Goal: Information Seeking & Learning: Learn about a topic

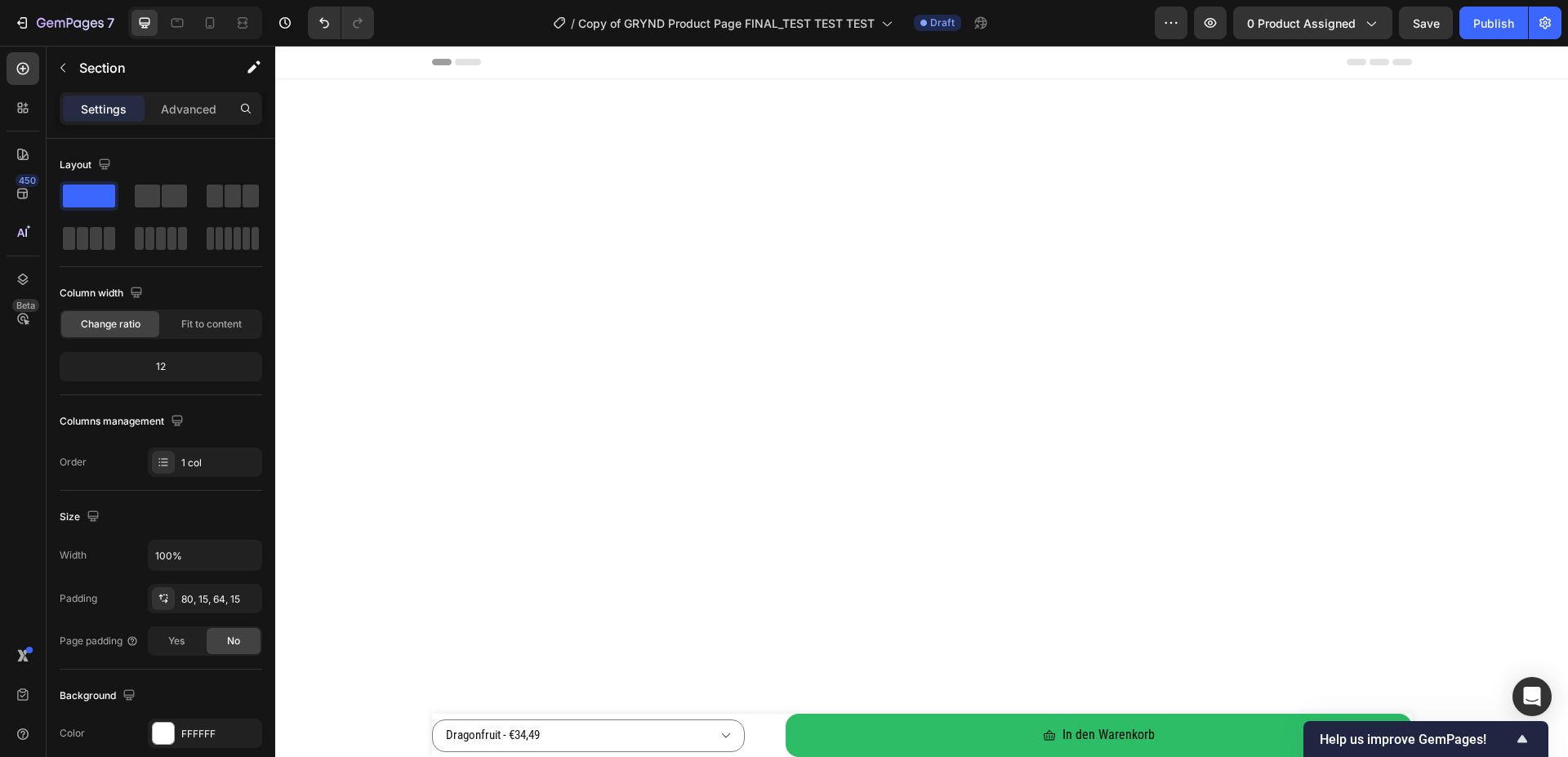
scroll to position [3080, 0]
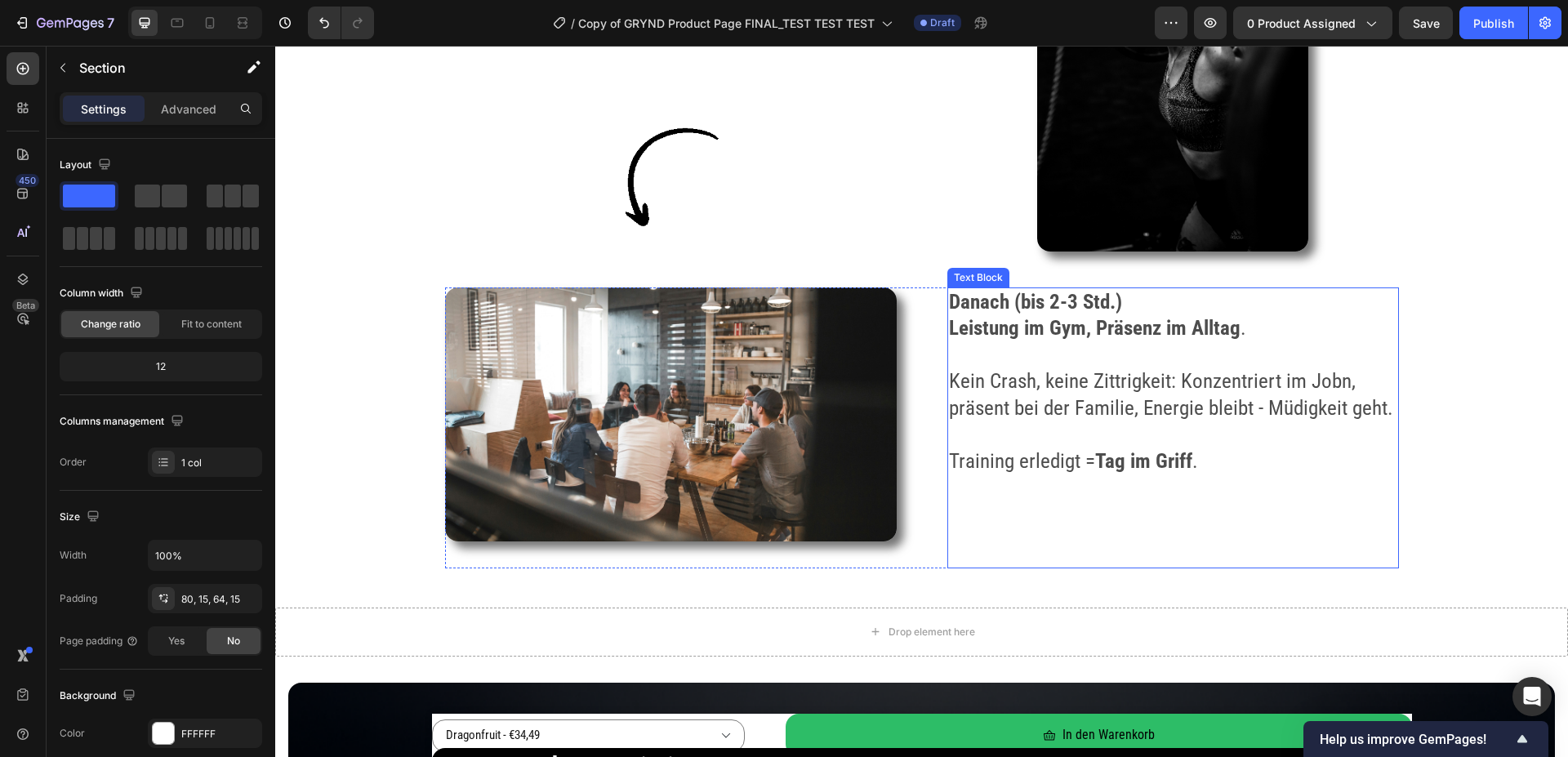
click at [958, 306] on strong "Danach (bis 2-3 Std.)" at bounding box center [1036, 301] width 173 height 23
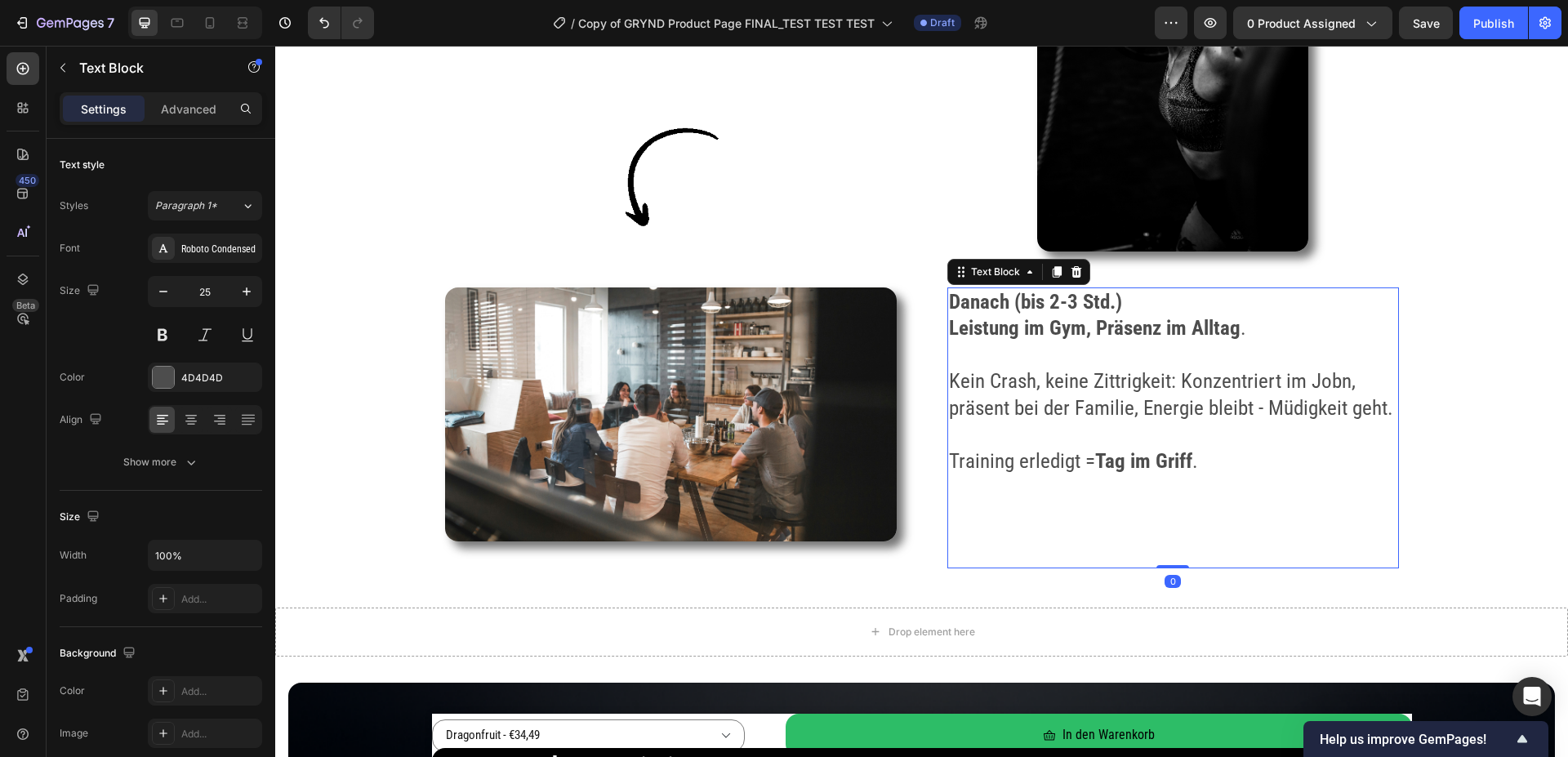
click at [958, 306] on strong "Danach (bis 2-3 Std.)" at bounding box center [1036, 301] width 173 height 23
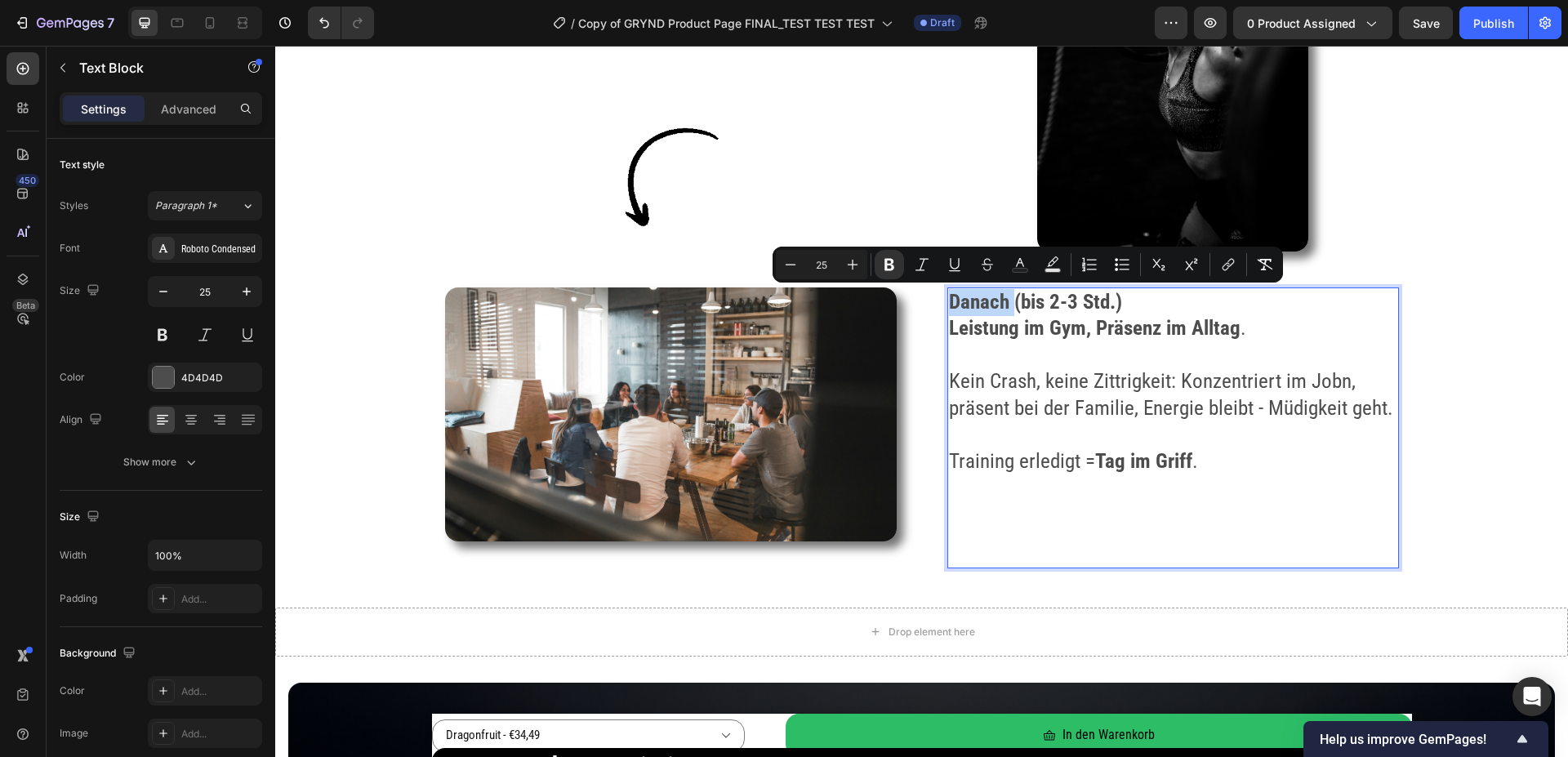
click at [958, 306] on strong "Danach (bis 2-3 Std.)" at bounding box center [1036, 301] width 173 height 23
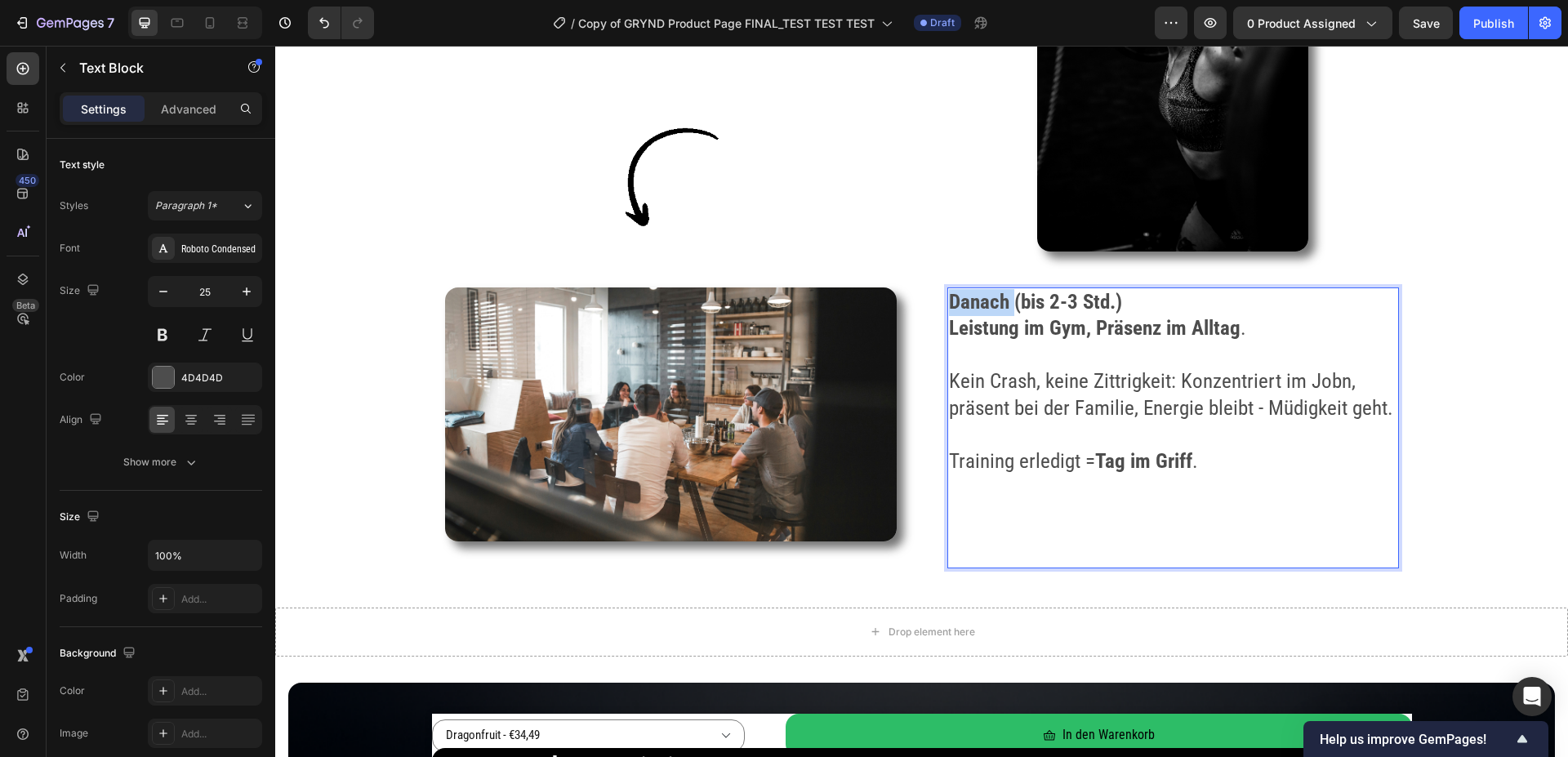
click at [958, 306] on strong "Danach (bis 2-3 Std.)" at bounding box center [1036, 301] width 173 height 23
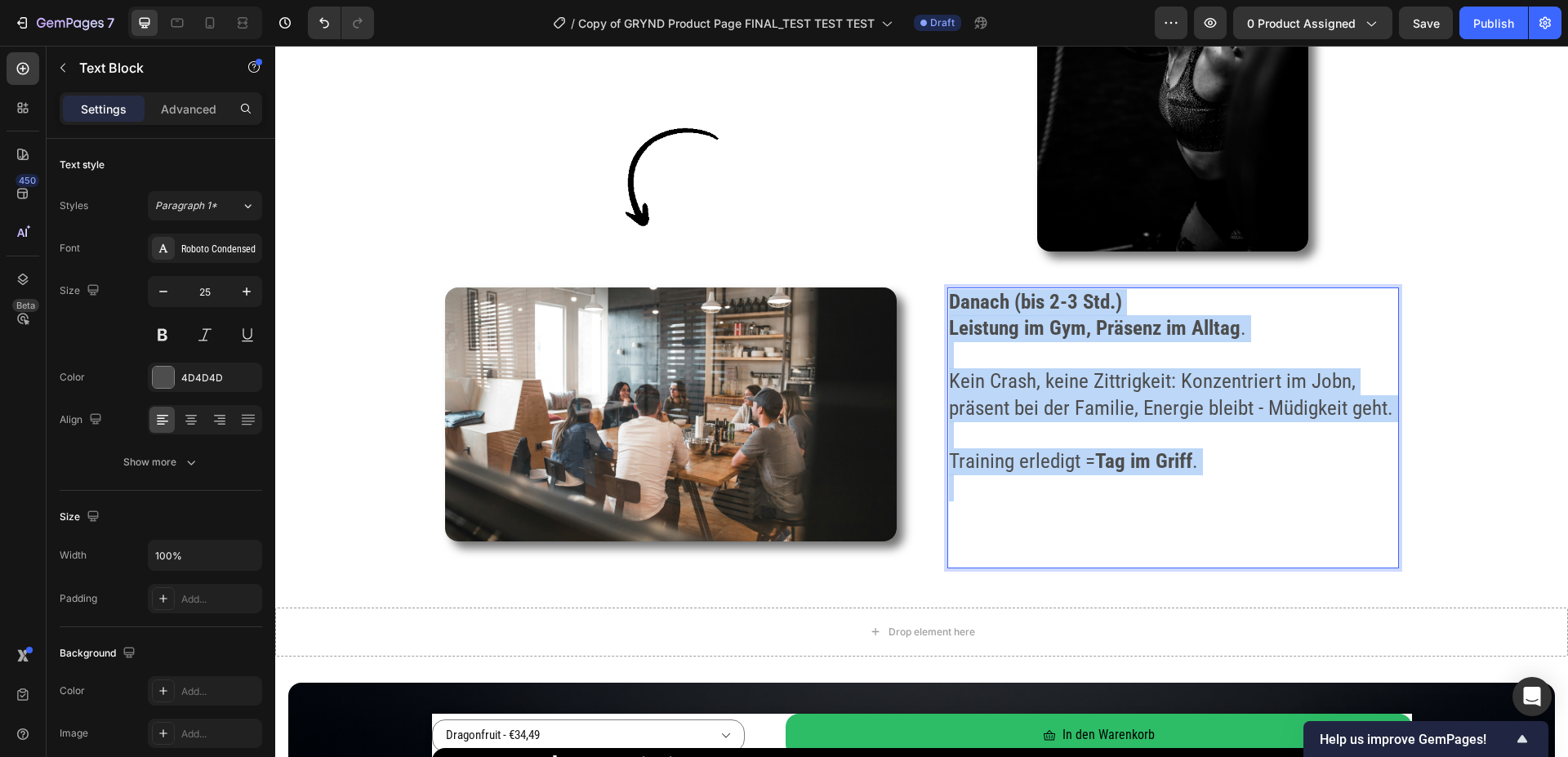
drag, startPoint x: 958, startPoint y: 306, endPoint x: 1201, endPoint y: 471, distance: 293.7
click at [1232, 495] on div "Danach (bis 2-3 Std.) Leistung im Gym, Präsenz im Alltag . Kein Crash, keine Zi…" at bounding box center [1173, 395] width 452 height 216
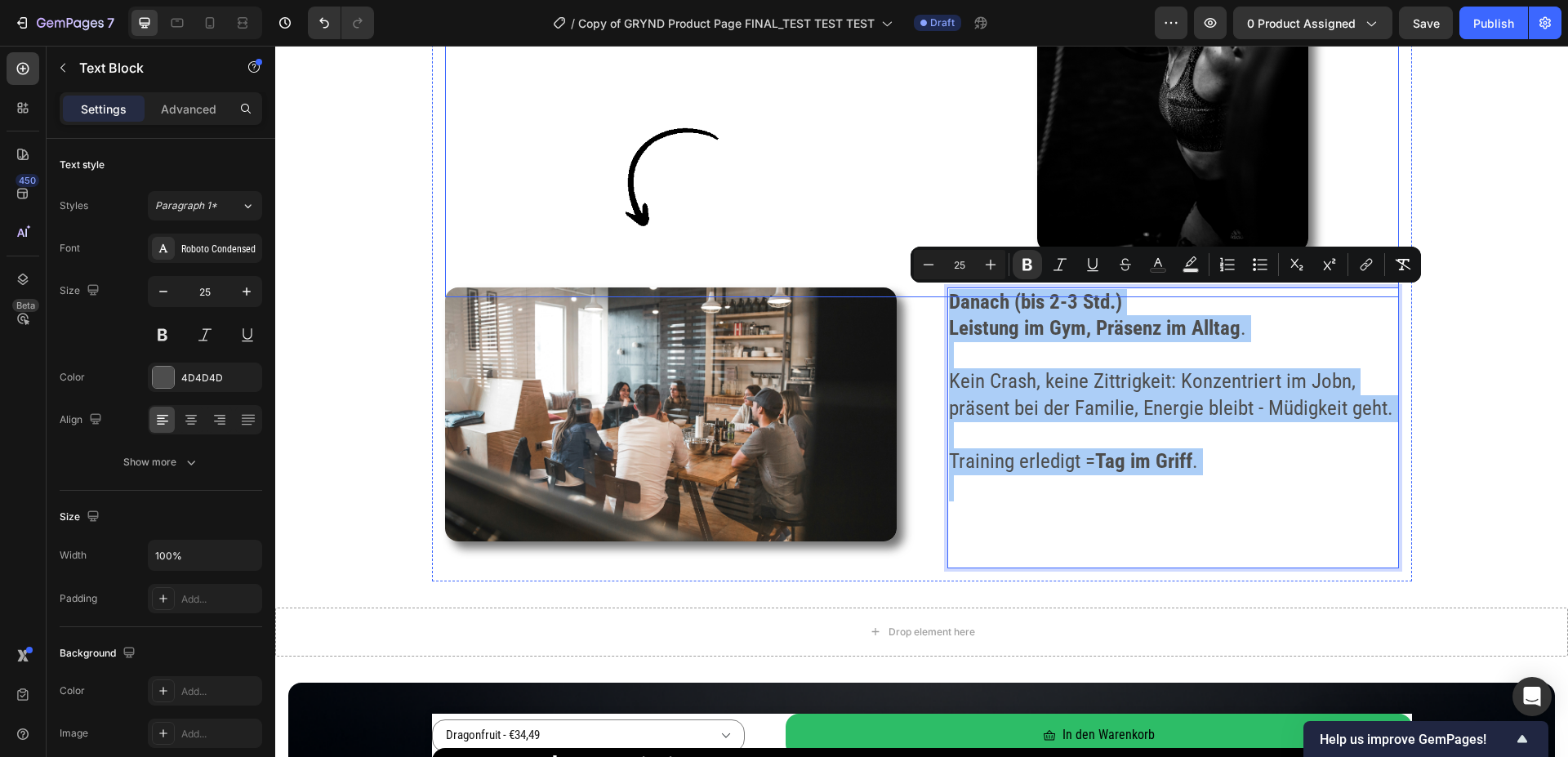
click at [854, 216] on div at bounding box center [671, 173] width 452 height 148
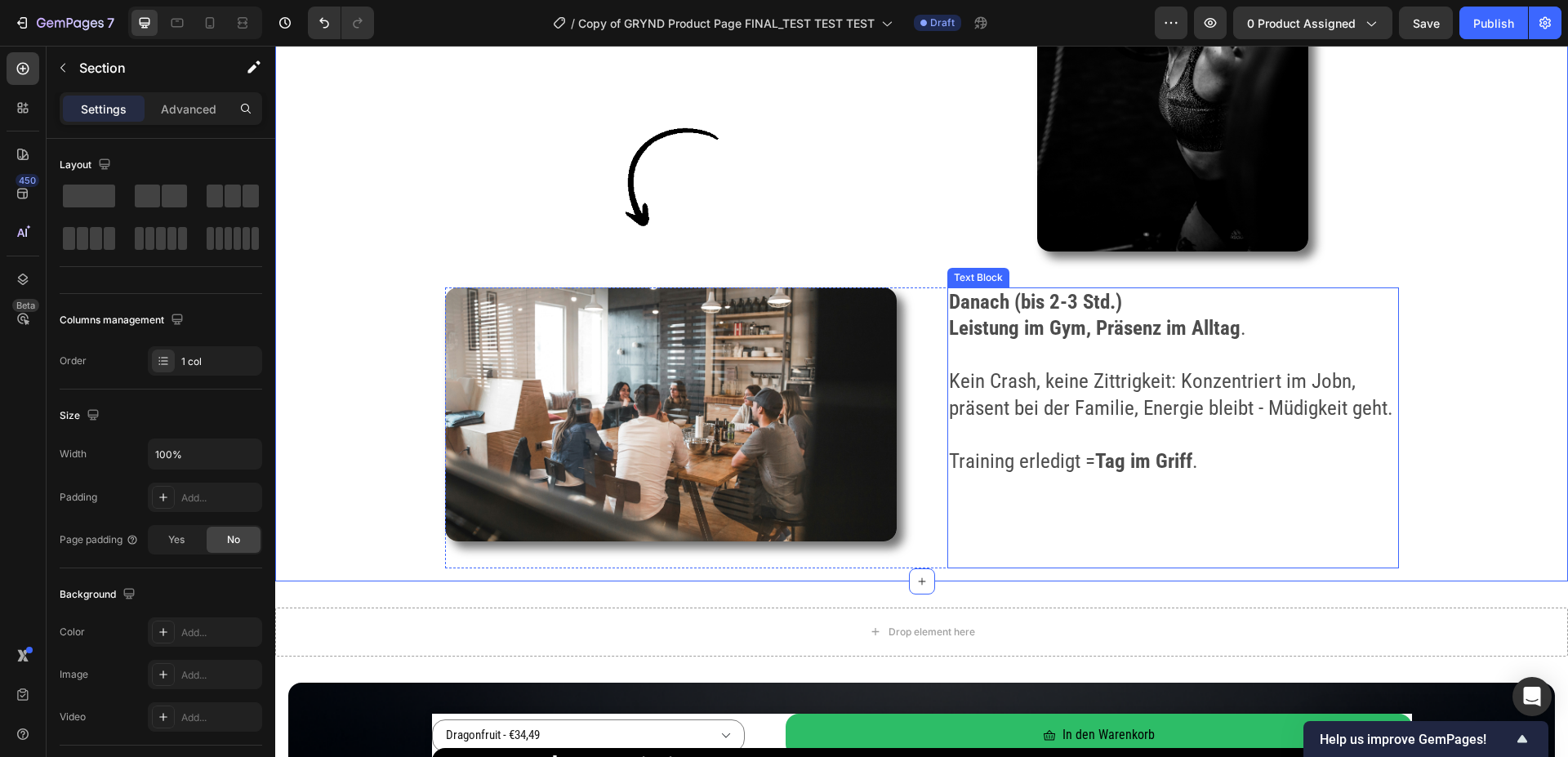
click at [1221, 362] on p "Rich Text Editor. Editing area: main" at bounding box center [1173, 356] width 448 height 27
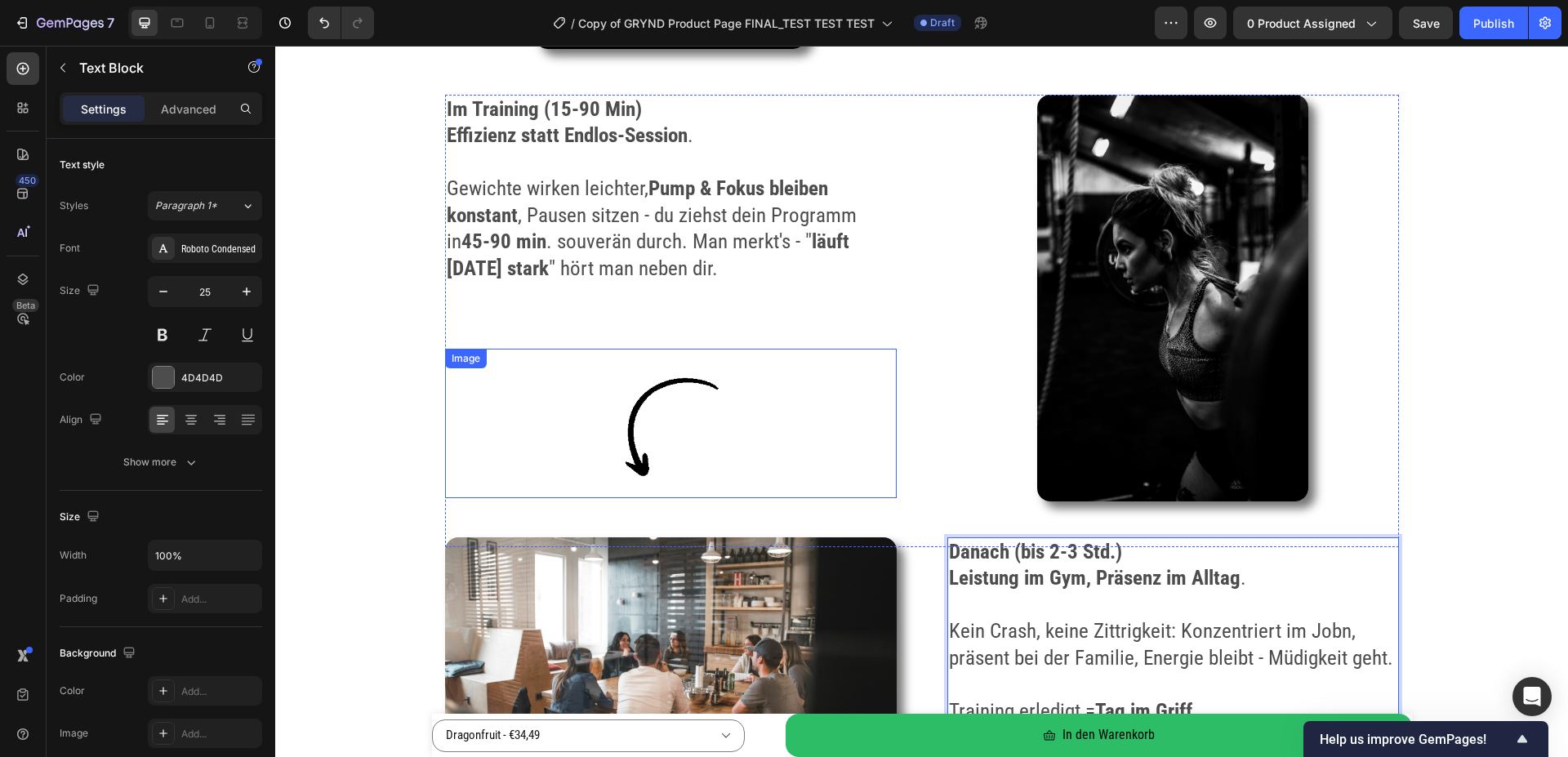
scroll to position [3164, 0]
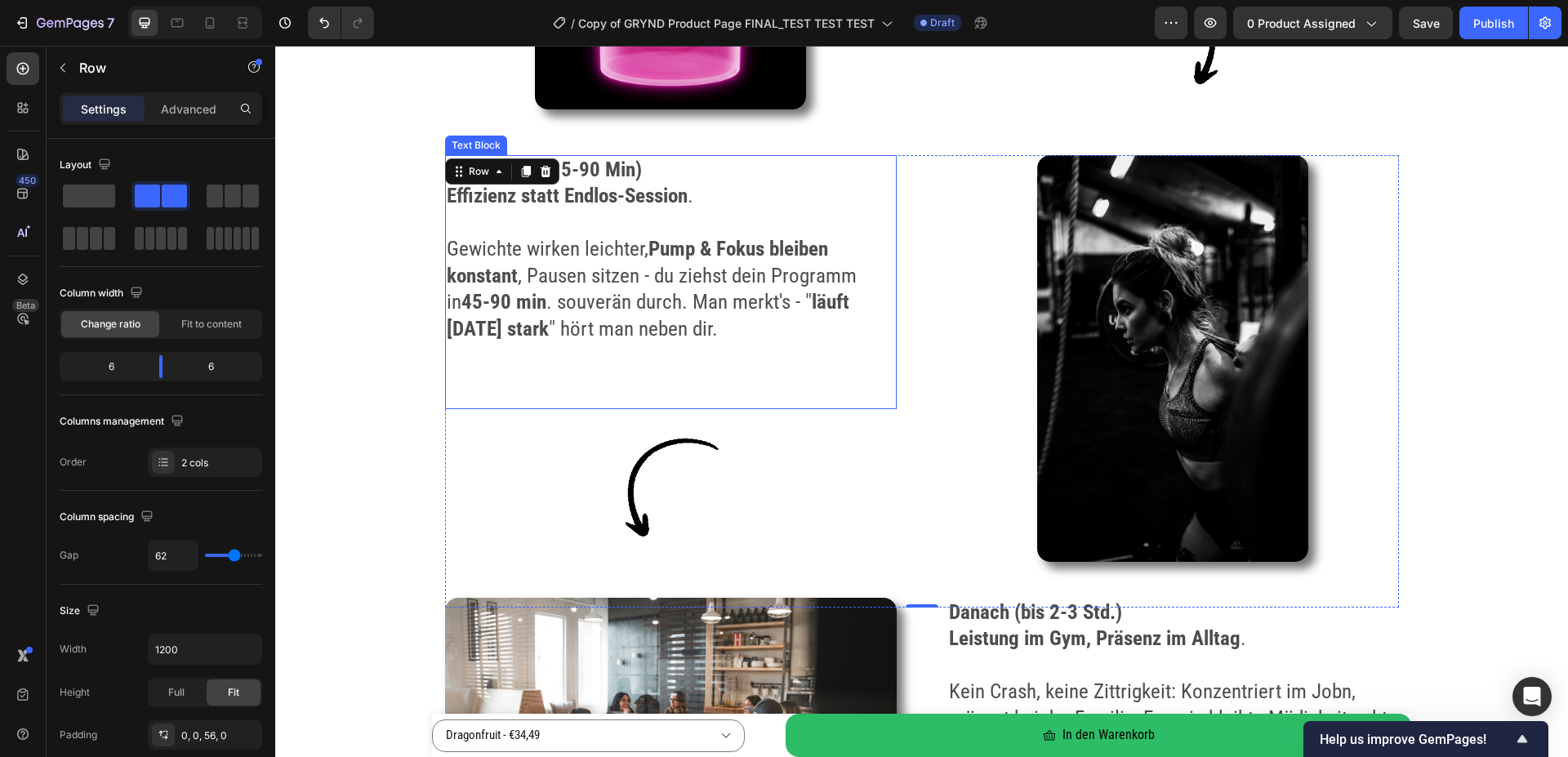
scroll to position [2665, 0]
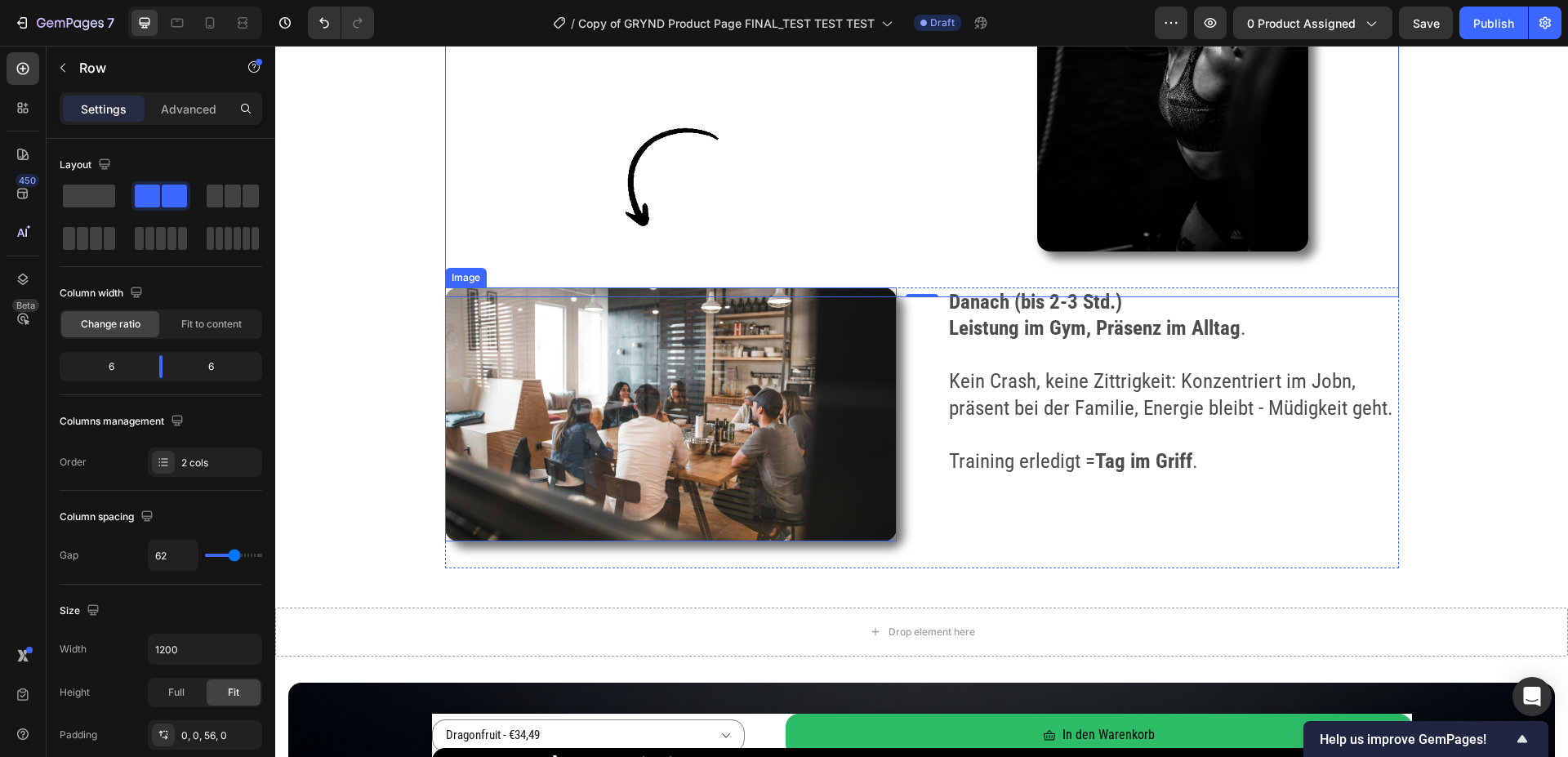
click at [679, 397] on img at bounding box center [671, 414] width 452 height 254
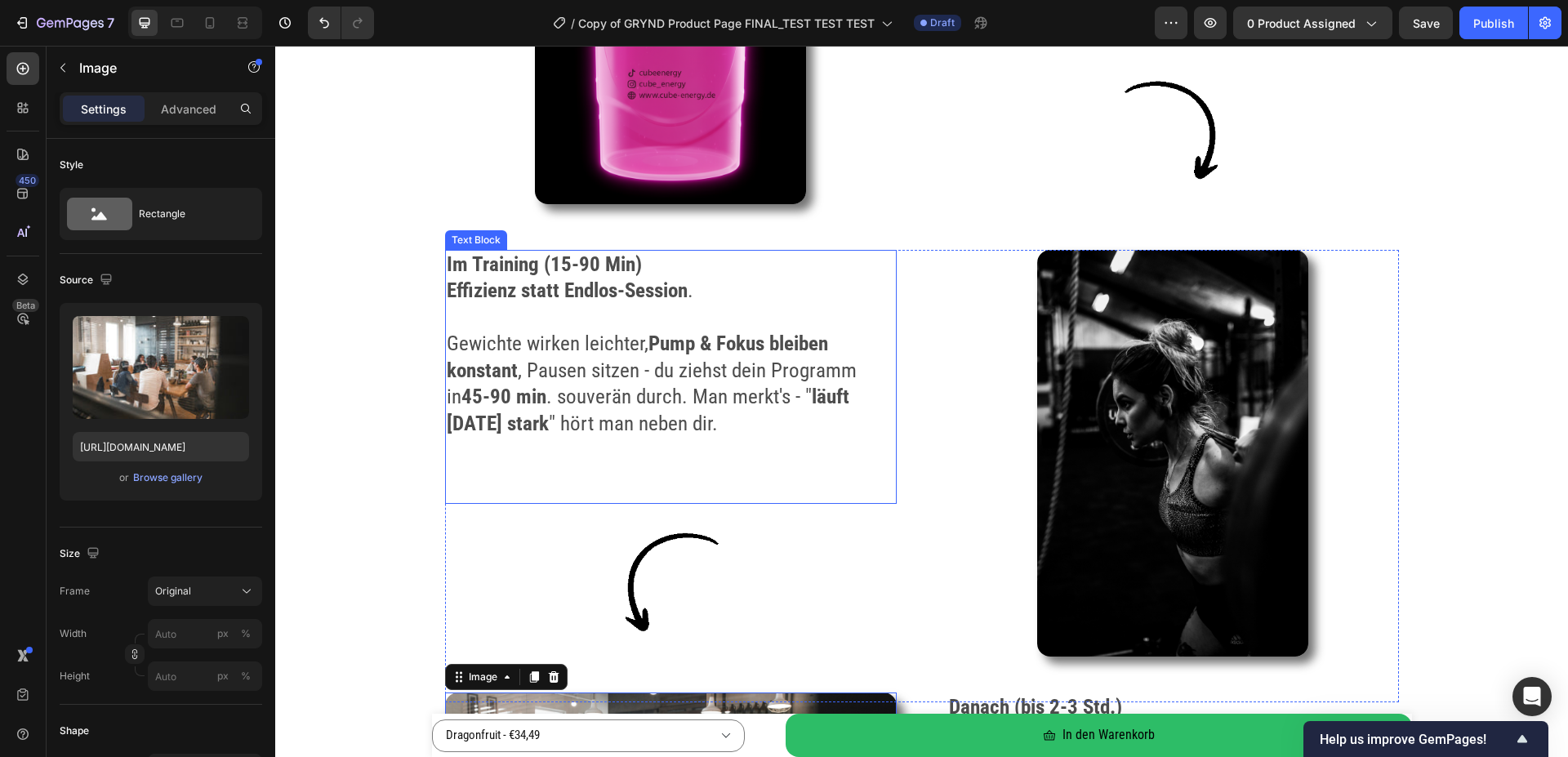
scroll to position [2831, 0]
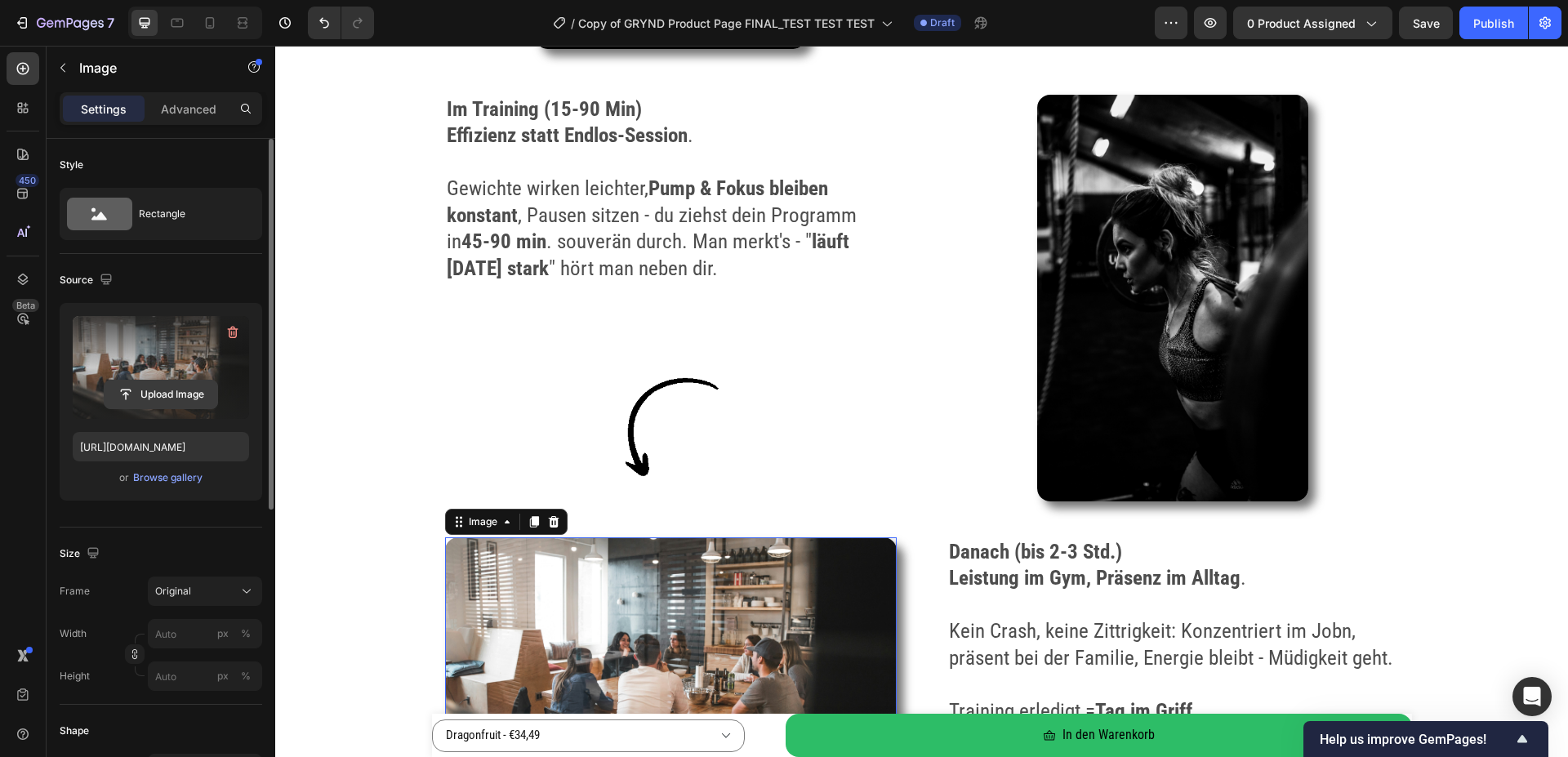
click at [129, 382] on input "file" at bounding box center [160, 394] width 112 height 27
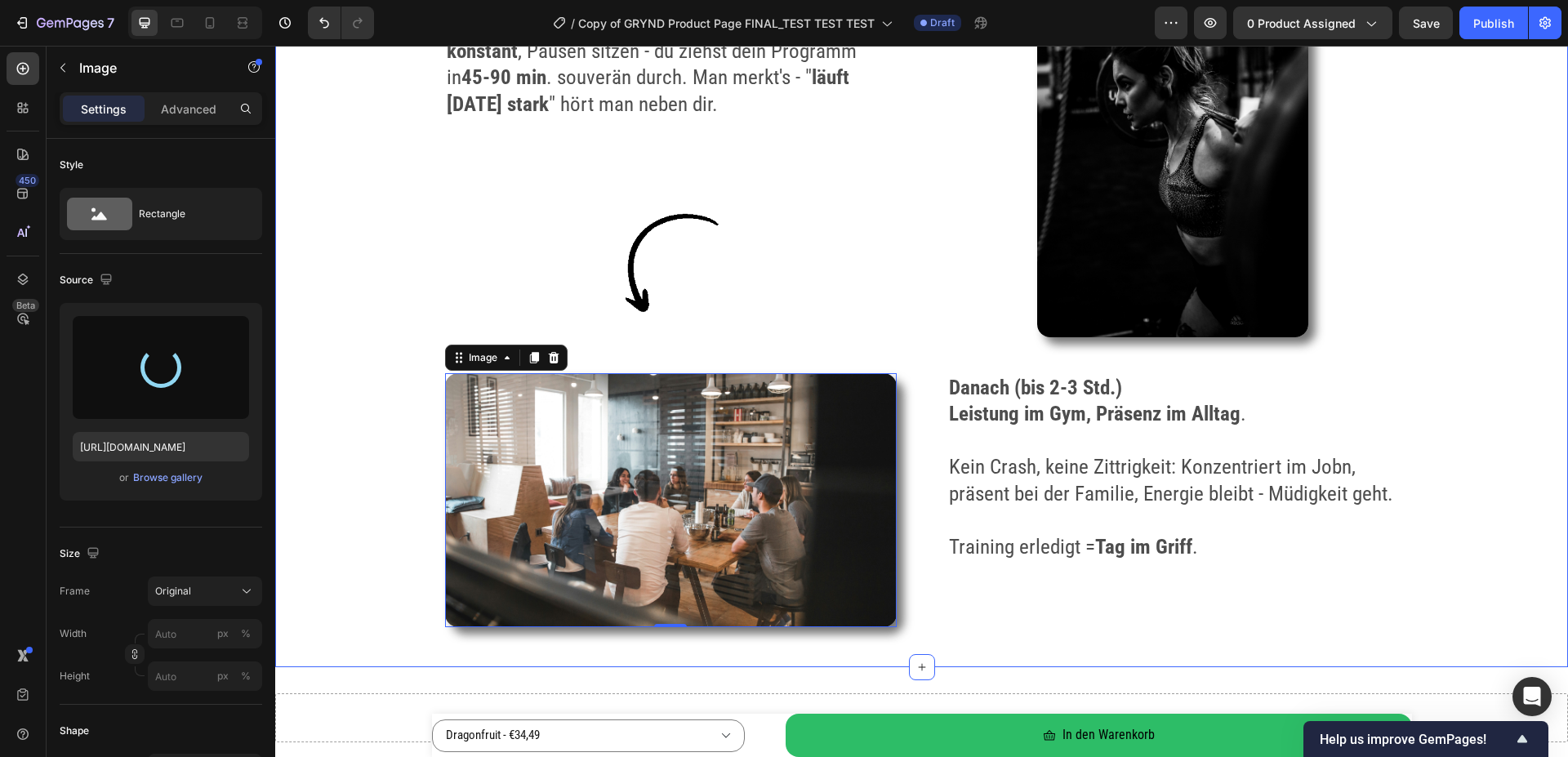
scroll to position [2997, 0]
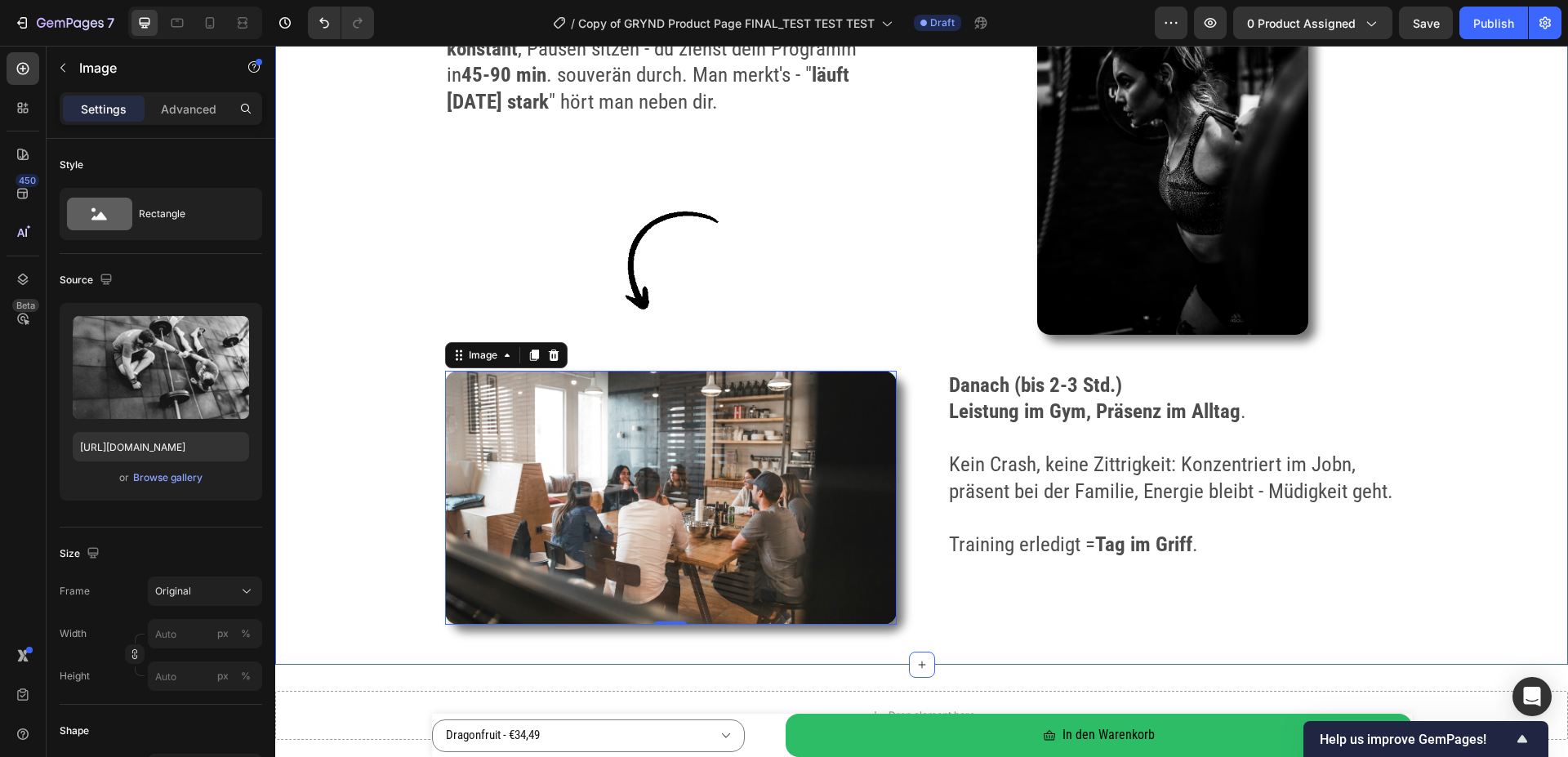
type input "[URL][DOMAIN_NAME]"
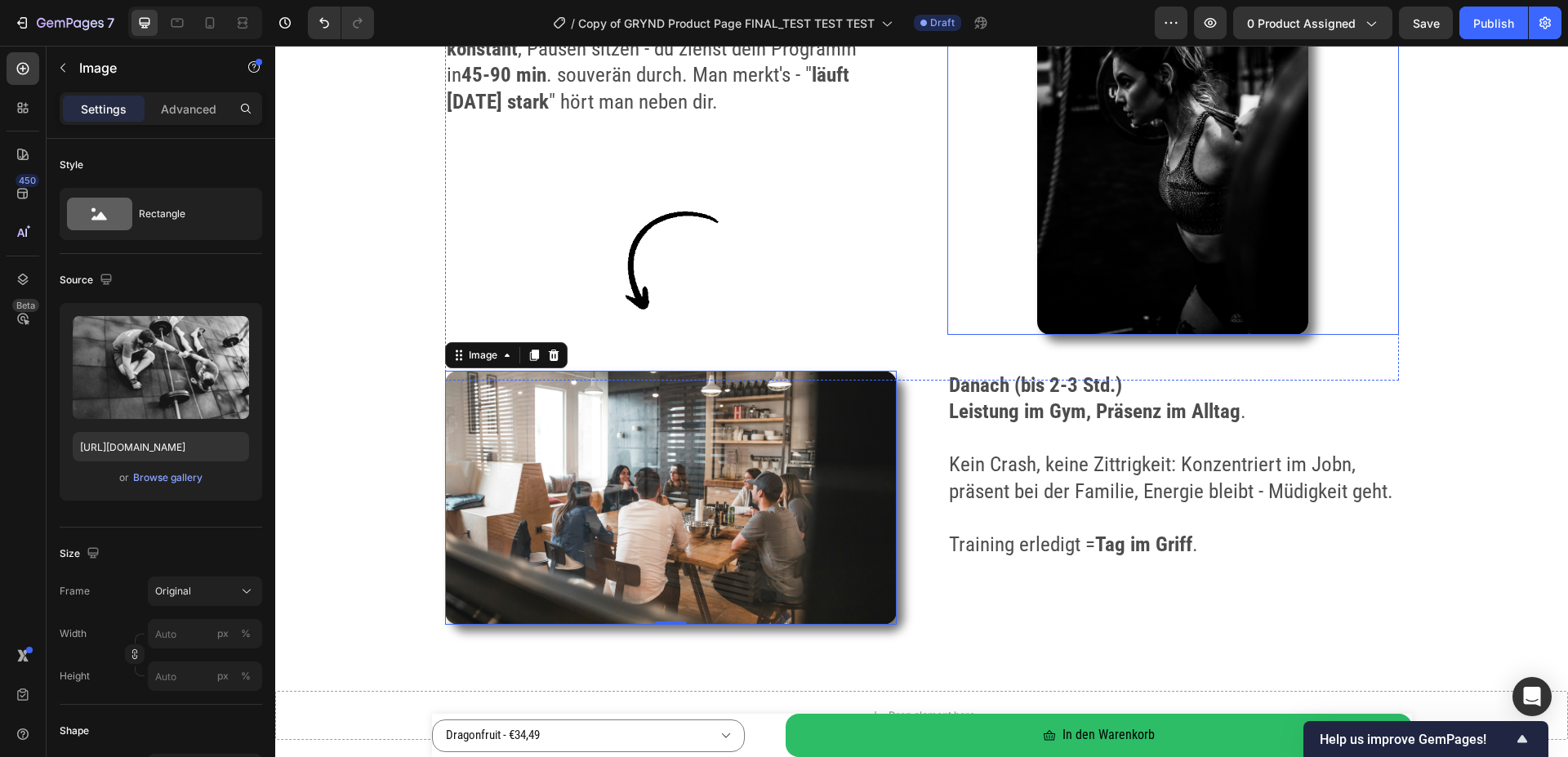
click at [1197, 172] on img at bounding box center [1172, 132] width 271 height 406
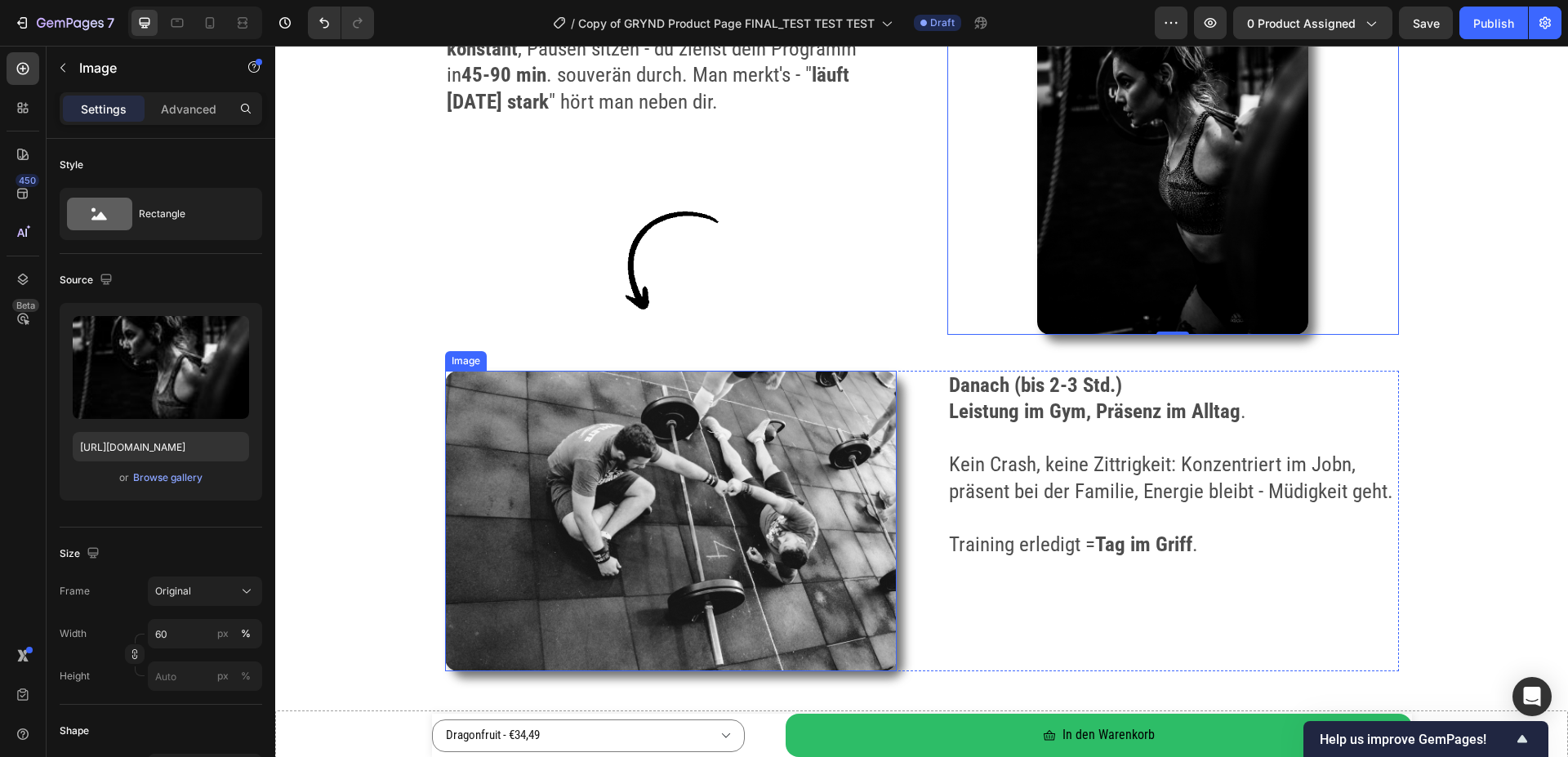
click at [478, 514] on img at bounding box center [671, 521] width 452 height 301
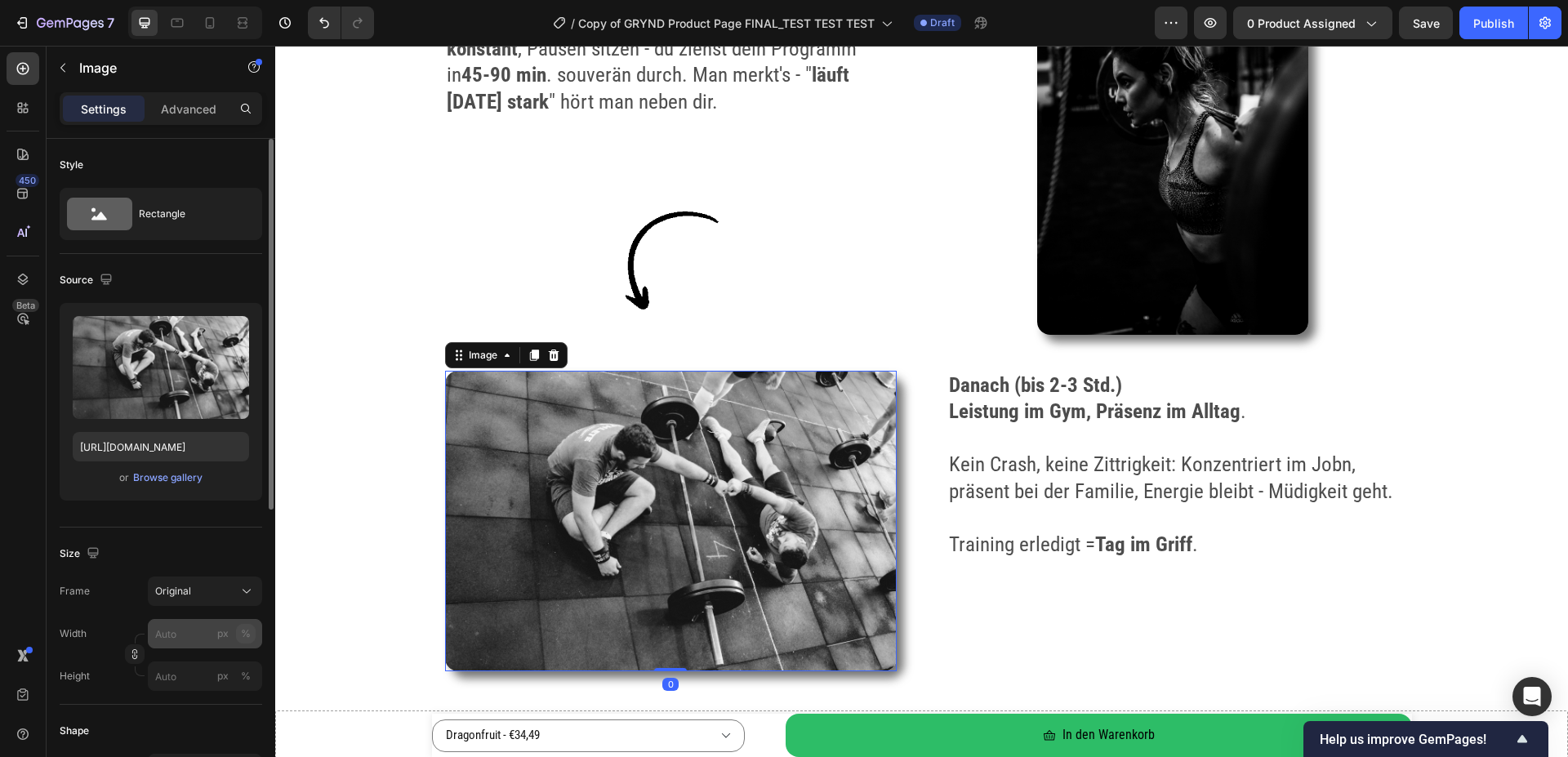
click at [249, 635] on div "%" at bounding box center [246, 634] width 10 height 15
click at [178, 635] on input "px %" at bounding box center [204, 633] width 114 height 29
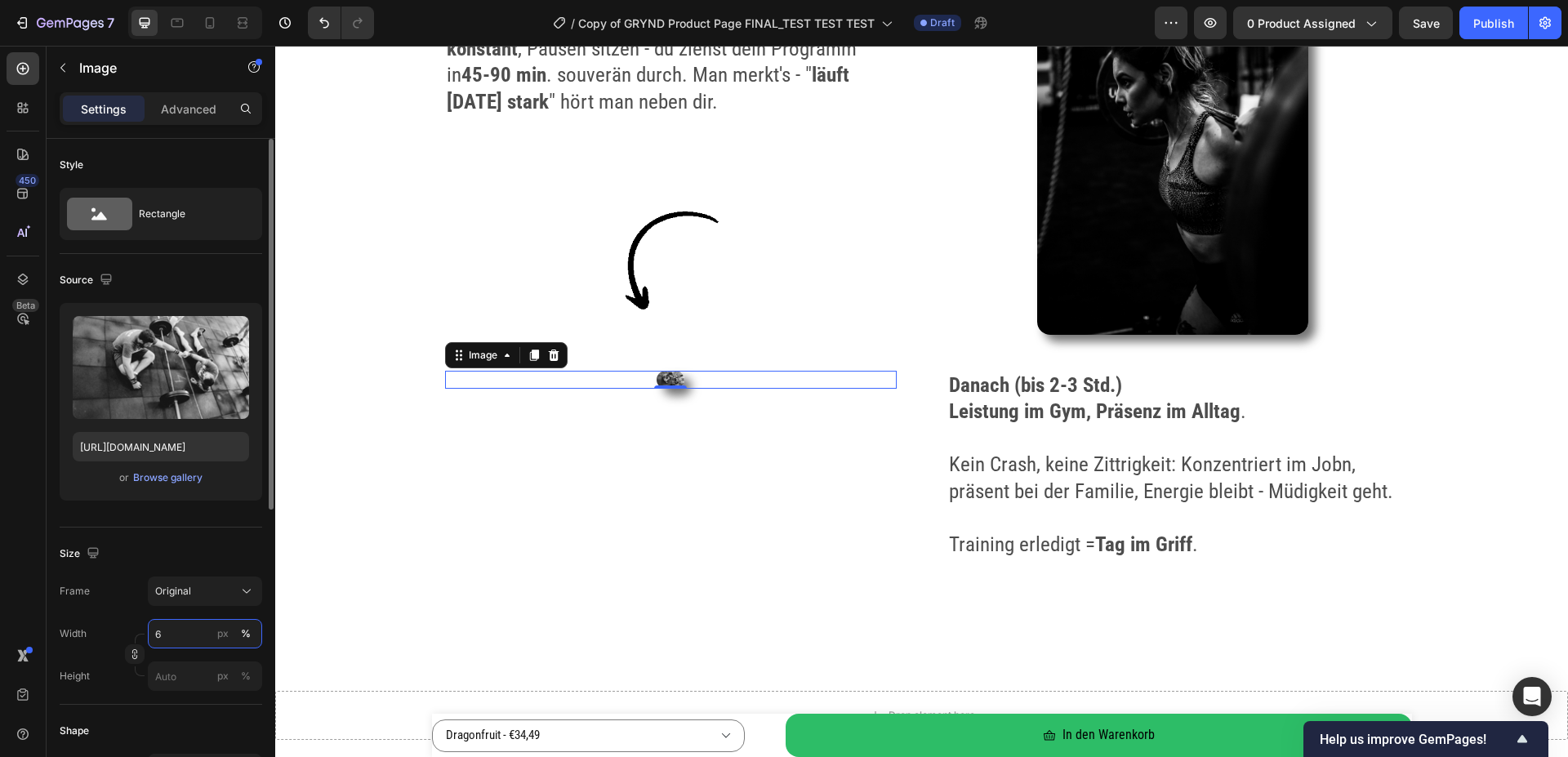
type input "60"
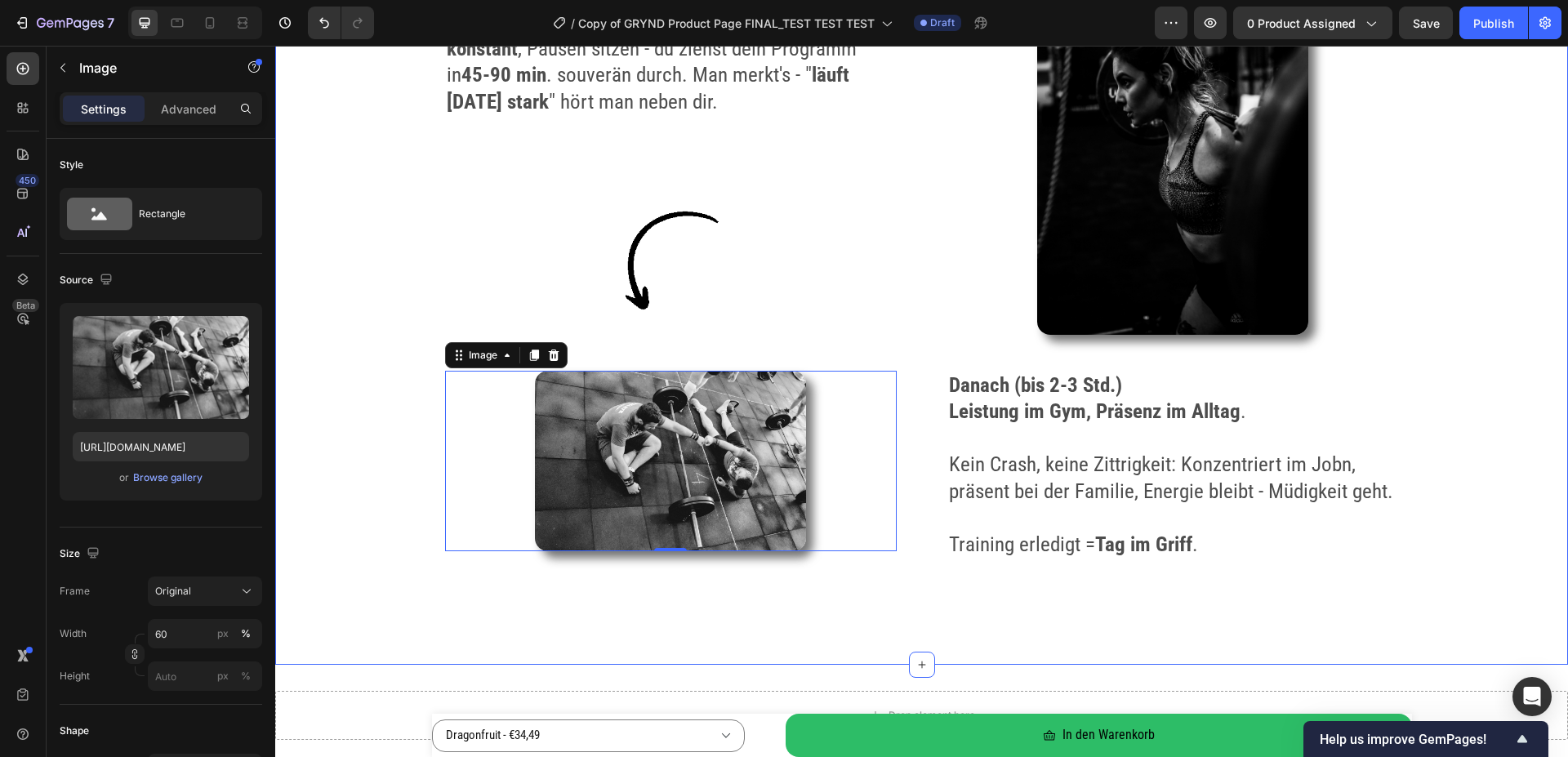
click at [393, 565] on div "Von ausgelaugt zu unstoppable – in 15 Minuten Heading Image Vor dem Training (0…" at bounding box center [921, 21] width 1293 height 1286
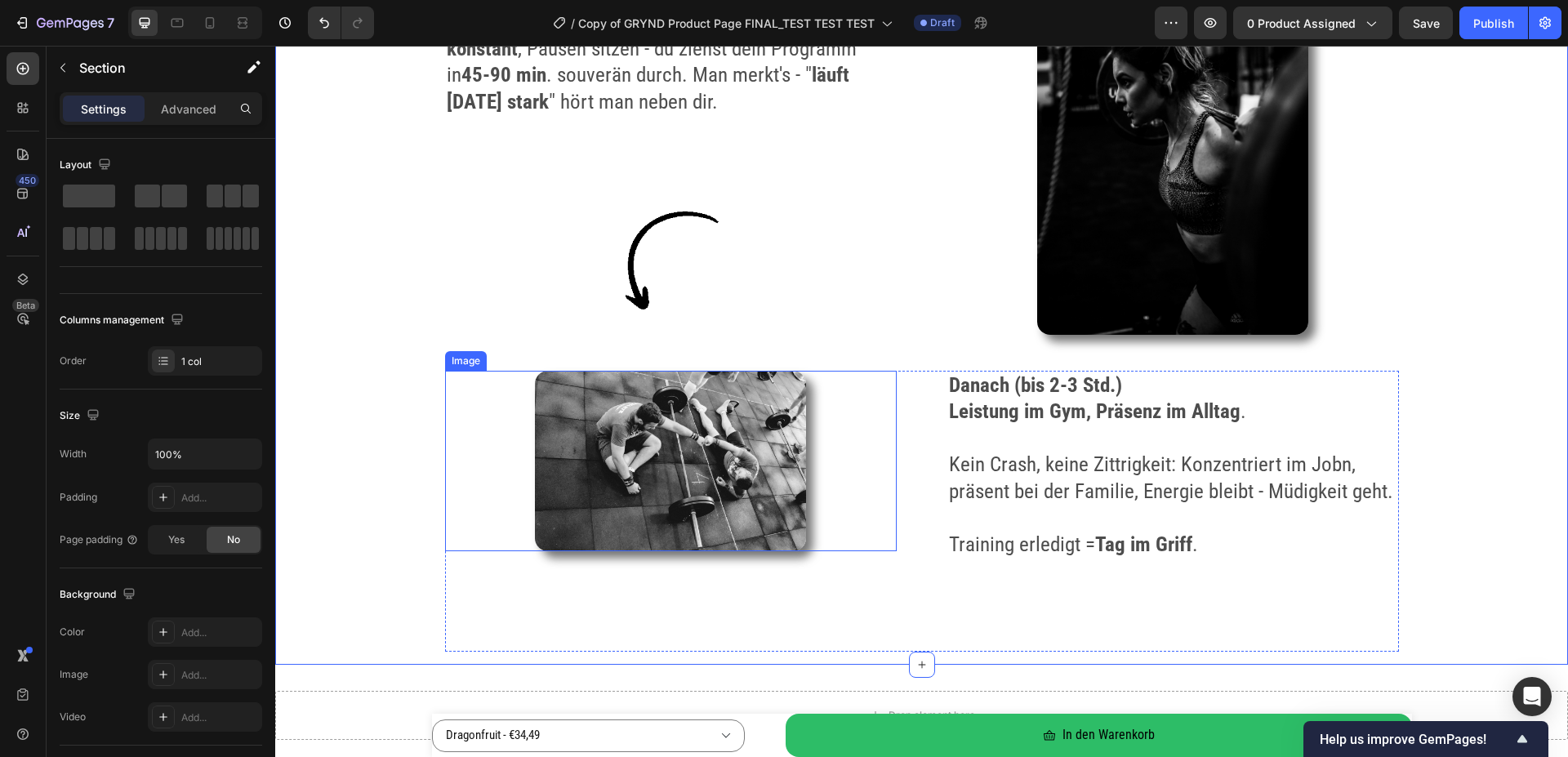
click at [702, 436] on img at bounding box center [670, 461] width 271 height 181
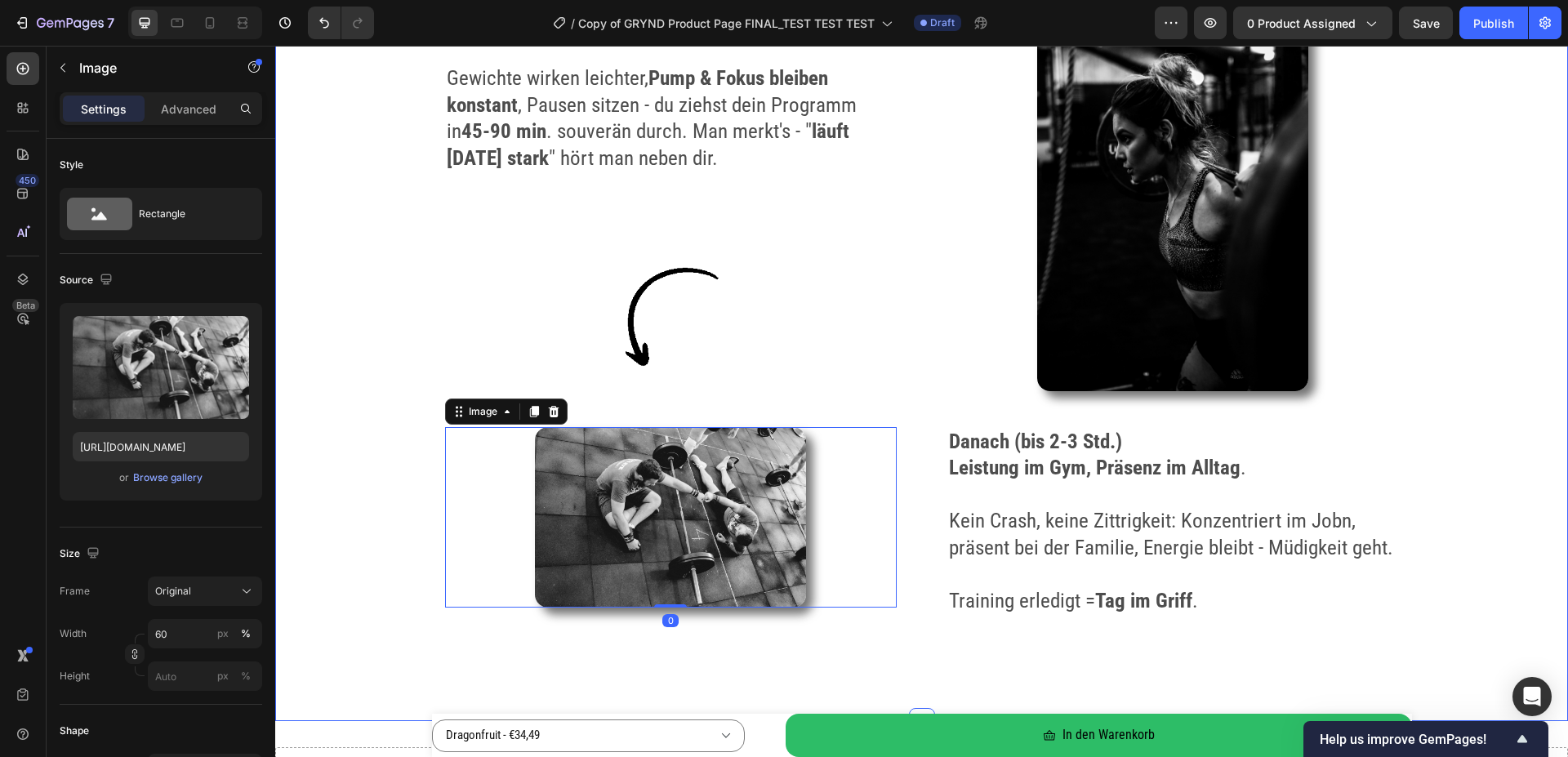
scroll to position [2748, 0]
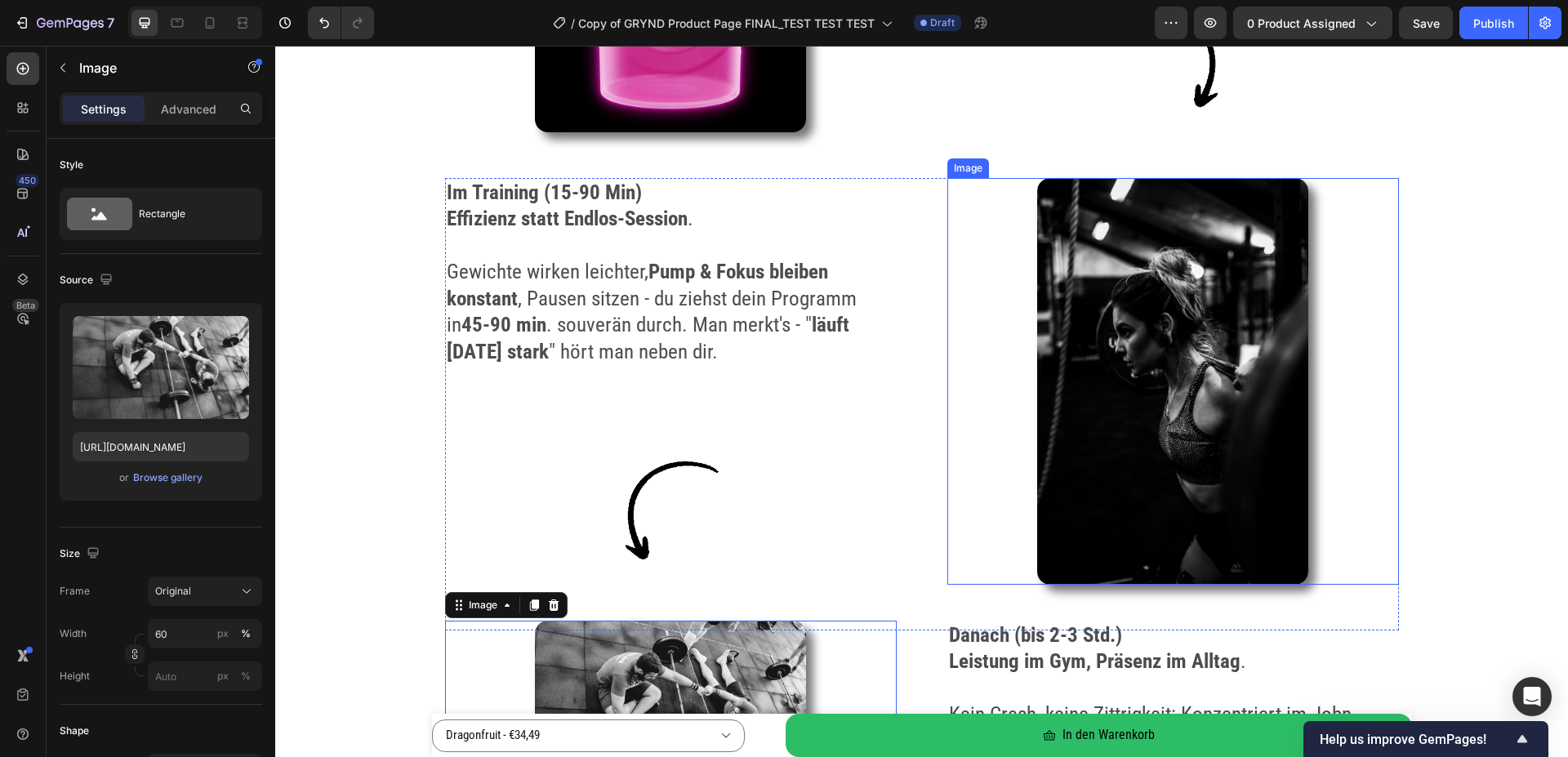
click at [1201, 386] on img at bounding box center [1172, 381] width 271 height 406
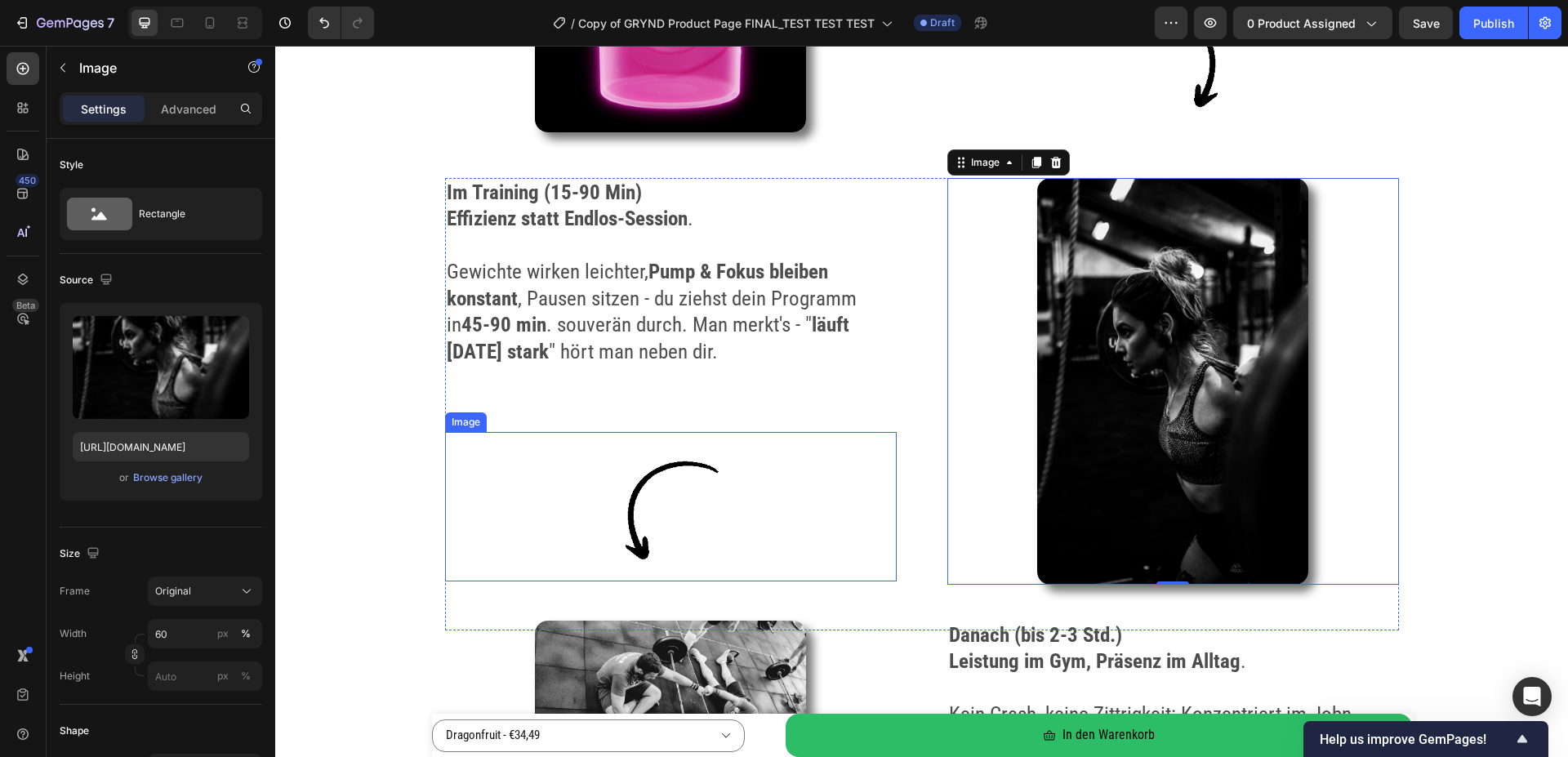
scroll to position [2997, 0]
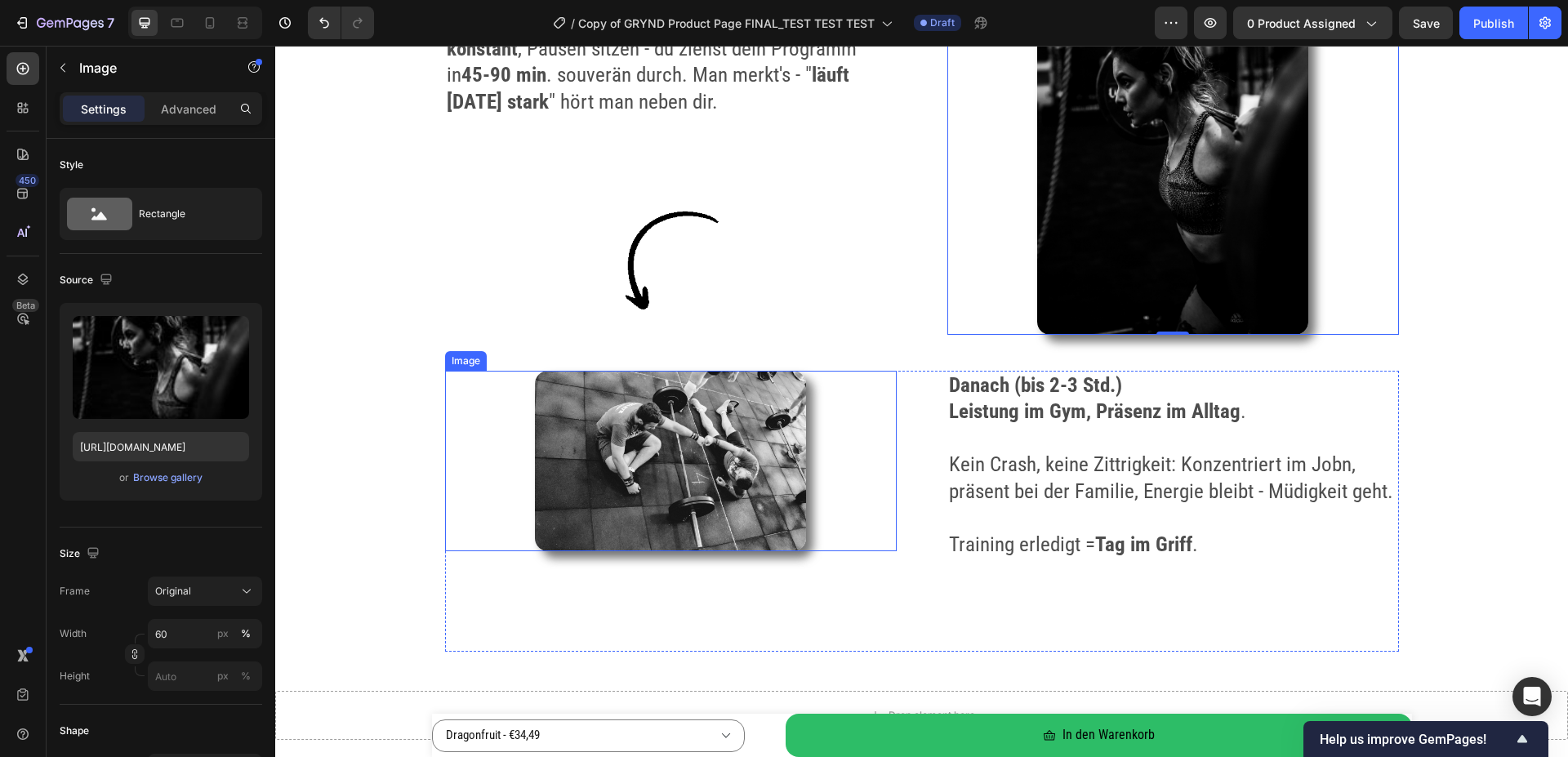
click at [605, 491] on img at bounding box center [670, 461] width 271 height 181
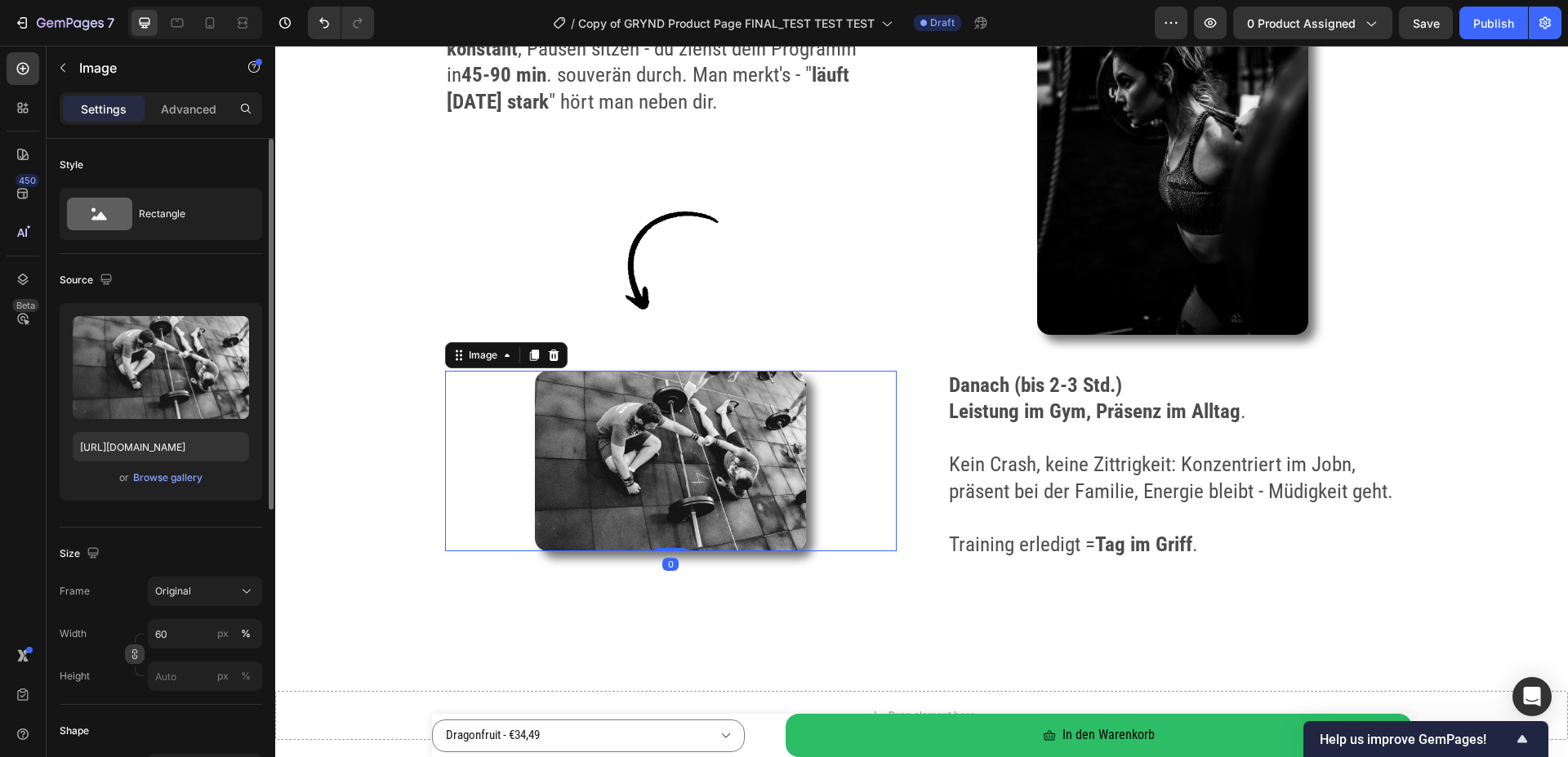
click at [129, 657] on button "button" at bounding box center [135, 654] width 20 height 20
click at [134, 694] on icon "button" at bounding box center [135, 695] width 12 height 12
click at [1111, 221] on img at bounding box center [1172, 132] width 271 height 406
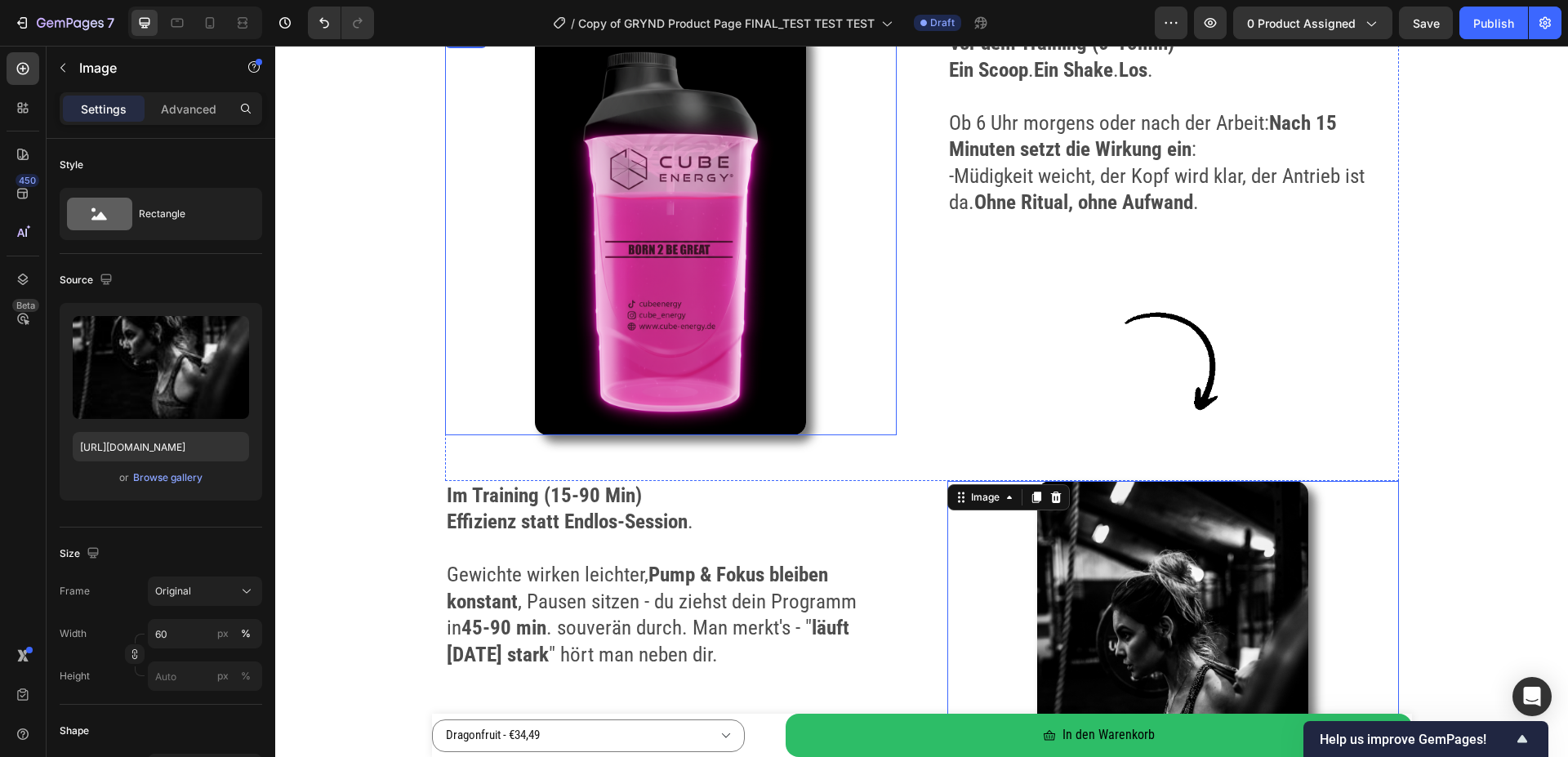
scroll to position [2415, 0]
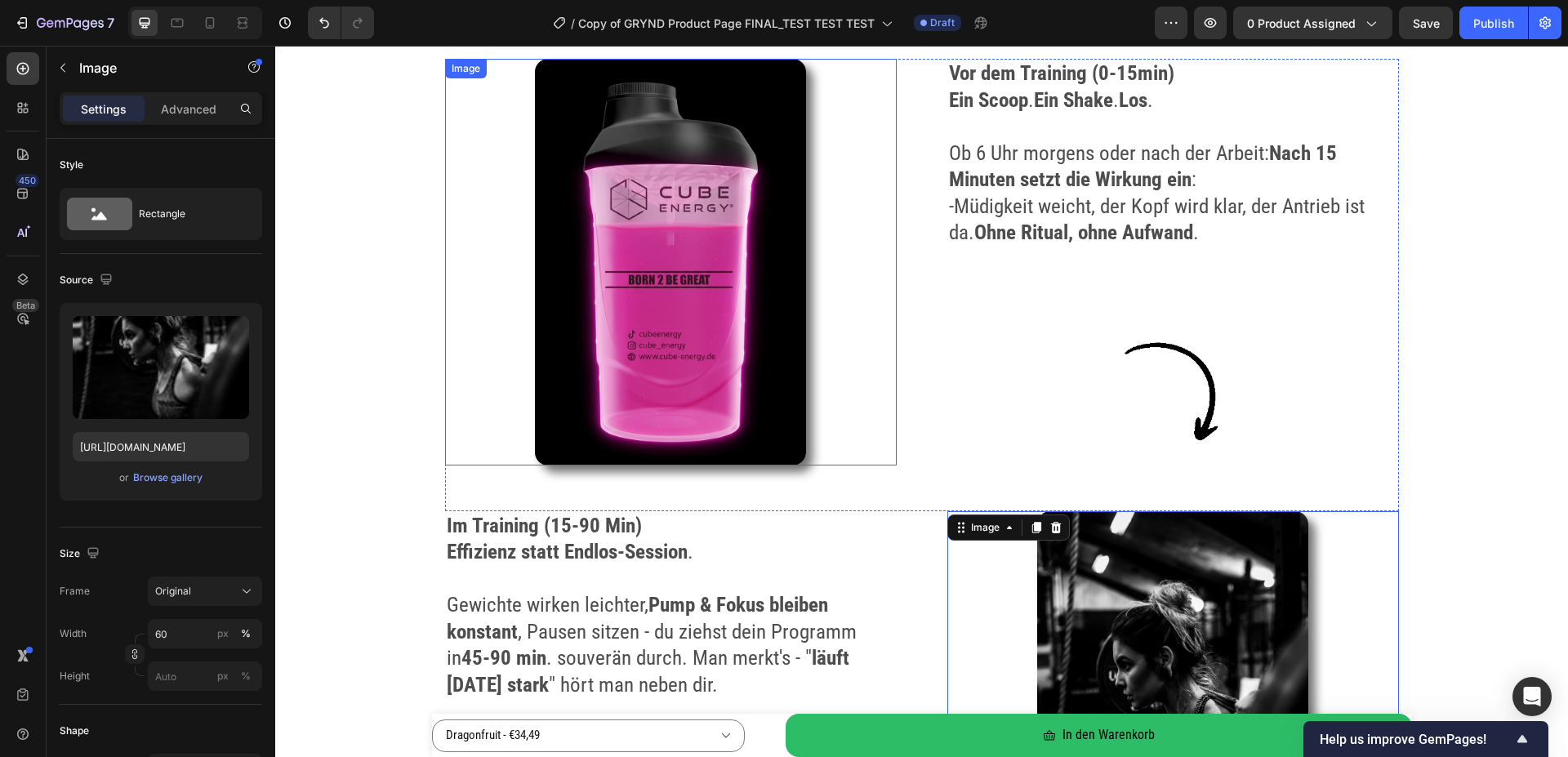
click at [610, 302] on img at bounding box center [670, 262] width 271 height 406
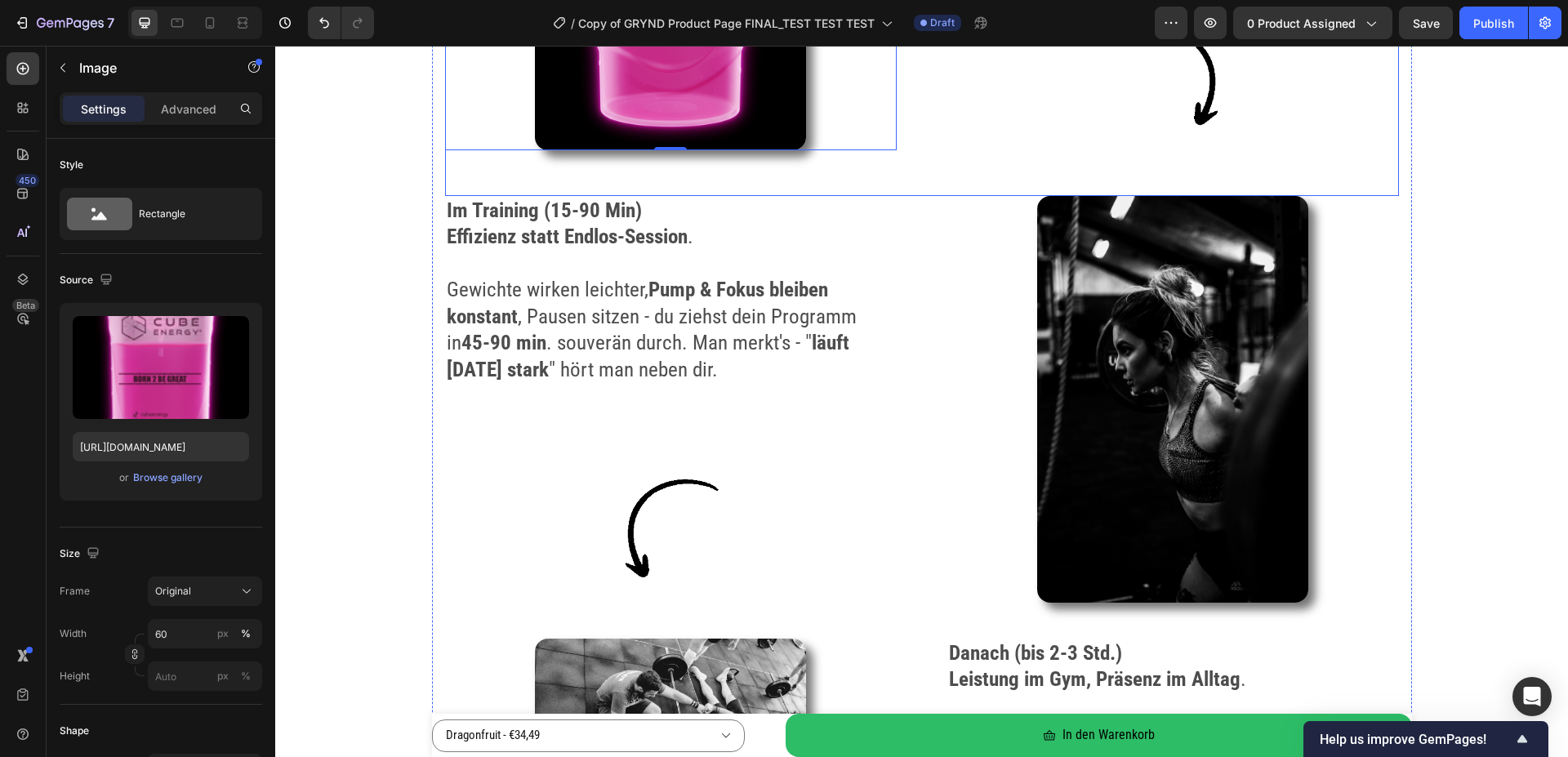
scroll to position [3080, 0]
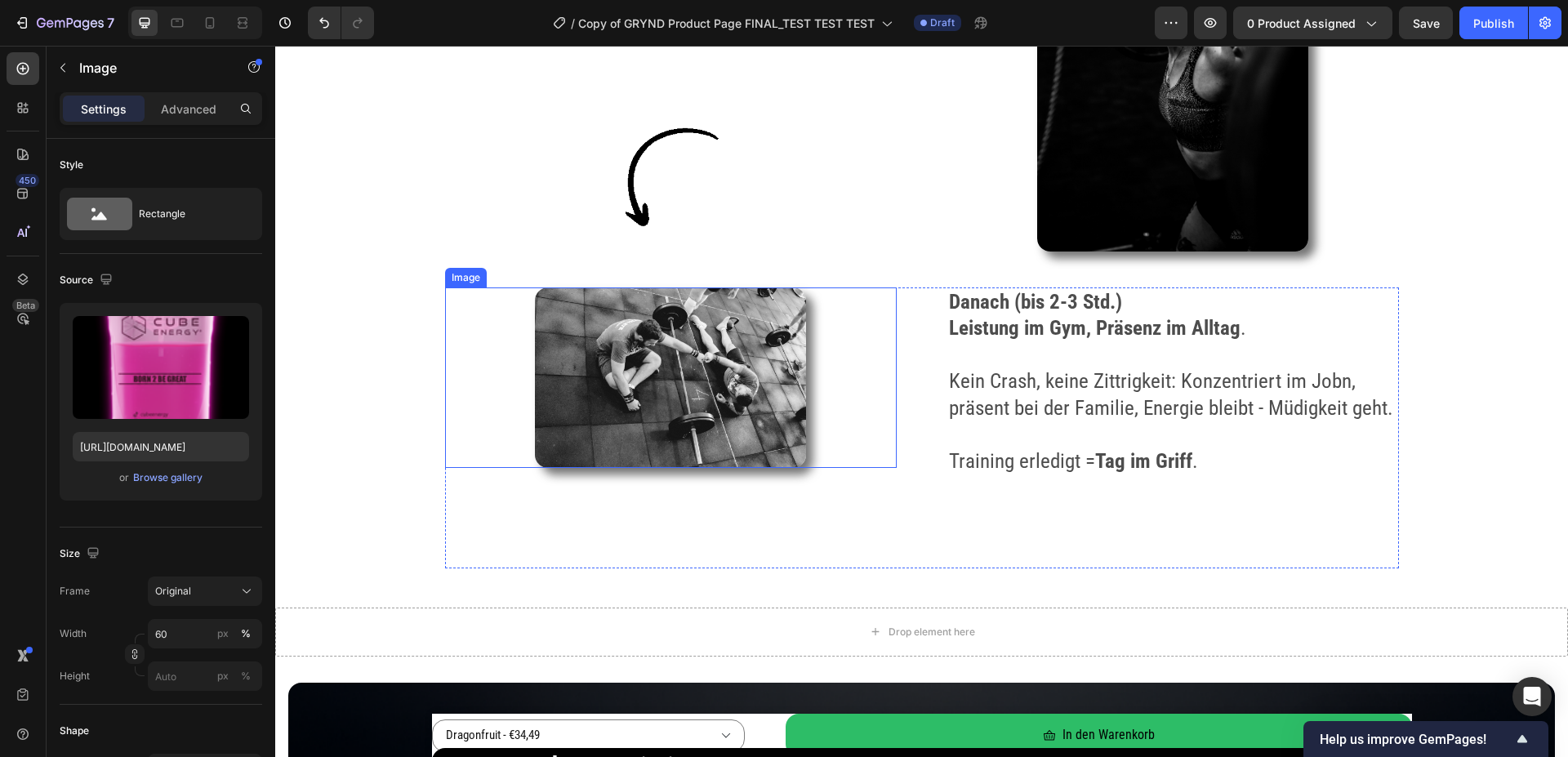
click at [617, 385] on img at bounding box center [670, 377] width 271 height 181
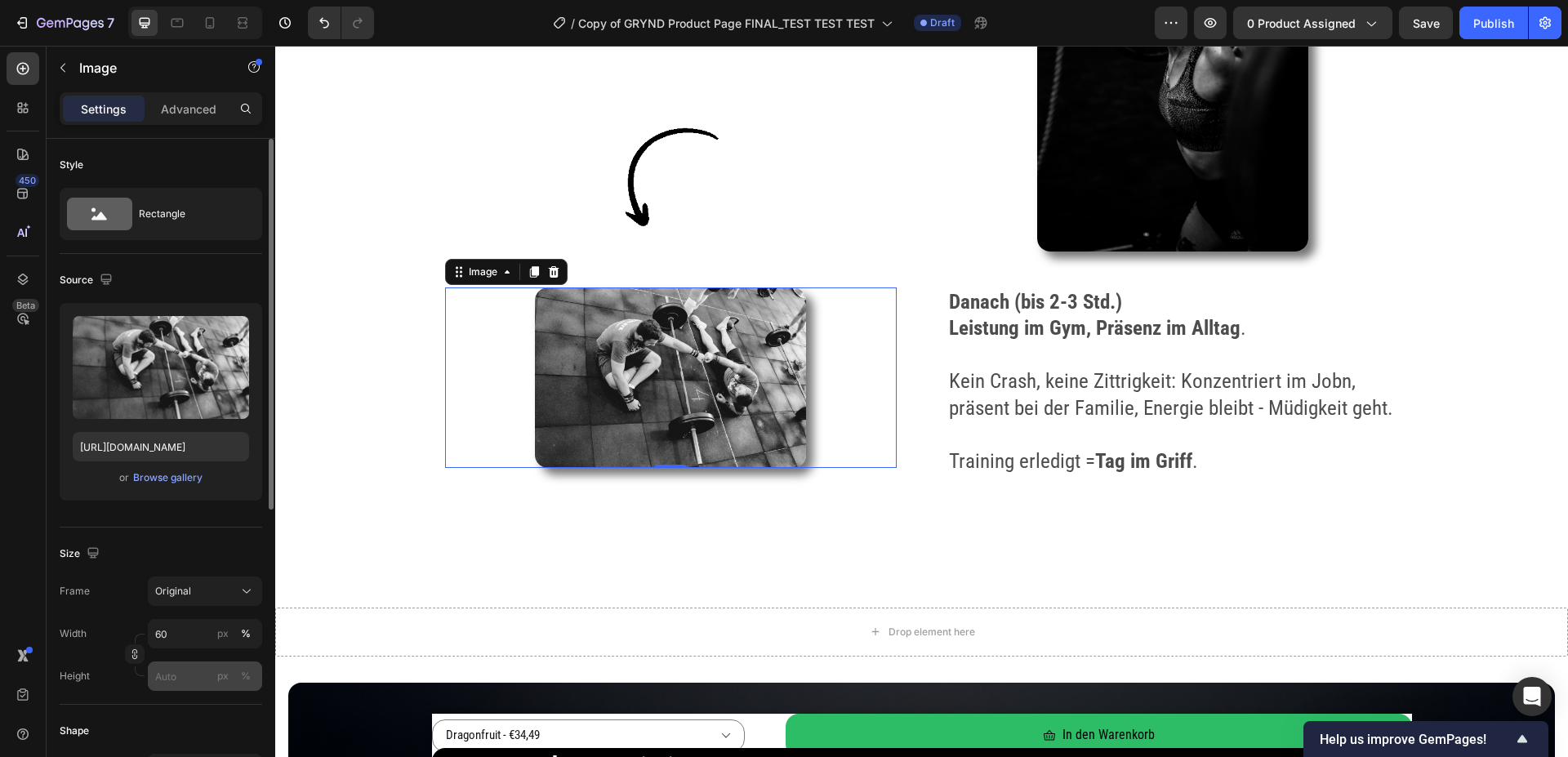
click at [175, 675] on input "px %" at bounding box center [204, 675] width 114 height 29
click at [164, 720] on span "Full" at bounding box center [162, 715] width 17 height 15
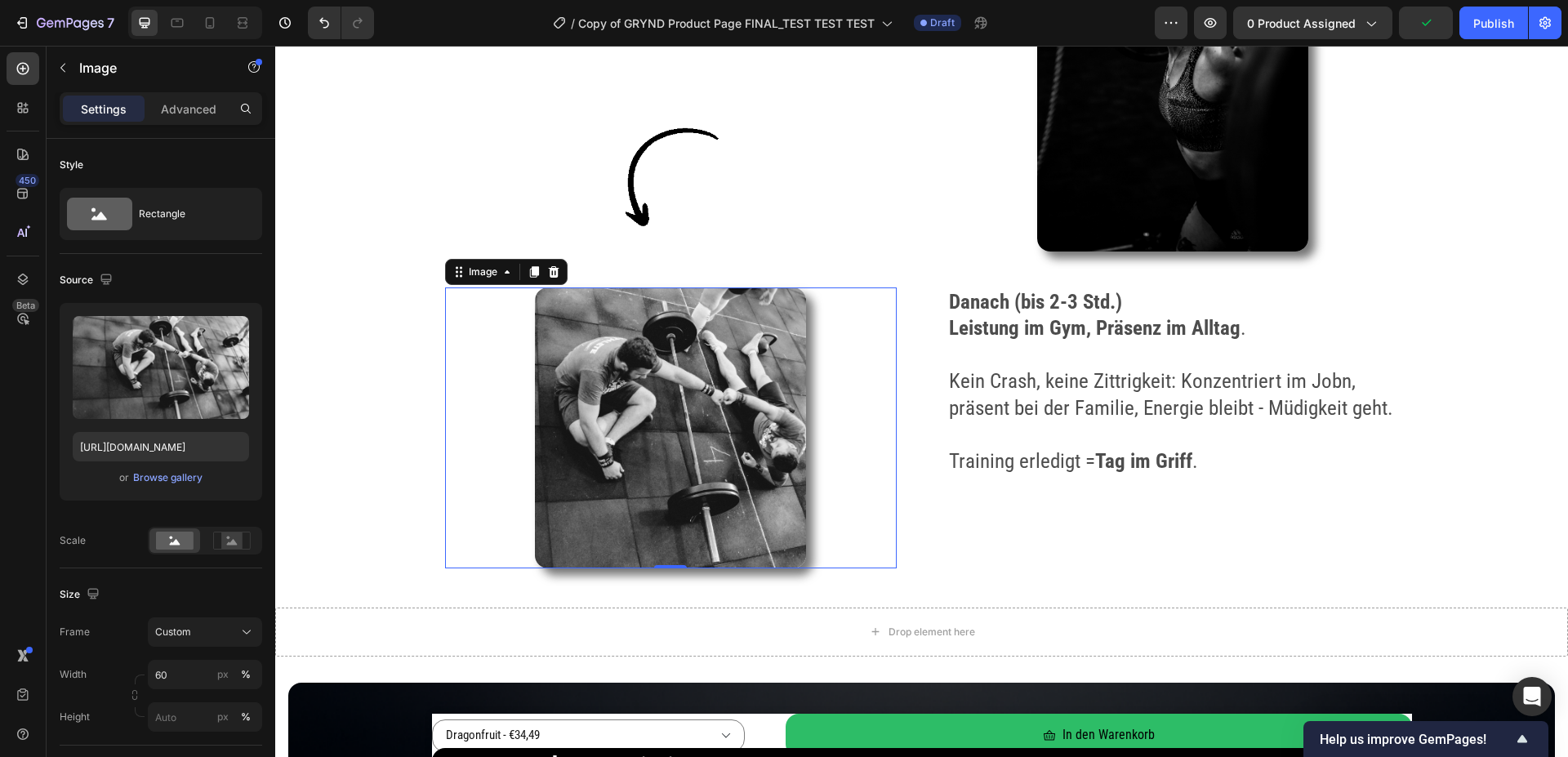
type input "100"
click at [220, 715] on div "px" at bounding box center [223, 717] width 12 height 15
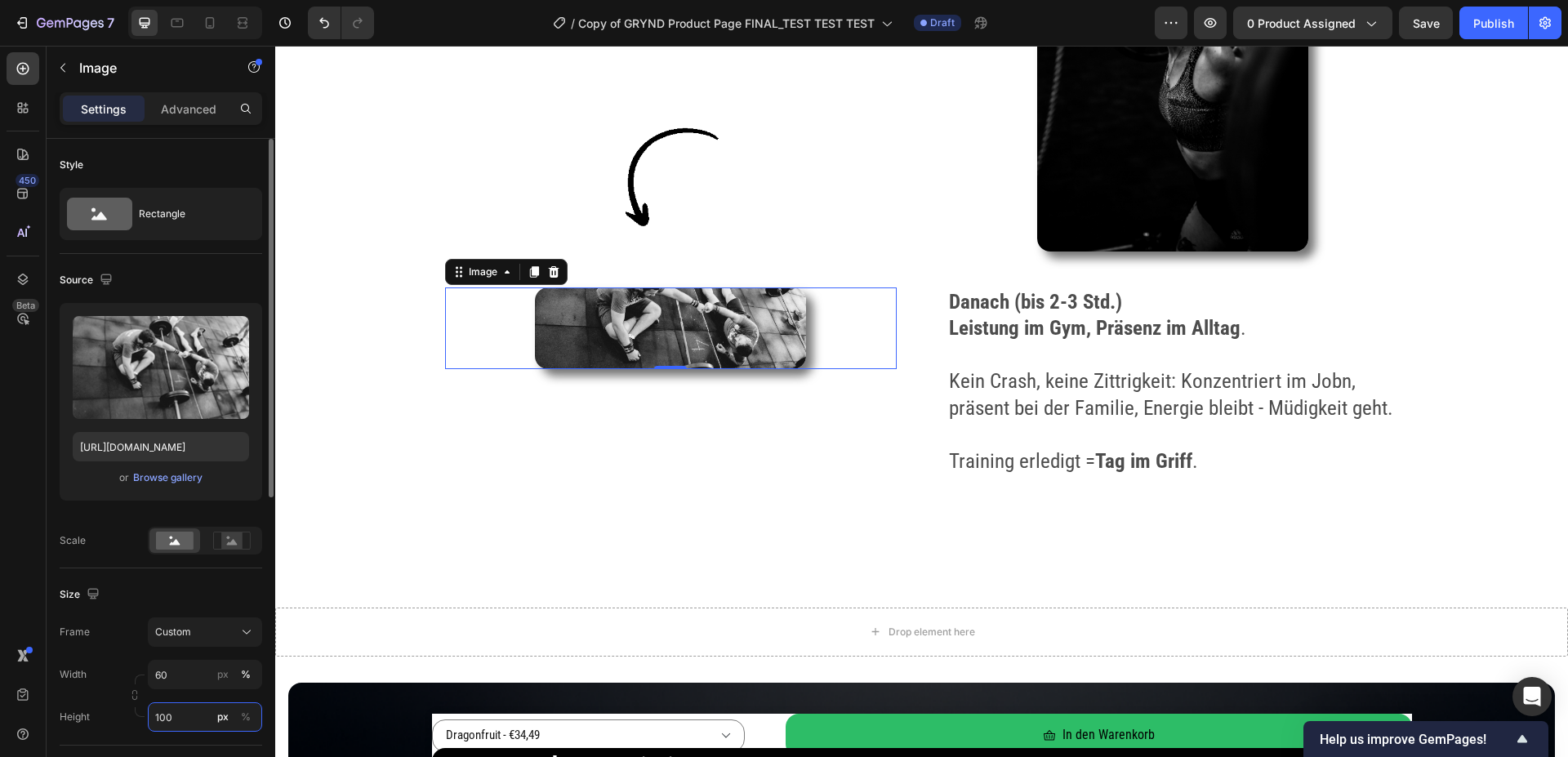
click at [187, 719] on input "100" at bounding box center [204, 716] width 114 height 29
click at [180, 680] on p "Full 100%" at bounding box center [202, 675] width 95 height 15
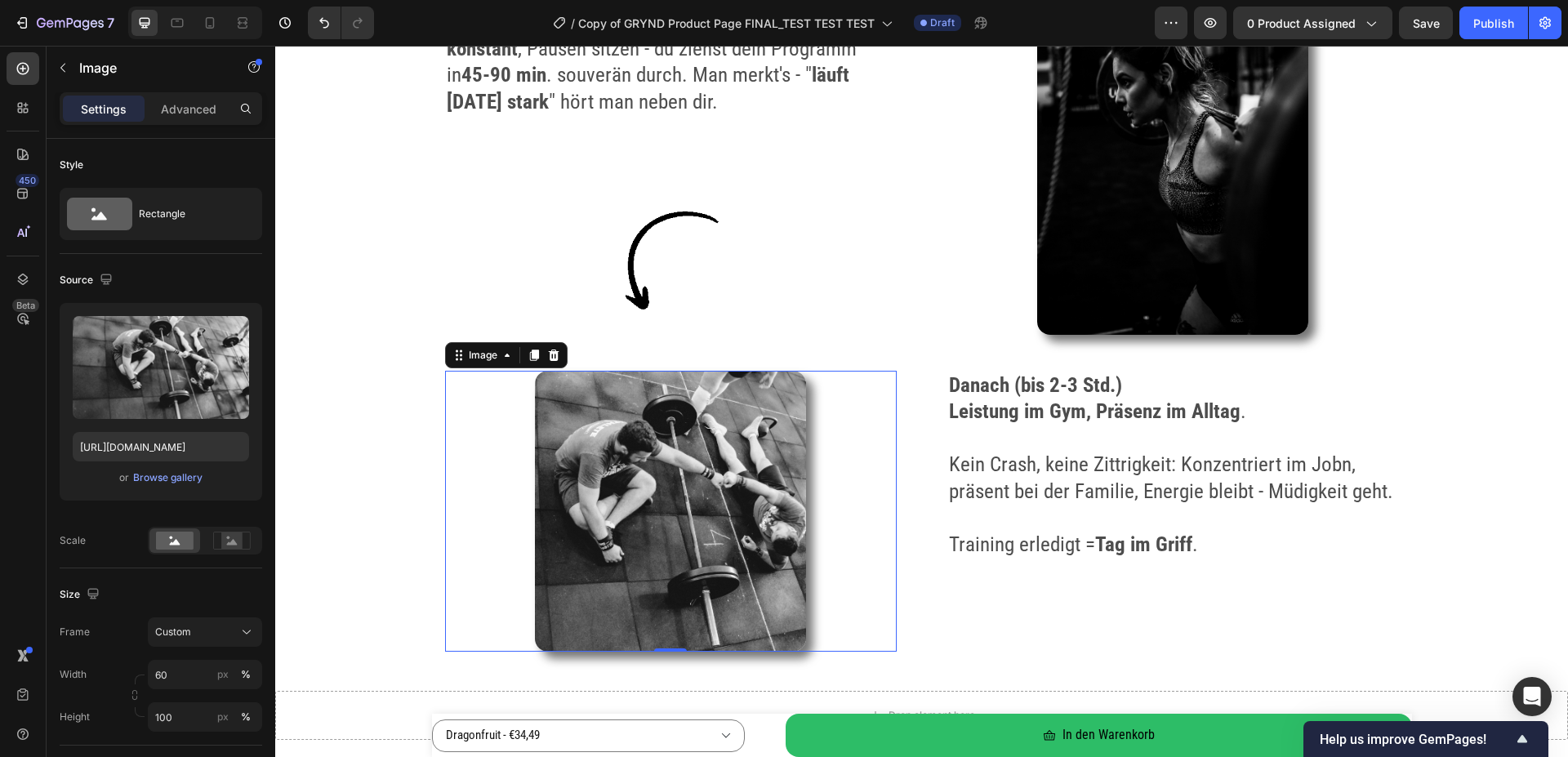
scroll to position [3247, 0]
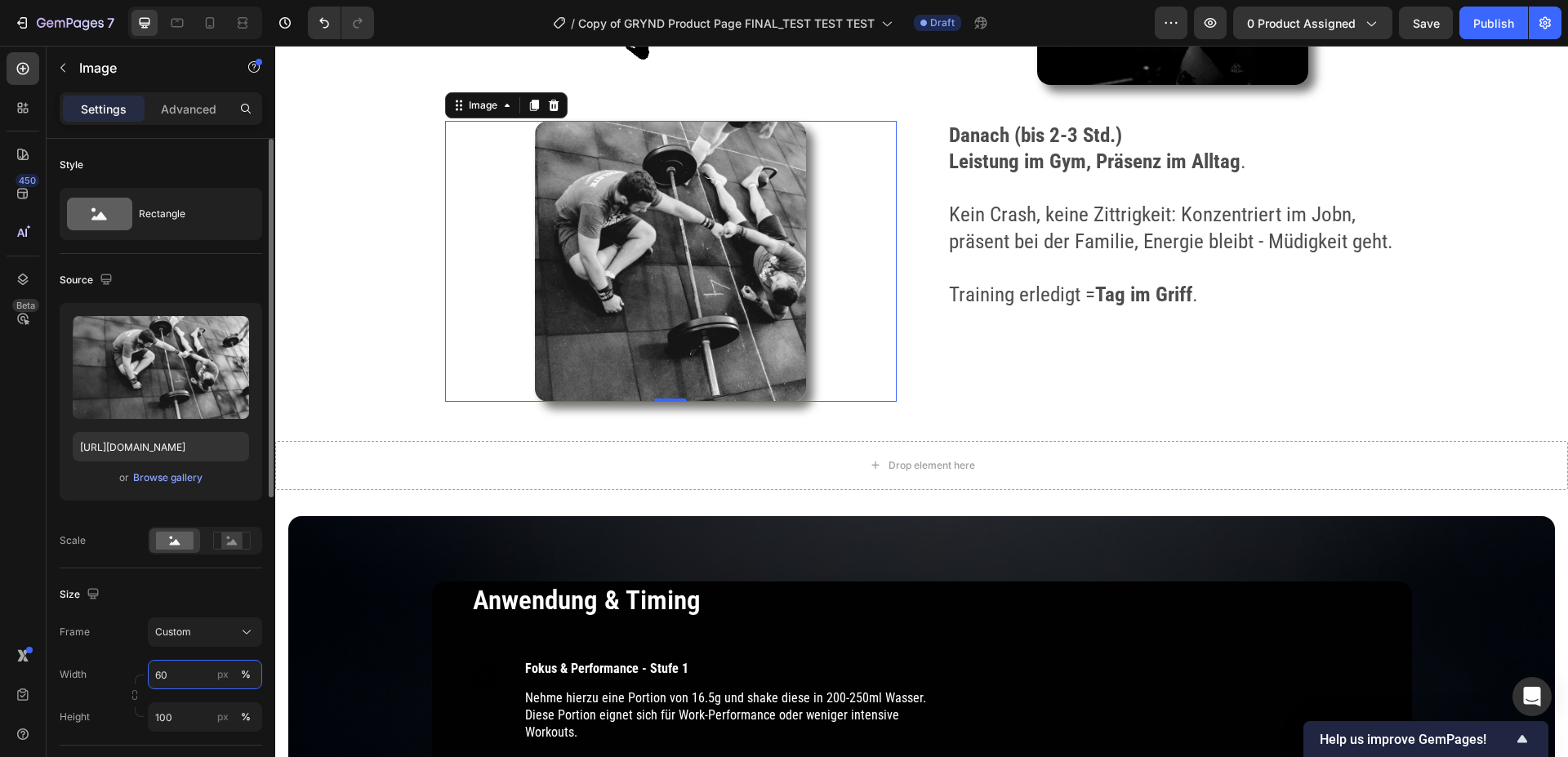
click at [187, 670] on input "60" at bounding box center [204, 674] width 114 height 29
click at [165, 716] on span "Full" at bounding box center [162, 714] width 17 height 15
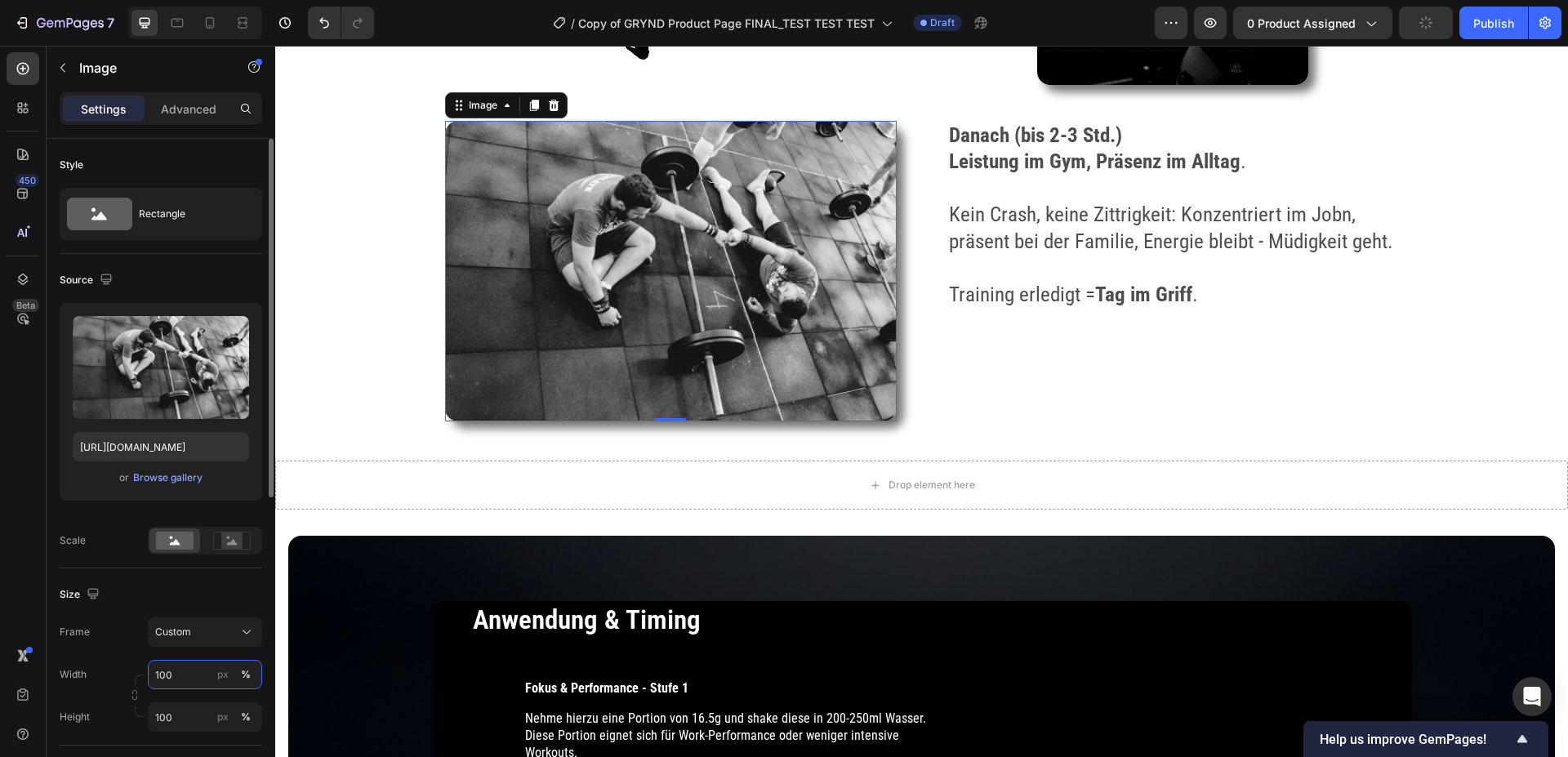
click at [183, 672] on input "100" at bounding box center [204, 674] width 114 height 29
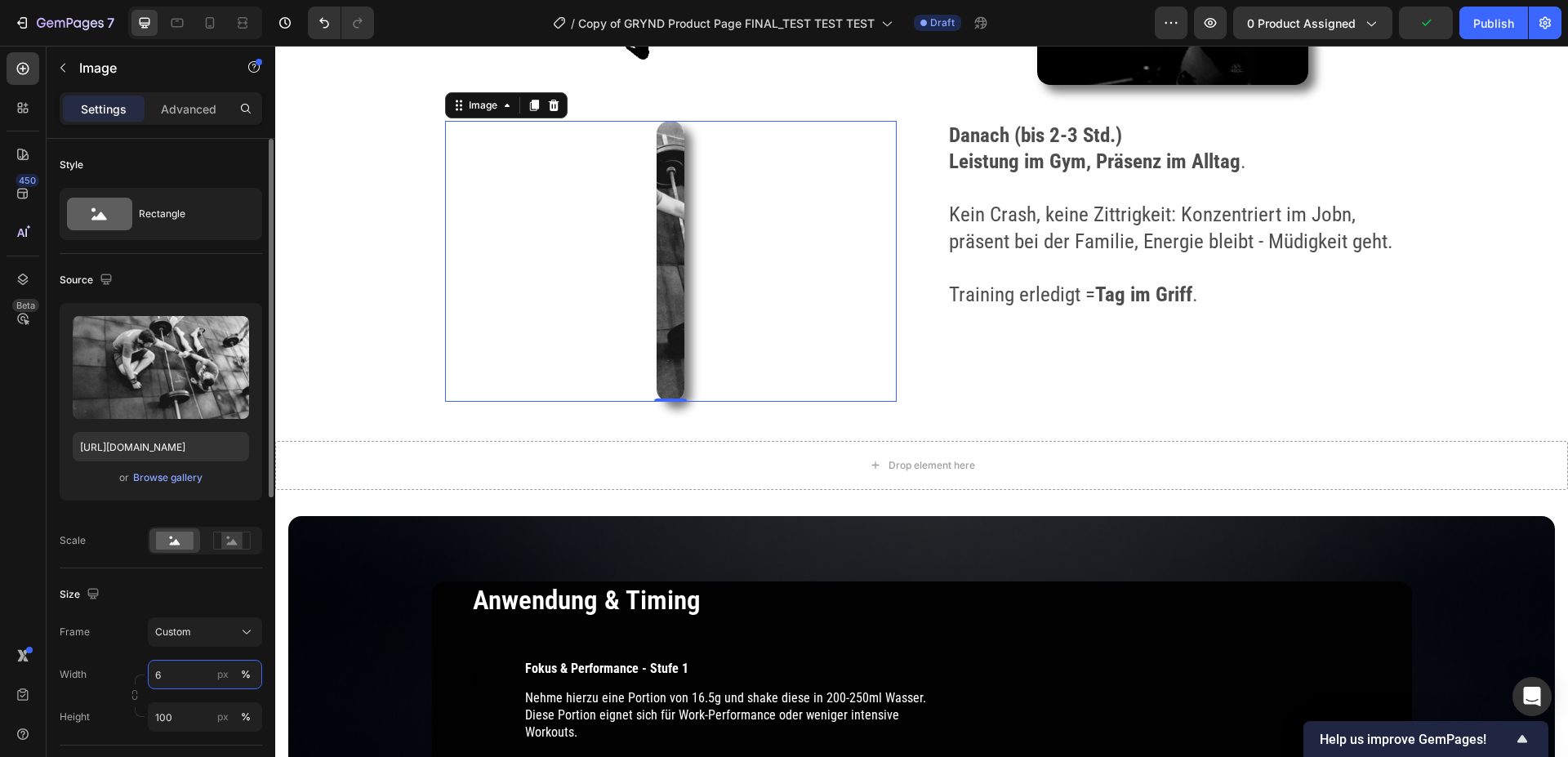
type input "60"
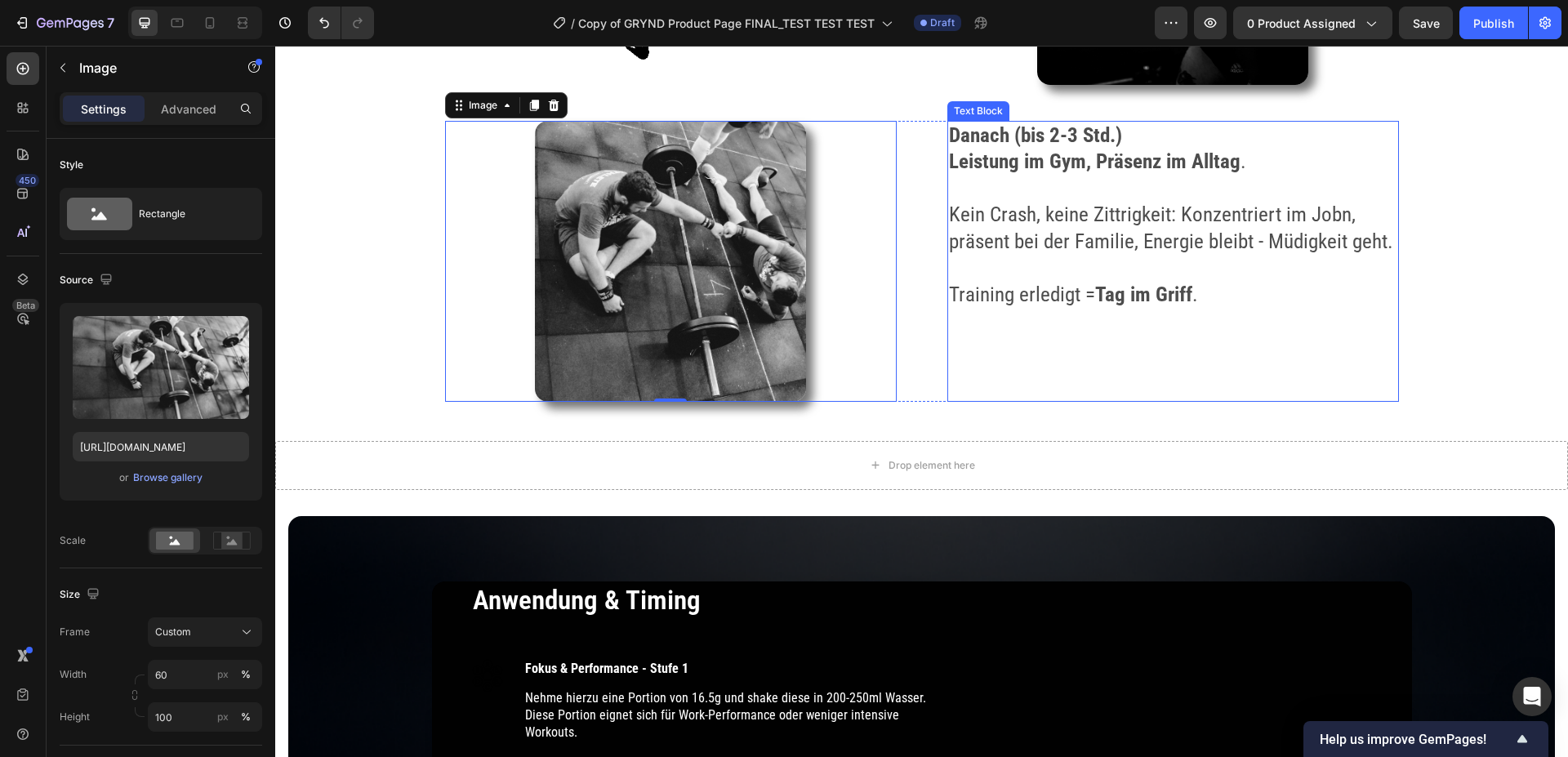
click at [982, 389] on div "Danach (bis 2-3 Std.) Leistung im Gym, Präsenz im Alltag . Kein Crash, keine Zi…" at bounding box center [1173, 261] width 452 height 281
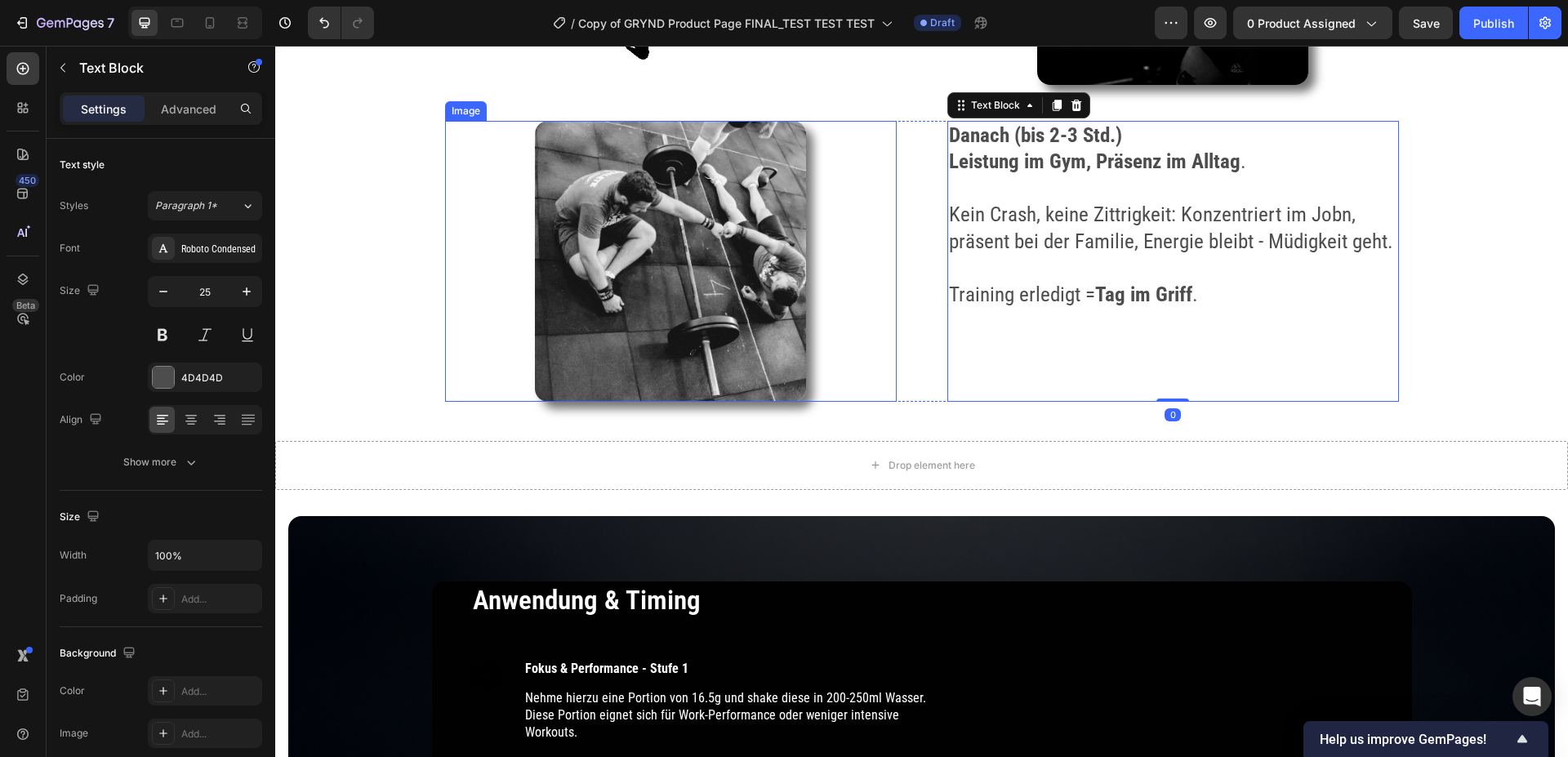
click at [679, 312] on img at bounding box center [670, 261] width 271 height 281
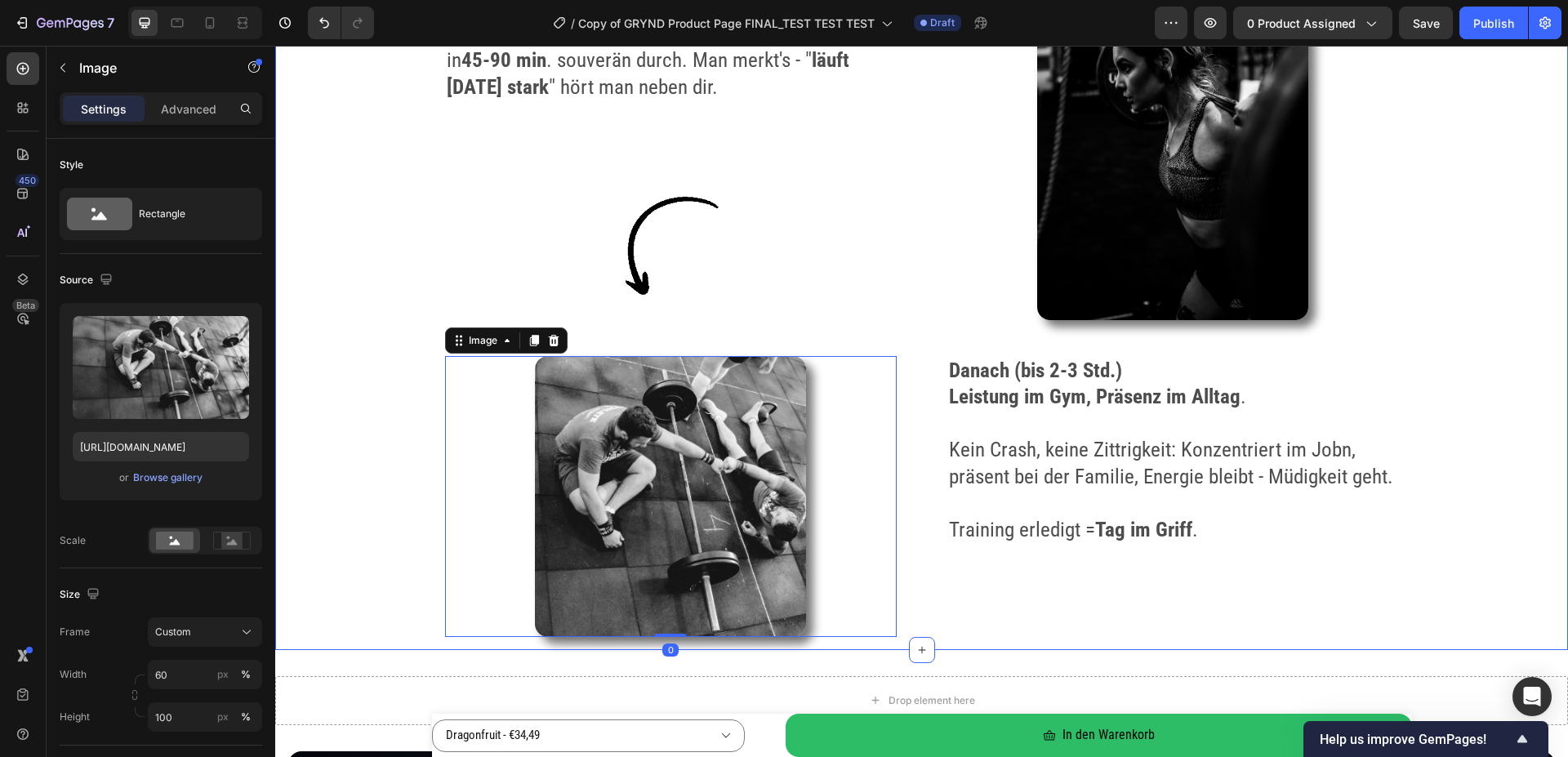
scroll to position [3080, 0]
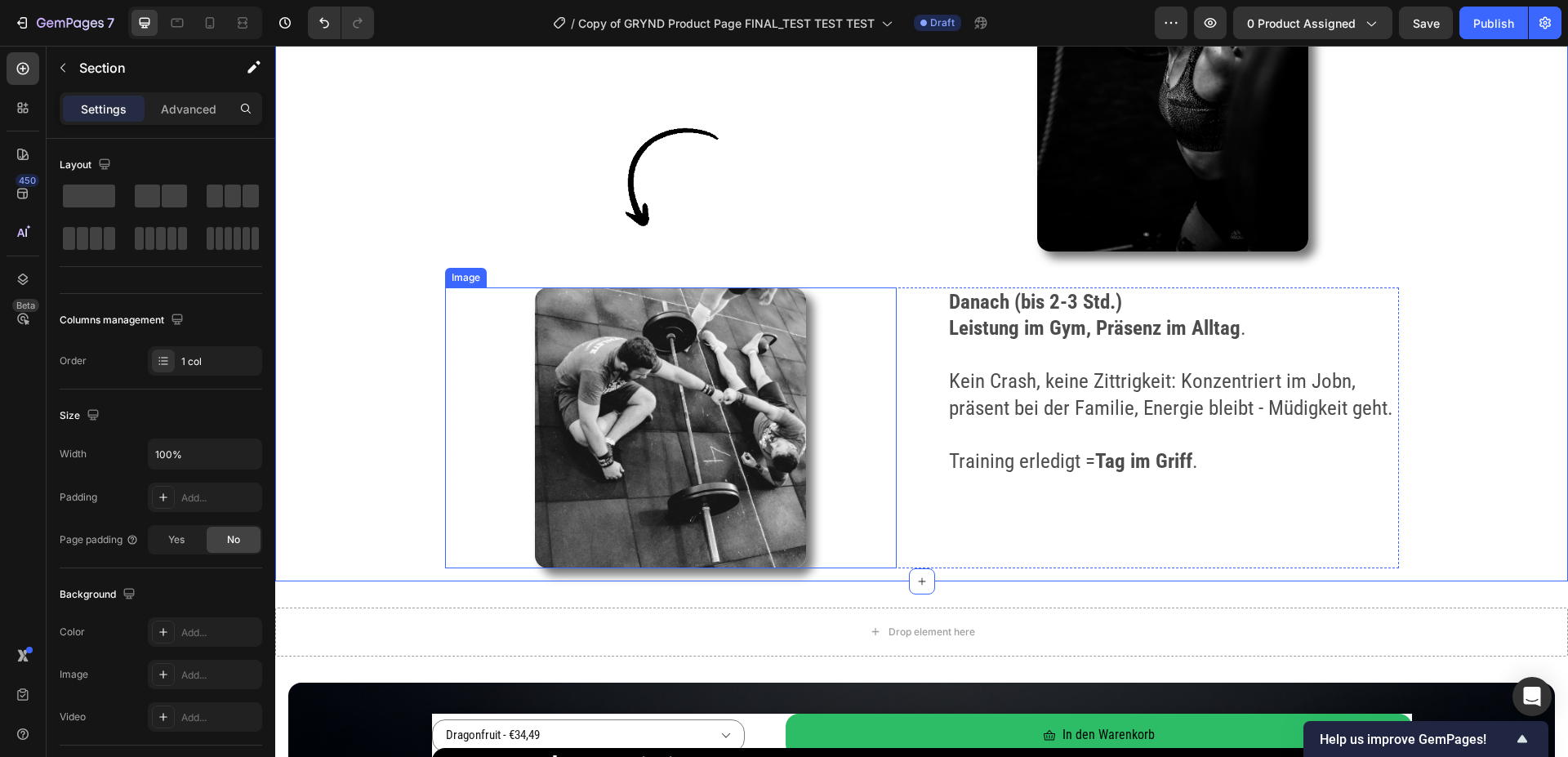
click at [638, 396] on img at bounding box center [670, 427] width 271 height 281
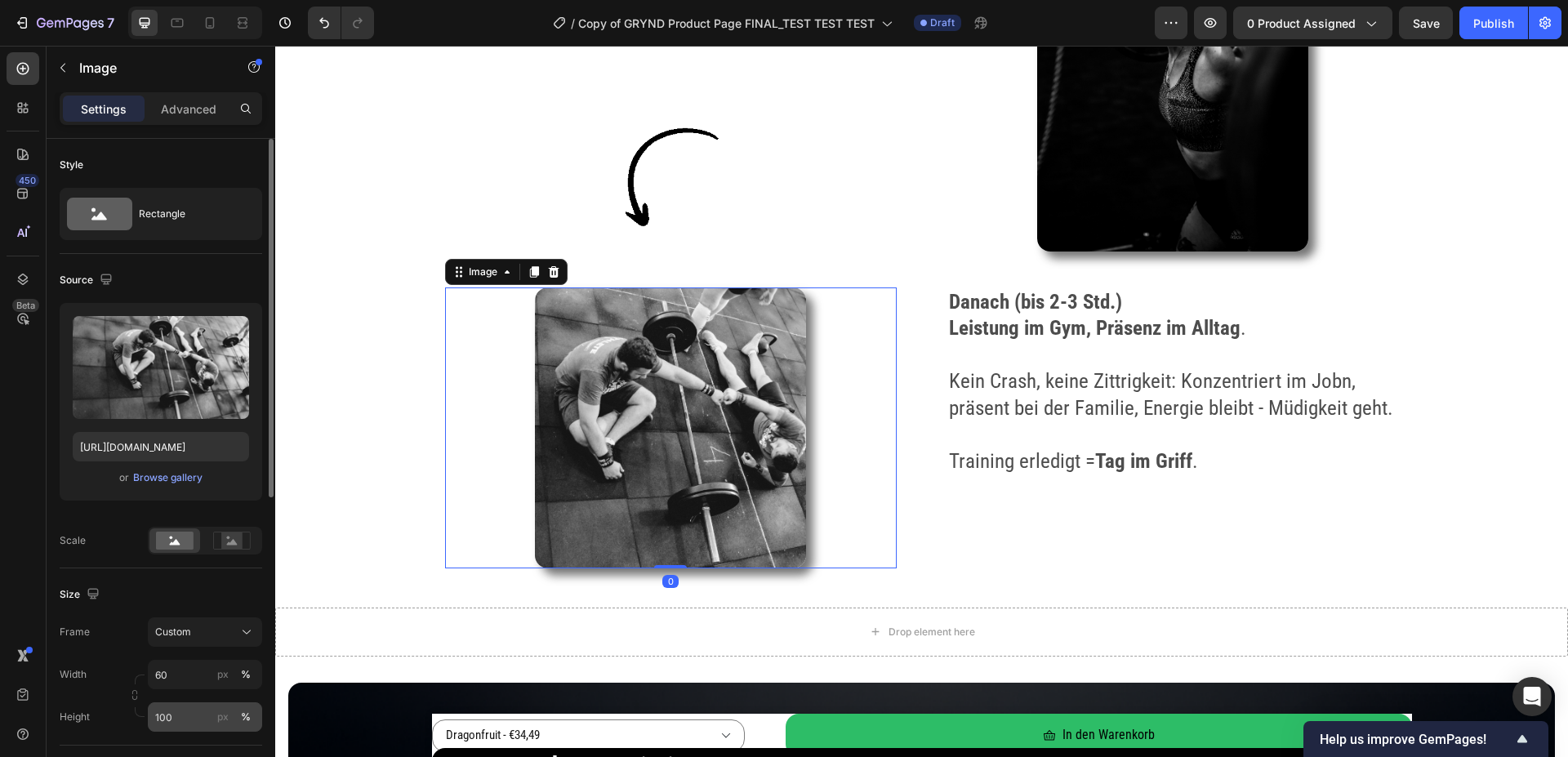
click at [176, 716] on input "100" at bounding box center [204, 716] width 114 height 29
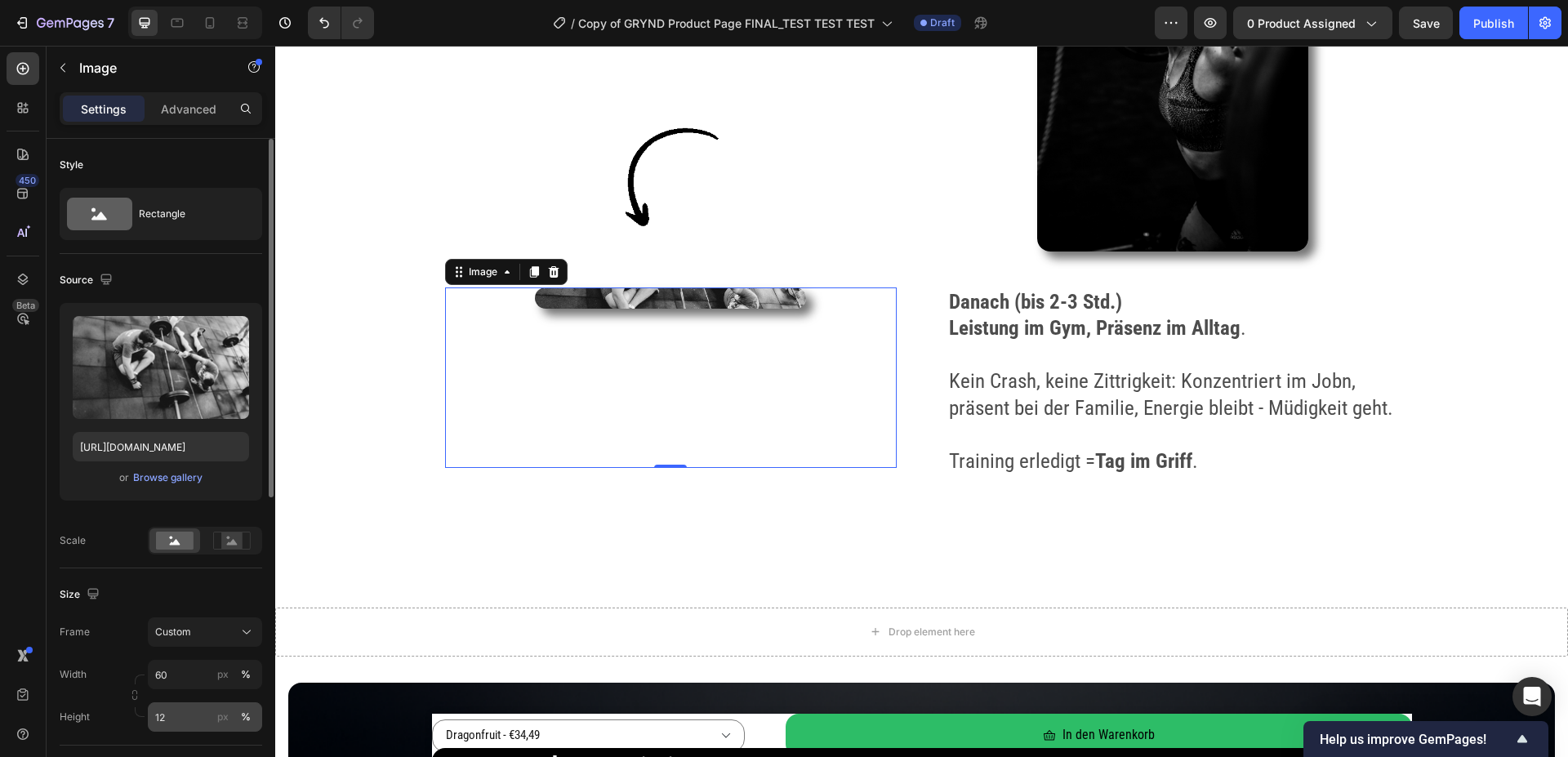
type input "1"
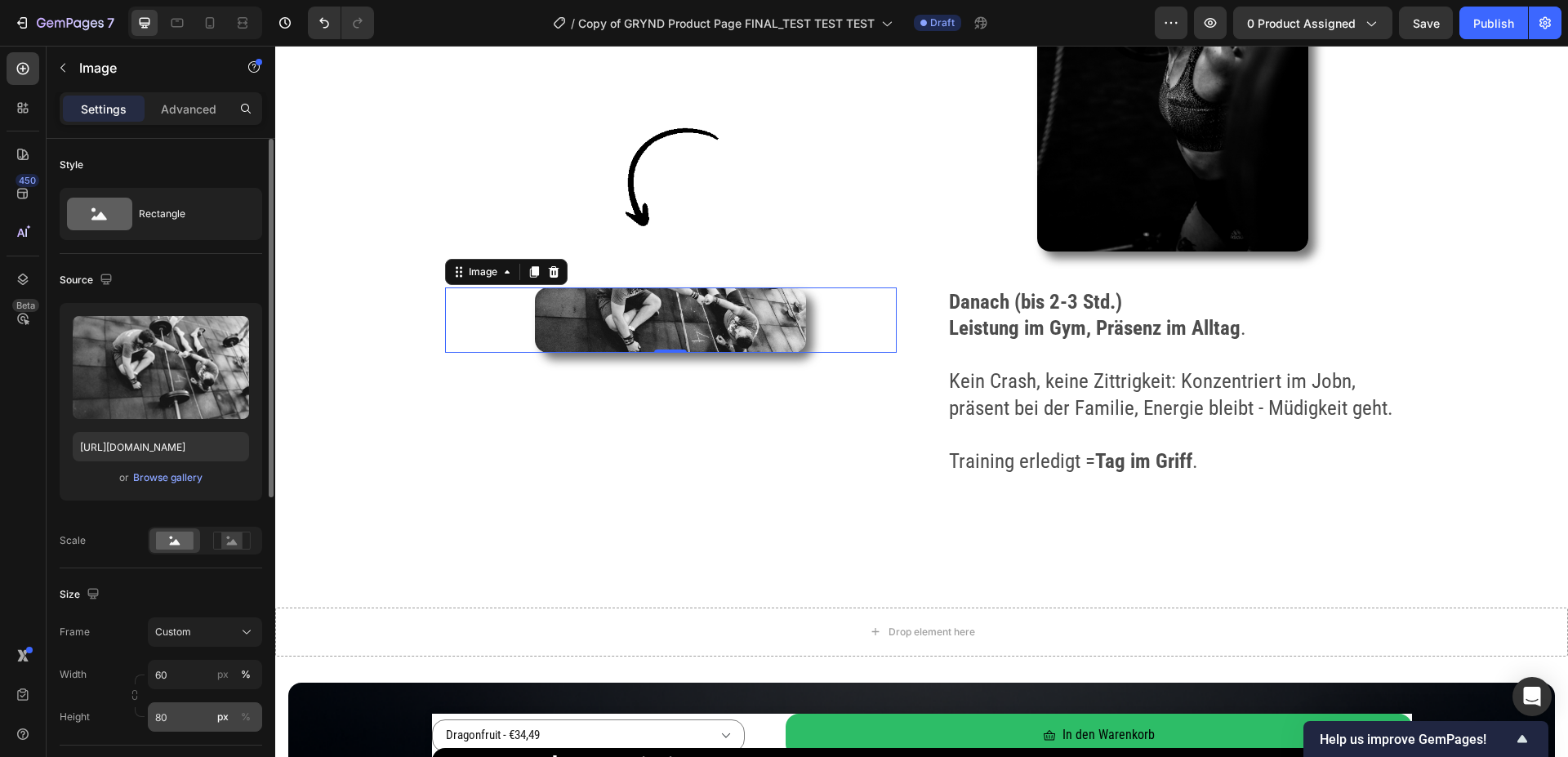
type input "8"
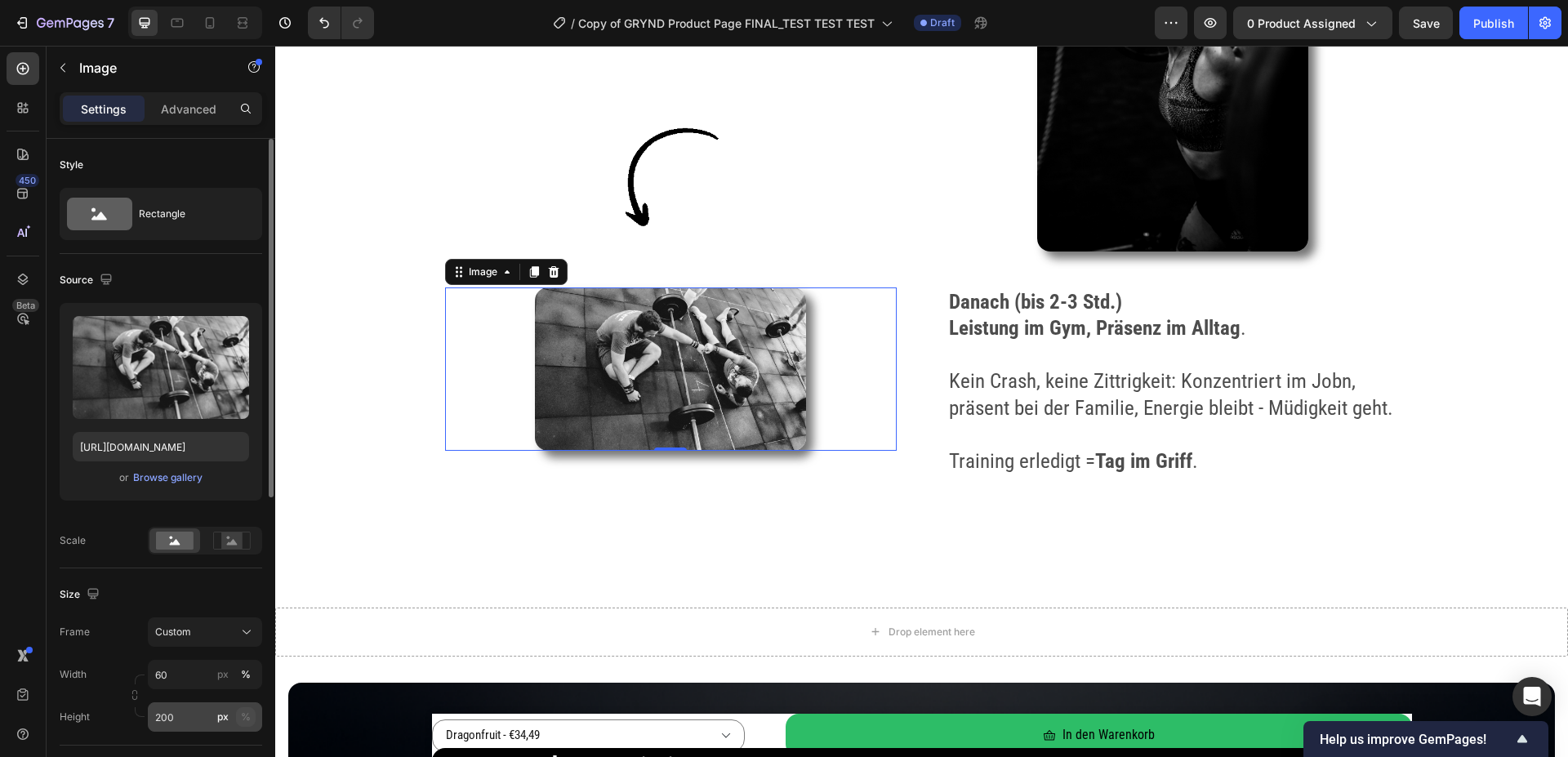
type input "200"
click at [243, 719] on div "%" at bounding box center [246, 717] width 10 height 15
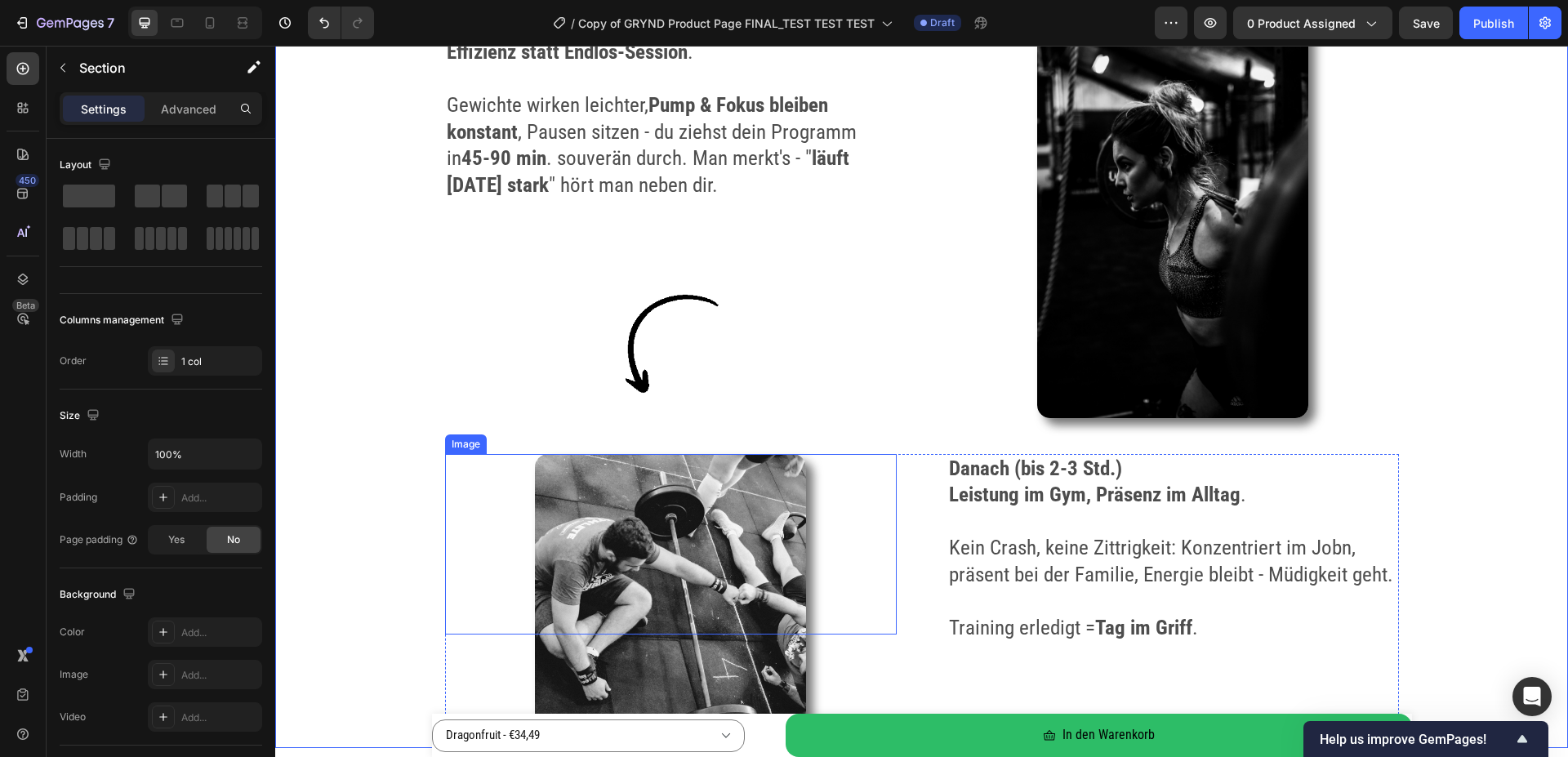
scroll to position [3164, 0]
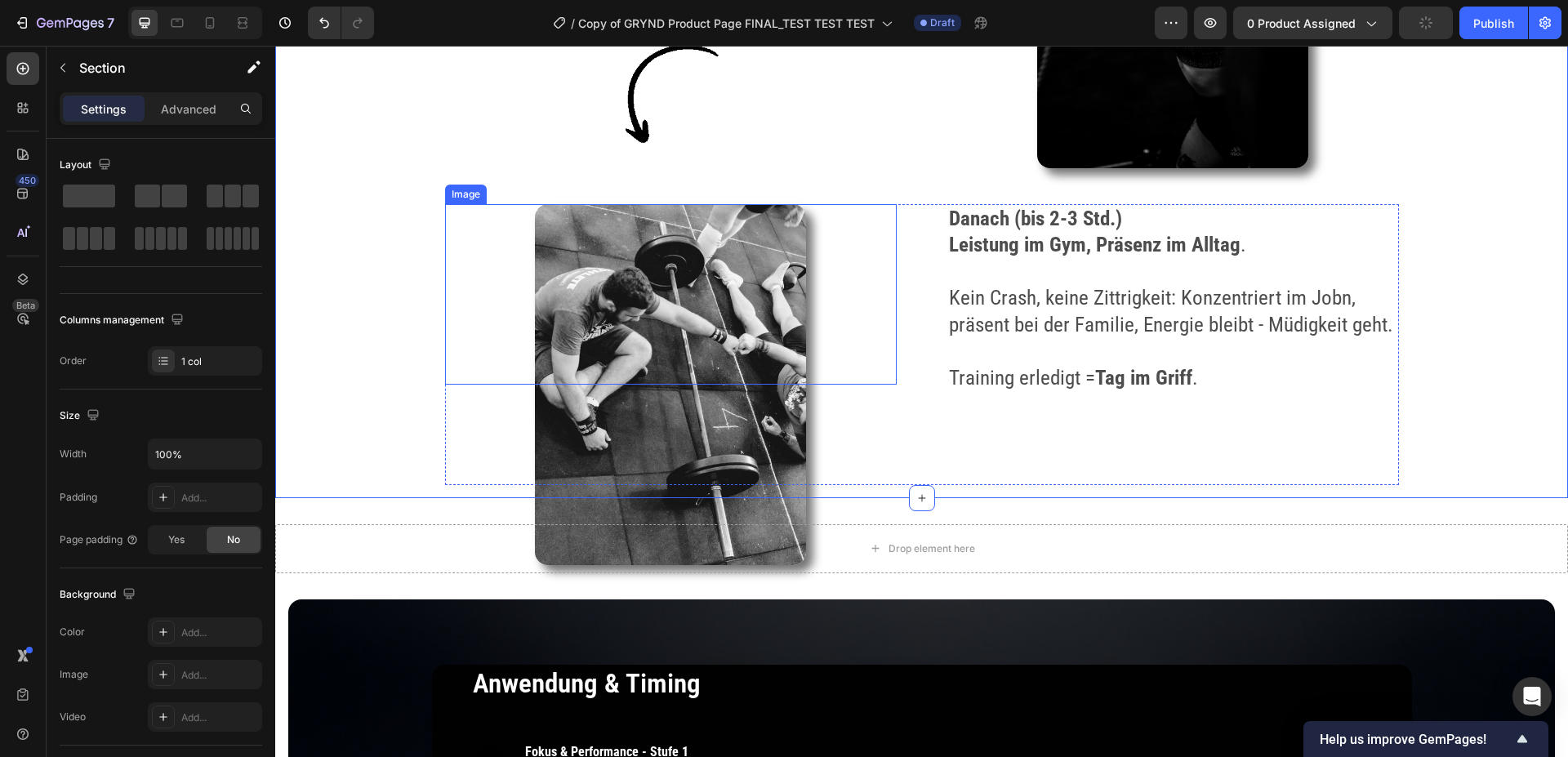
click at [662, 385] on img at bounding box center [670, 384] width 271 height 361
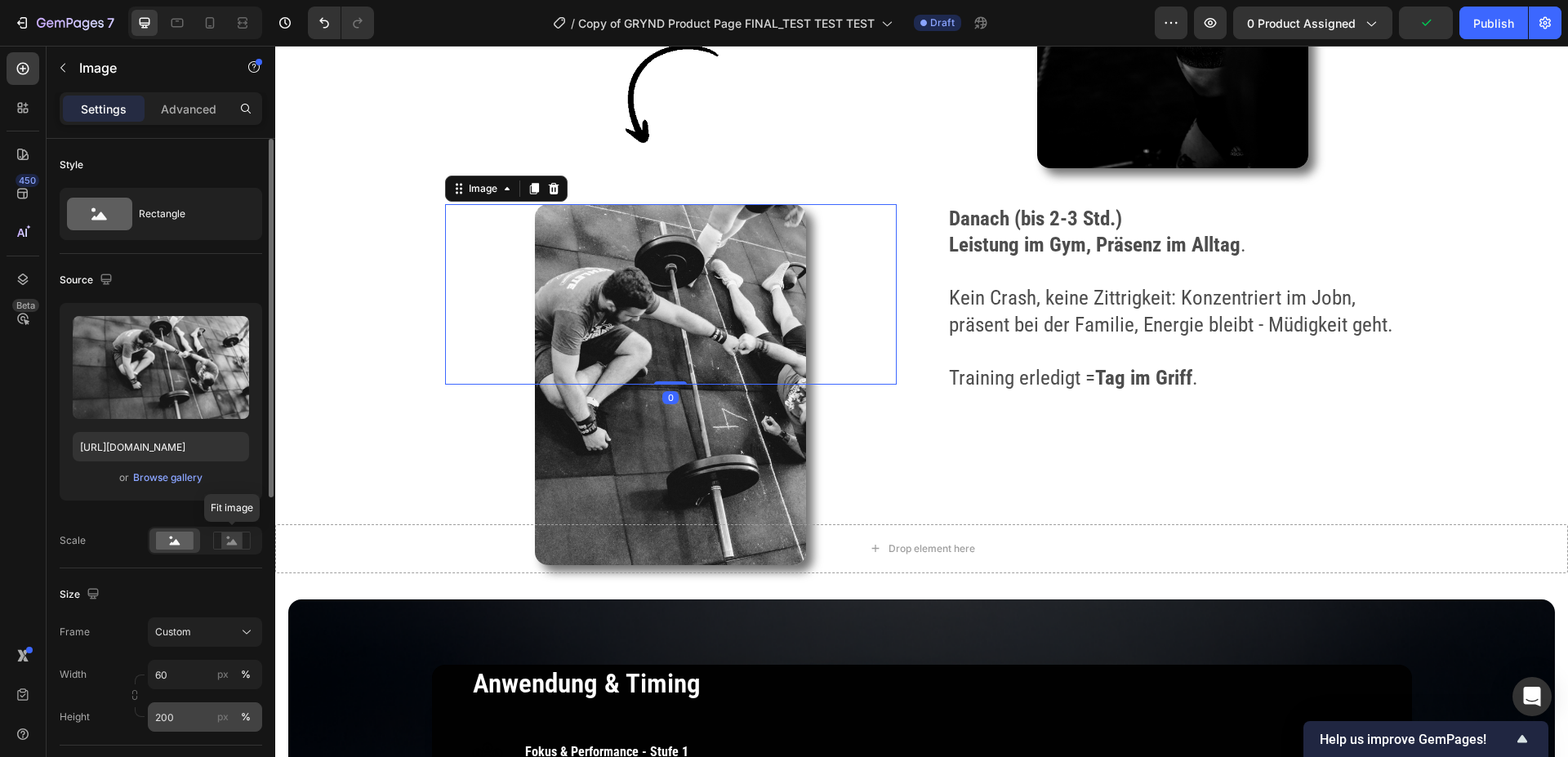
scroll to position [167, 0]
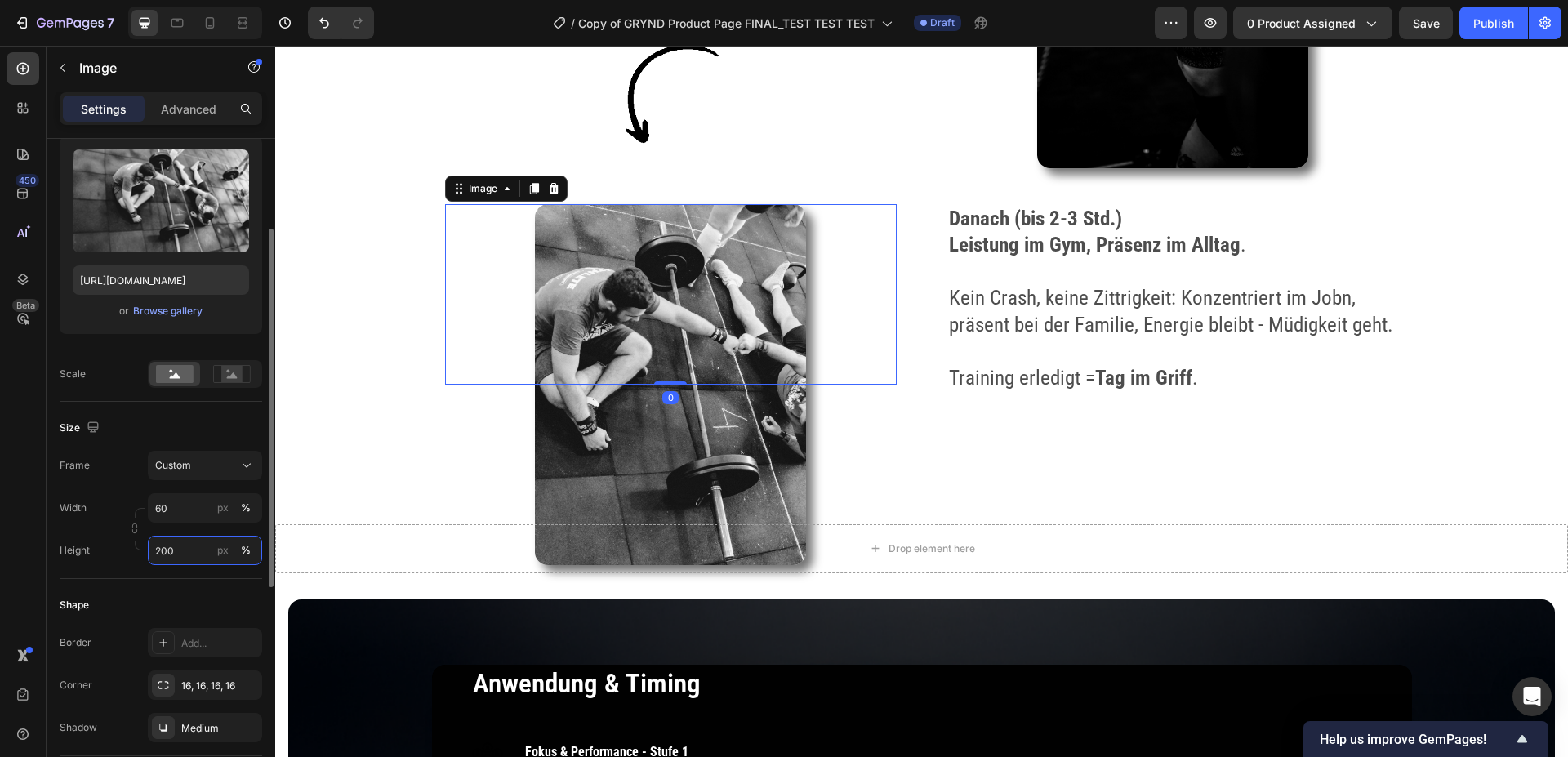
click at [192, 549] on input "200" at bounding box center [204, 550] width 114 height 29
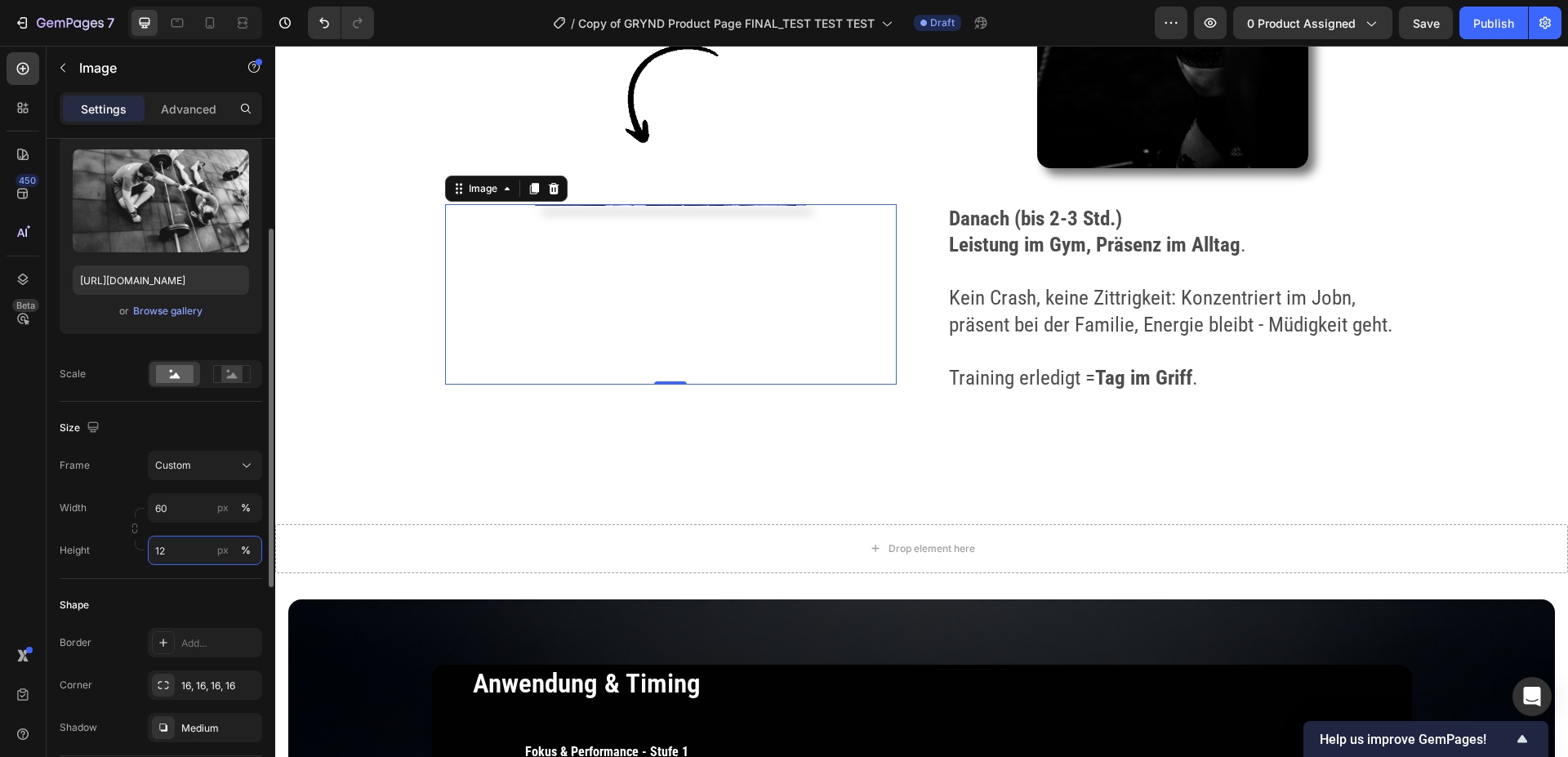
type input "120"
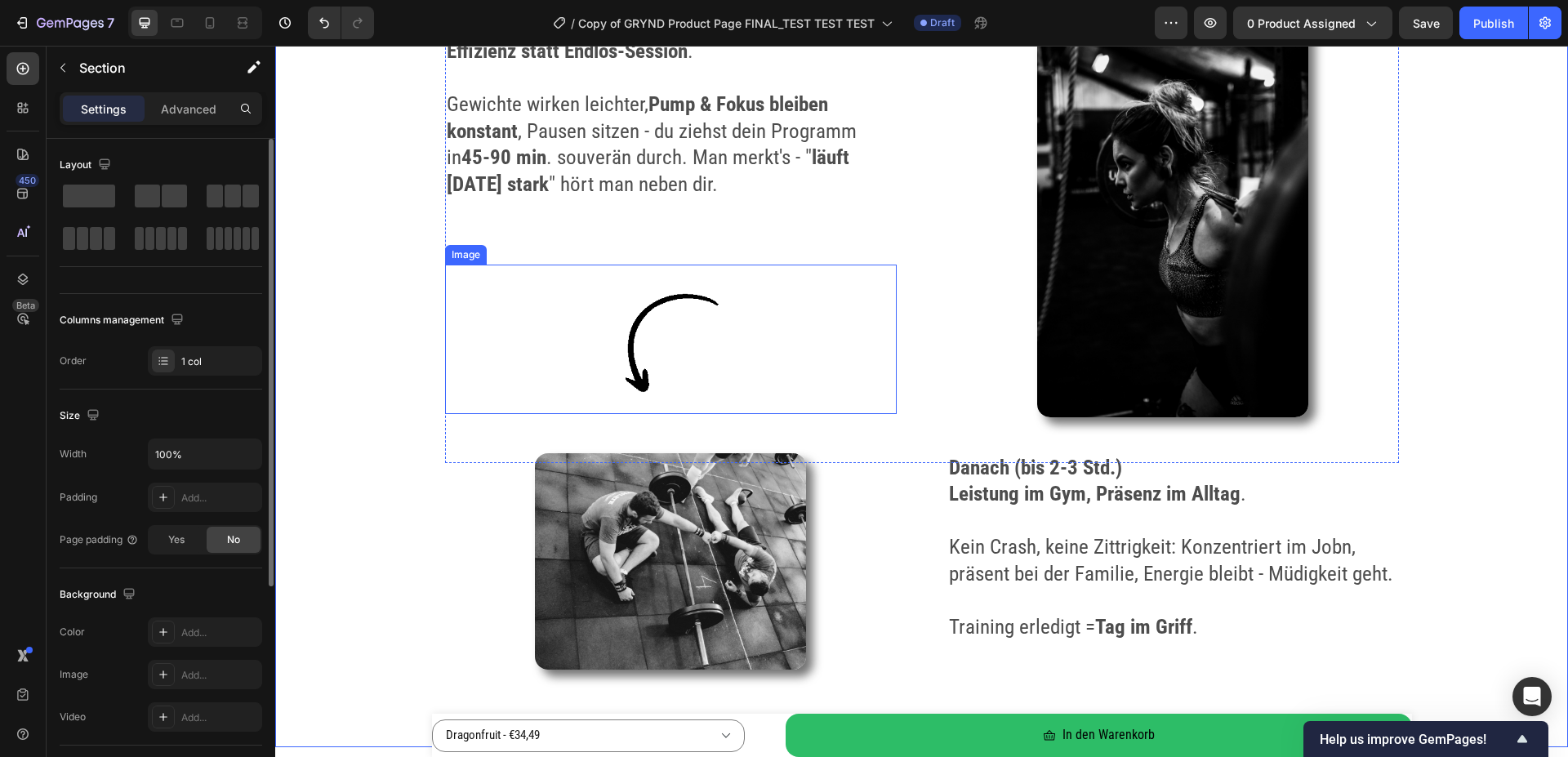
scroll to position [2997, 0]
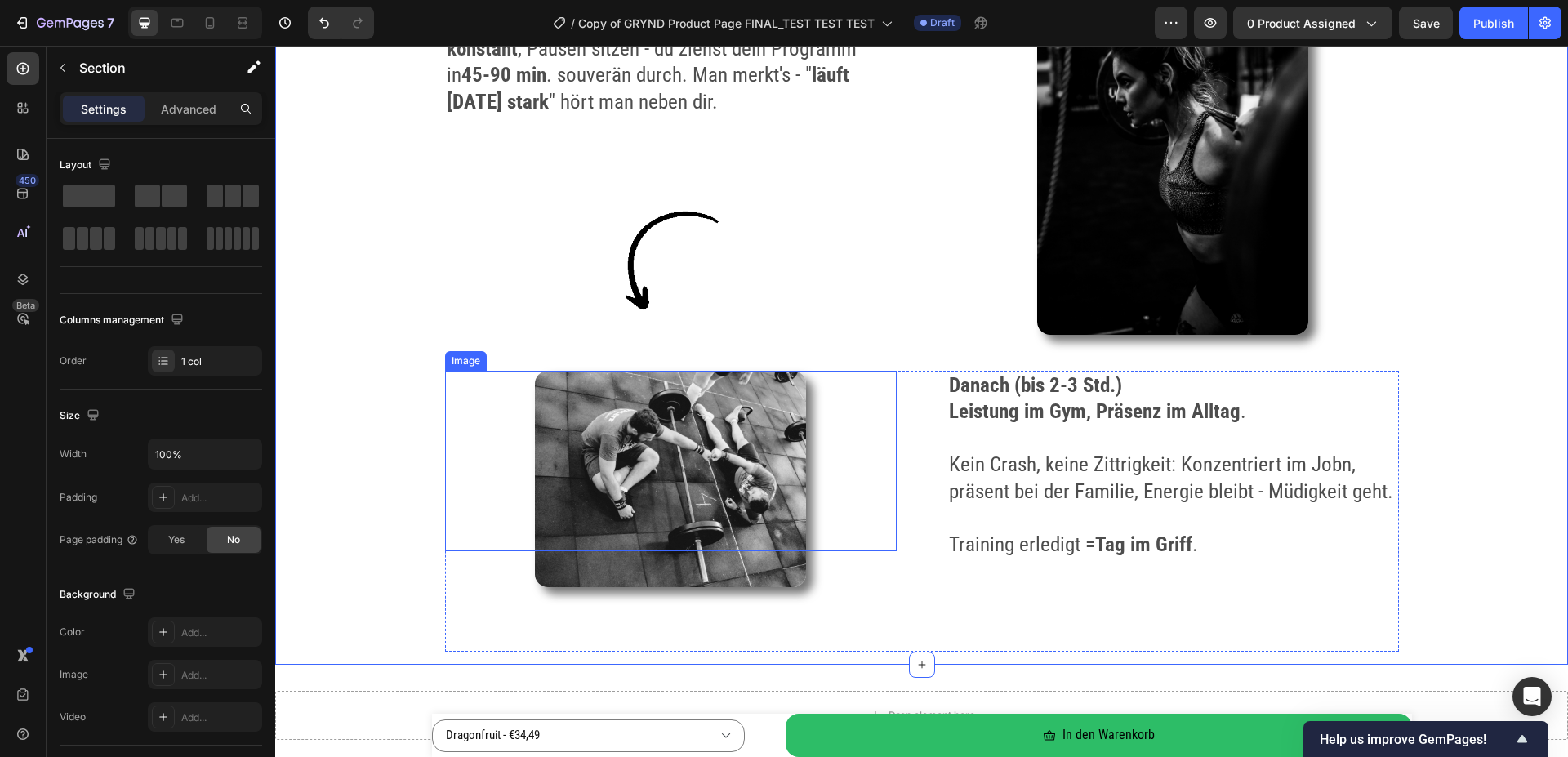
click at [638, 425] on img at bounding box center [670, 479] width 271 height 217
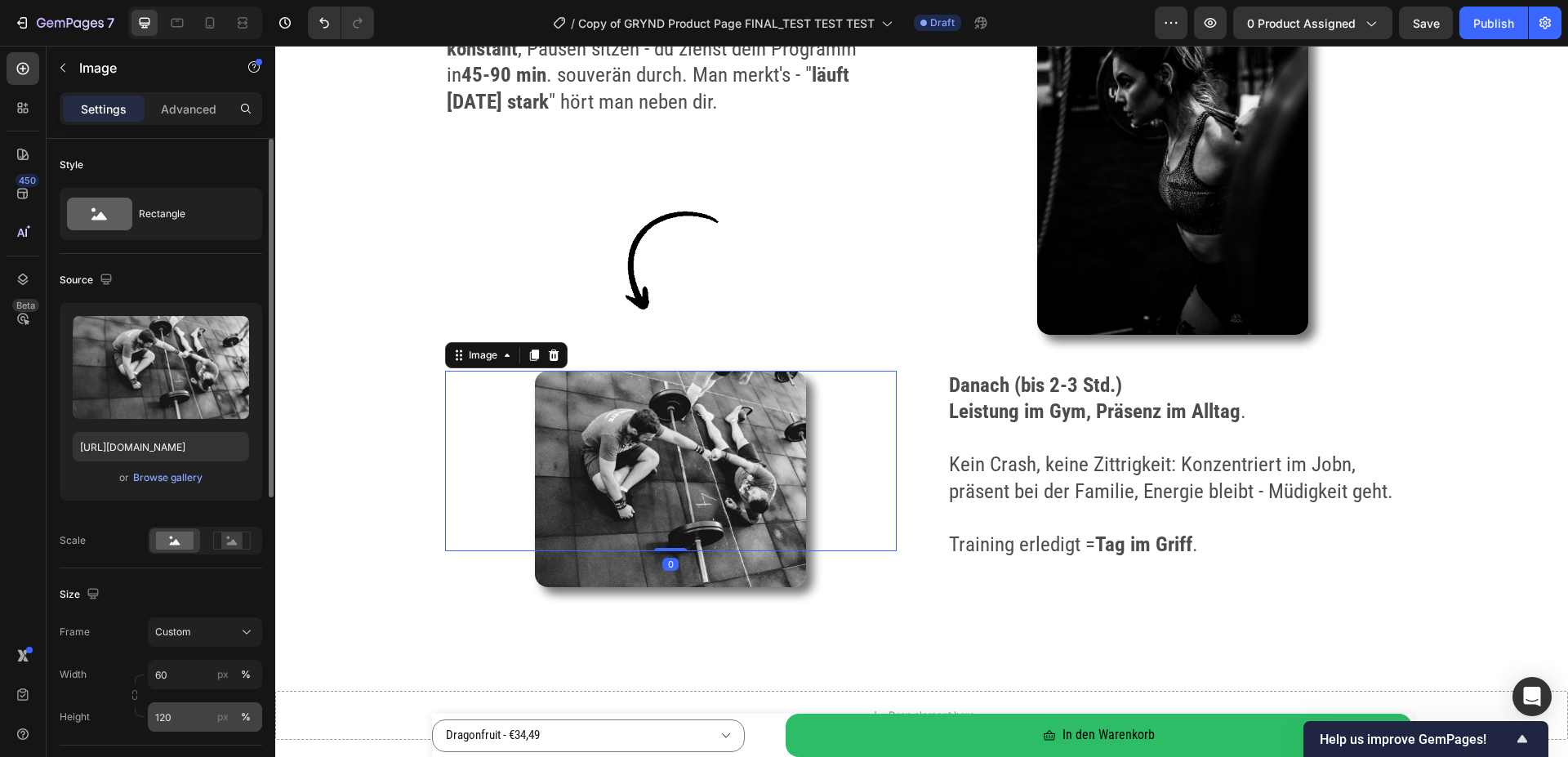
click at [193, 724] on input "120" at bounding box center [204, 716] width 114 height 29
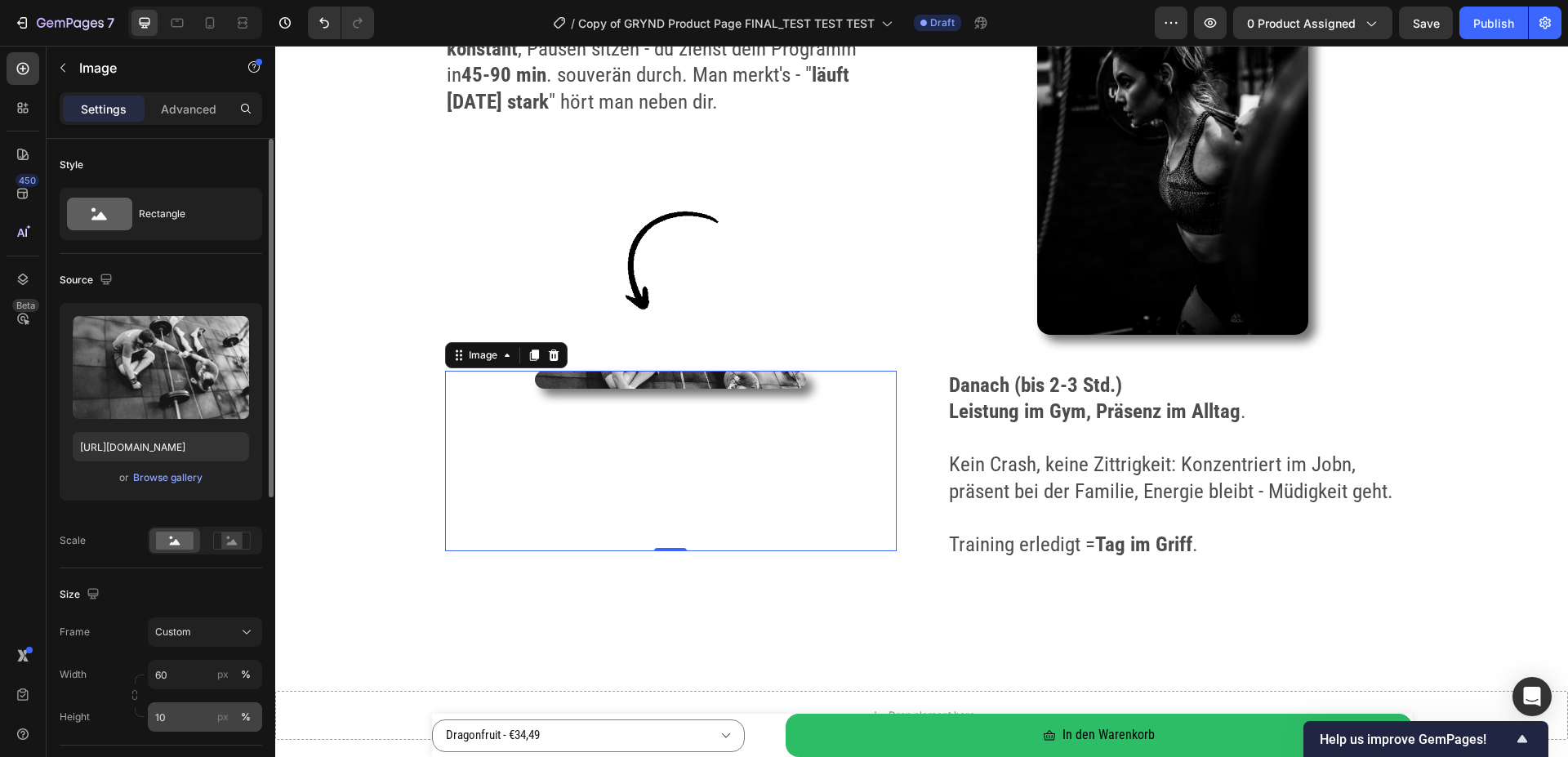
type input "1"
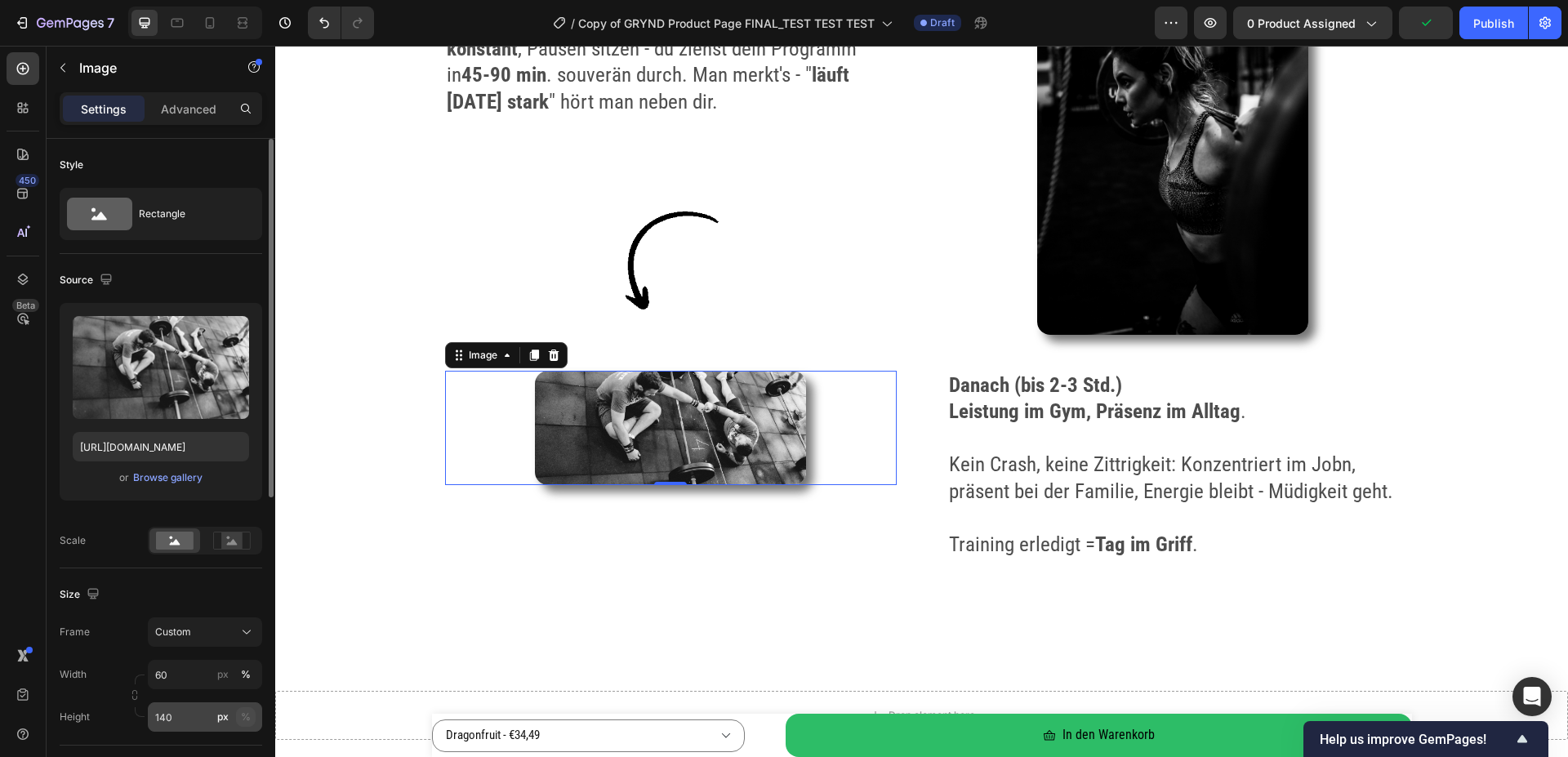
click at [247, 722] on div "%" at bounding box center [246, 717] width 10 height 15
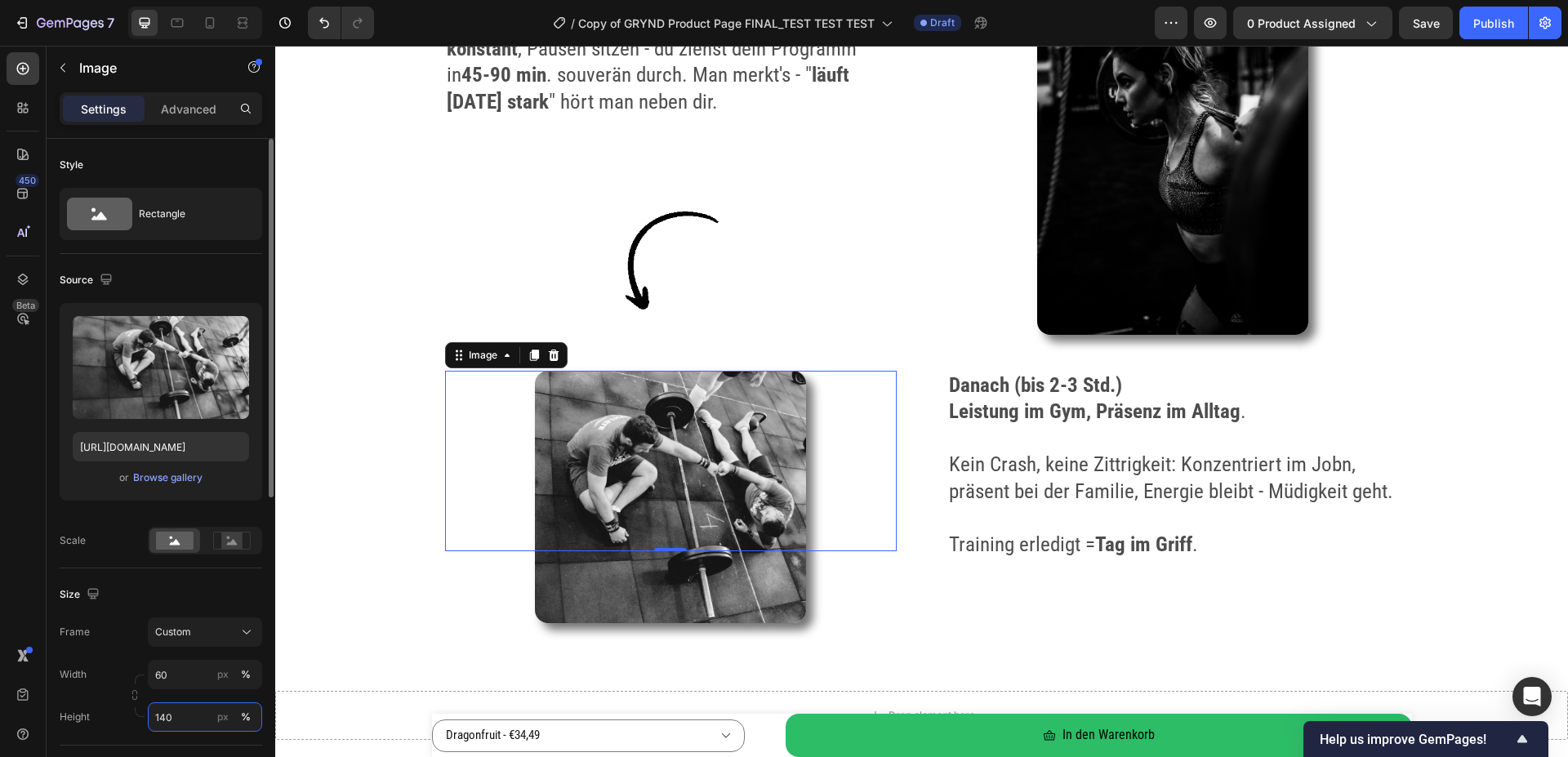
click at [189, 716] on input "140" at bounding box center [204, 716] width 114 height 29
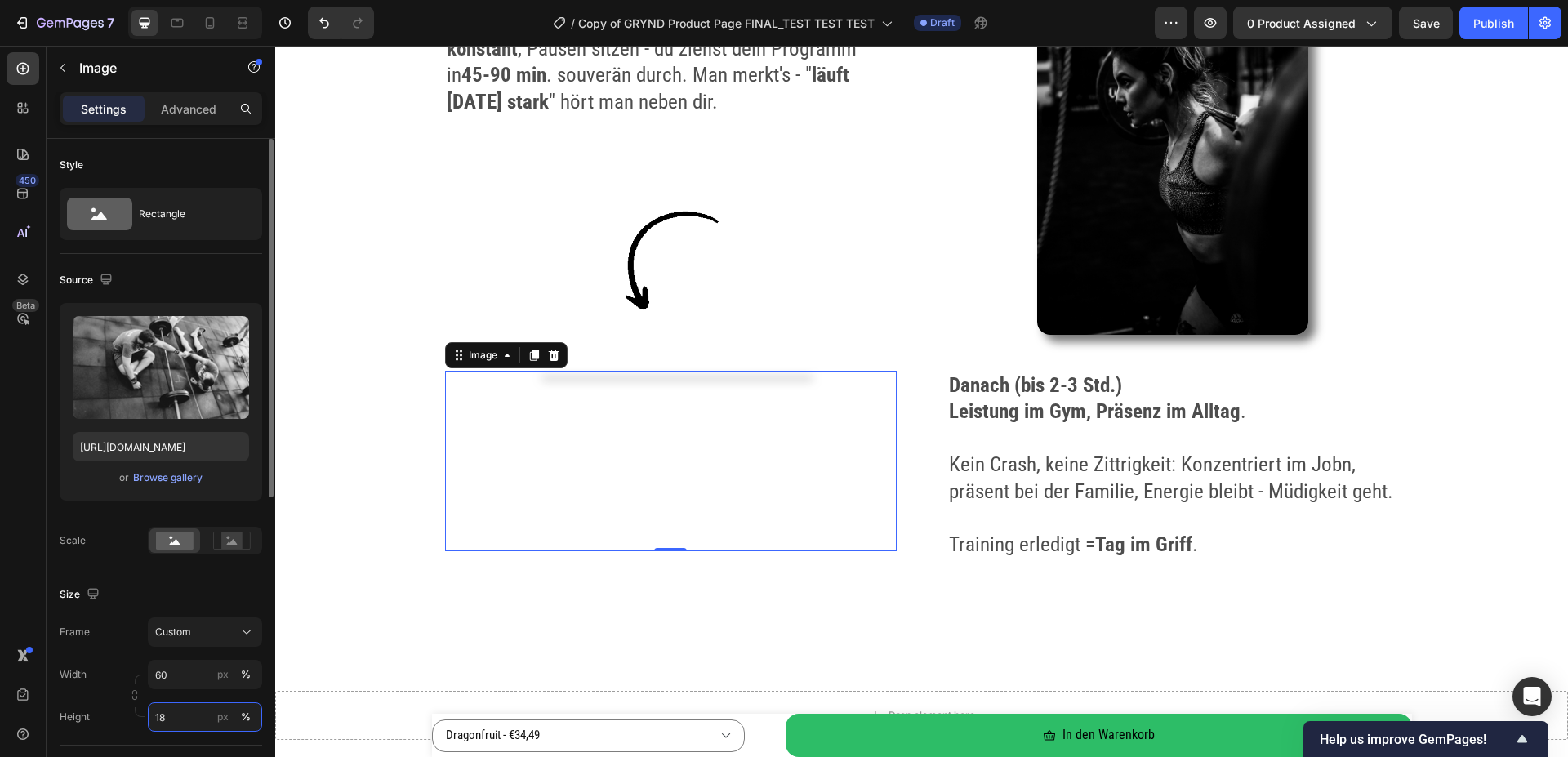
type input "180"
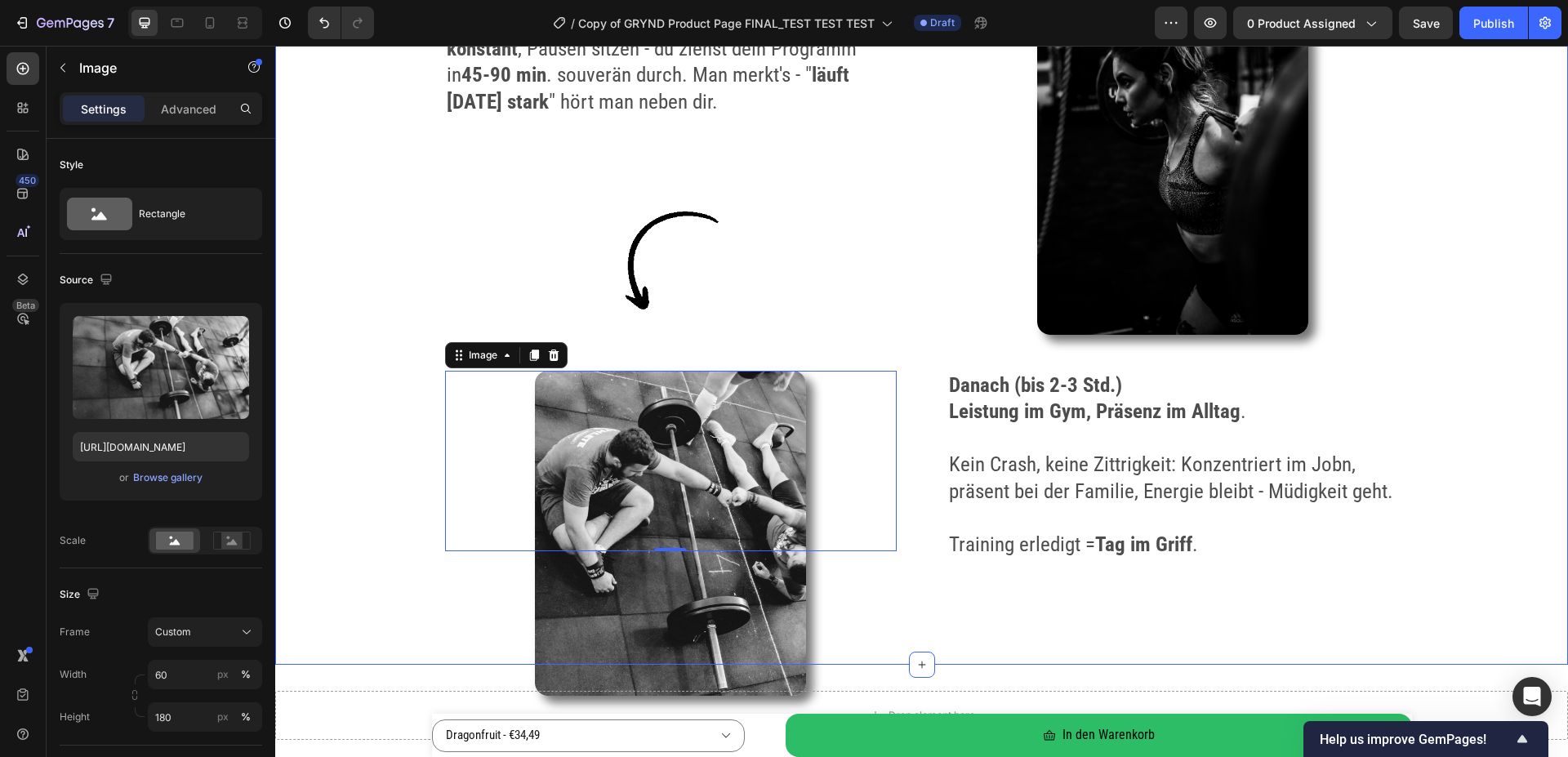
click at [1446, 508] on div "Von ausgelaugt zu unstoppable – in 15 Minuten Heading Image Vor dem Training (0…" at bounding box center [921, 21] width 1293 height 1286
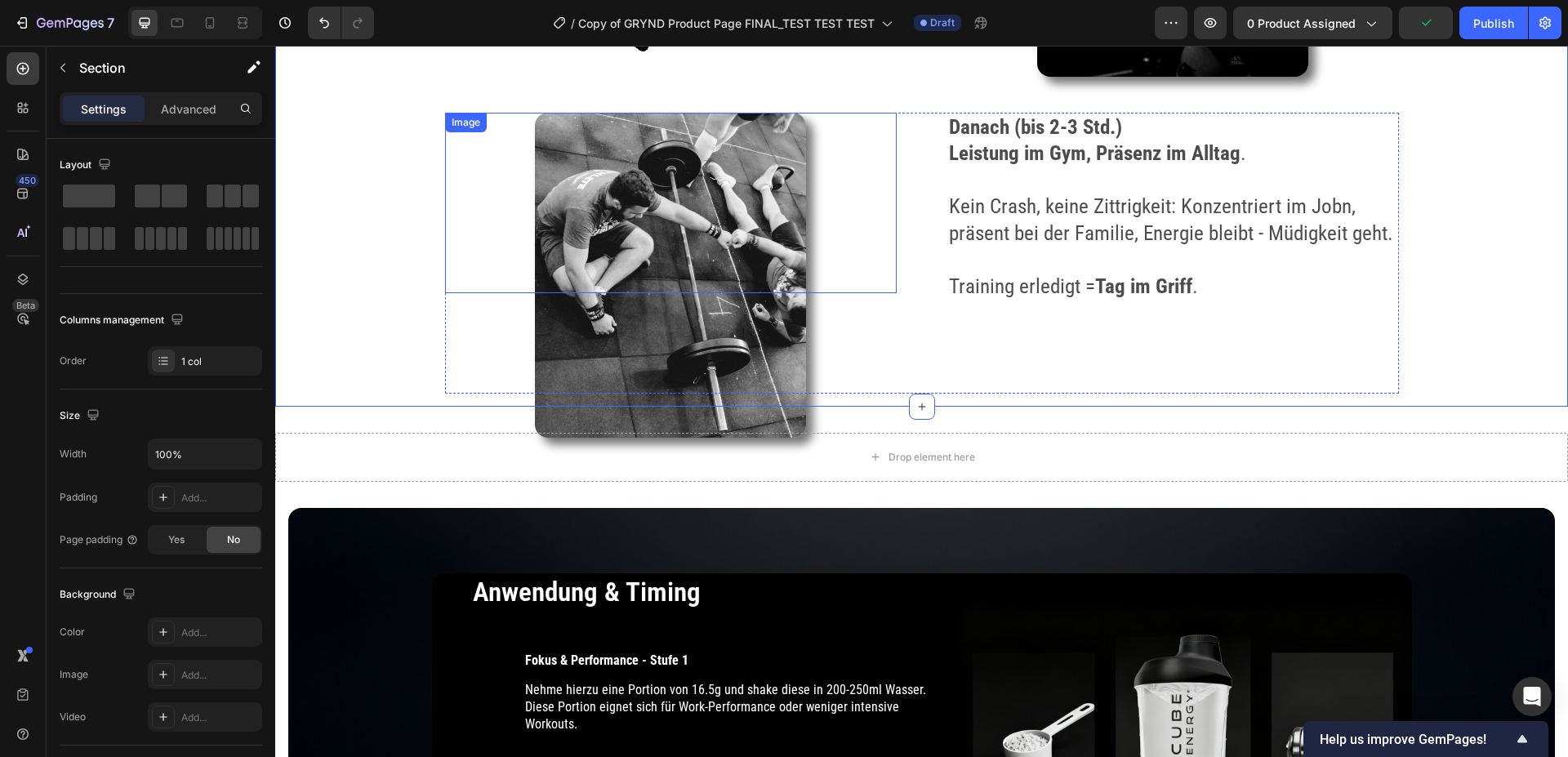
scroll to position [3080, 0]
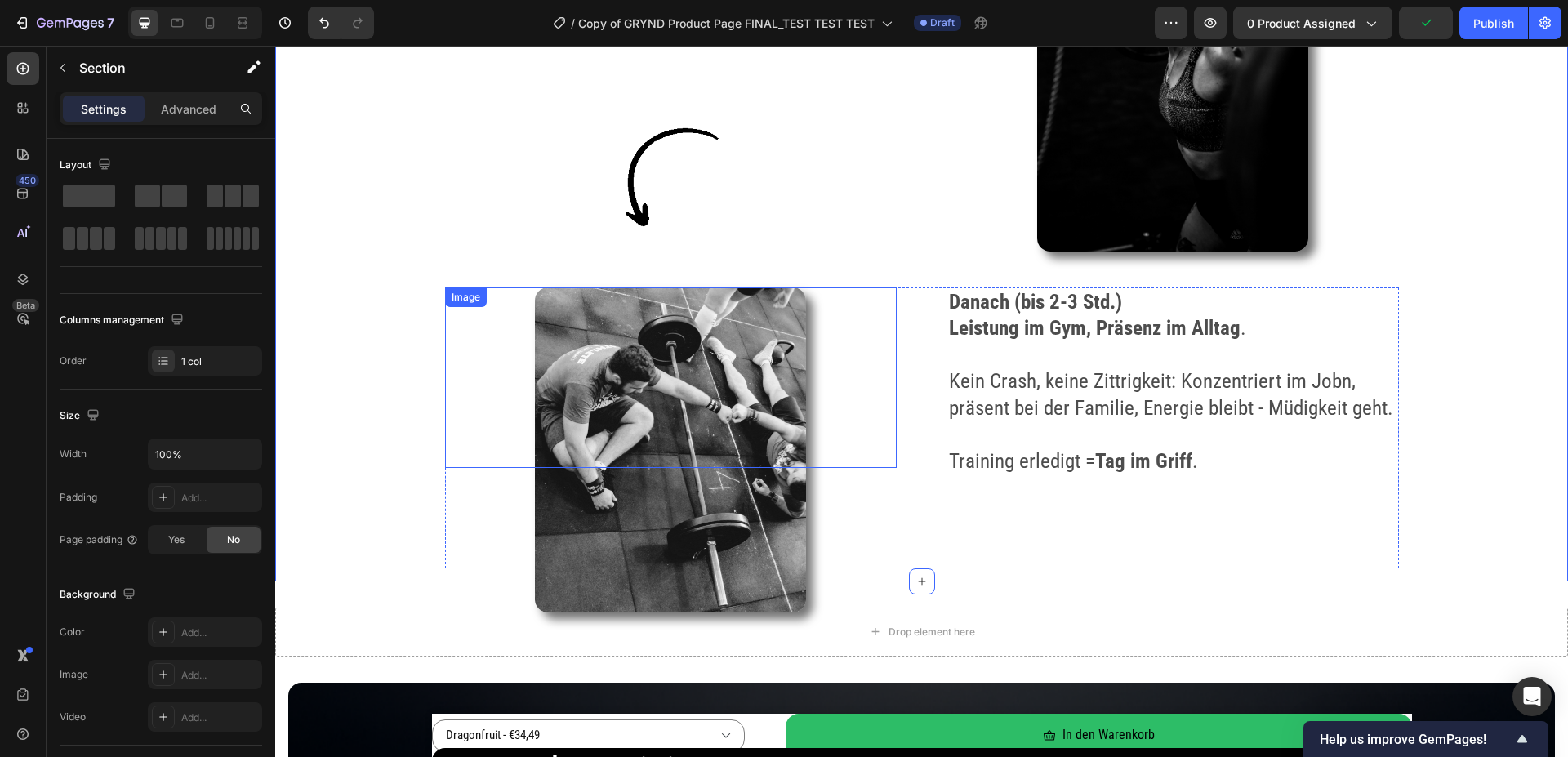
click at [767, 478] on img at bounding box center [670, 450] width 271 height 325
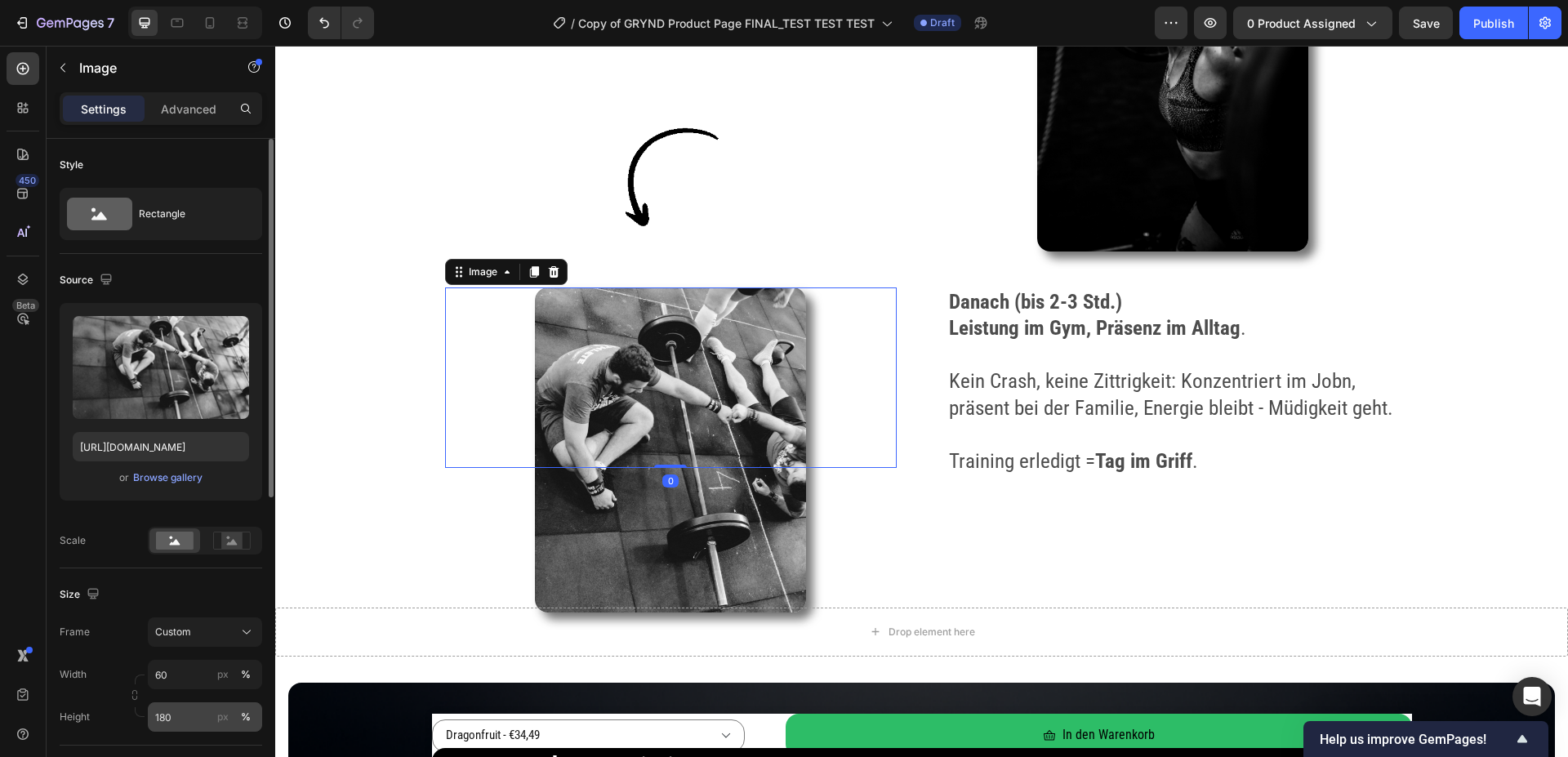
click at [179, 721] on input "180" at bounding box center [204, 716] width 114 height 29
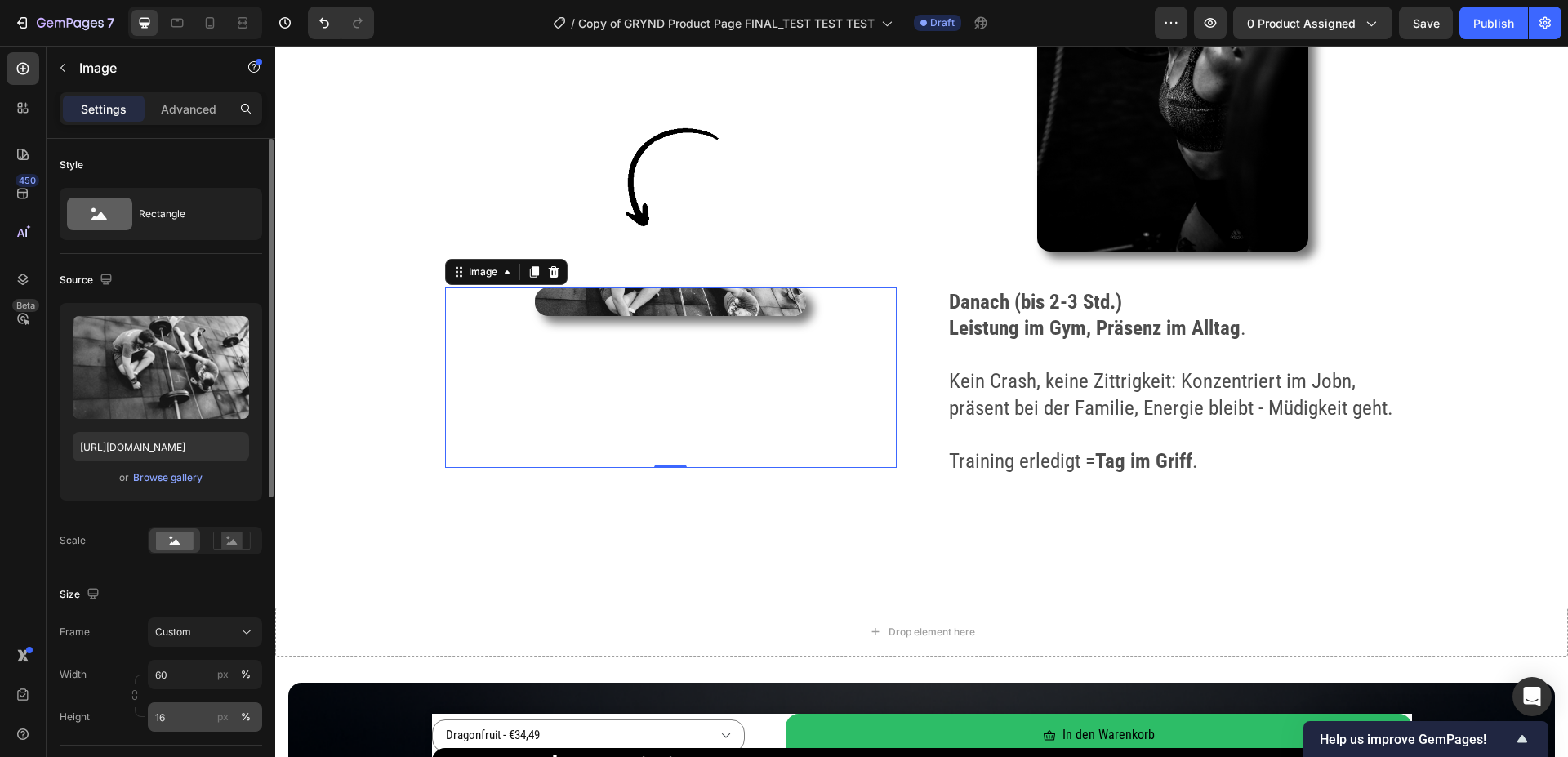
type input "160"
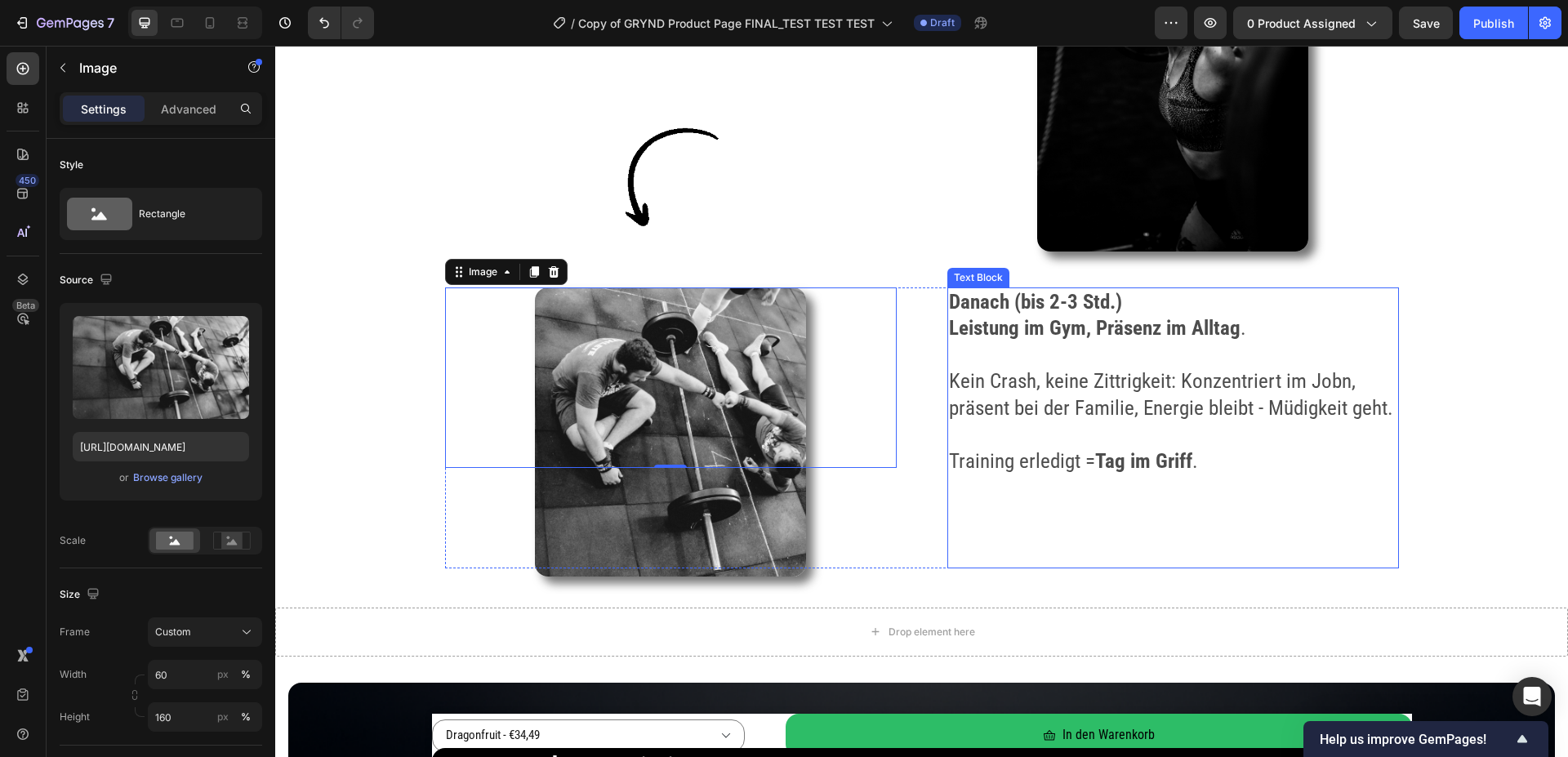
click at [1234, 493] on p "Rich Text Editor. Editing area: main" at bounding box center [1173, 488] width 448 height 27
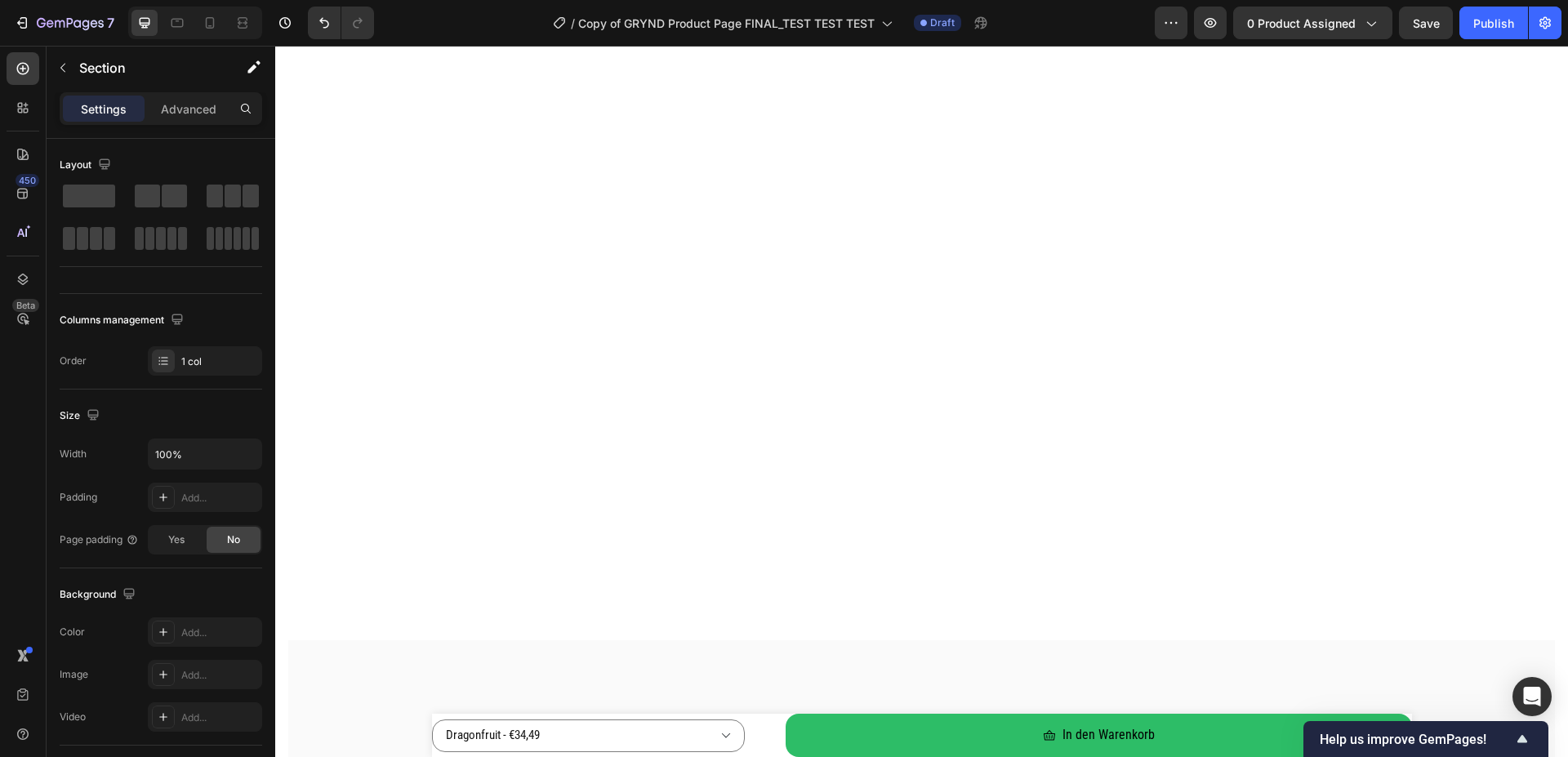
scroll to position [0, 0]
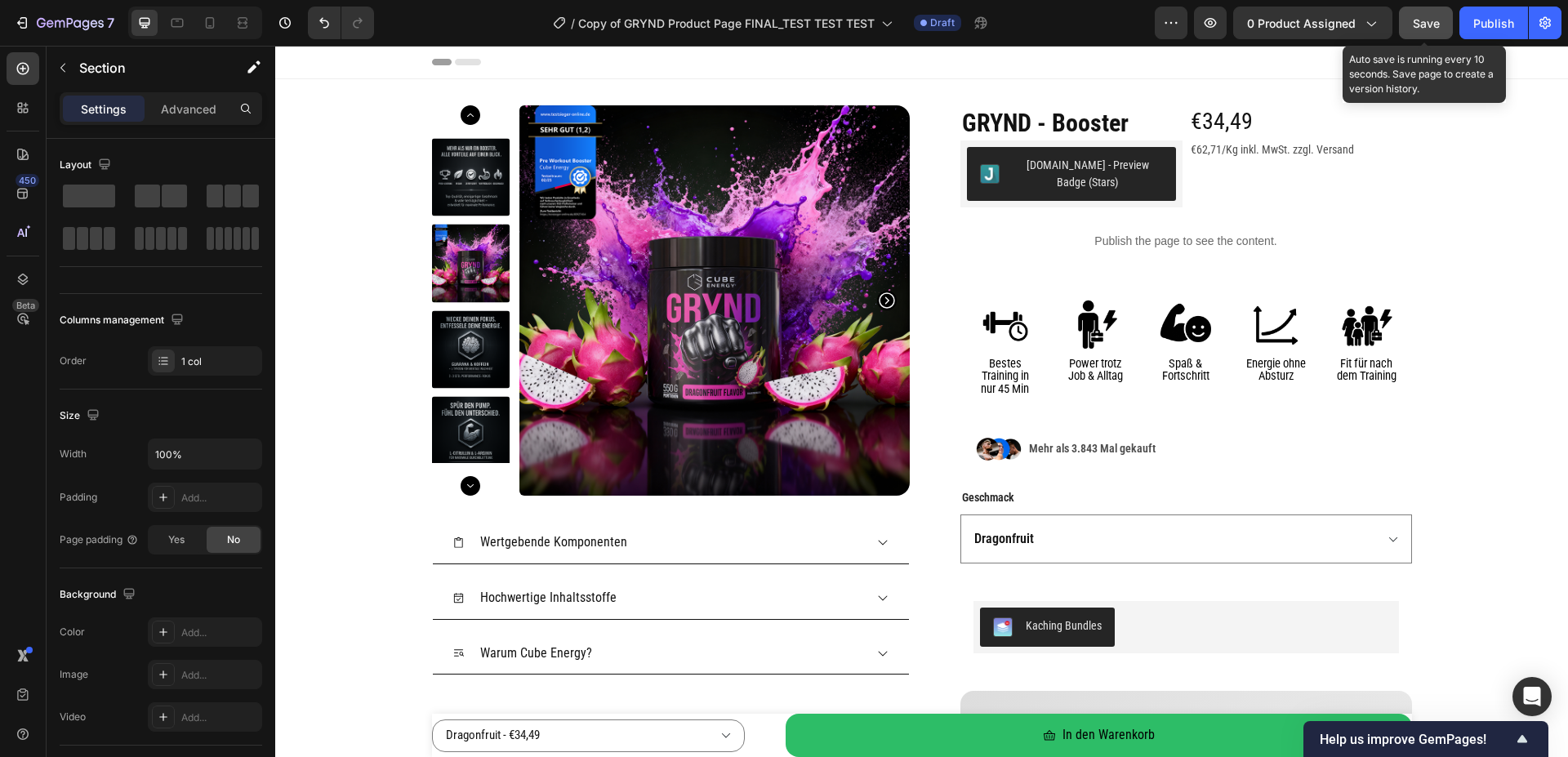
click at [1426, 14] on button "Save" at bounding box center [1426, 22] width 54 height 32
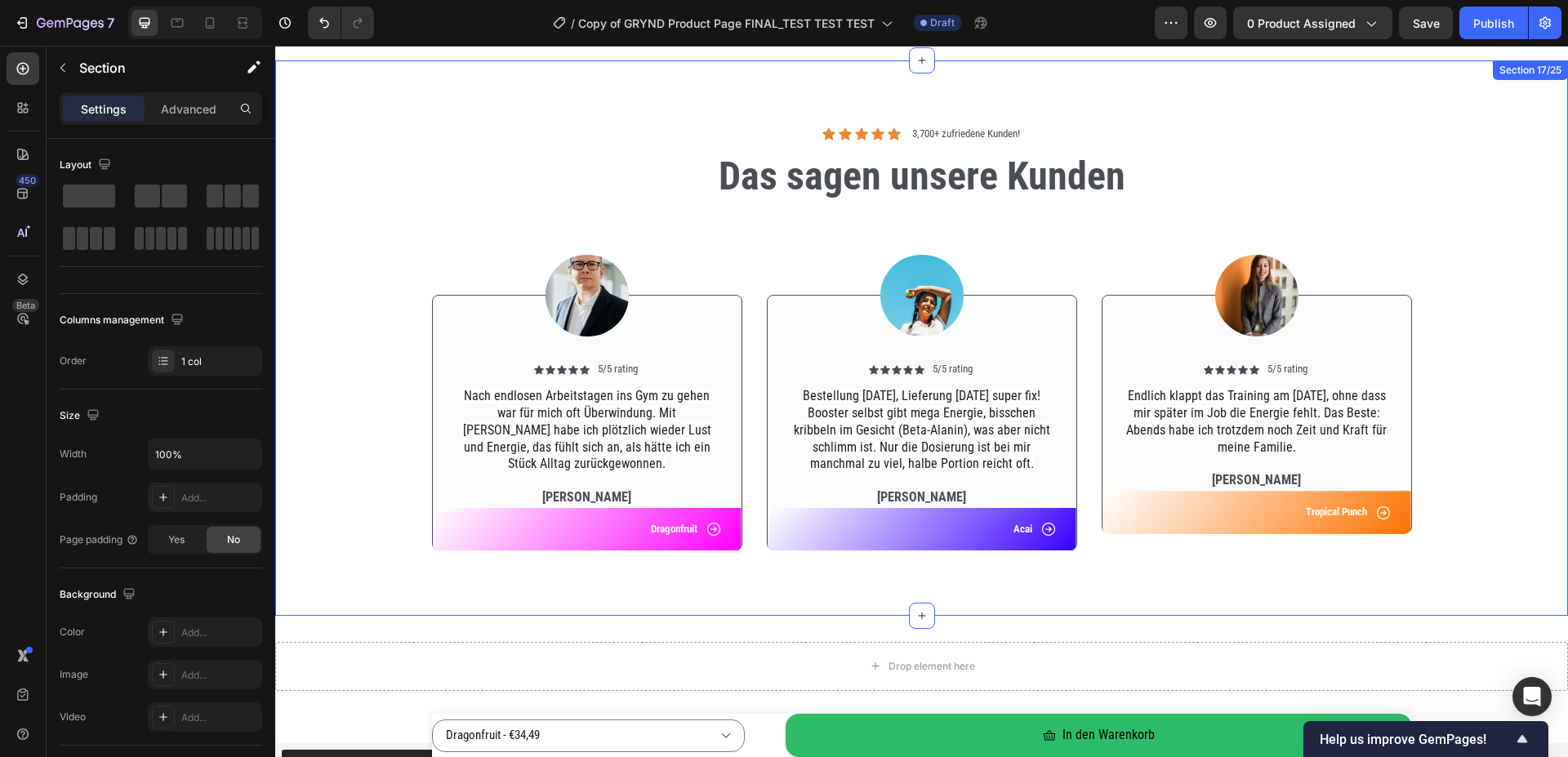
scroll to position [5079, 0]
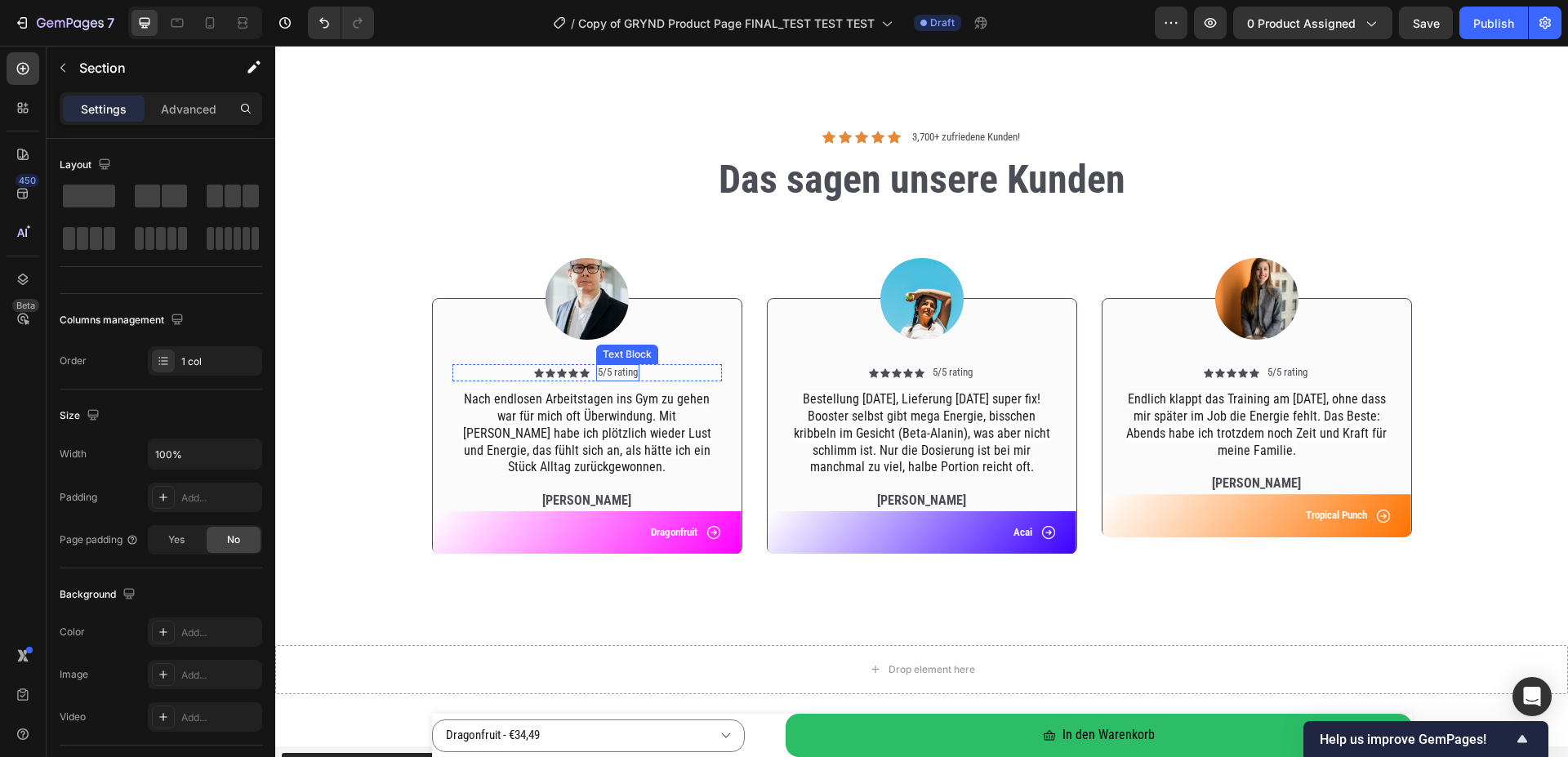
click at [617, 371] on p "5/5 rating" at bounding box center [618, 372] width 40 height 14
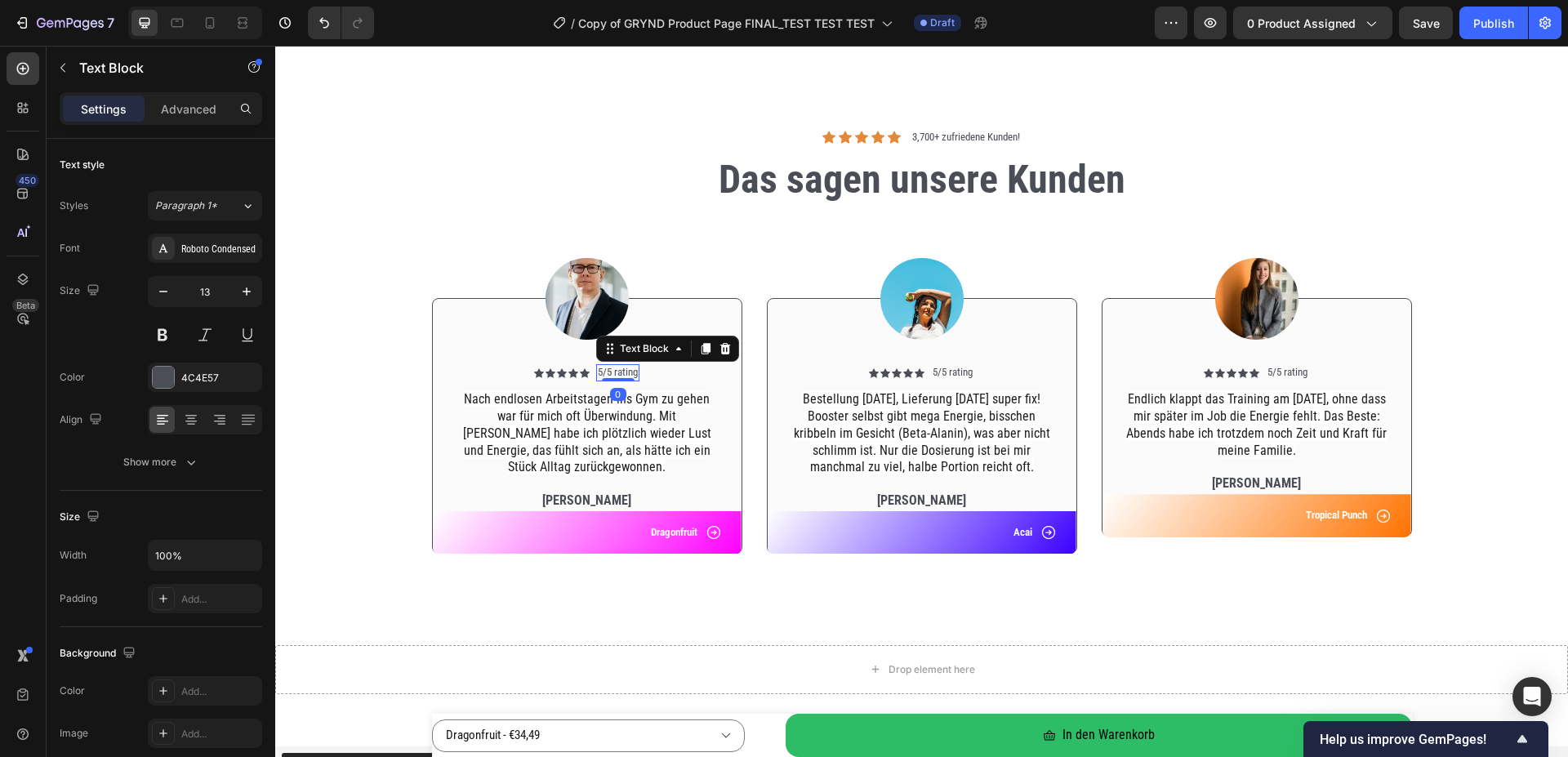
click at [617, 374] on p "5/5 rating" at bounding box center [618, 372] width 40 height 14
click at [950, 376] on p "5/5 rating" at bounding box center [952, 372] width 40 height 14
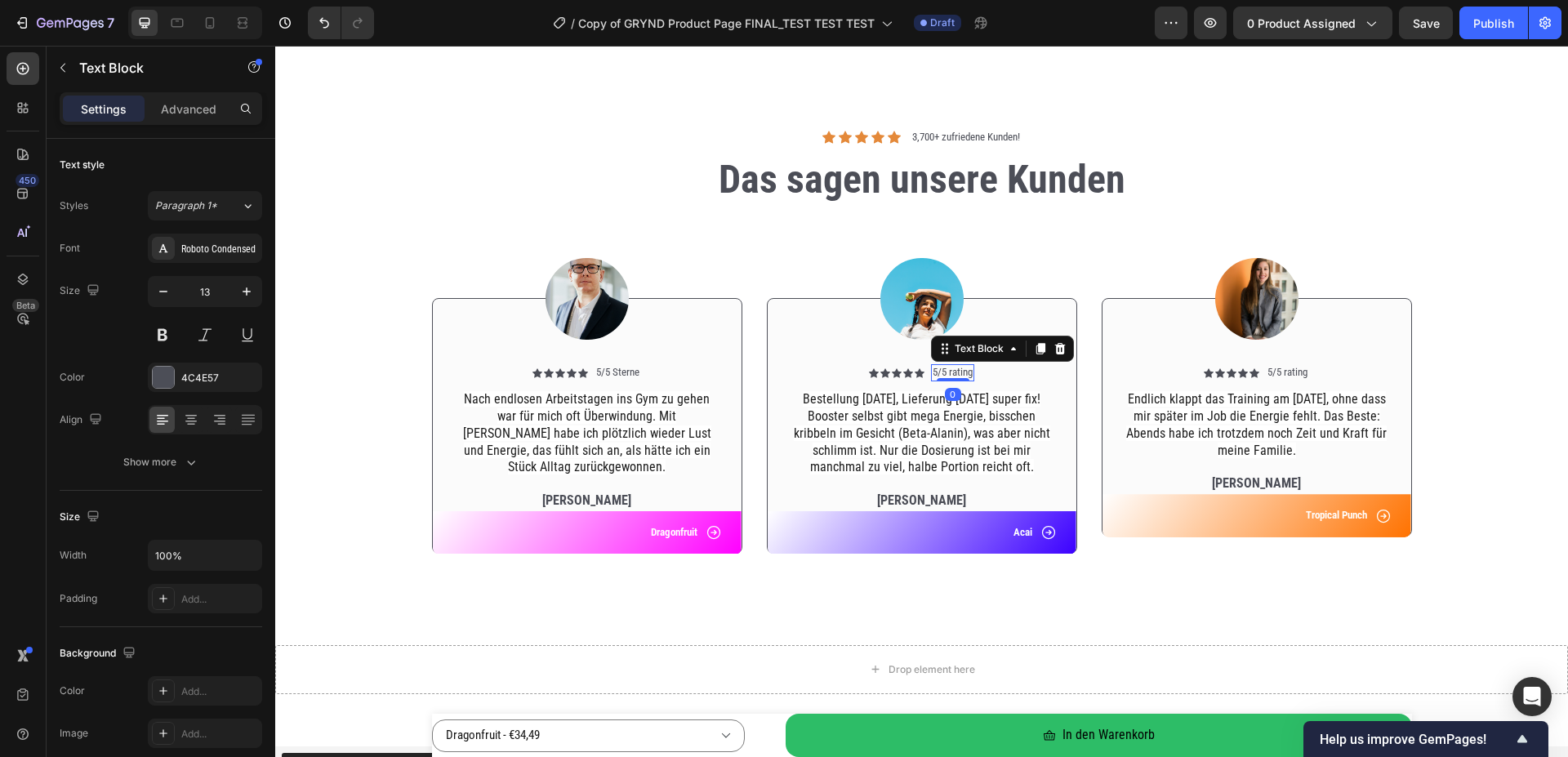
click at [955, 375] on p "5/5 rating" at bounding box center [952, 372] width 40 height 14
click at [954, 375] on p "5/5 rating" at bounding box center [952, 372] width 40 height 14
click at [1297, 376] on p "5/5 rating" at bounding box center [1287, 372] width 40 height 14
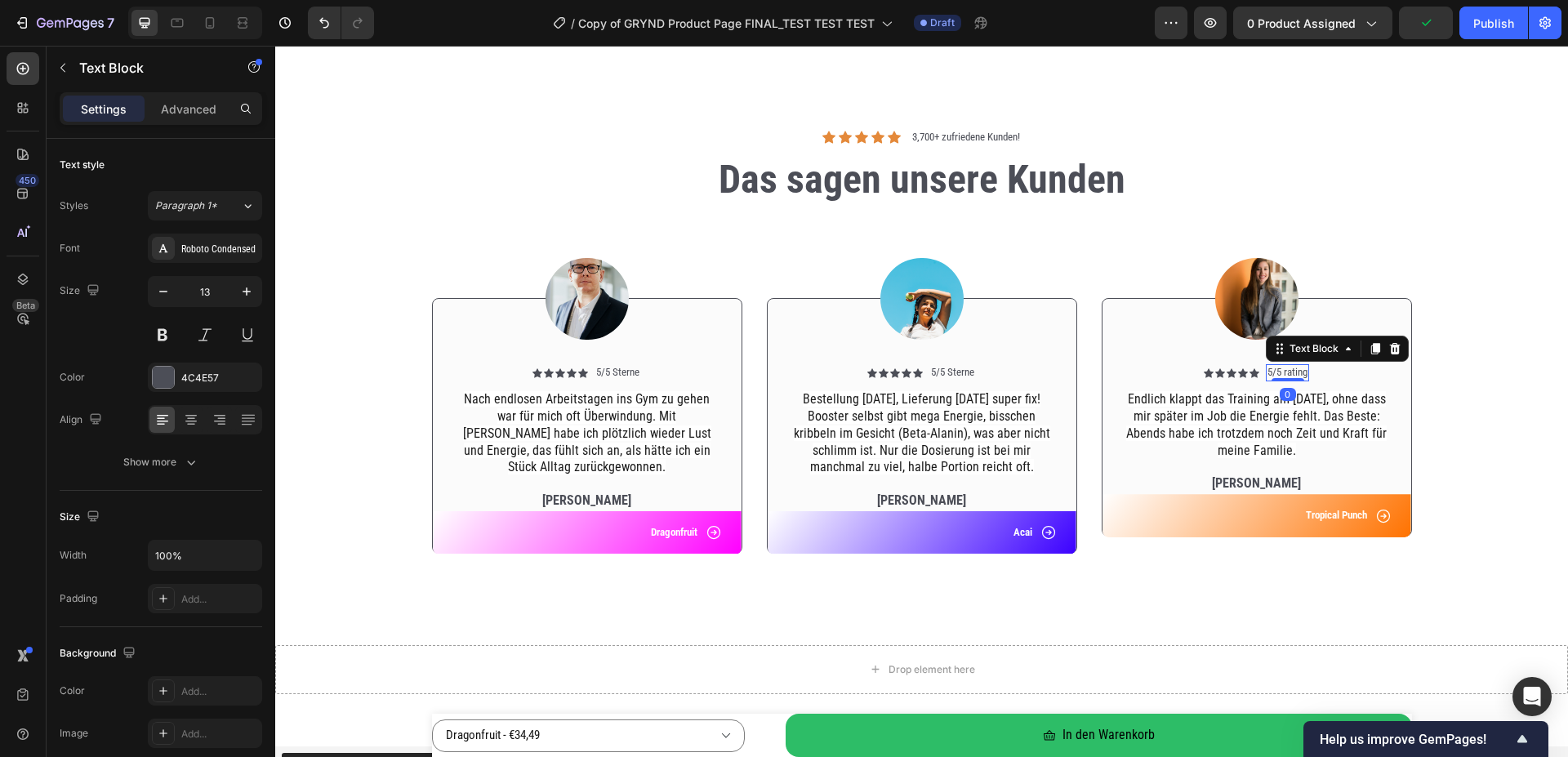
click at [1296, 376] on p "5/5 rating" at bounding box center [1287, 372] width 40 height 14
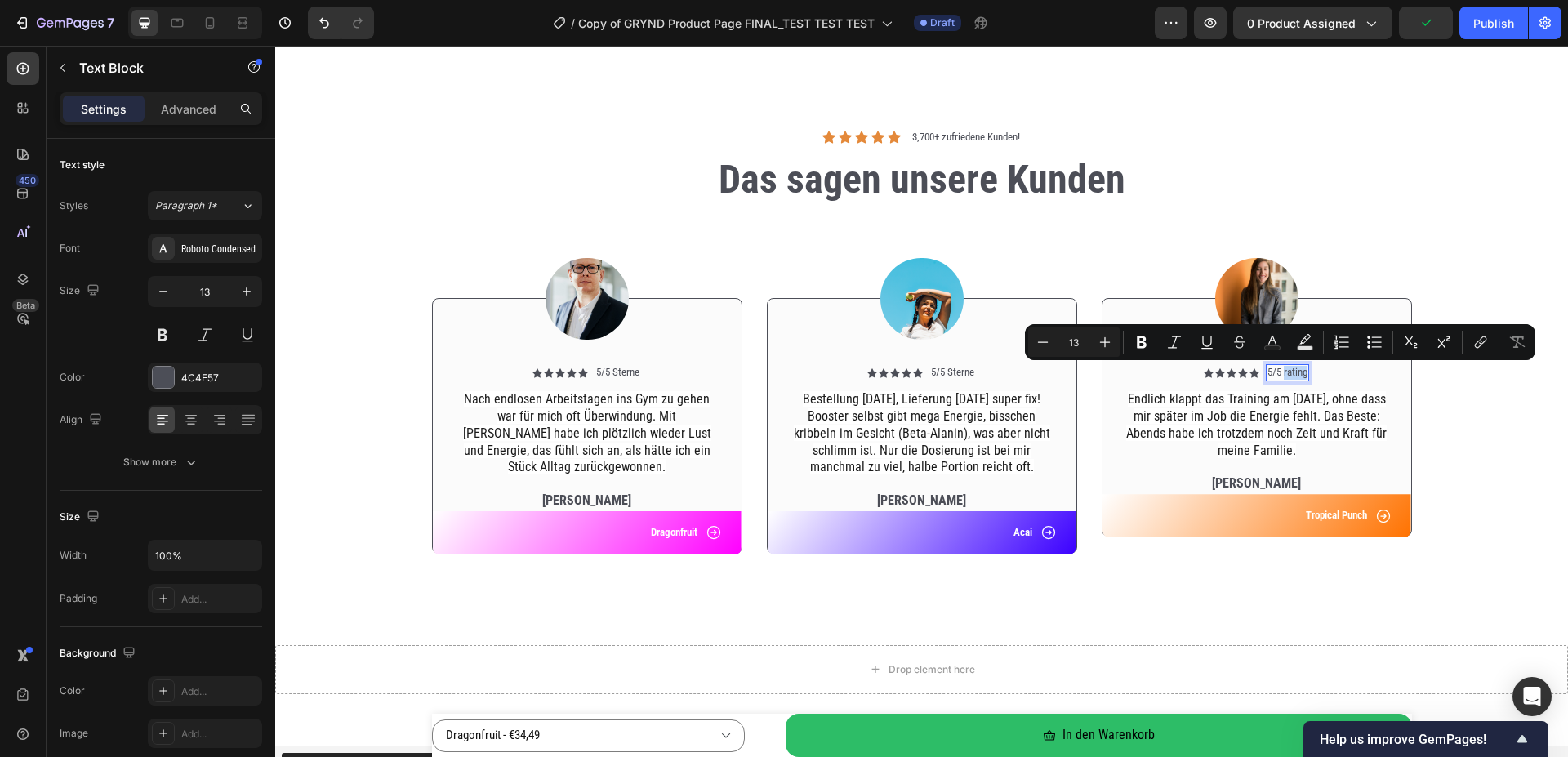
click at [1296, 376] on p "5/5 rating" at bounding box center [1287, 372] width 40 height 14
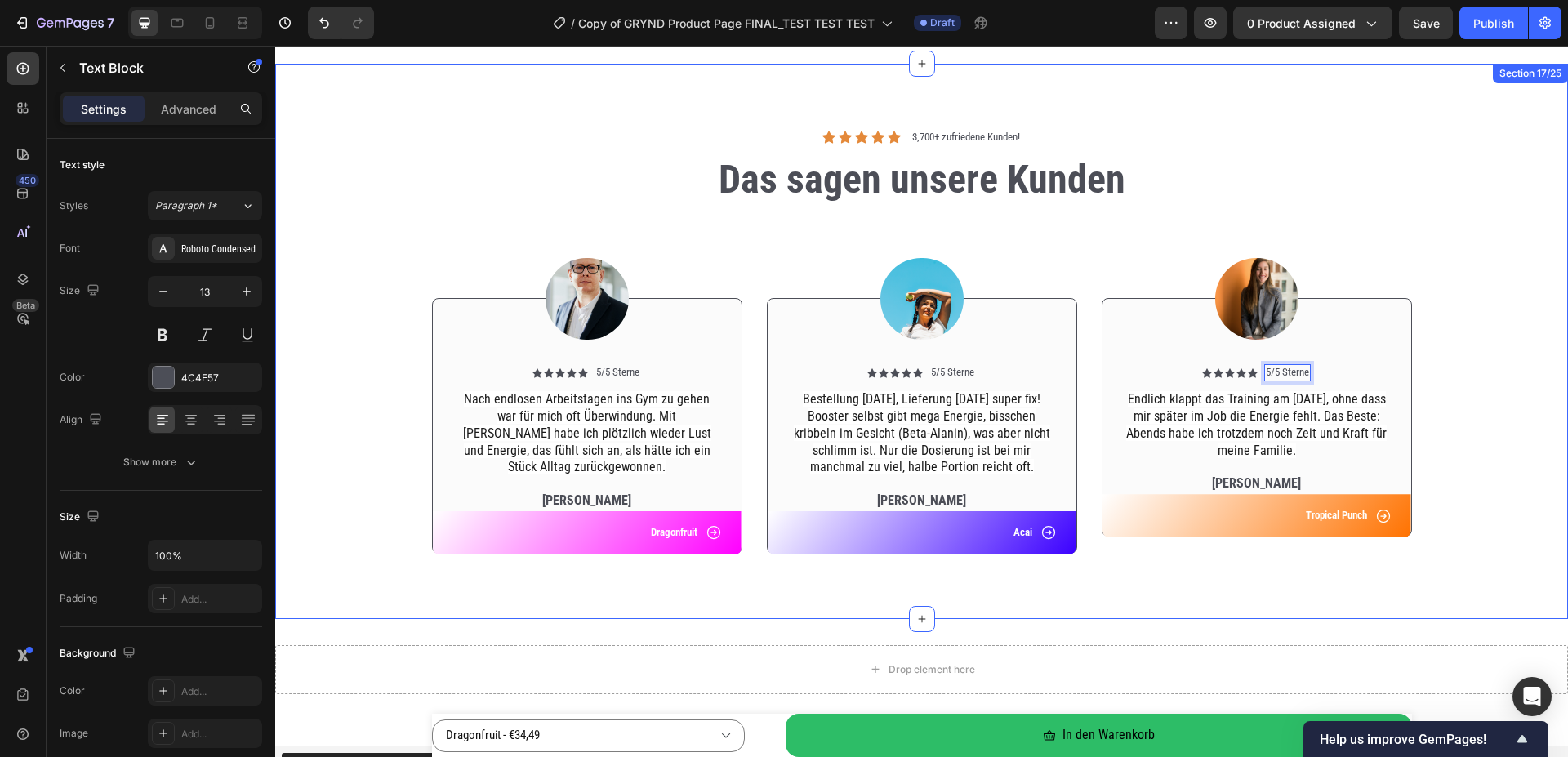
click at [1176, 580] on div "Icon Icon Icon Icon Icon Icon List 3,700+ [PERSON_NAME]! Text Block Row Das sag…" at bounding box center [921, 341] width 1293 height 555
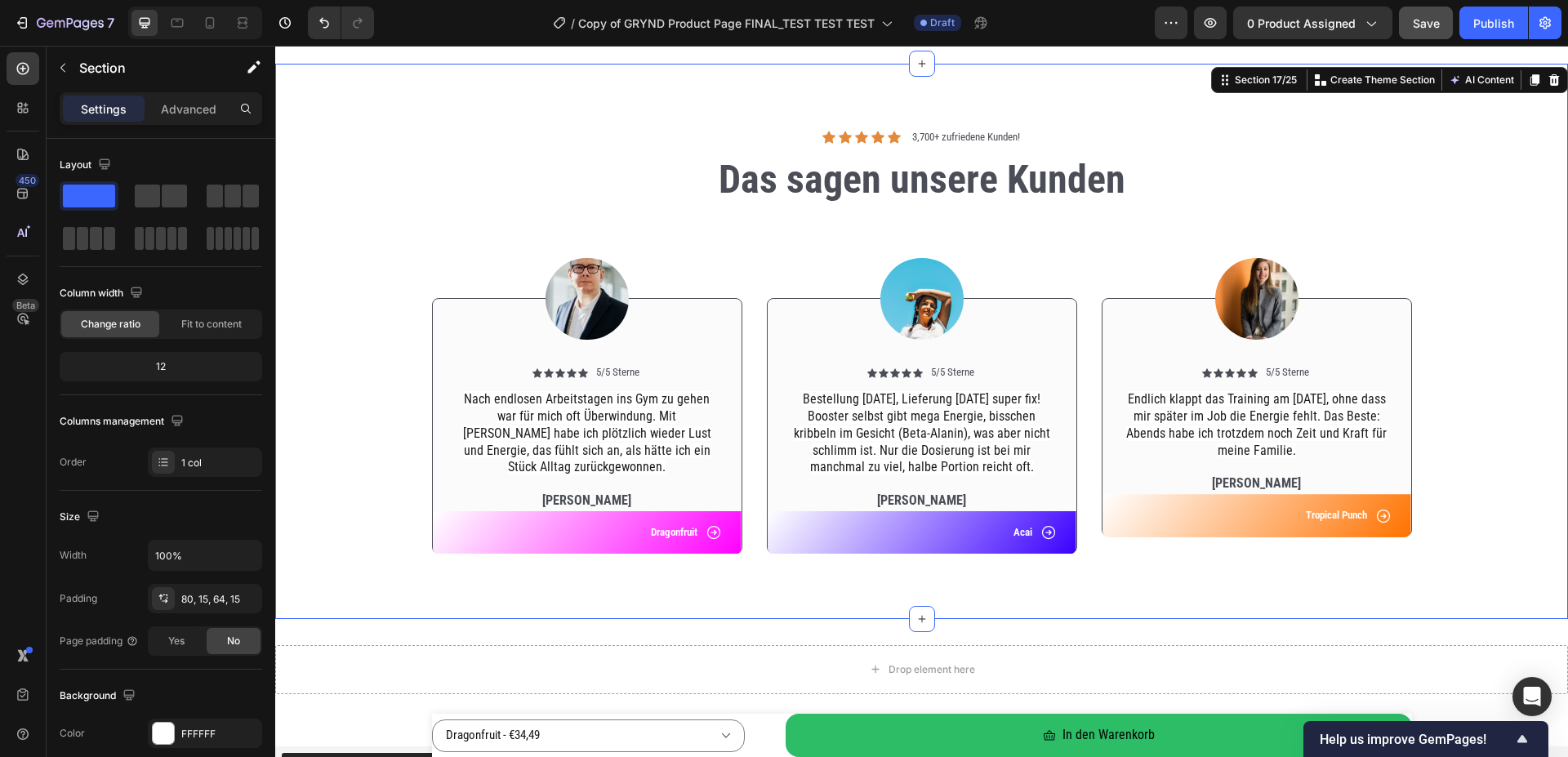
click at [1419, 29] on span "Save" at bounding box center [1426, 23] width 27 height 14
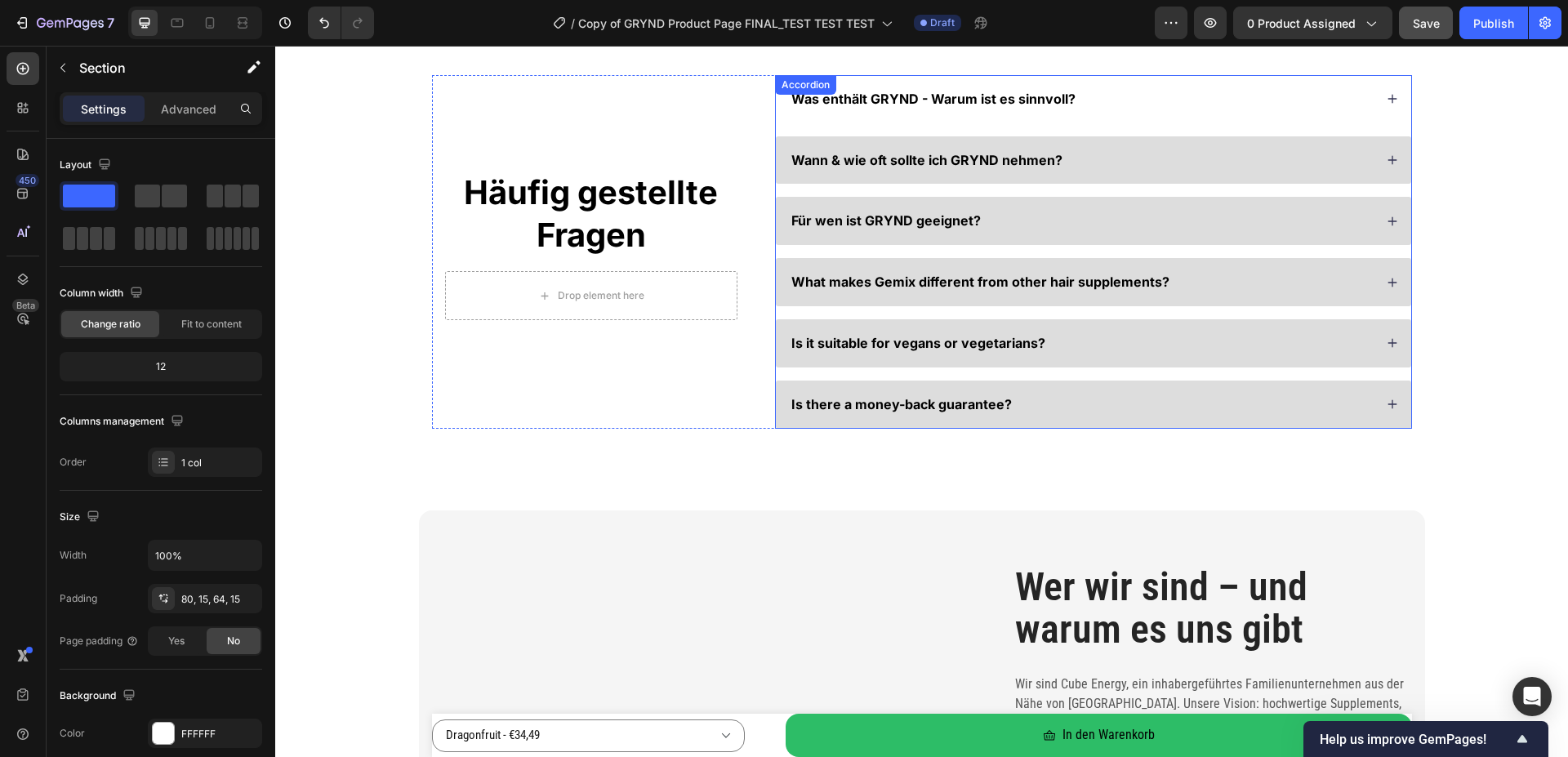
scroll to position [5829, 0]
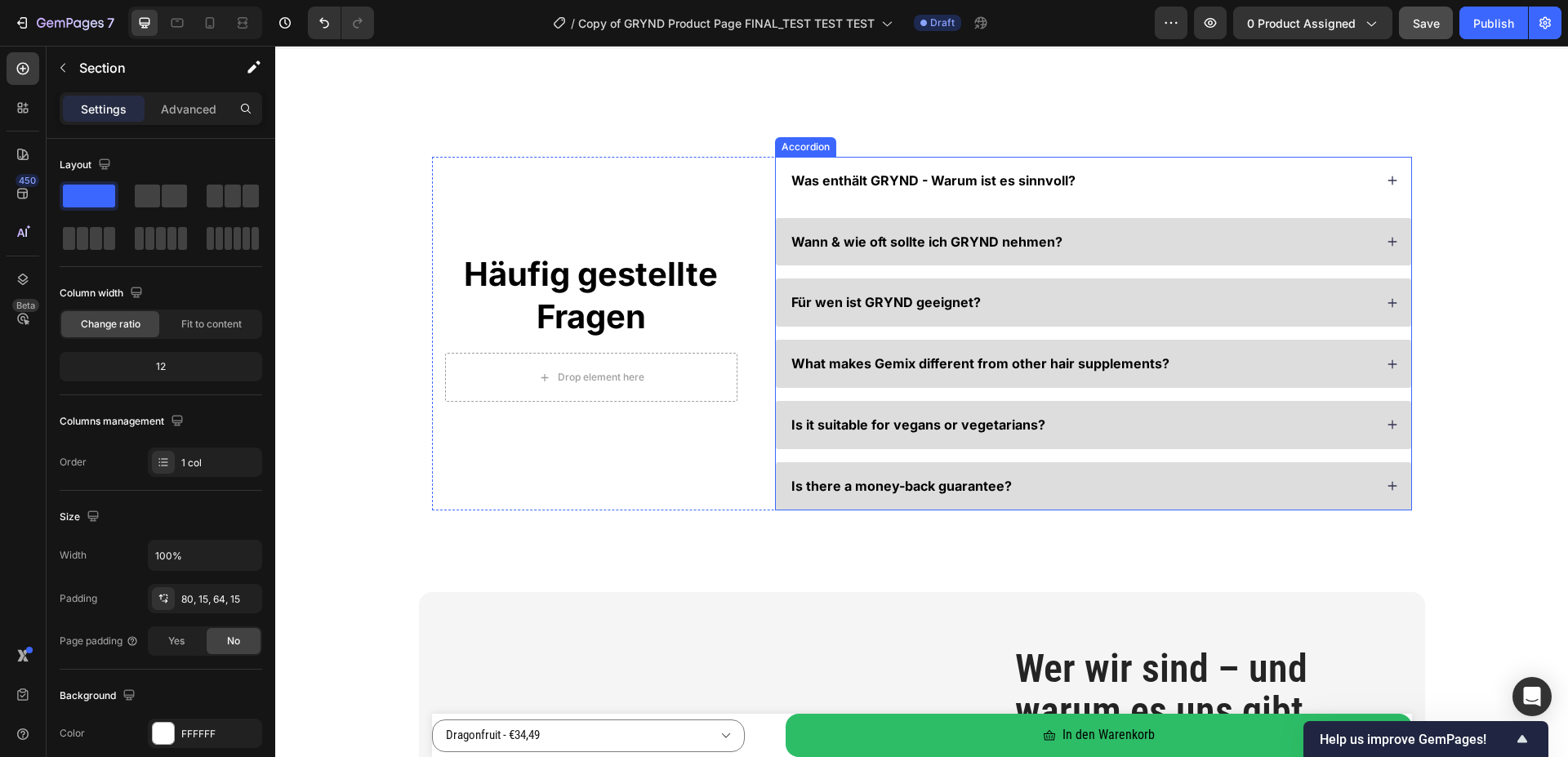
click at [1346, 179] on div "Was enthält GRYND - Warum ist es sinnvoll?" at bounding box center [1081, 181] width 585 height 22
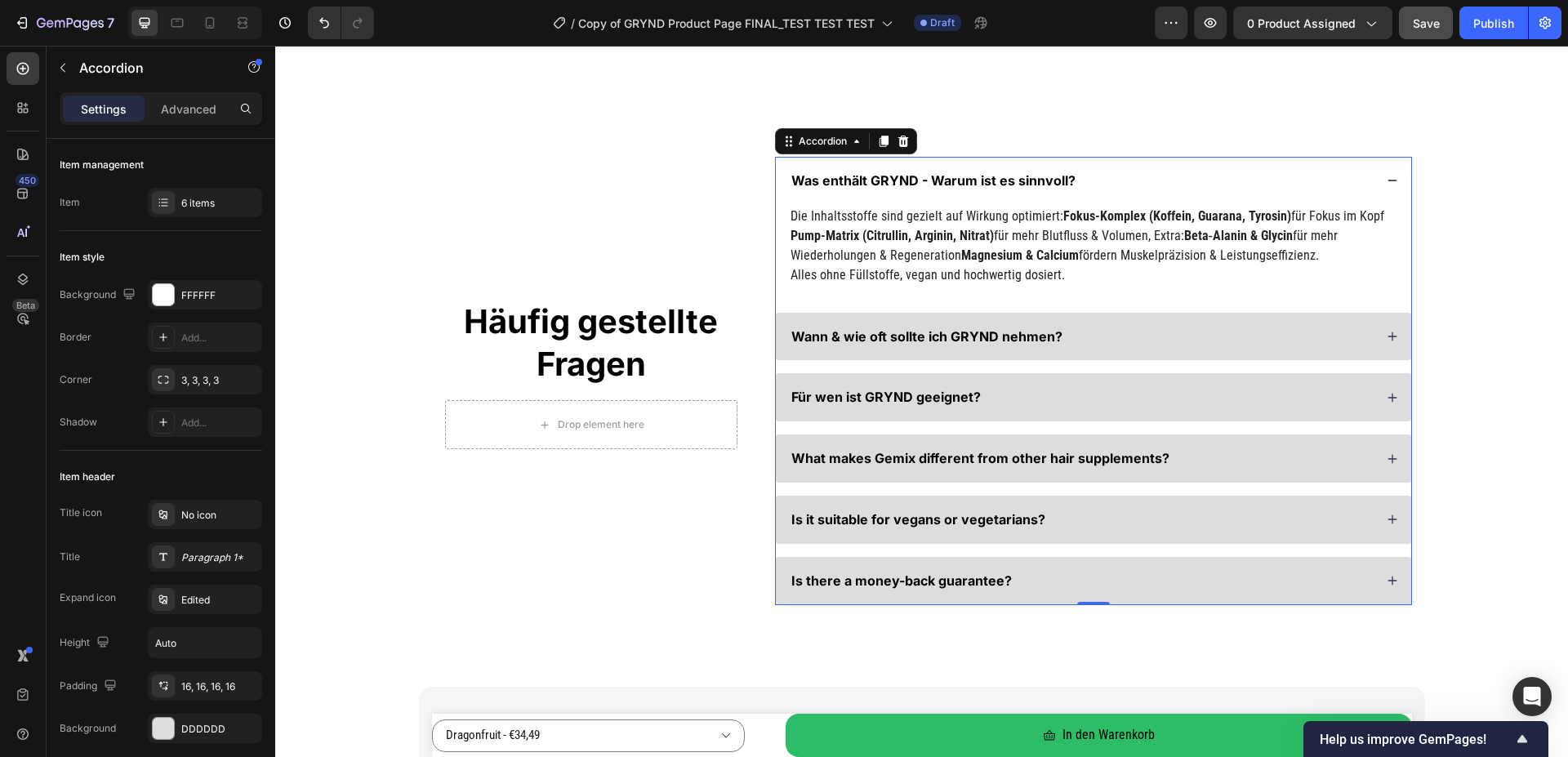
click at [1215, 192] on div "Was enthält GRYND - Warum ist es sinnvoll?" at bounding box center [1093, 181] width 636 height 48
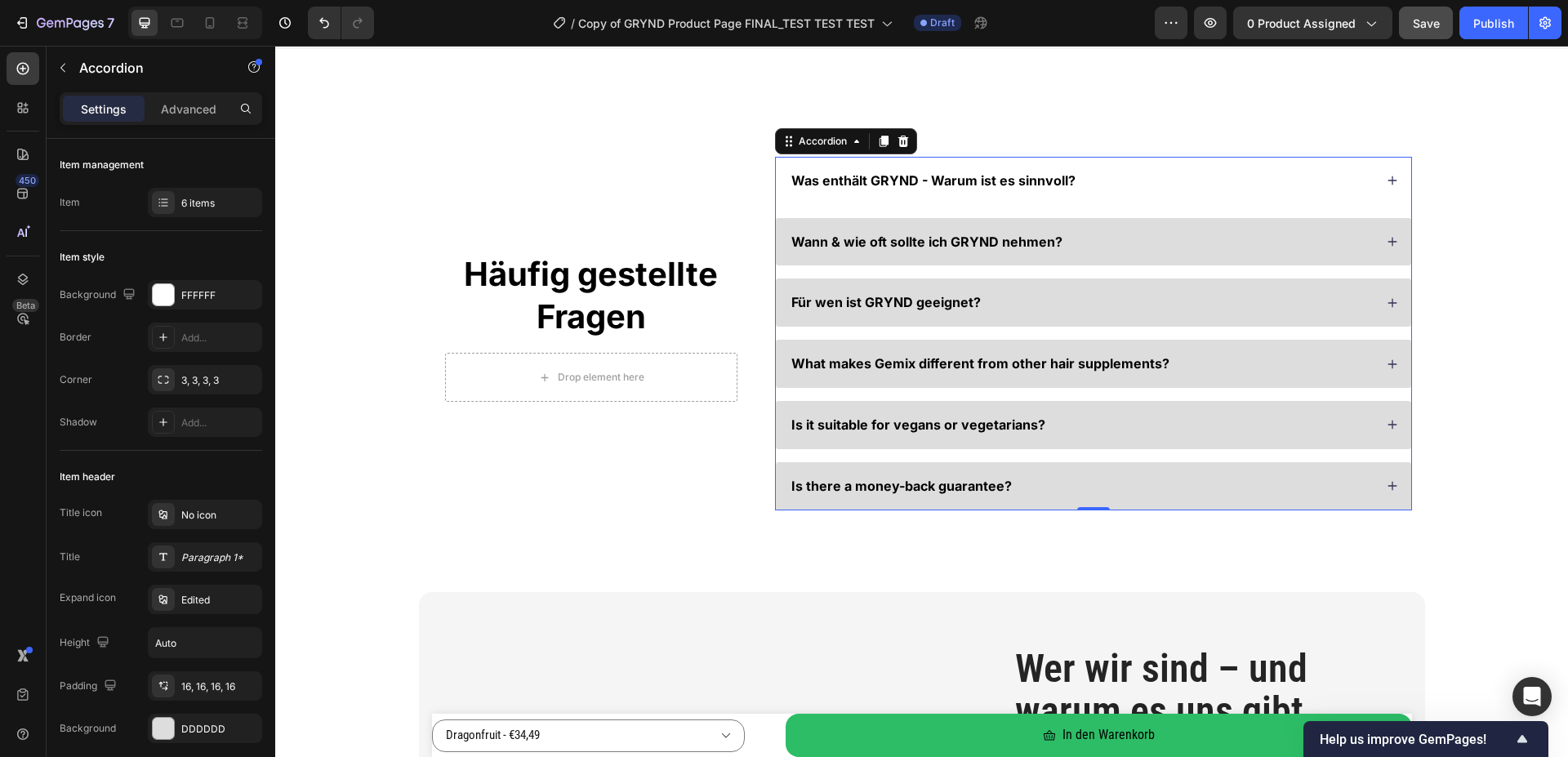
click at [953, 177] on span "Was enthält GRYND - Warum ist es sinnvoll?" at bounding box center [933, 181] width 284 height 17
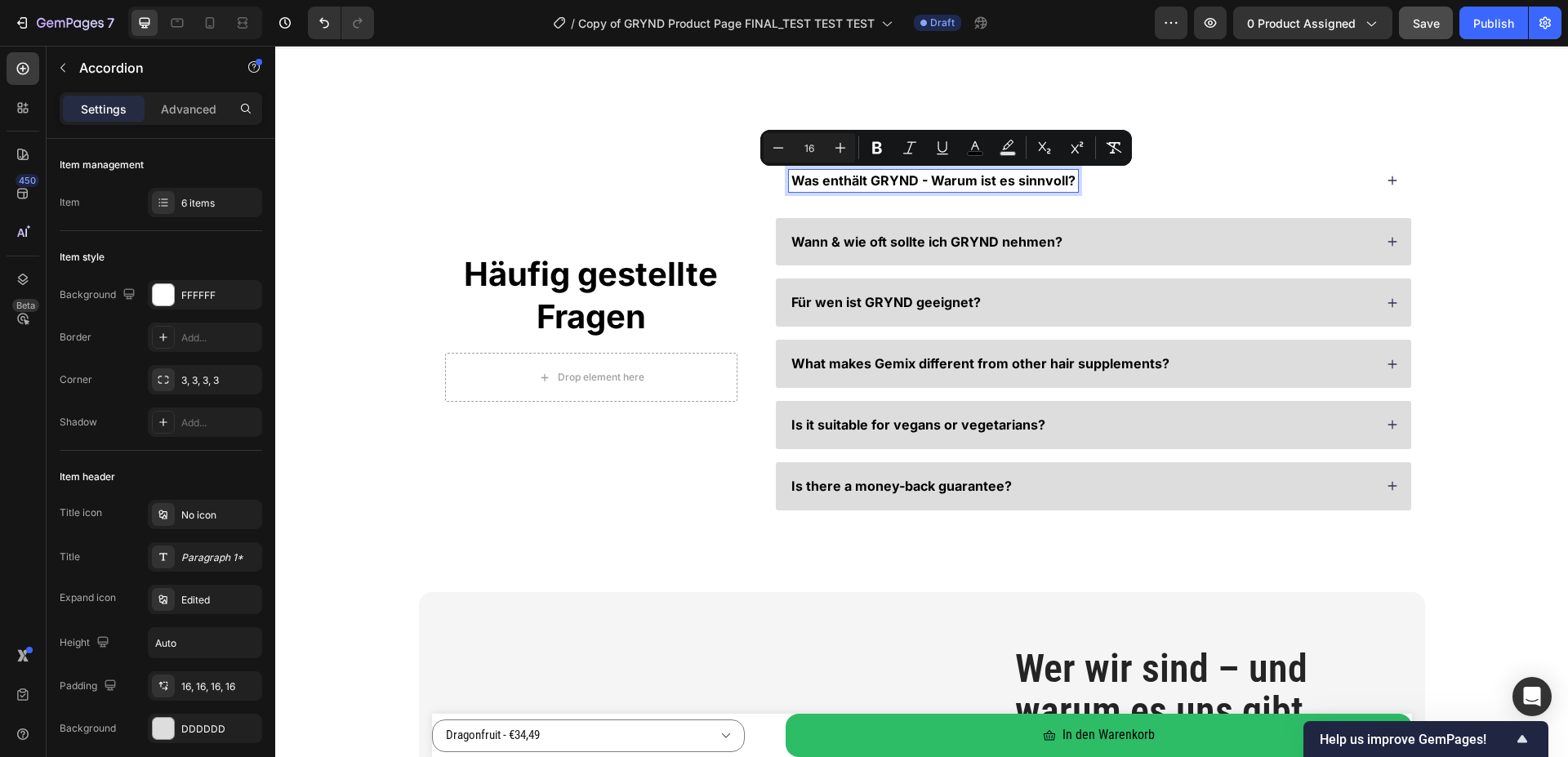
click at [953, 177] on span "Was enthält GRYND - Warum ist es sinnvoll?" at bounding box center [933, 181] width 284 height 17
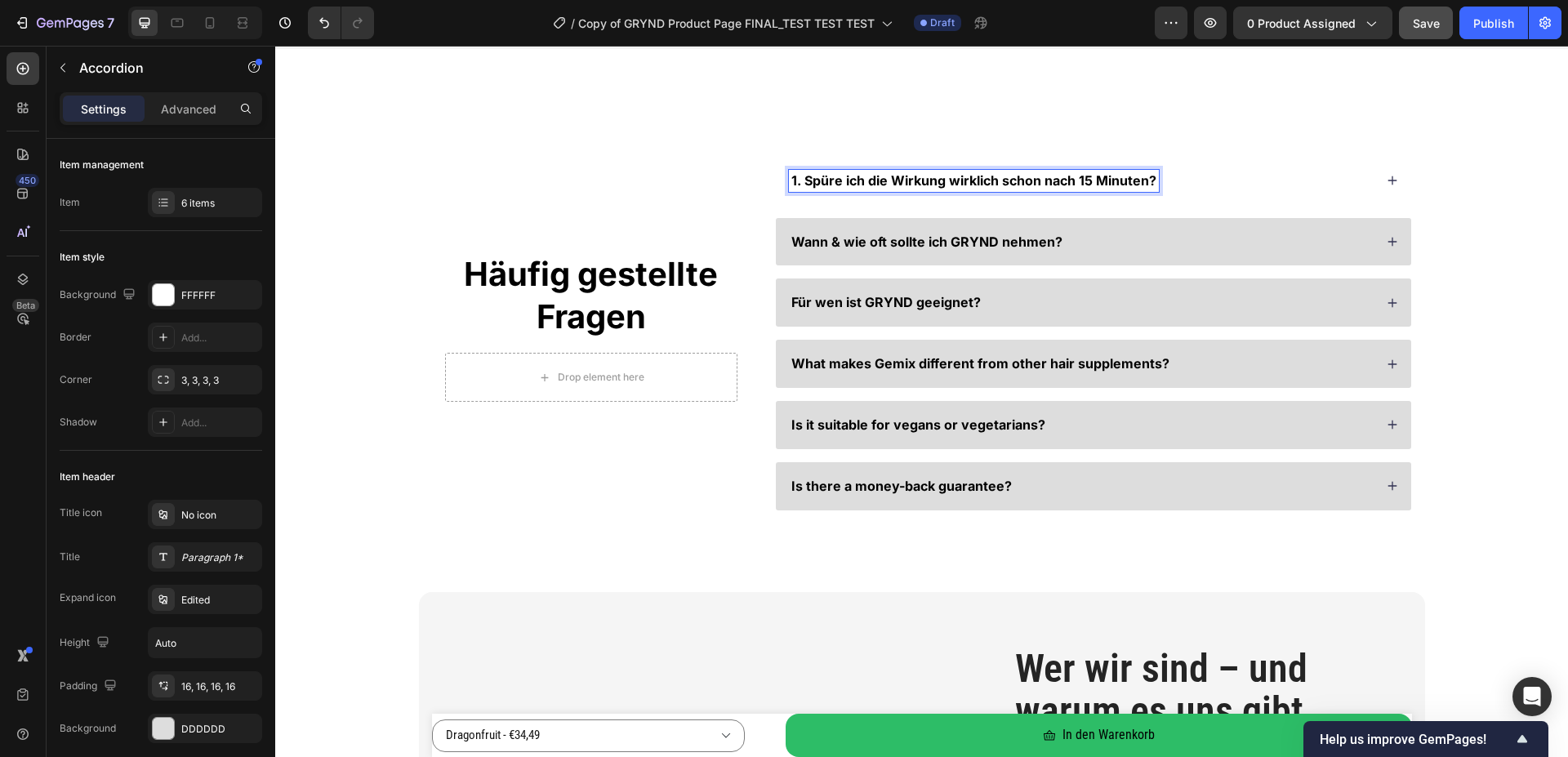
click at [800, 179] on span "1. Spüre ich die Wirkung wirklich schon nach 15 Minuten?" at bounding box center [974, 181] width 365 height 17
click at [1462, 163] on div "Häufig gestellte Fragen Heading Drop element here Row Spüre ich die Wirkung wir…" at bounding box center [921, 333] width 1162 height 353
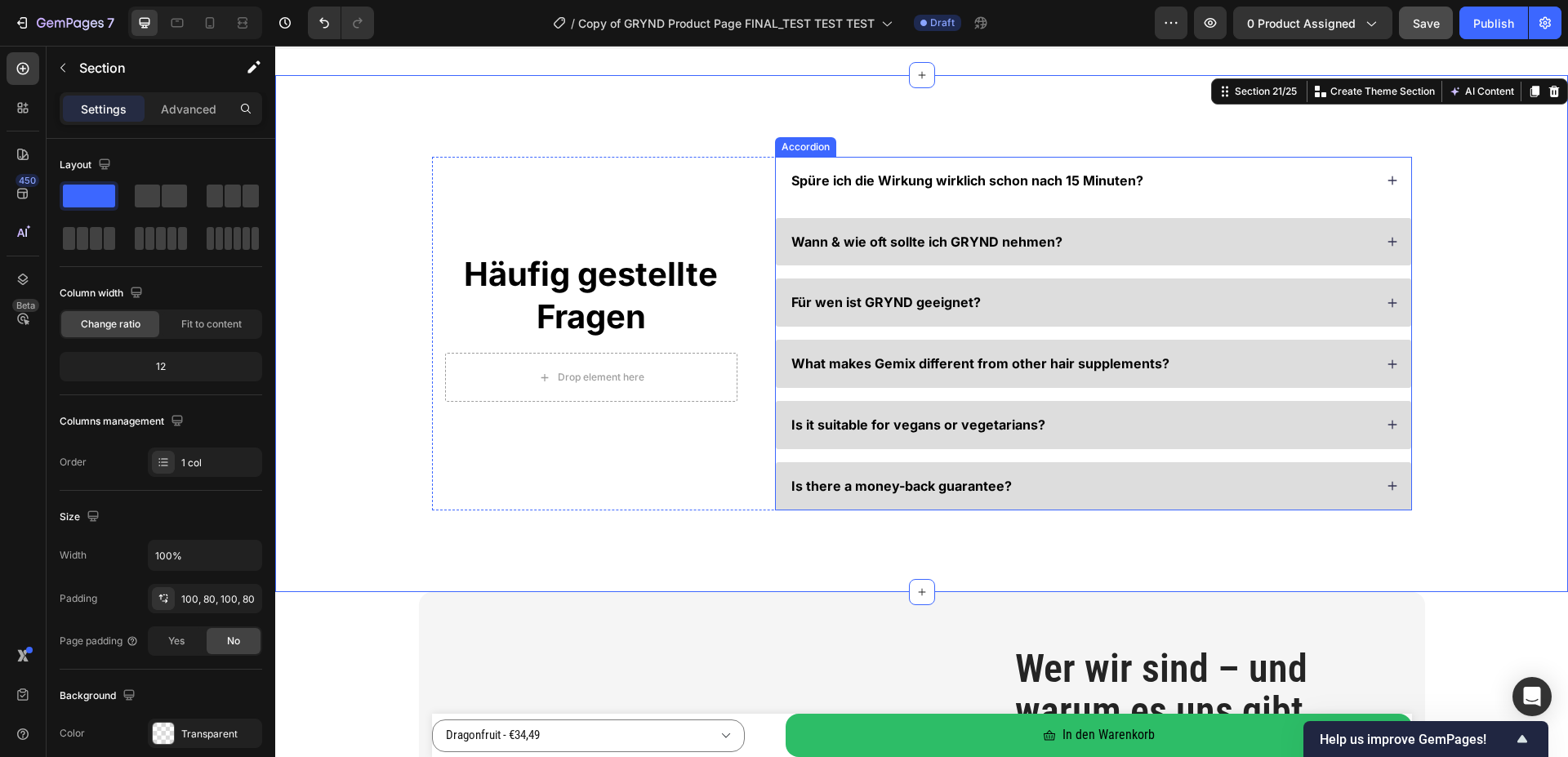
click at [1270, 185] on div "Spüre ich die Wirkung wirklich schon nach 15 Minuten?" at bounding box center [1081, 181] width 585 height 22
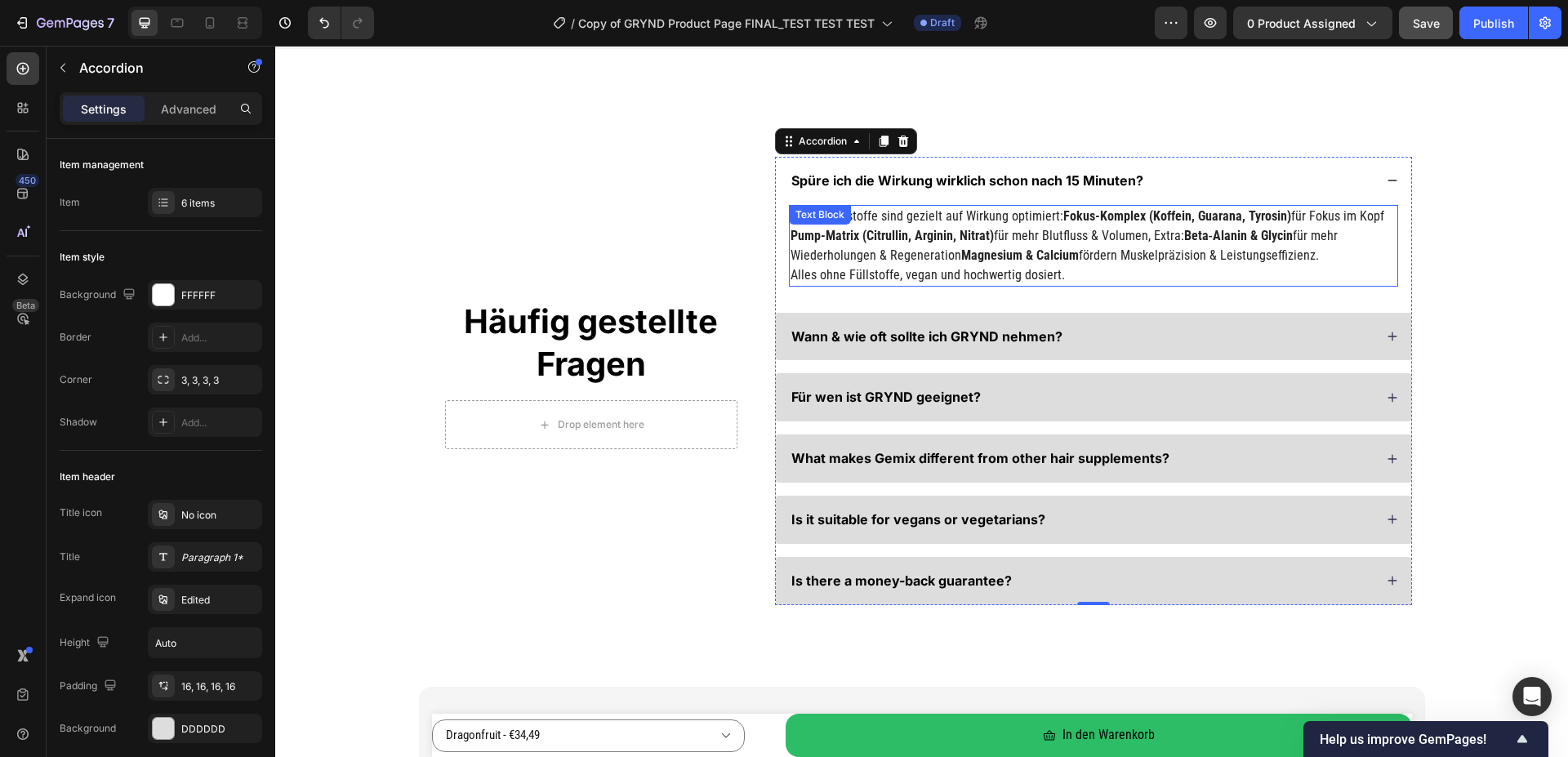
click at [1079, 261] on p "Pump-Matrix (Citrullin, Arginin, Nitrat) für mehr Blutfluss & Volumen, Extra: B…" at bounding box center [1093, 256] width 606 height 59
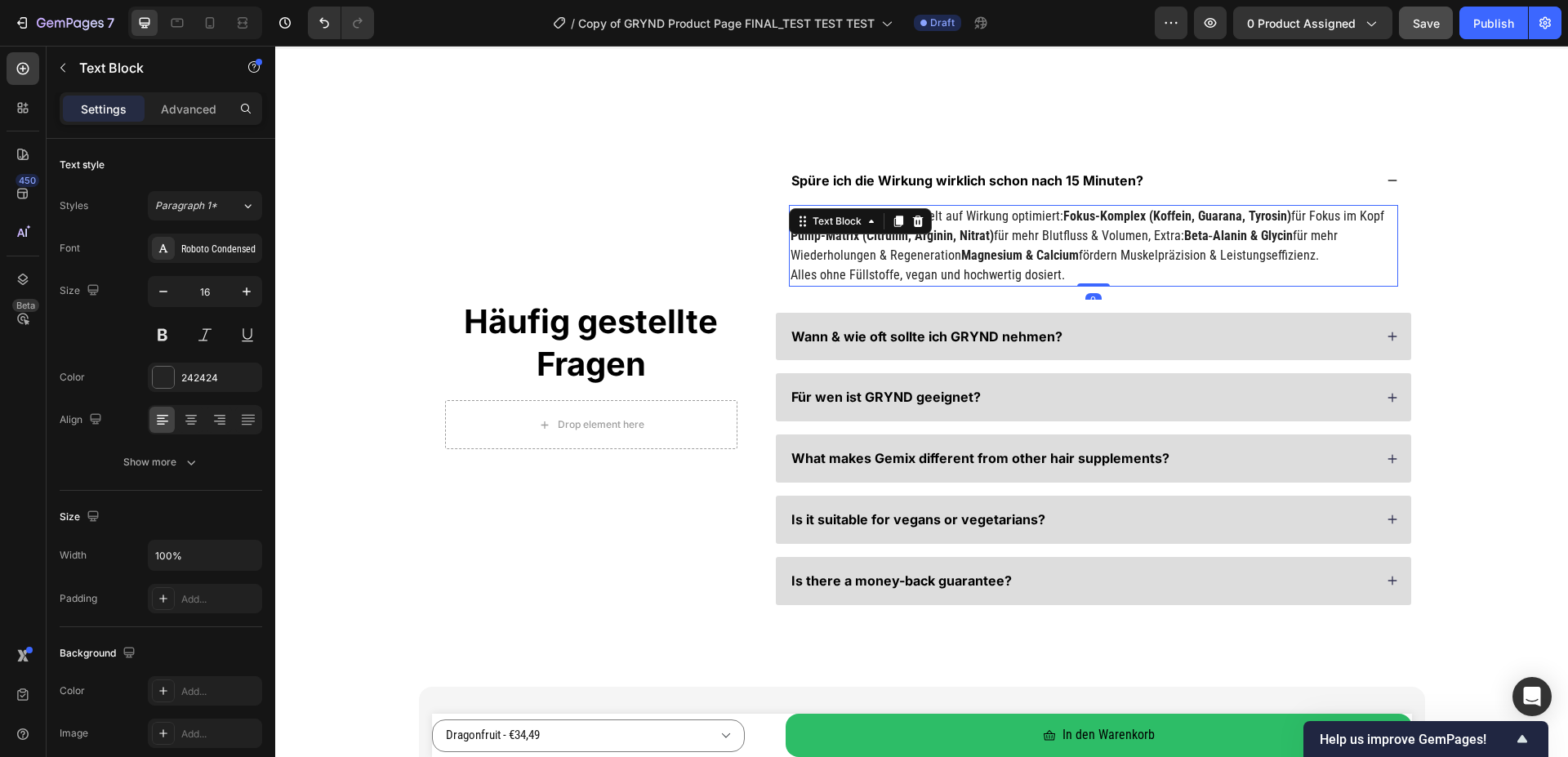
click at [1079, 261] on p "Pump-Matrix (Citrullin, Arginin, Nitrat) für mehr Blutfluss & Volumen, Extra: B…" at bounding box center [1093, 256] width 606 height 59
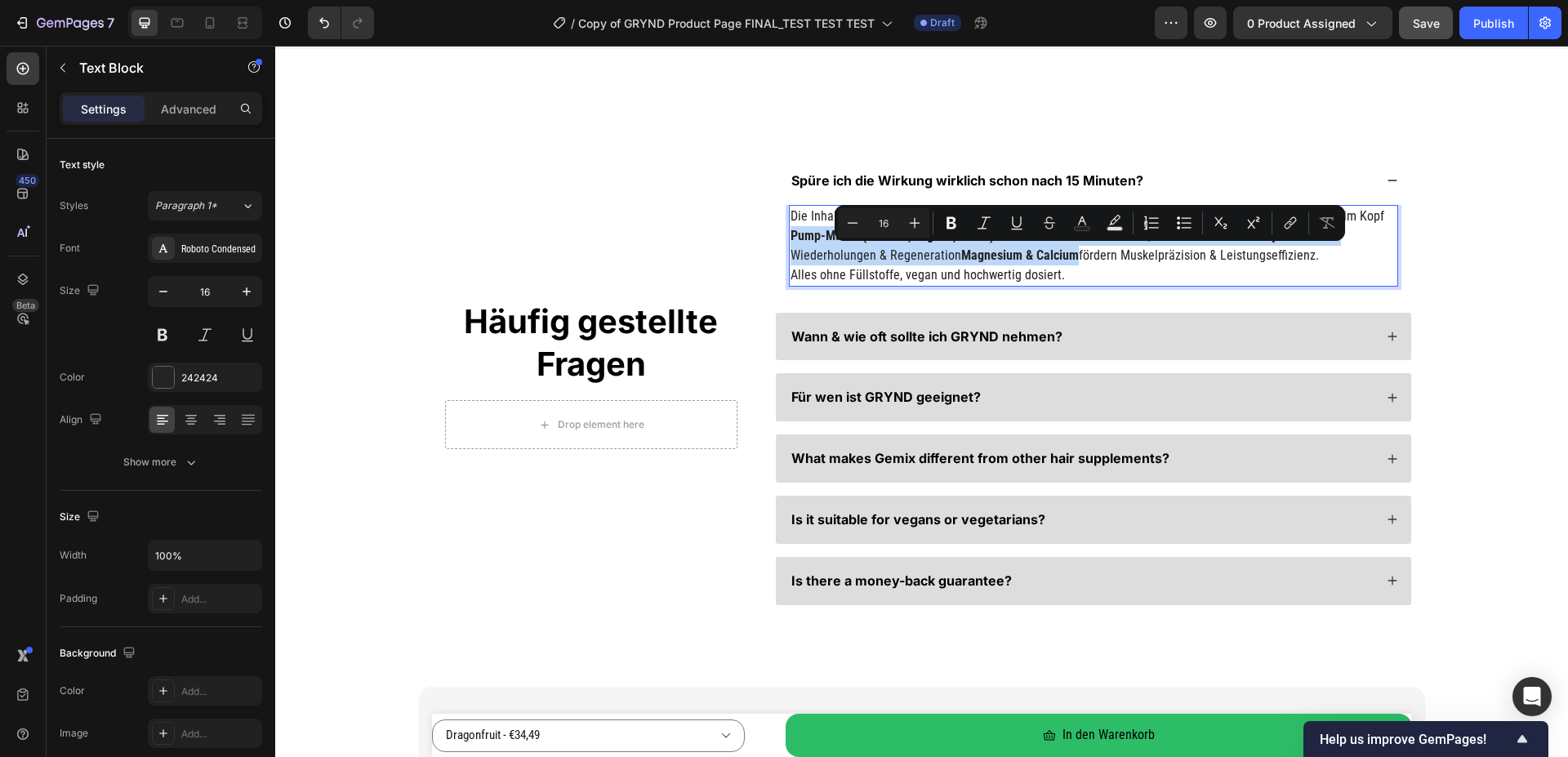
click at [1079, 261] on p "Pump-Matrix (Citrullin, Arginin, Nitrat) für mehr Blutfluss & Volumen, Extra: B…" at bounding box center [1093, 256] width 606 height 59
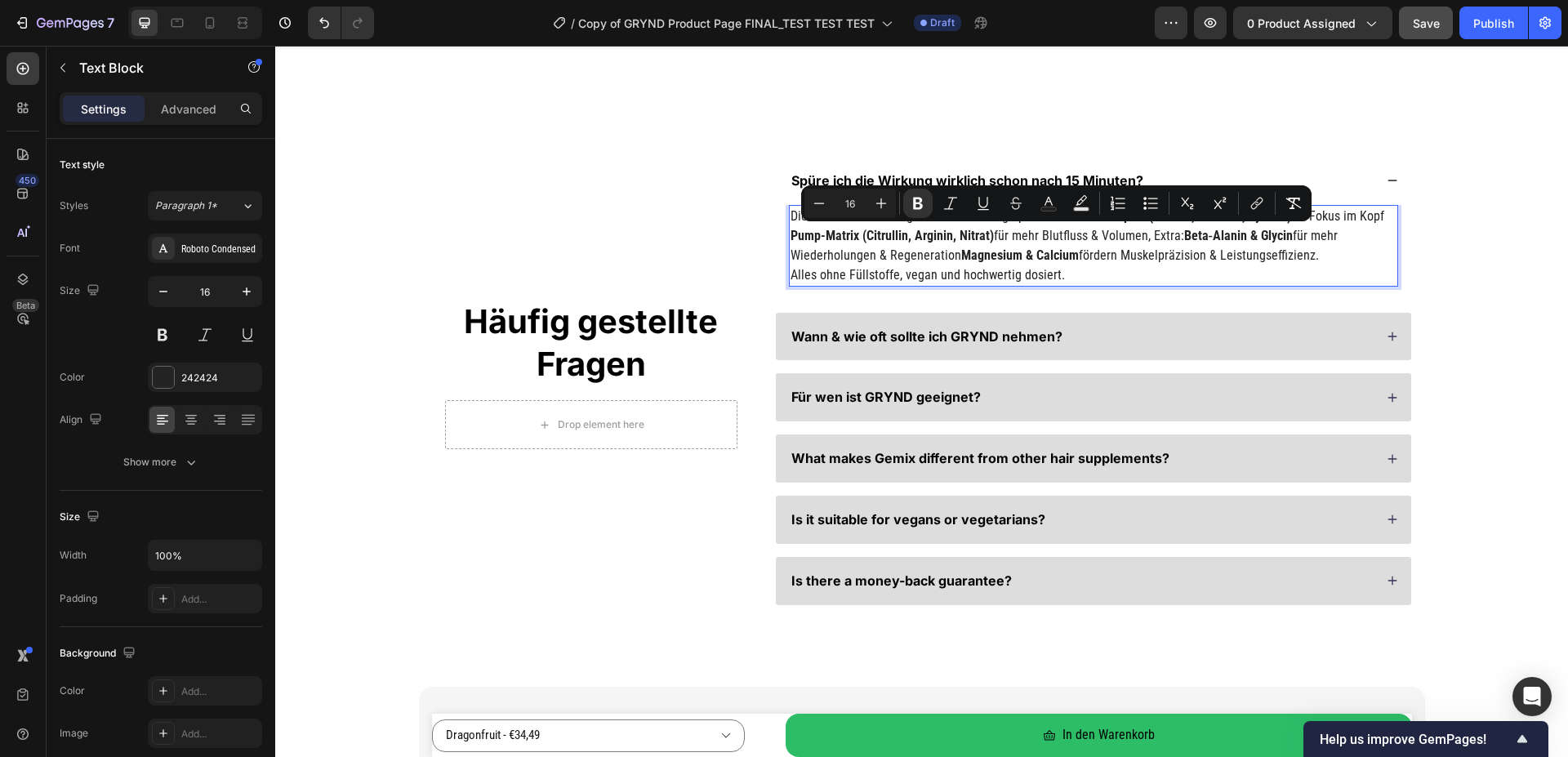
click at [1064, 273] on p "Pump-Matrix (Citrullin, Arginin, Nitrat) für mehr Blutfluss & Volumen, Extra: B…" at bounding box center [1093, 256] width 606 height 59
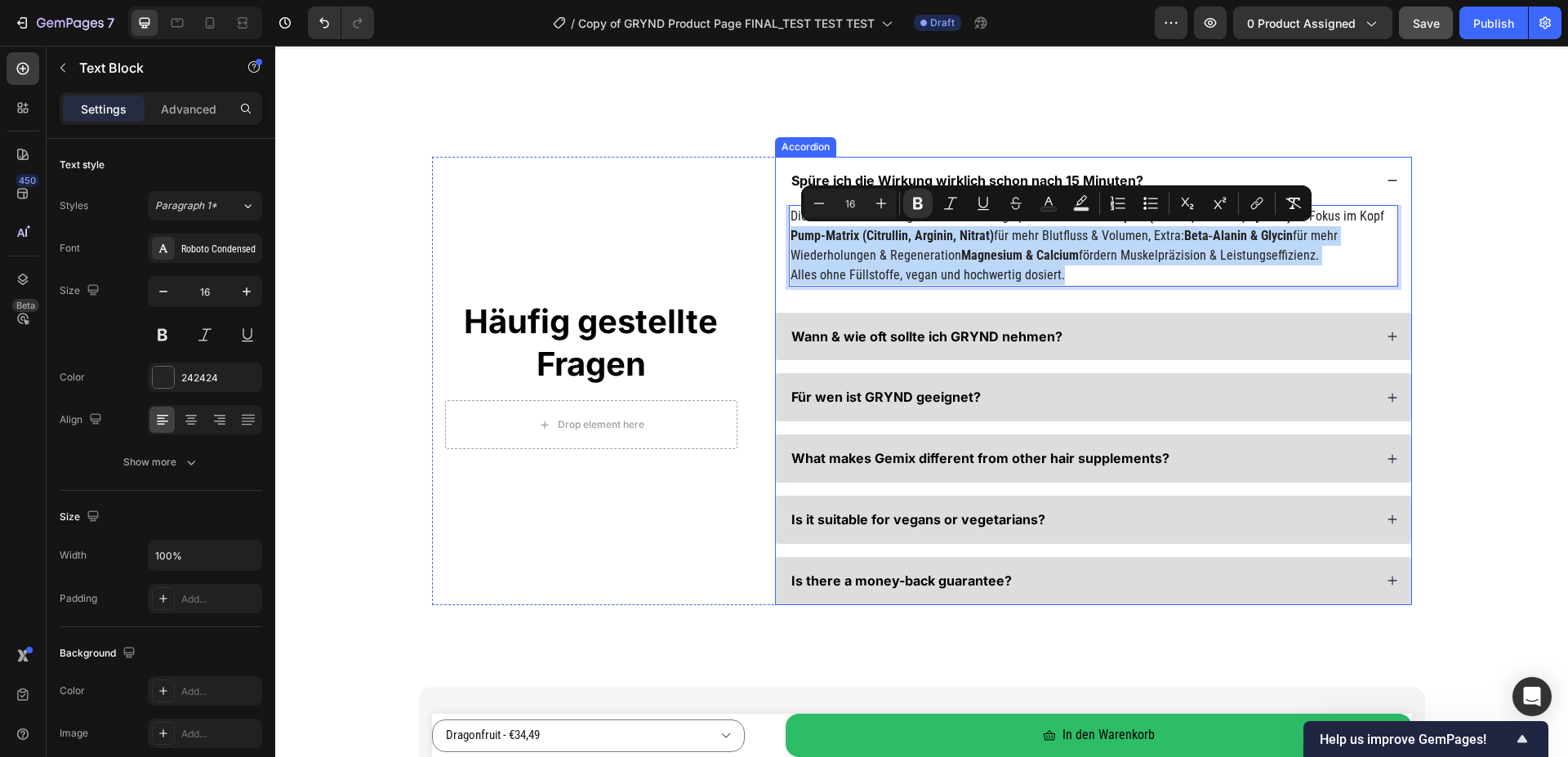
drag, startPoint x: 1064, startPoint y: 273, endPoint x: 762, endPoint y: 210, distance: 308.5
click at [762, 210] on div "Häufig gestellte Fragen Heading Drop element here Row Spüre ich die Wirkung wir…" at bounding box center [922, 381] width 980 height 448
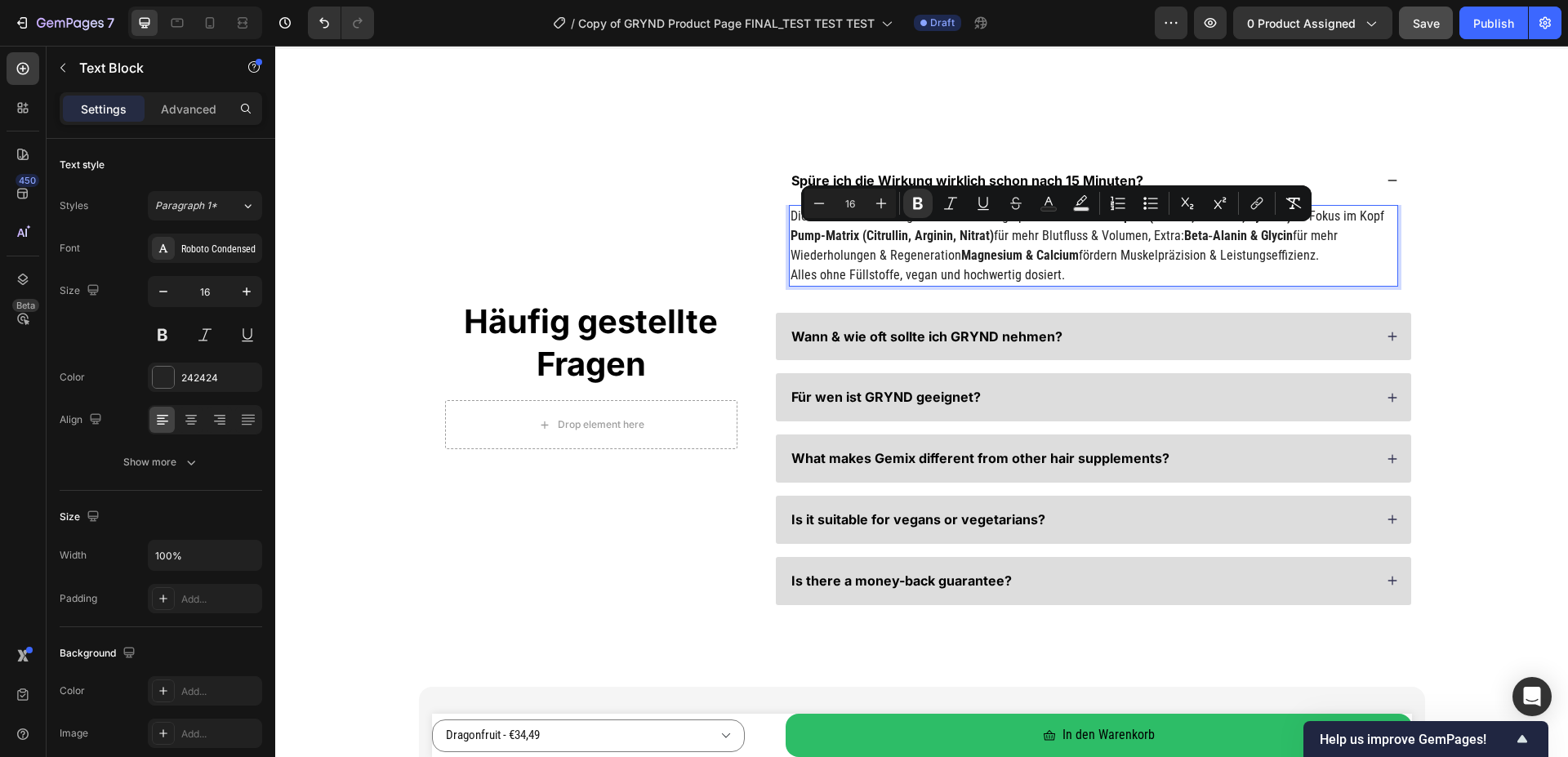
click at [791, 213] on p "Die Inhaltsstoffe sind gezielt auf Wirkung optimiert: Fokus-Komplex (Koffein, G…" at bounding box center [1093, 217] width 606 height 20
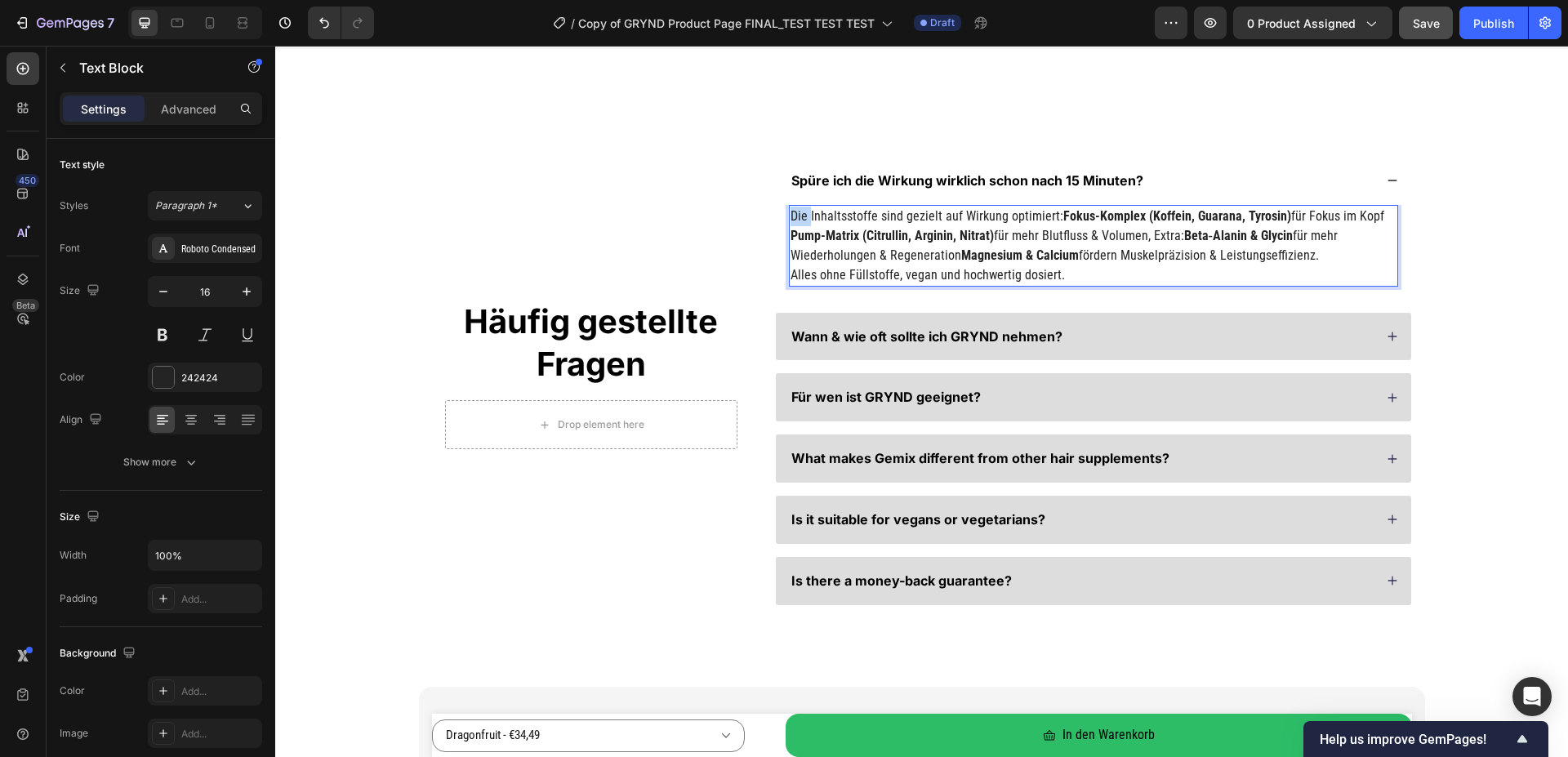
click at [791, 213] on p "Die Inhaltsstoffe sind gezielt auf Wirkung optimiert: Fokus-Komplex (Koffein, G…" at bounding box center [1093, 217] width 606 height 20
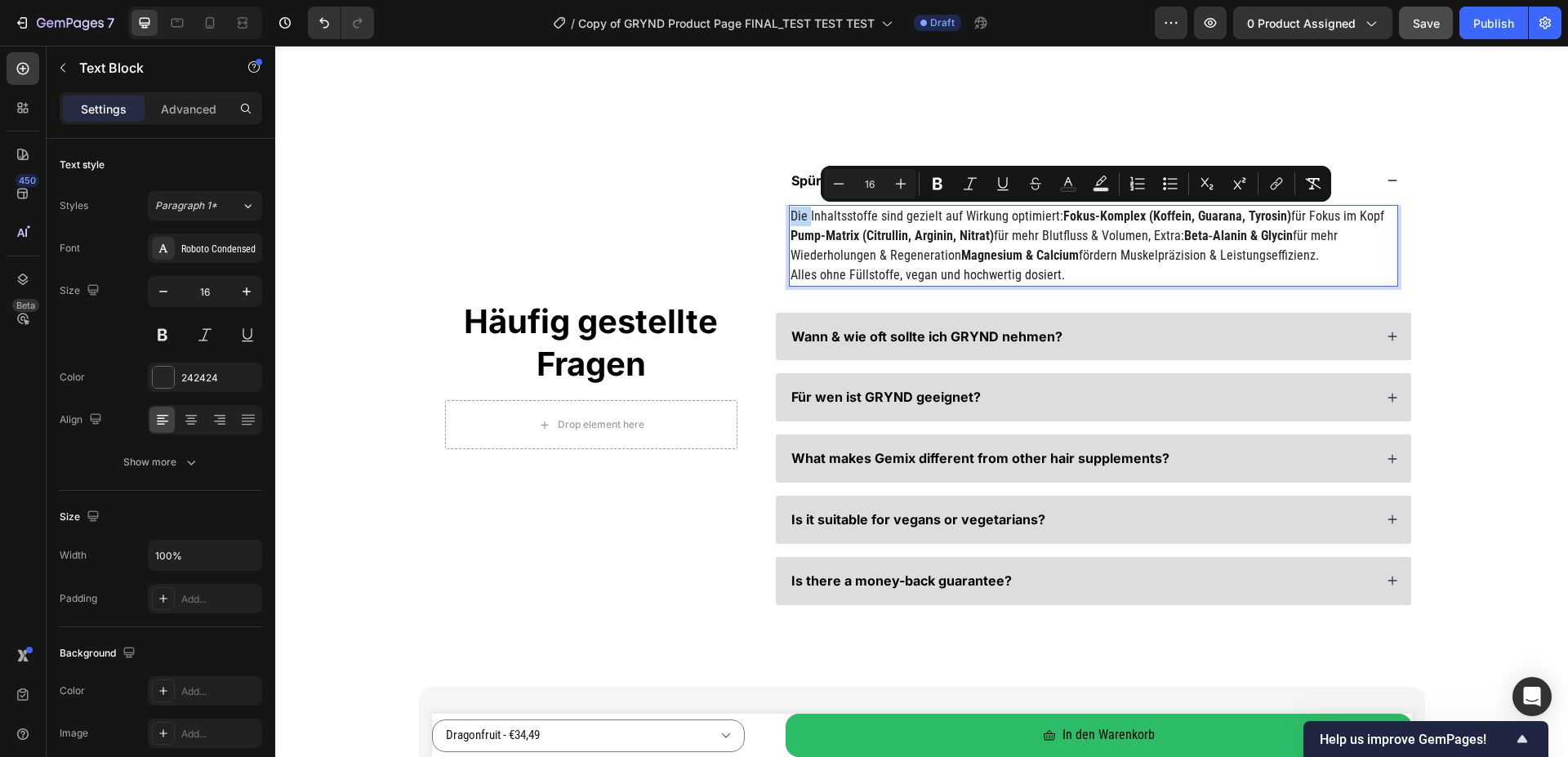
click at [791, 213] on p "Die Inhaltsstoffe sind gezielt auf Wirkung optimiert: Fokus-Komplex (Koffein, G…" at bounding box center [1093, 217] width 606 height 20
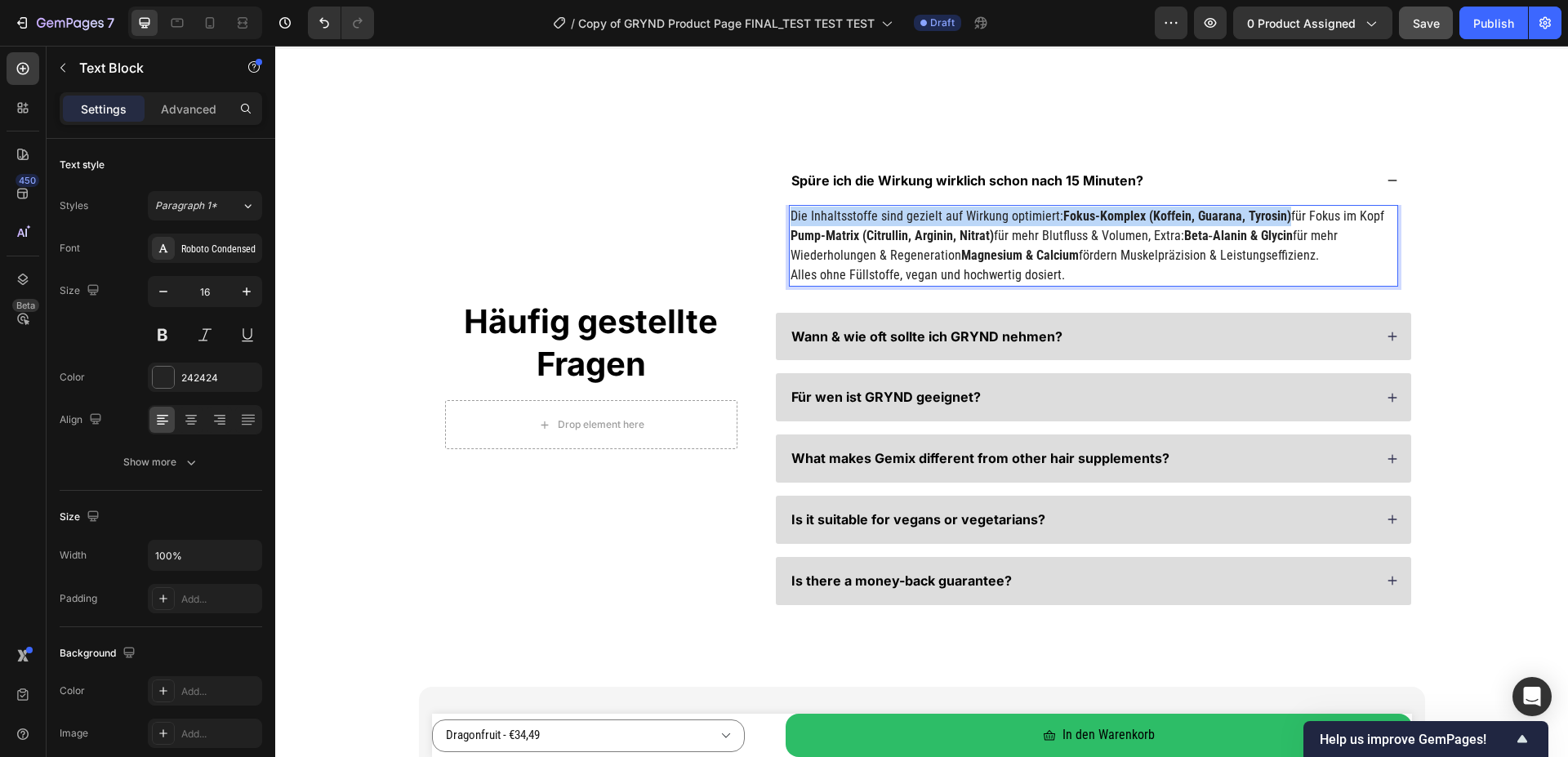
click at [791, 213] on p "Die Inhaltsstoffe sind gezielt auf Wirkung optimiert: Fokus-Komplex (Koffein, G…" at bounding box center [1093, 217] width 606 height 20
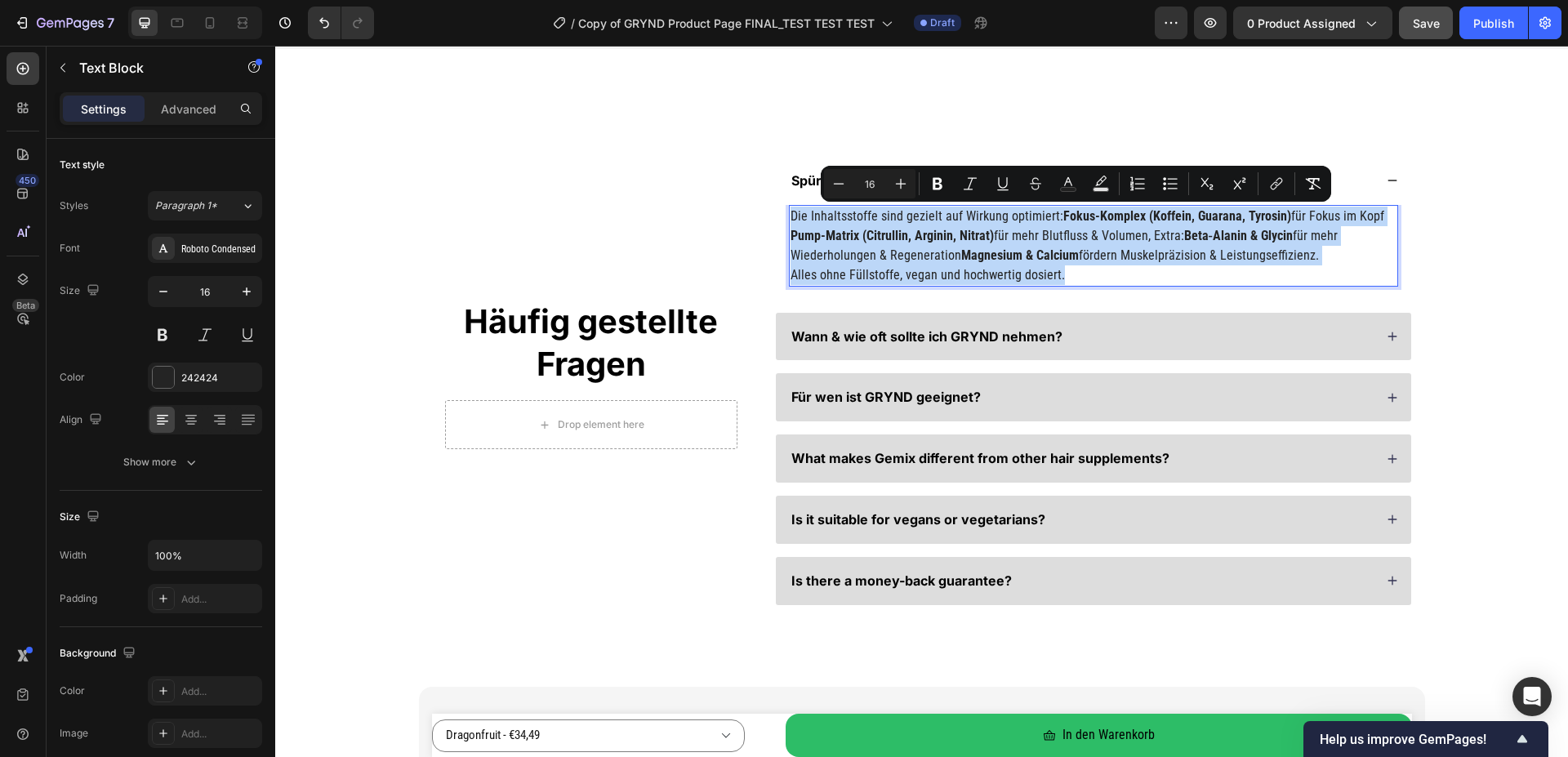
drag, startPoint x: 788, startPoint y: 213, endPoint x: 1085, endPoint y: 281, distance: 304.7
click at [1085, 281] on div "Die Inhaltsstoffe sind gezielt auf Wirkung optimiert: Fokus-Komplex (Koffein, G…" at bounding box center [1093, 246] width 609 height 82
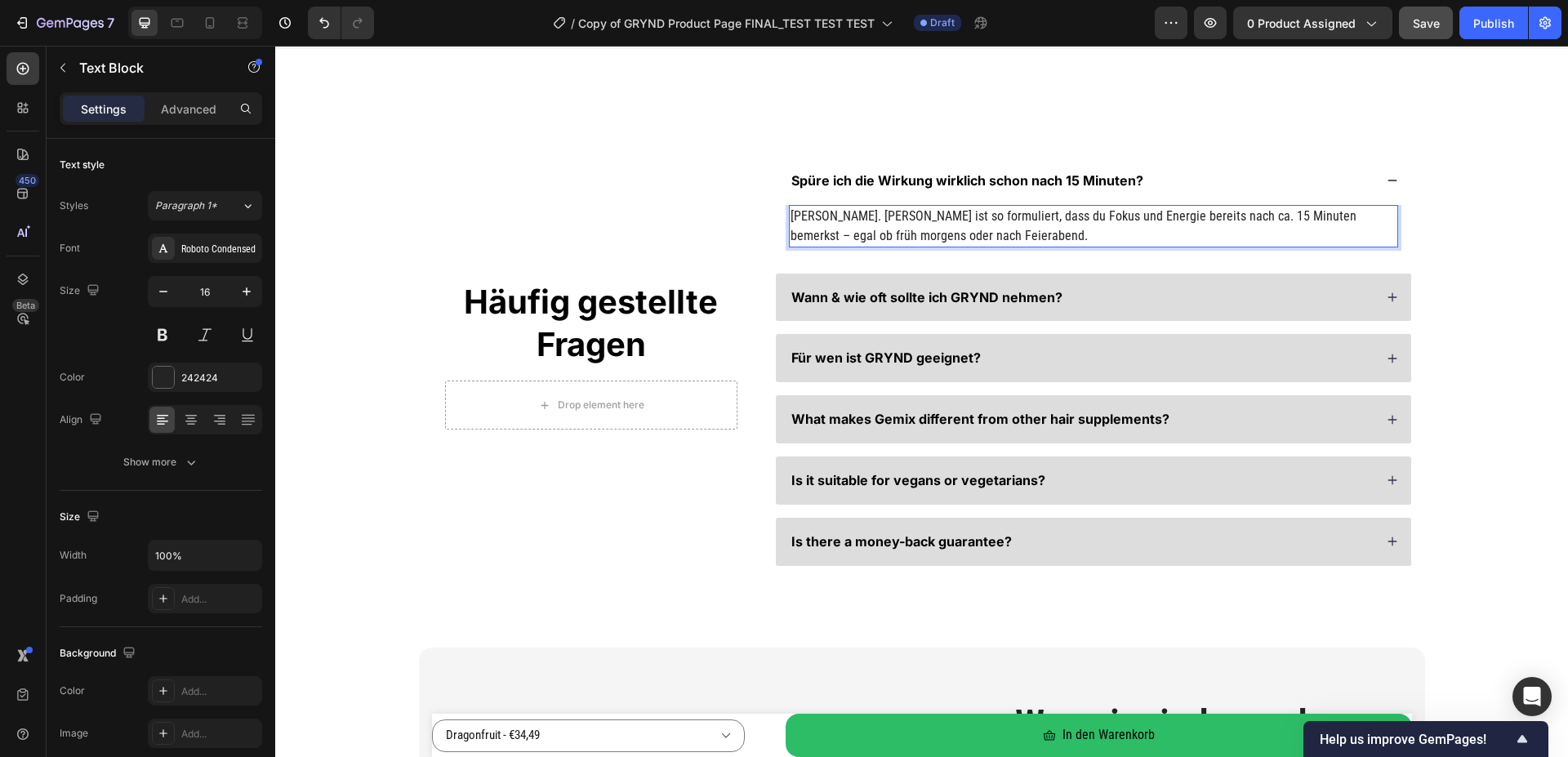
click at [1026, 217] on p "[PERSON_NAME]. [PERSON_NAME] ist so formuliert, dass du Fokus und Energie berei…" at bounding box center [1093, 226] width 606 height 39
click at [1315, 214] on p "[PERSON_NAME]. GRYND ist so formuliert, dass du Fokus, Energie und Pump bereits…" at bounding box center [1093, 226] width 606 height 39
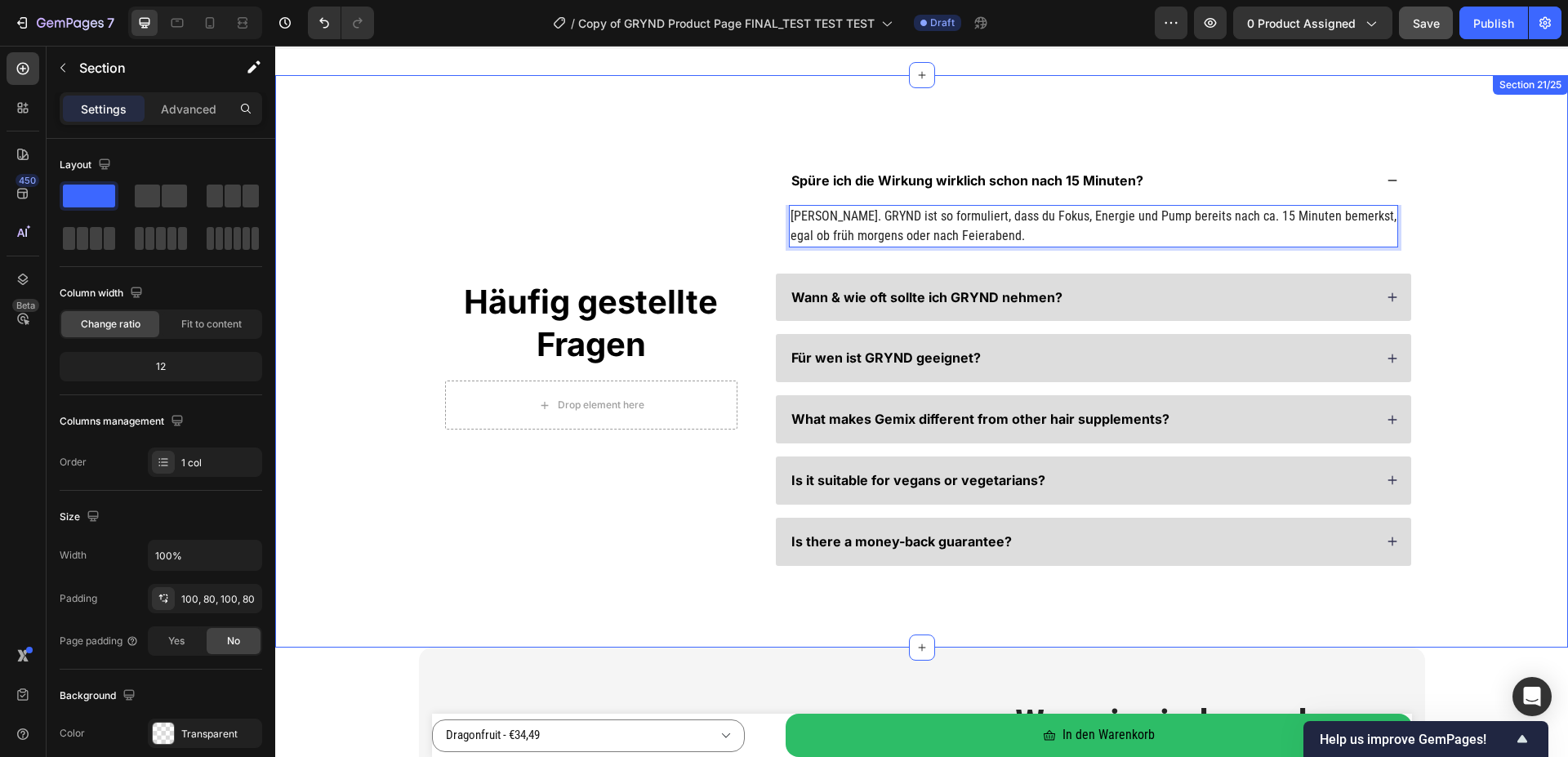
click at [1476, 225] on div "Häufig gestellte Fragen Heading Drop element here Row Spüre ich die Wirkung wir…" at bounding box center [921, 361] width 1162 height 409
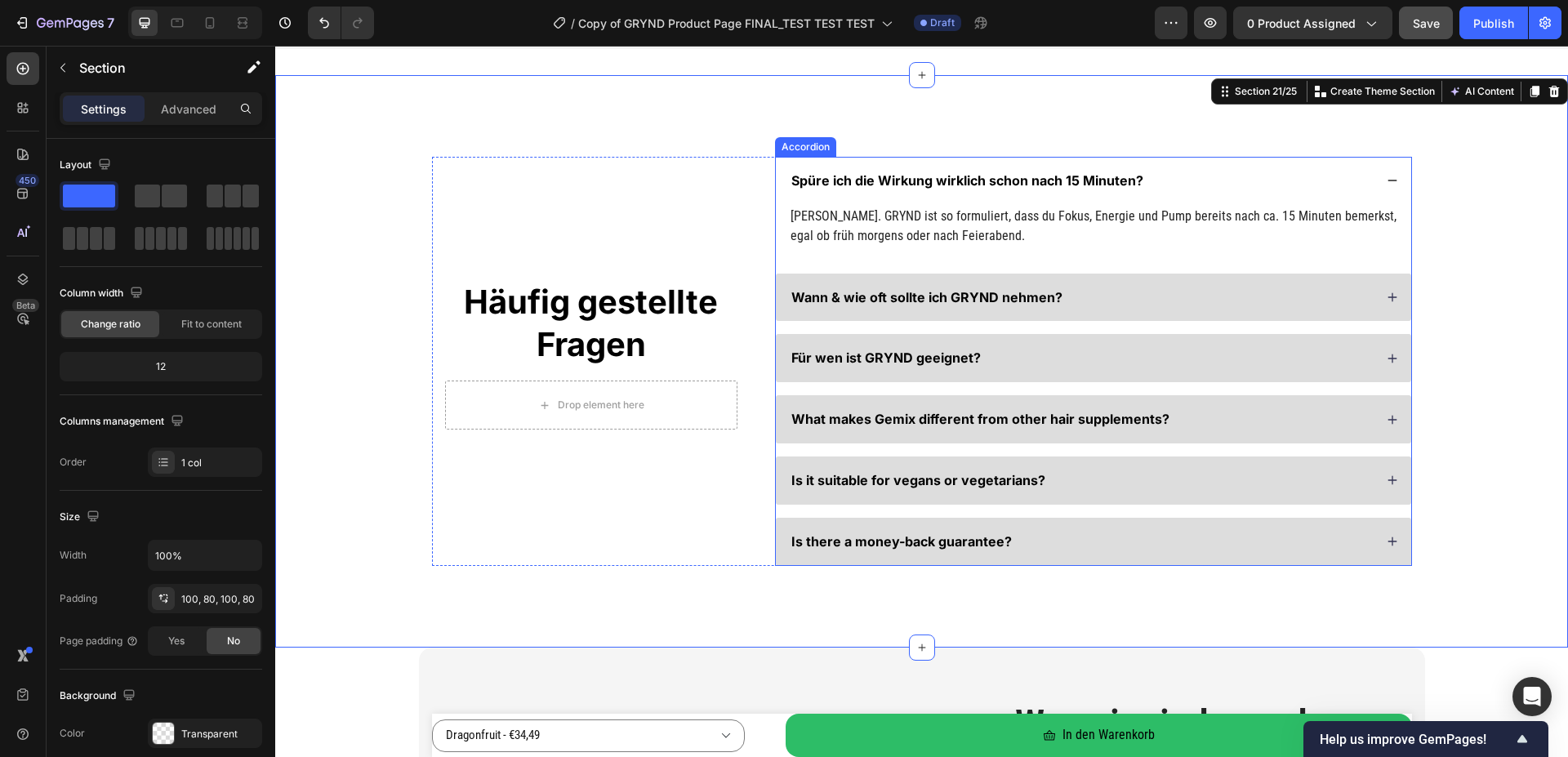
click at [1387, 187] on div "Spüre ich die Wirkung wirklich schon nach 15 Minuten?" at bounding box center [1093, 181] width 636 height 48
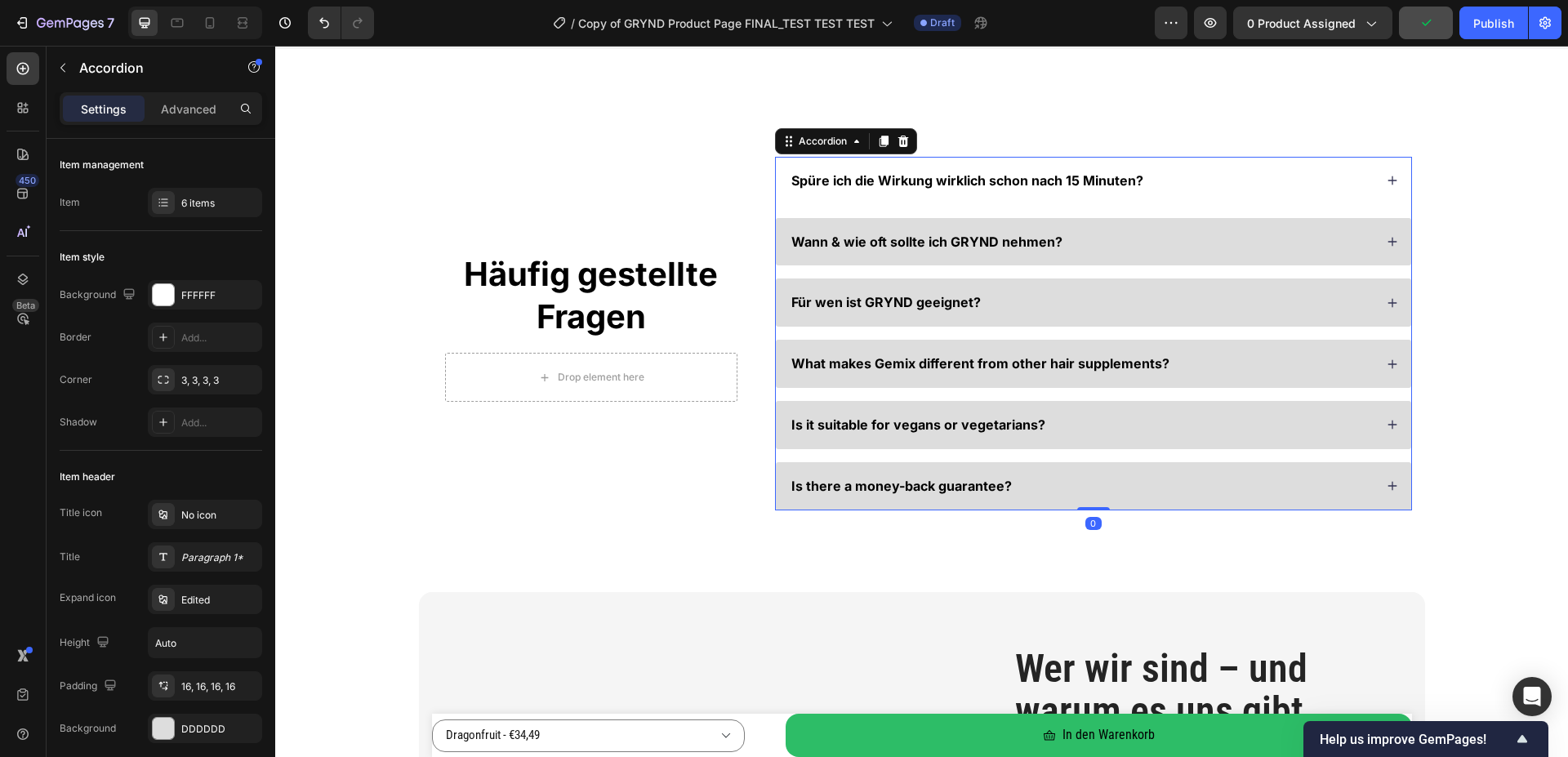
click at [1377, 182] on div "Spüre ich die Wirkung wirklich schon nach 15 Minuten?" at bounding box center [1093, 181] width 636 height 48
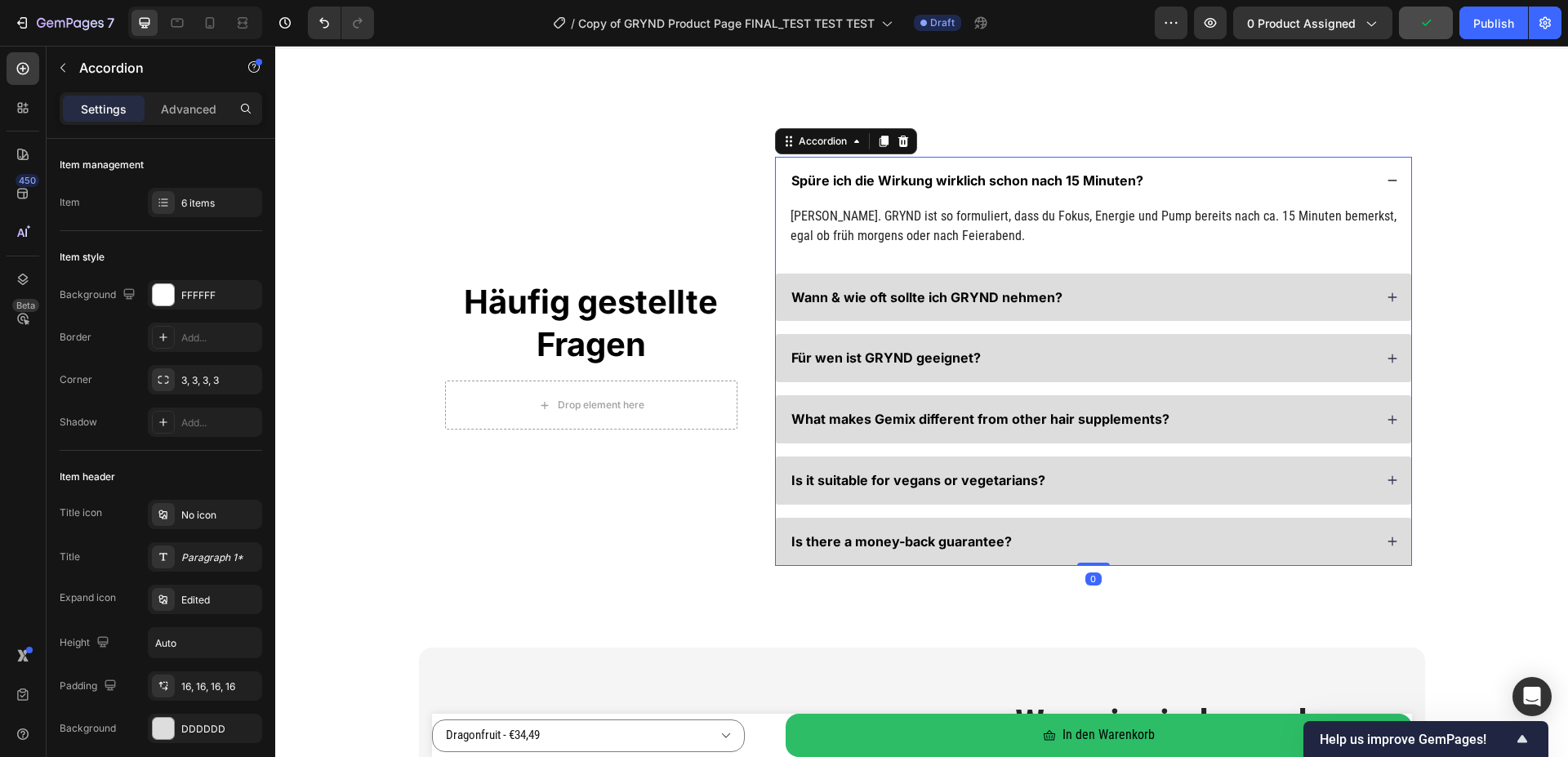
click at [1378, 182] on div "Spüre ich die Wirkung wirklich schon nach 15 Minuten?" at bounding box center [1093, 181] width 636 height 48
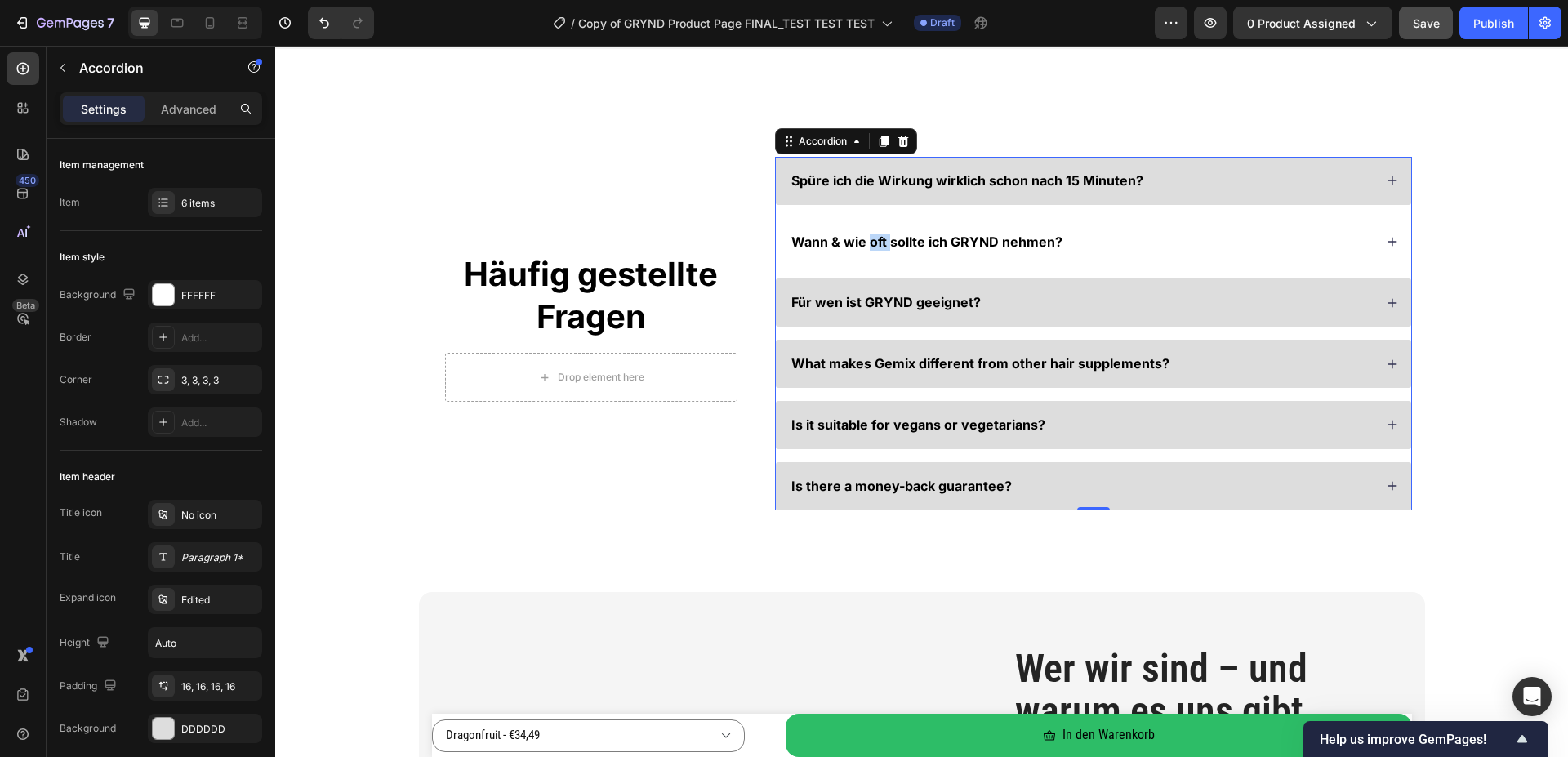
click at [867, 239] on span "Wann & wie oft sollte ich GRYND nehmen?" at bounding box center [926, 242] width 271 height 17
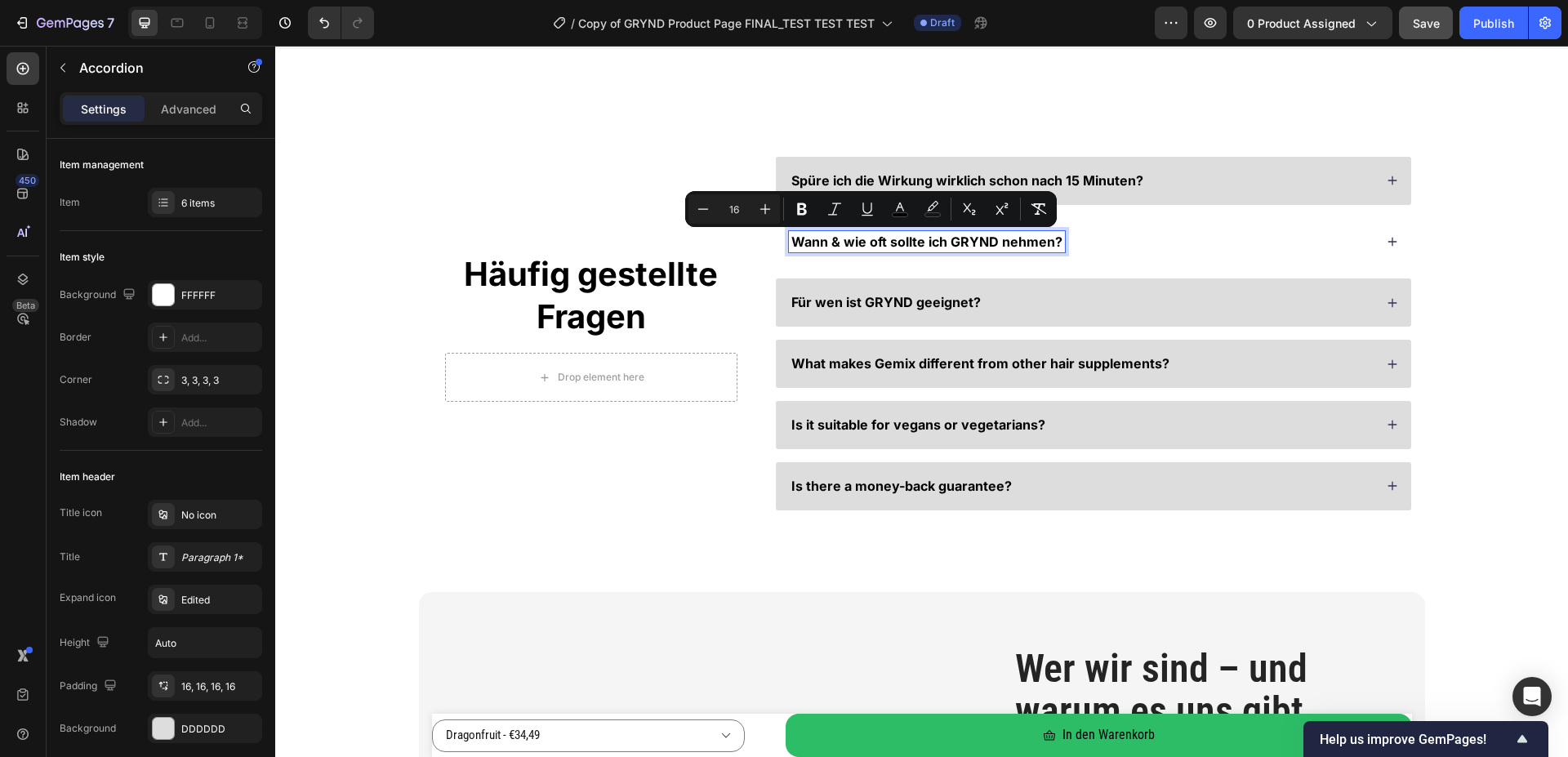
click at [867, 239] on span "Wann & wie oft sollte ich GRYND nehmen?" at bounding box center [926, 242] width 271 height 17
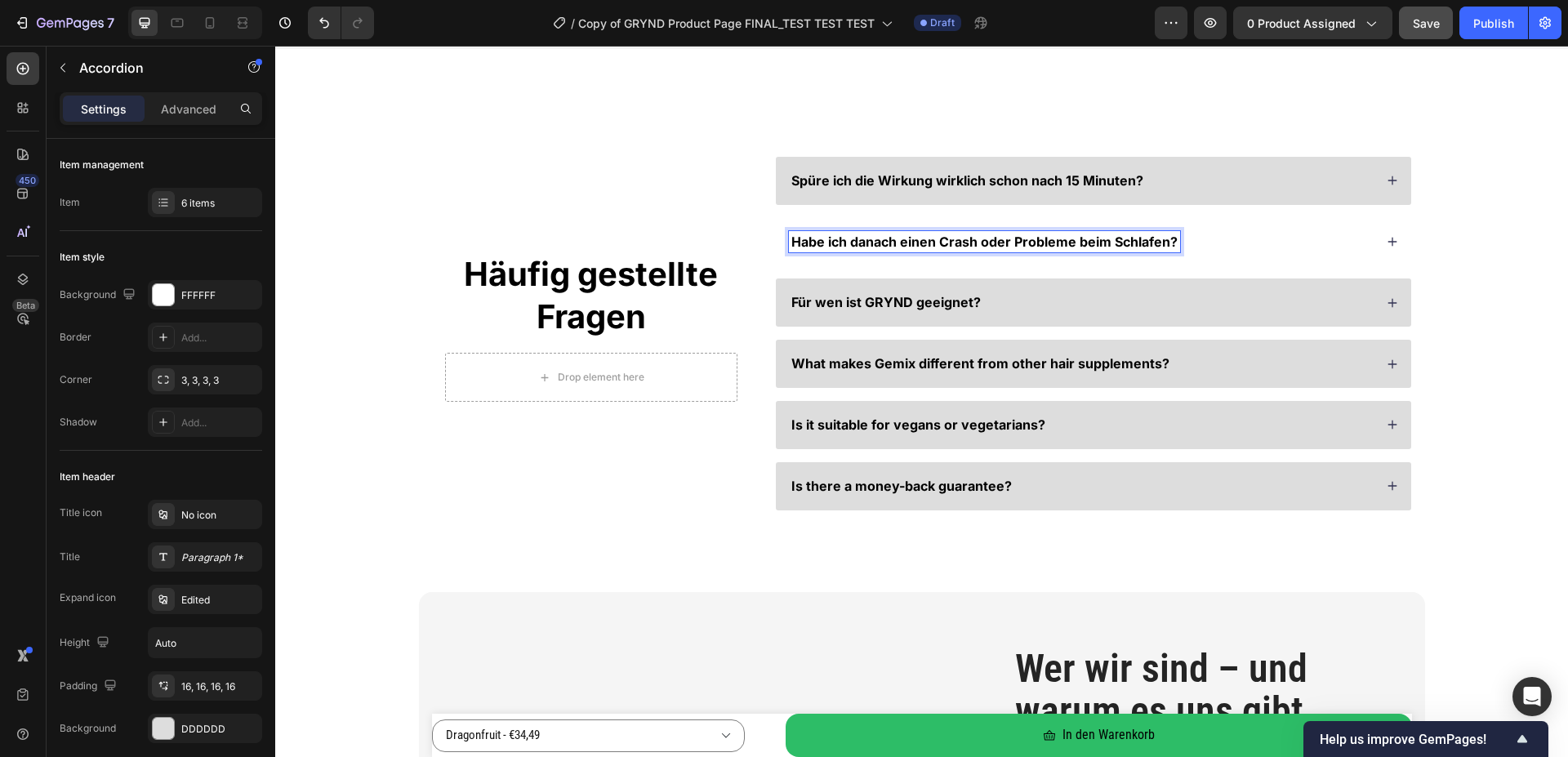
click at [1517, 245] on div "Häufig gestellte Fragen Heading Drop element here Row Spüre ich die Wirkung wir…" at bounding box center [921, 333] width 1293 height 516
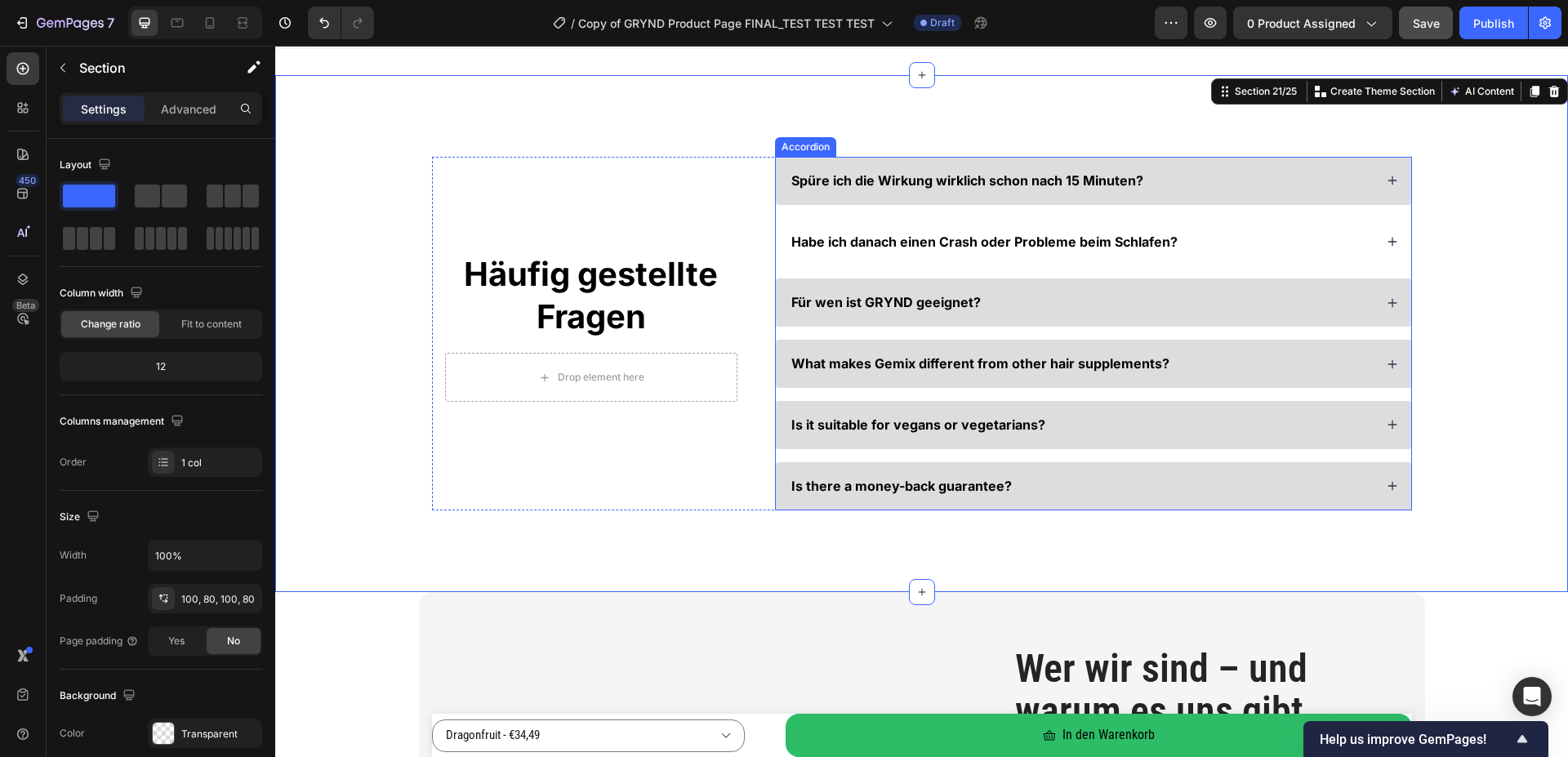
click at [1291, 241] on div "Habe ich danach einen Crash oder Probleme beim Schlafen?" at bounding box center [1081, 242] width 585 height 22
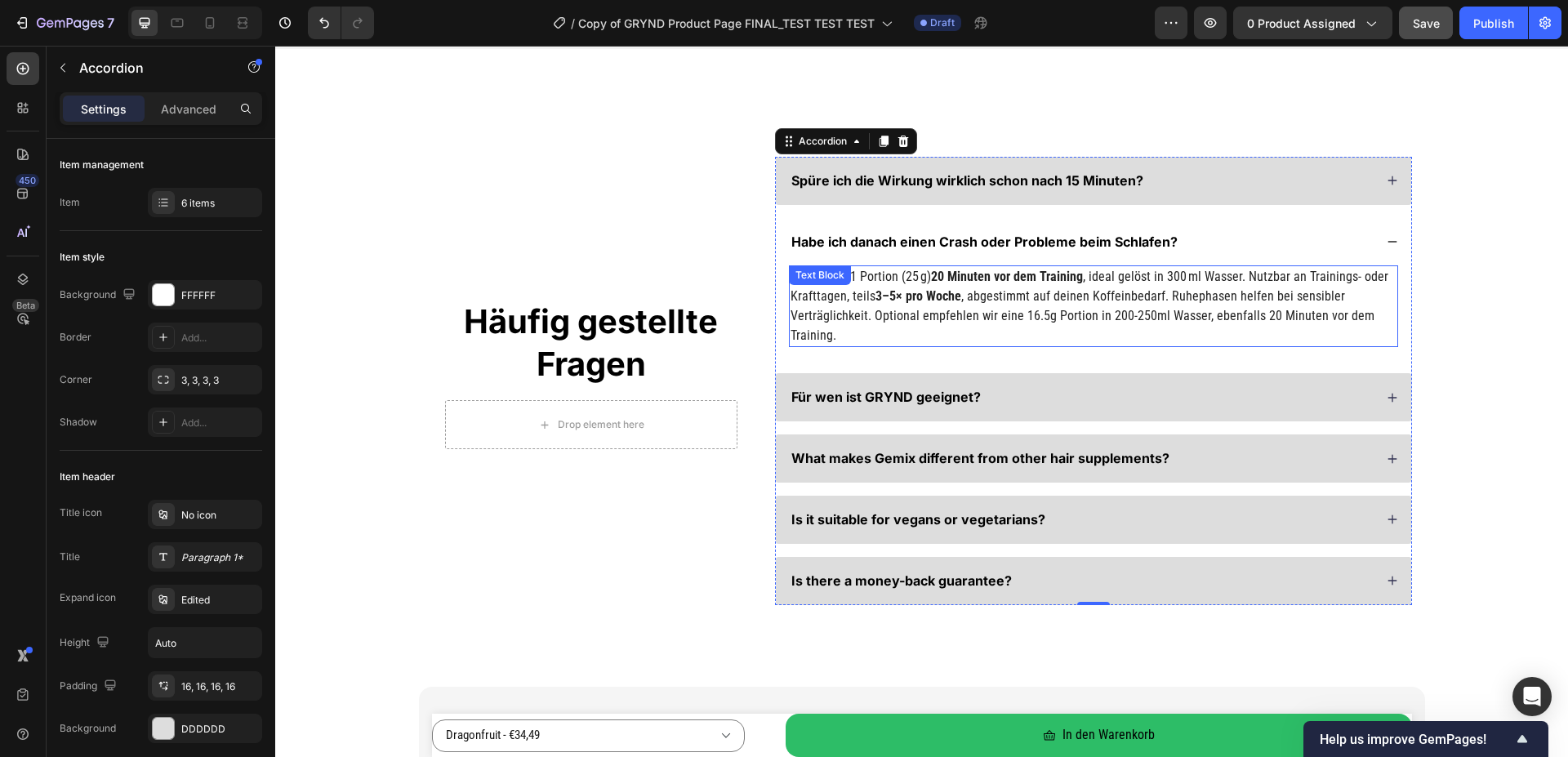
click at [865, 294] on span ", ideal gelöst in 300 ml Wasser. Nutzbar an Trainings- oder Krafttagen, teils" at bounding box center [1090, 286] width 598 height 35
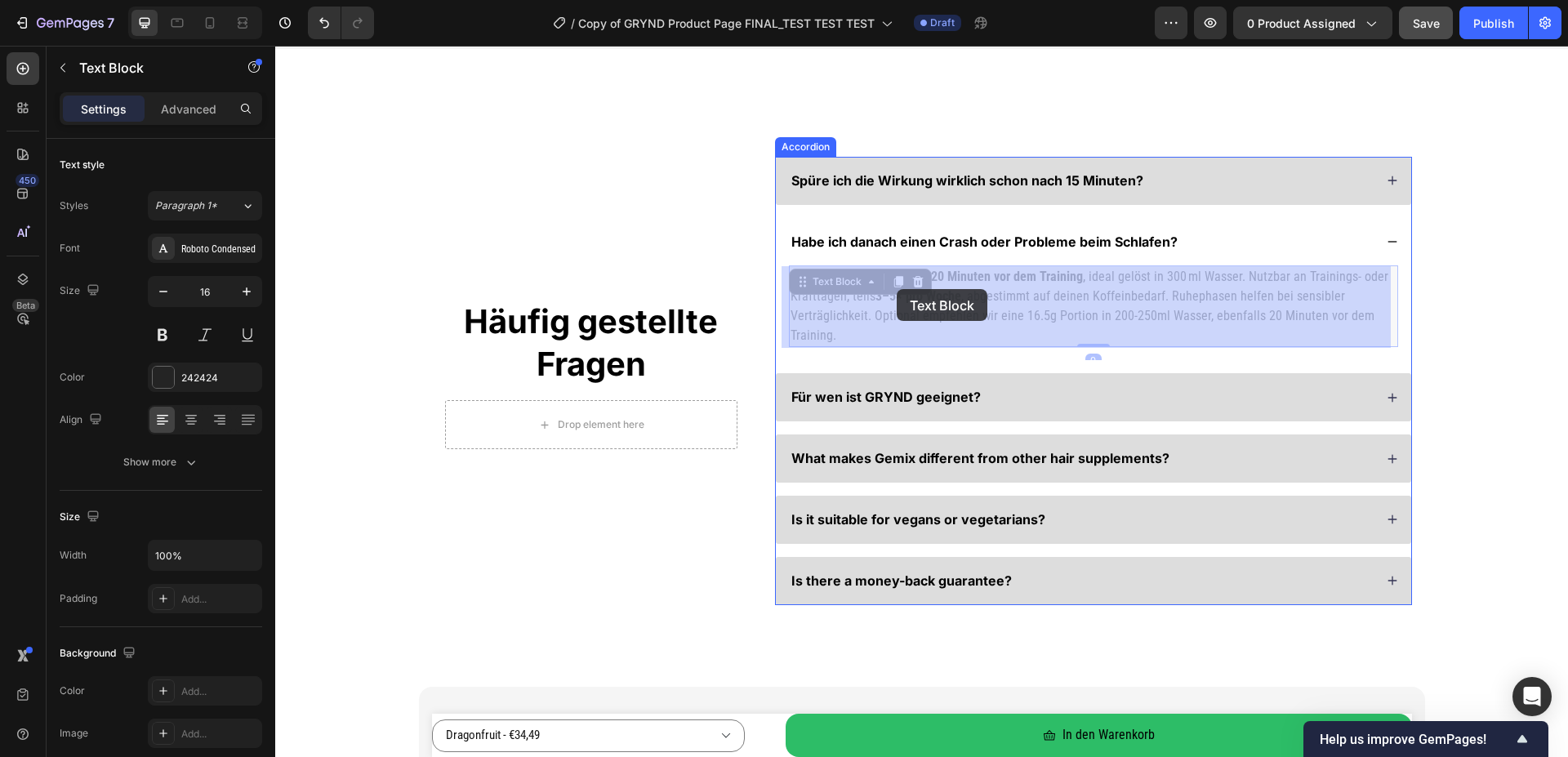
drag, startPoint x: 836, startPoint y: 336, endPoint x: 896, endPoint y: 289, distance: 76.2
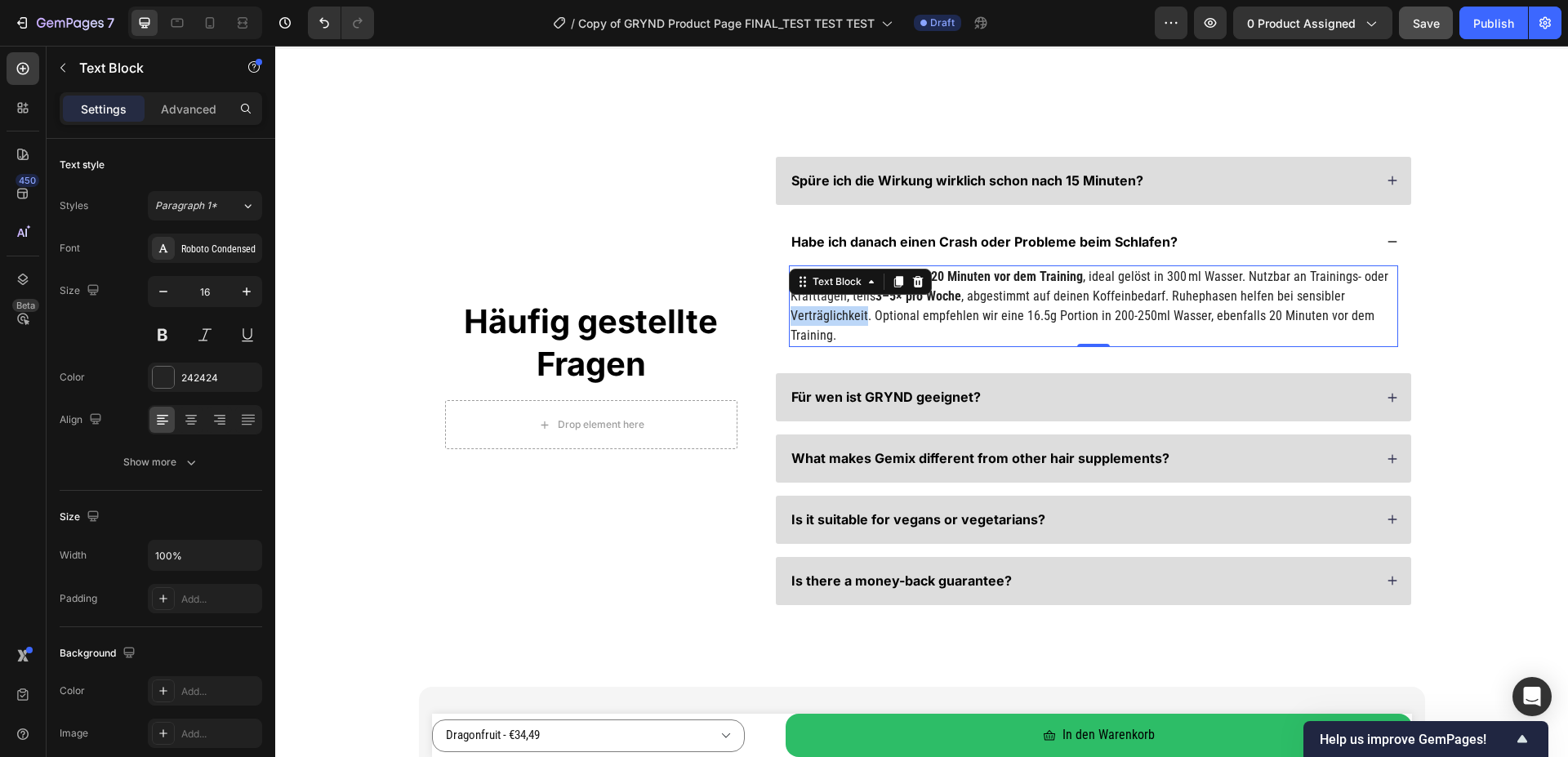
click at [849, 320] on span ", abgestimmt auf deinen Koffeinbedarf. Ruhephasen helfen bei sensibler Verträgl…" at bounding box center [1082, 316] width 584 height 55
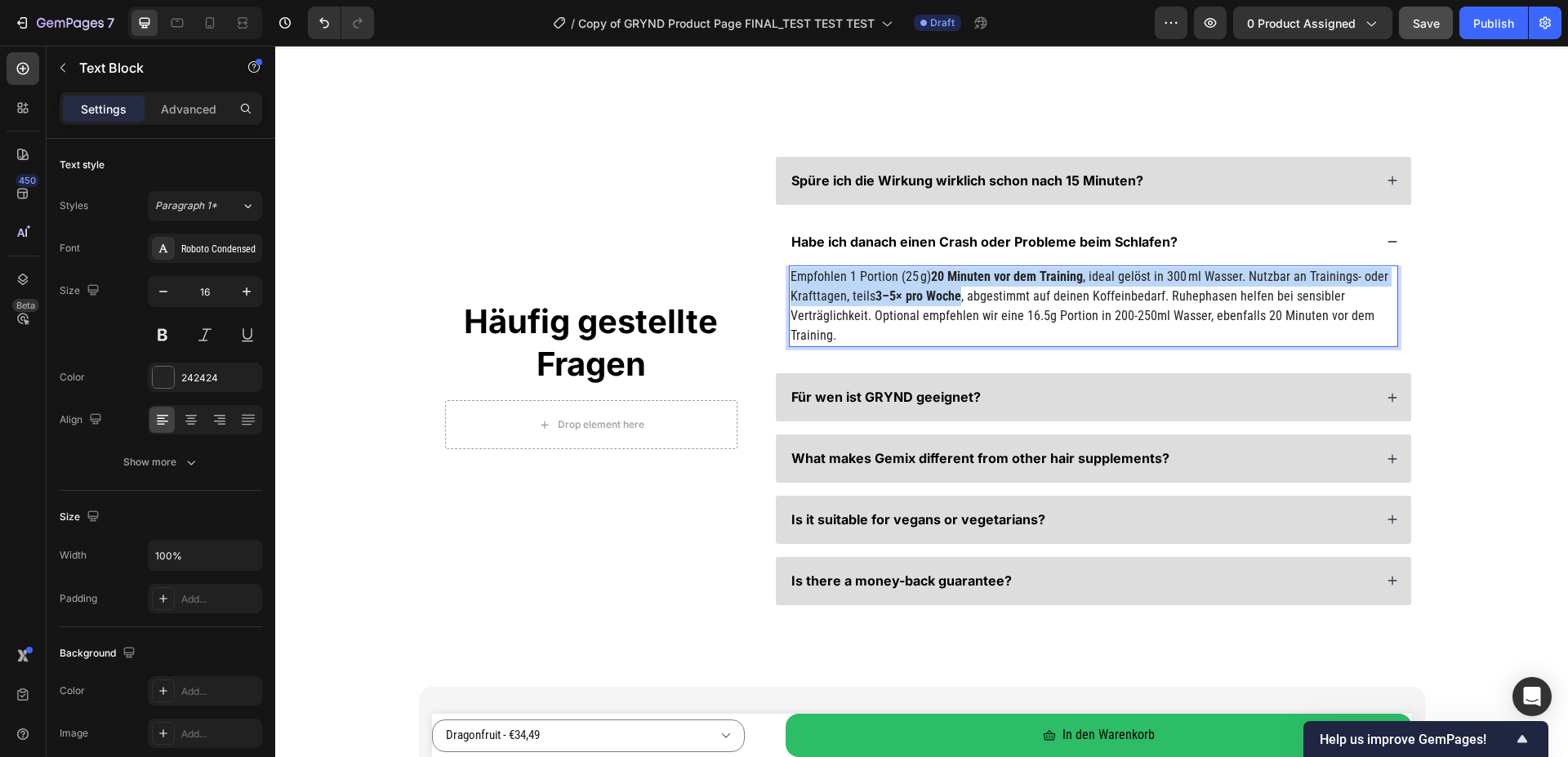
click at [849, 320] on span ", abgestimmt auf deinen Koffeinbedarf. Ruhephasen helfen bei sensibler Verträgl…" at bounding box center [1082, 316] width 584 height 55
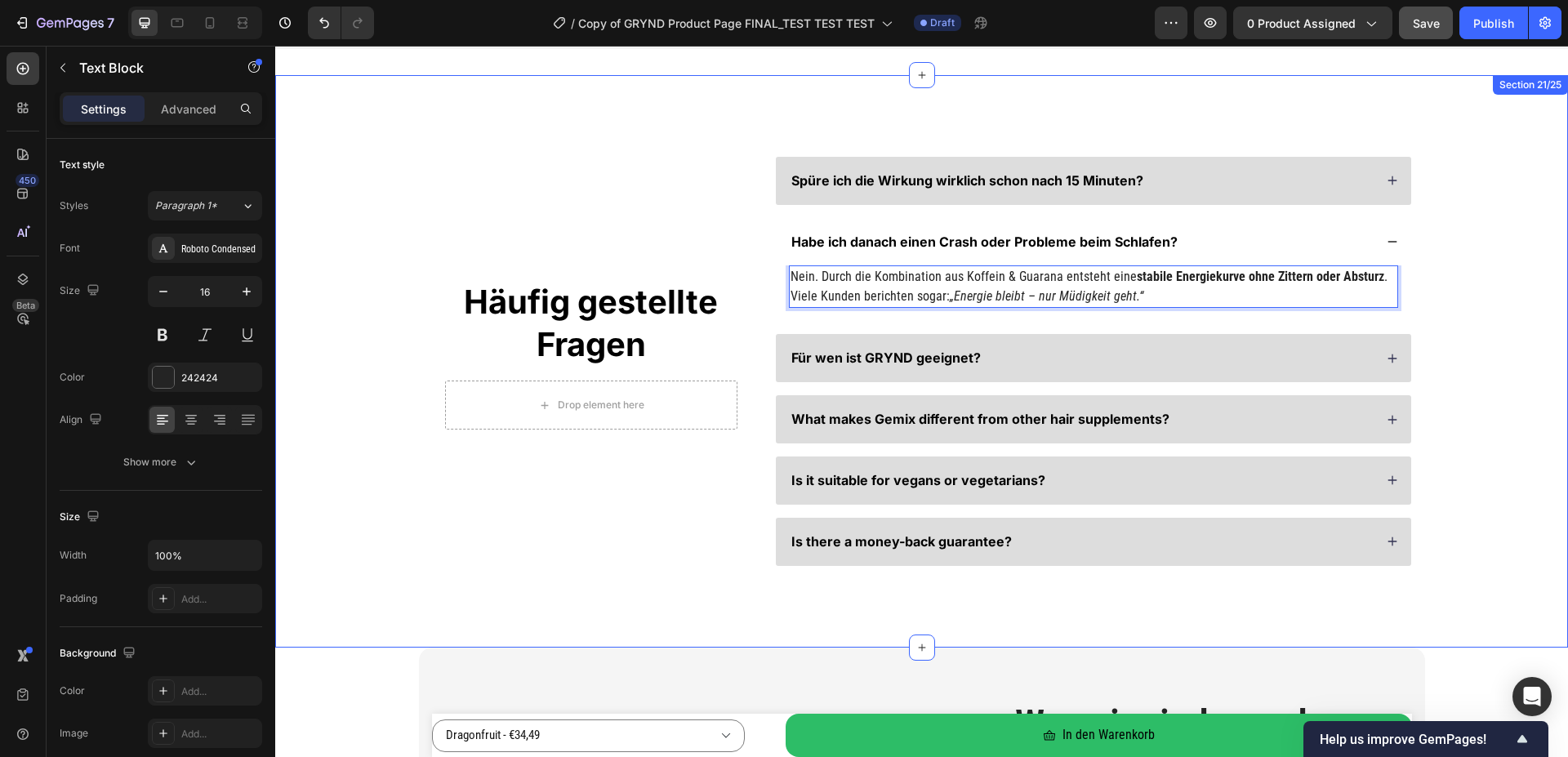
click at [1459, 281] on div "Häufig gestellte Fragen Heading Drop element here Row Spüre ich die Wirkung wir…" at bounding box center [921, 361] width 1162 height 409
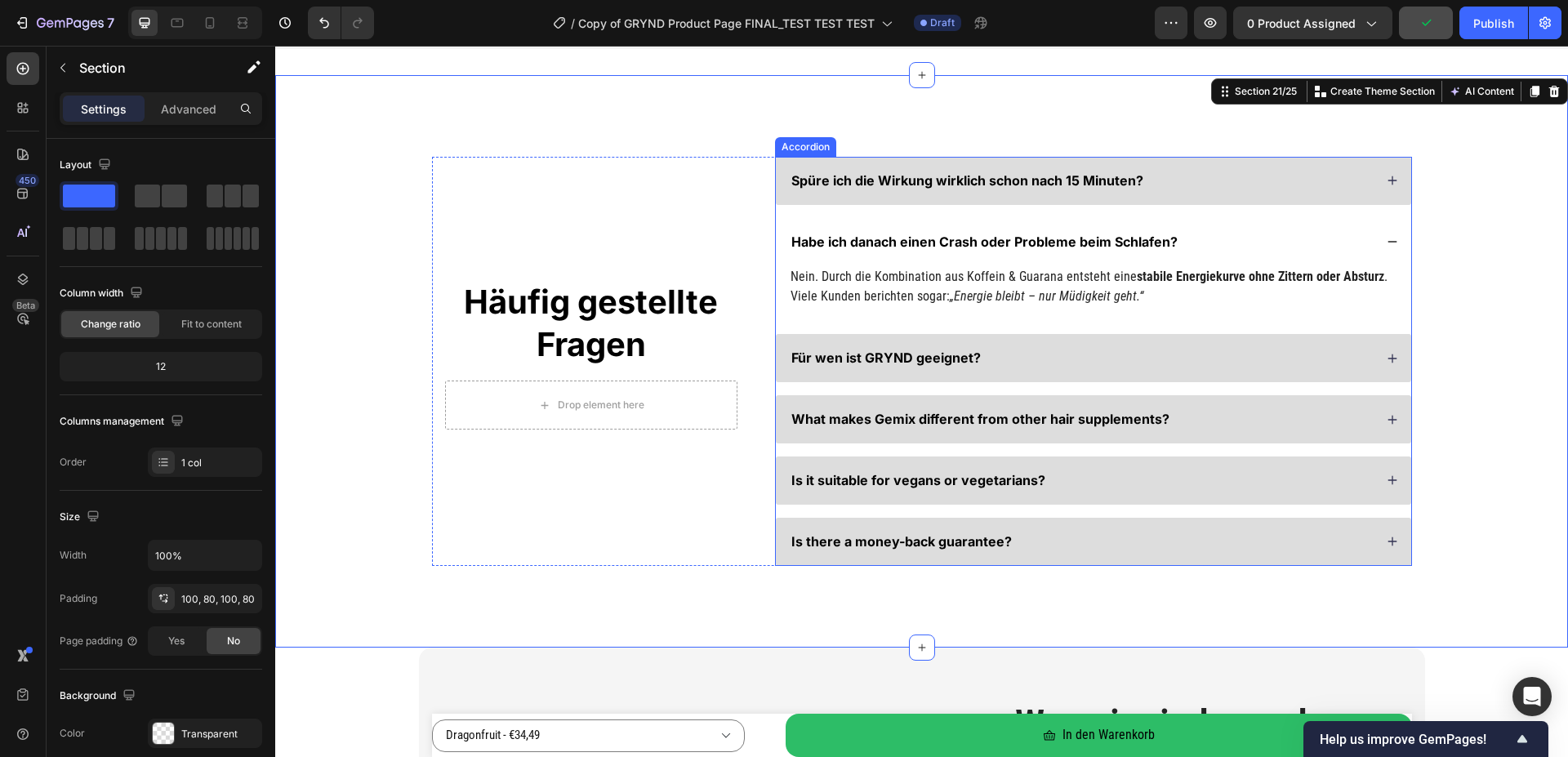
click at [1376, 239] on div "Habe ich danach einen Crash oder Probleme beim Schlafen?" at bounding box center [1093, 242] width 636 height 48
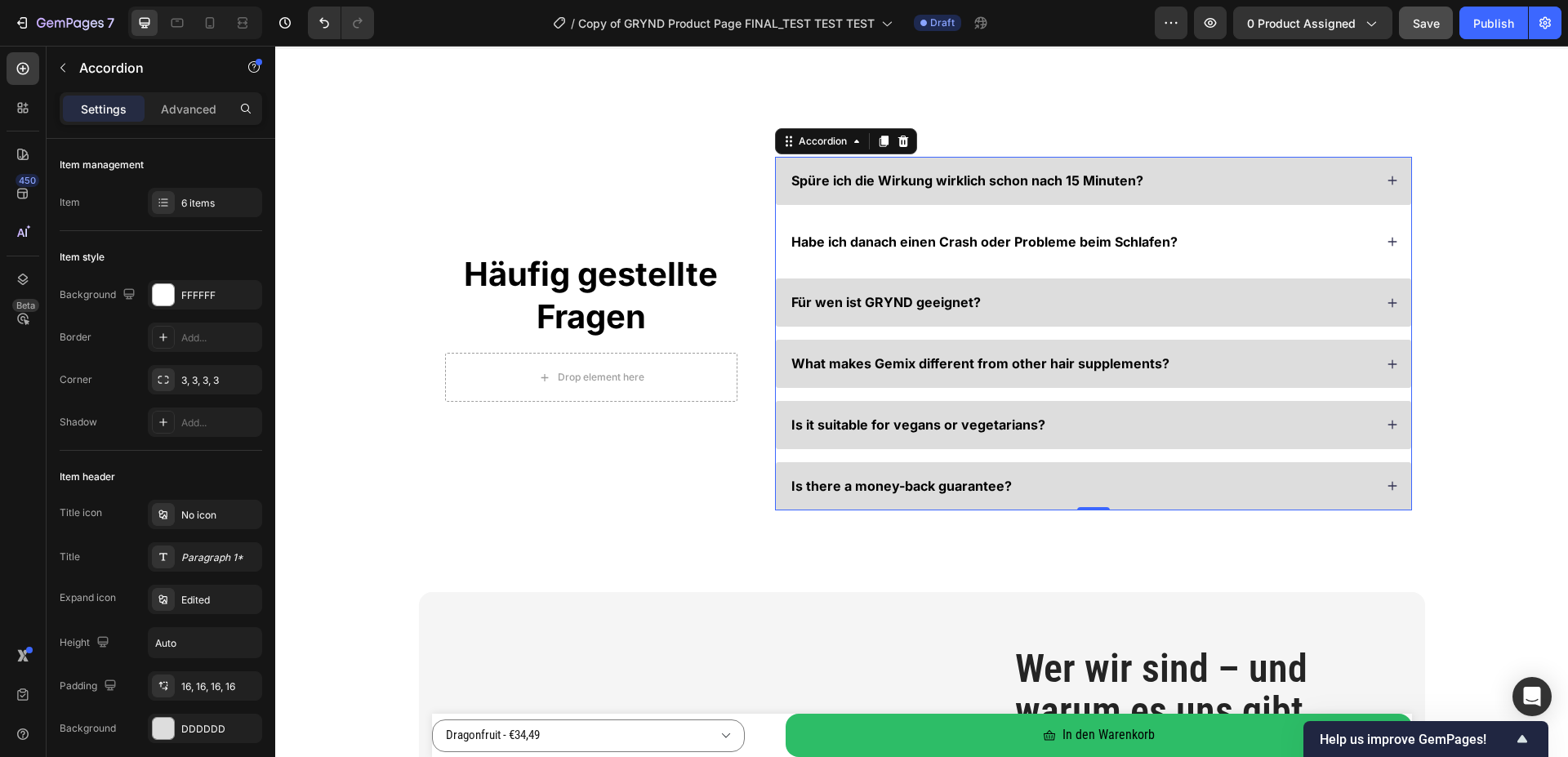
click at [1384, 236] on div "Habe ich danach einen Crash oder Probleme beim Schlafen?" at bounding box center [1093, 242] width 636 height 48
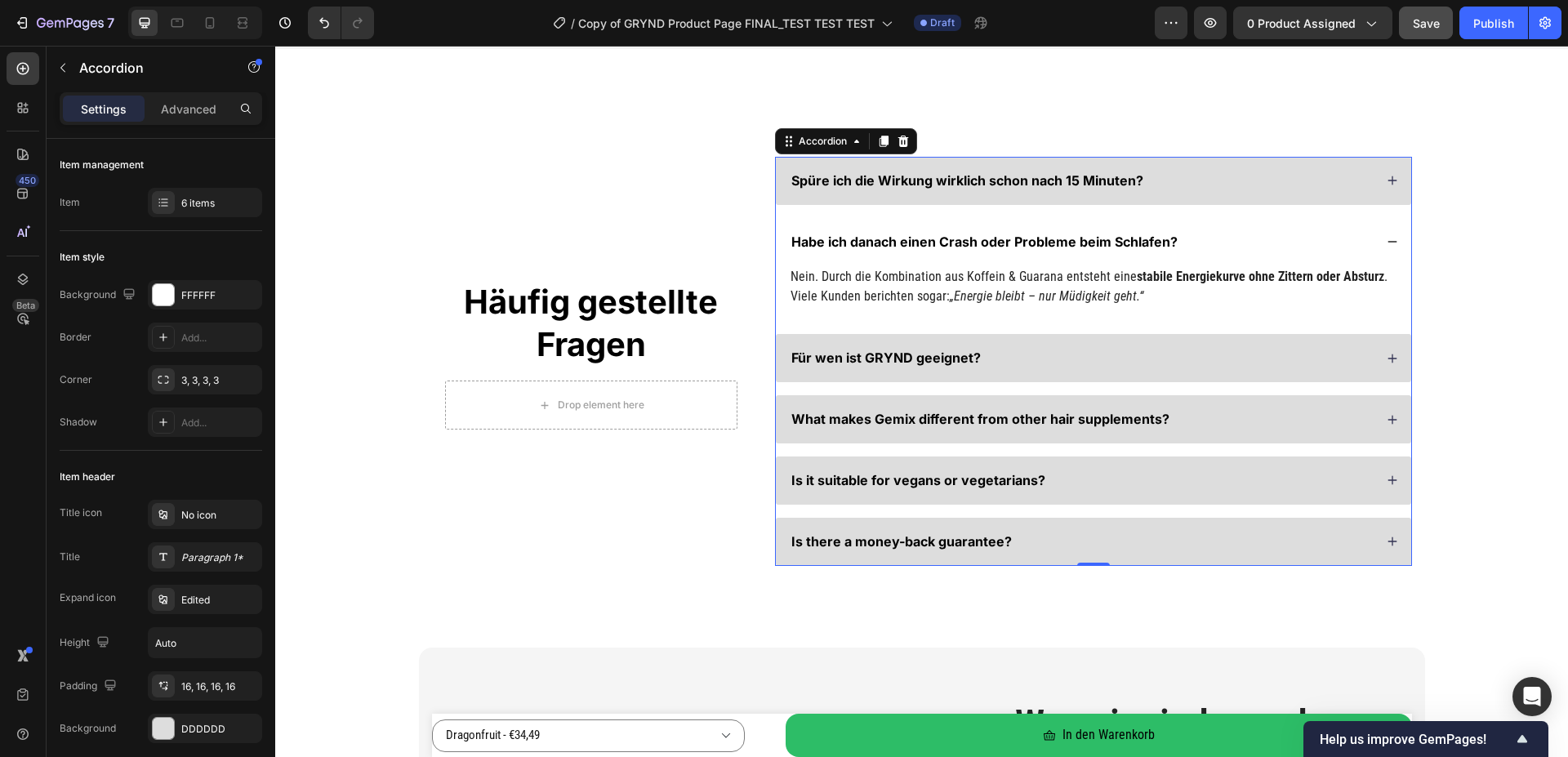
click at [1375, 235] on div "Habe ich danach einen Crash oder Probleme beim Schlafen?" at bounding box center [1093, 242] width 636 height 48
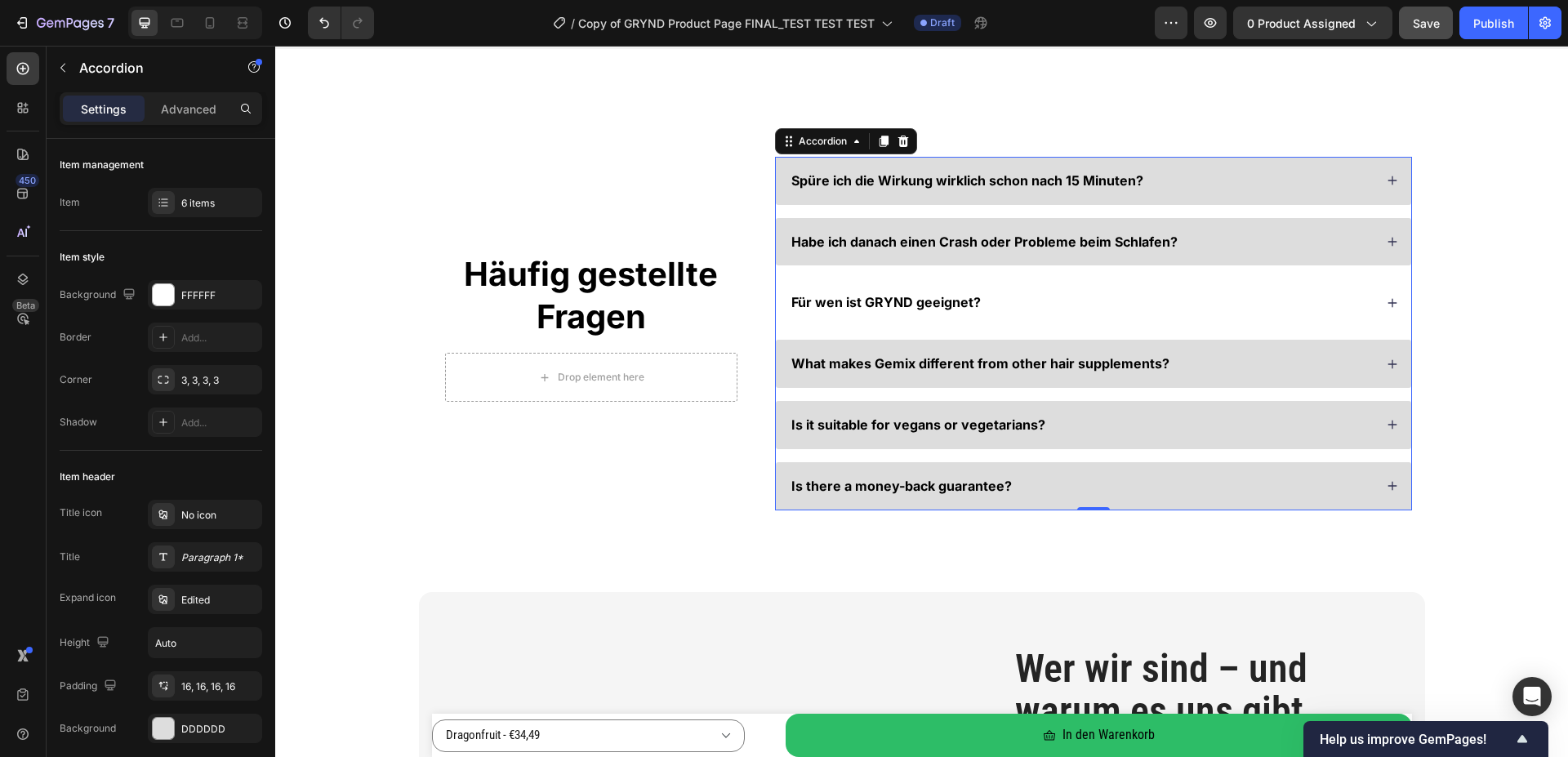
click at [1025, 304] on div "Für wen ist GRYND geeignet?" at bounding box center [1081, 302] width 585 height 22
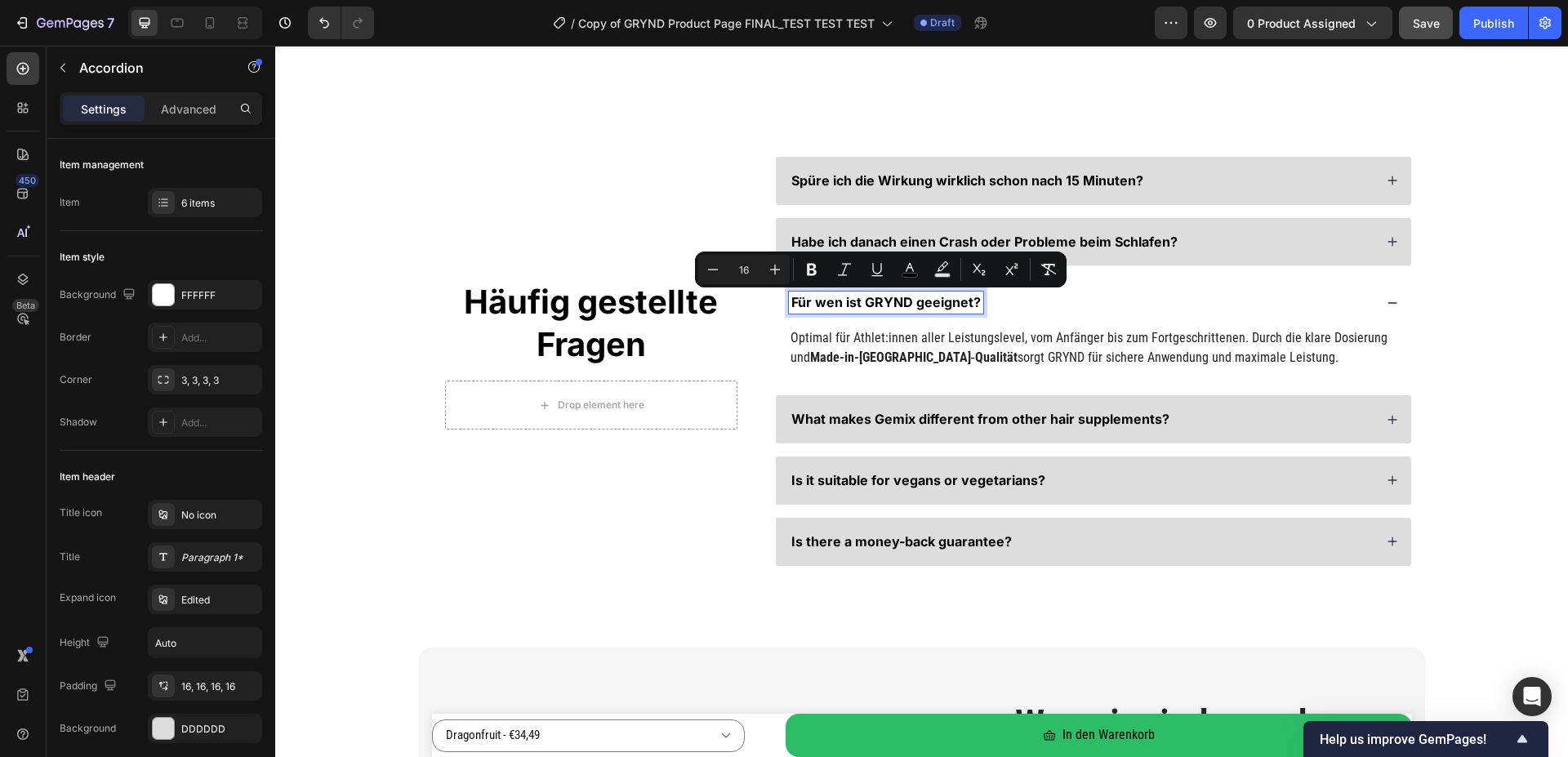
click at [882, 301] on span "Für wen ist GRYND geeignet?" at bounding box center [886, 302] width 189 height 17
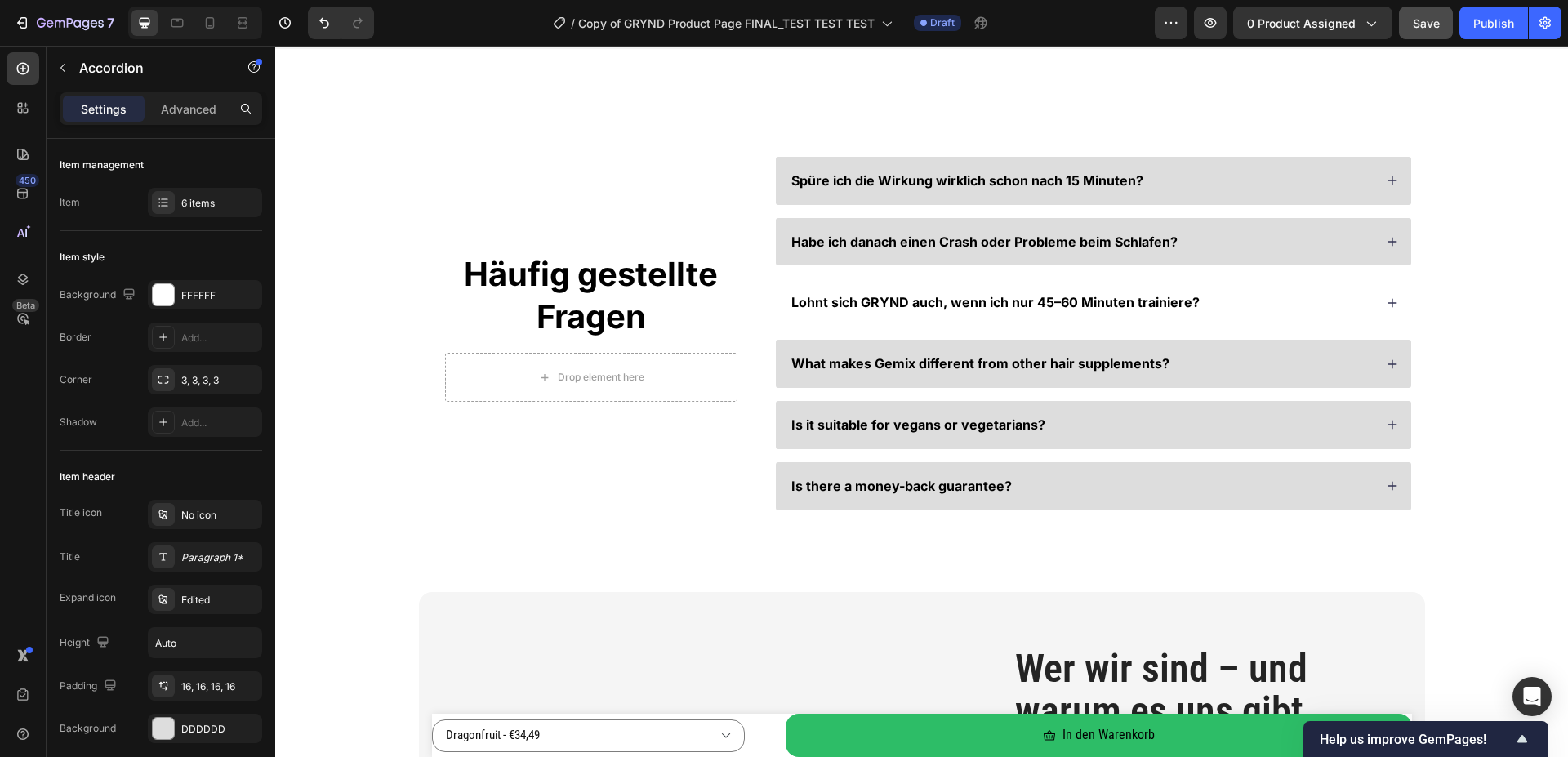
click at [1241, 302] on div "Lohnt sich GRYND auch, wenn ich nur 45–60 Minuten trainiere?" at bounding box center [1081, 302] width 585 height 22
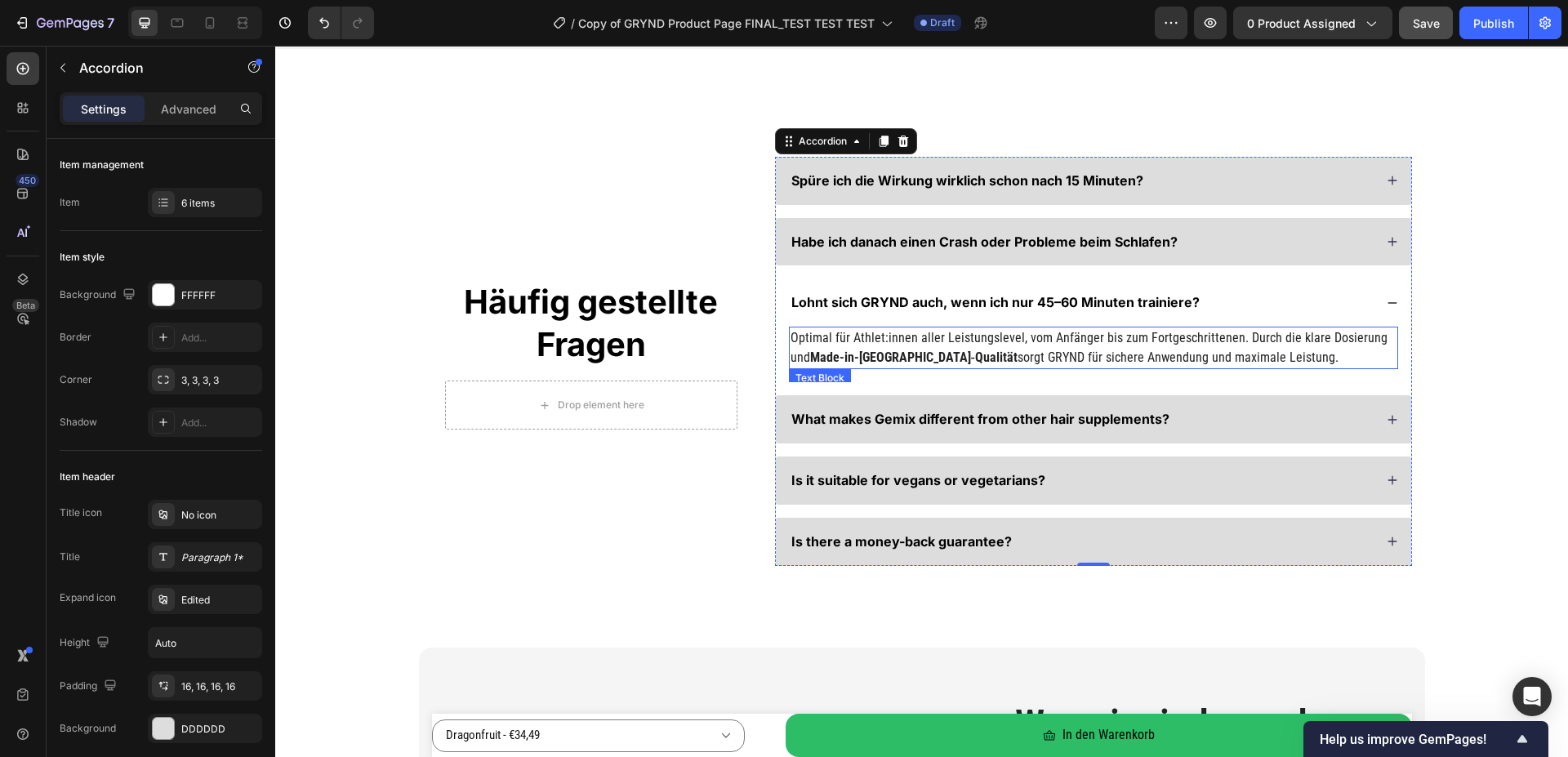
click at [870, 343] on span "Optimal für Athlet:innen aller Leistungslevel, vom Anfänger bis zum Fortgeschri…" at bounding box center [1089, 347] width 597 height 35
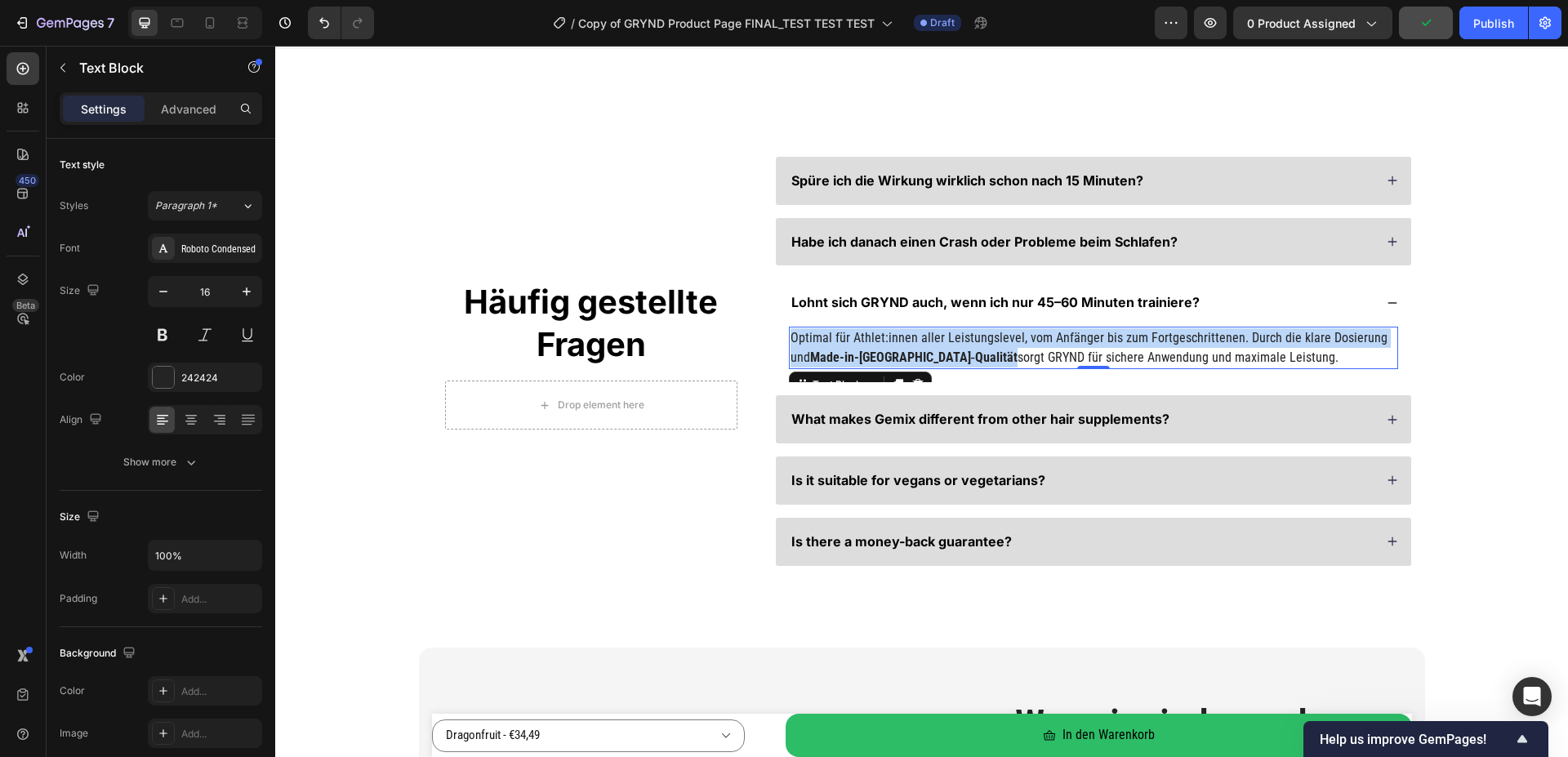
click at [870, 343] on span "Optimal für Athlet:innen aller Leistungslevel, vom Anfänger bis zum Fortgeschri…" at bounding box center [1089, 347] width 597 height 35
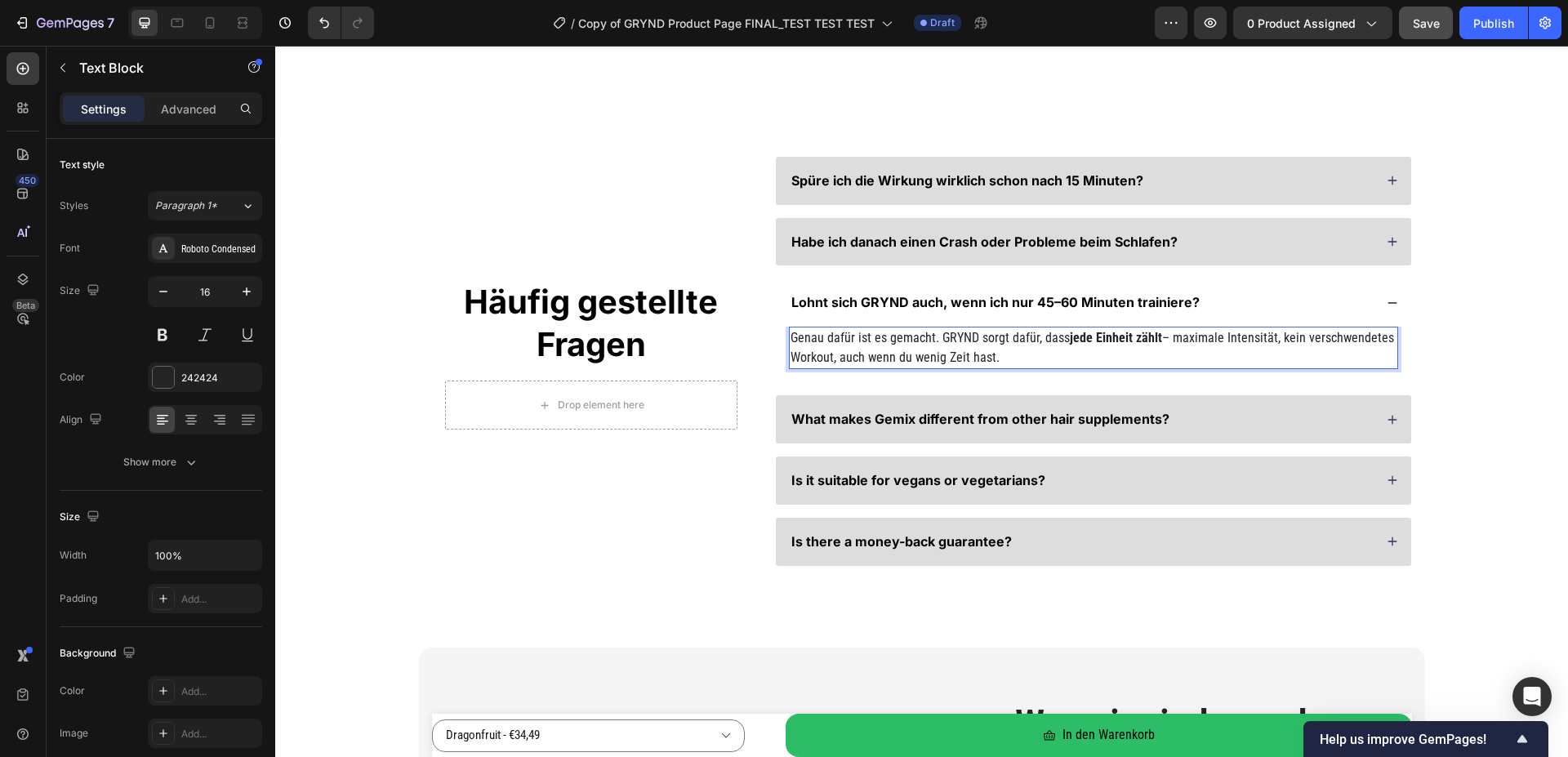
click at [1162, 337] on p "Genau dafür ist es gemacht. GRYND sorgt dafür, dass jede Einheit zählt – maxima…" at bounding box center [1093, 347] width 606 height 39
click at [1096, 355] on p "Genau dafür ist es gemacht. GRYND sorgt dafür, dass jede Einheit zählt – maxima…" at bounding box center [1093, 347] width 606 height 39
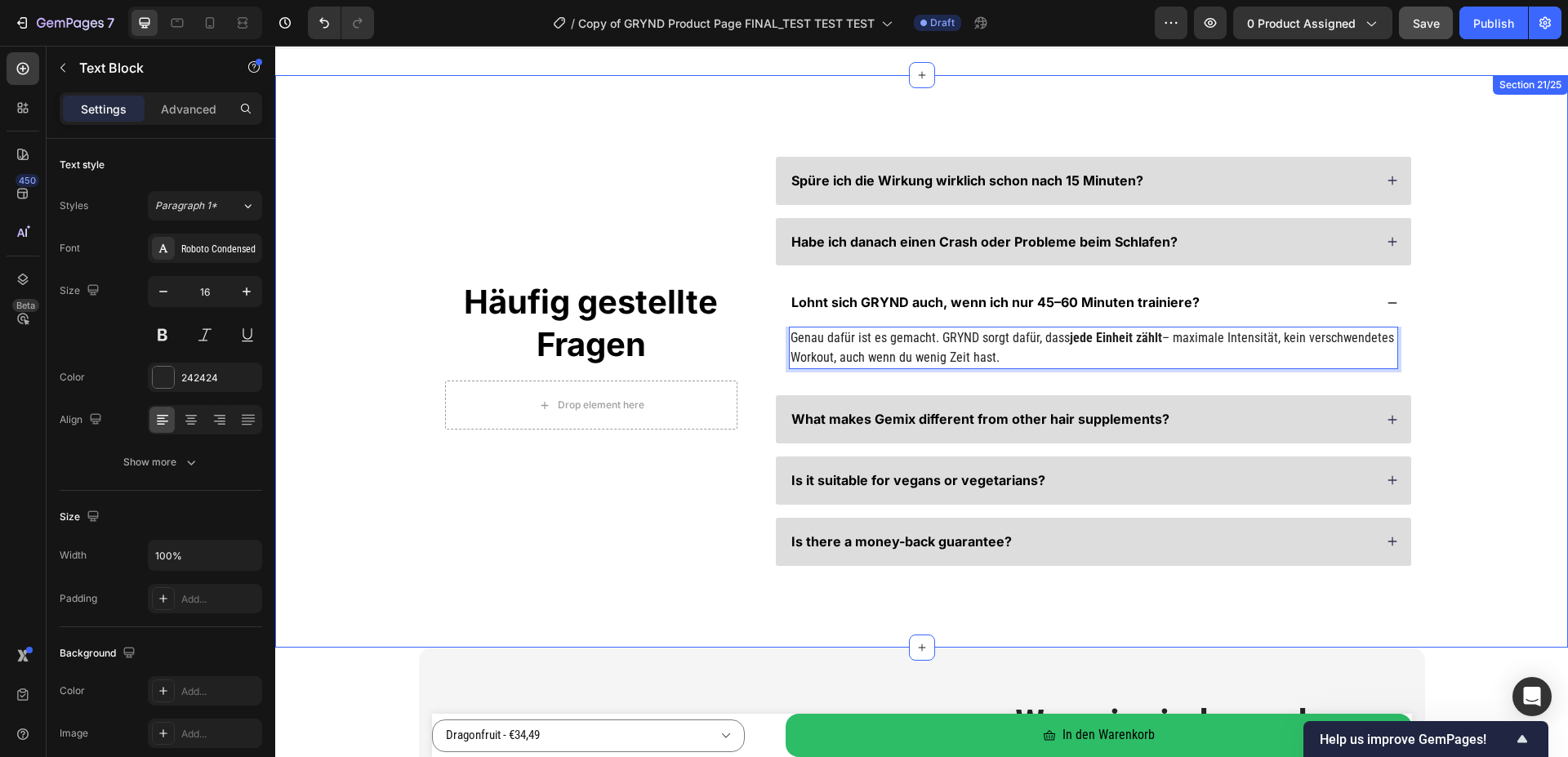
click at [1496, 350] on div "Häufig gestellte Fragen Heading Drop element here Row Spüre ich die Wirkung wir…" at bounding box center [921, 361] width 1293 height 572
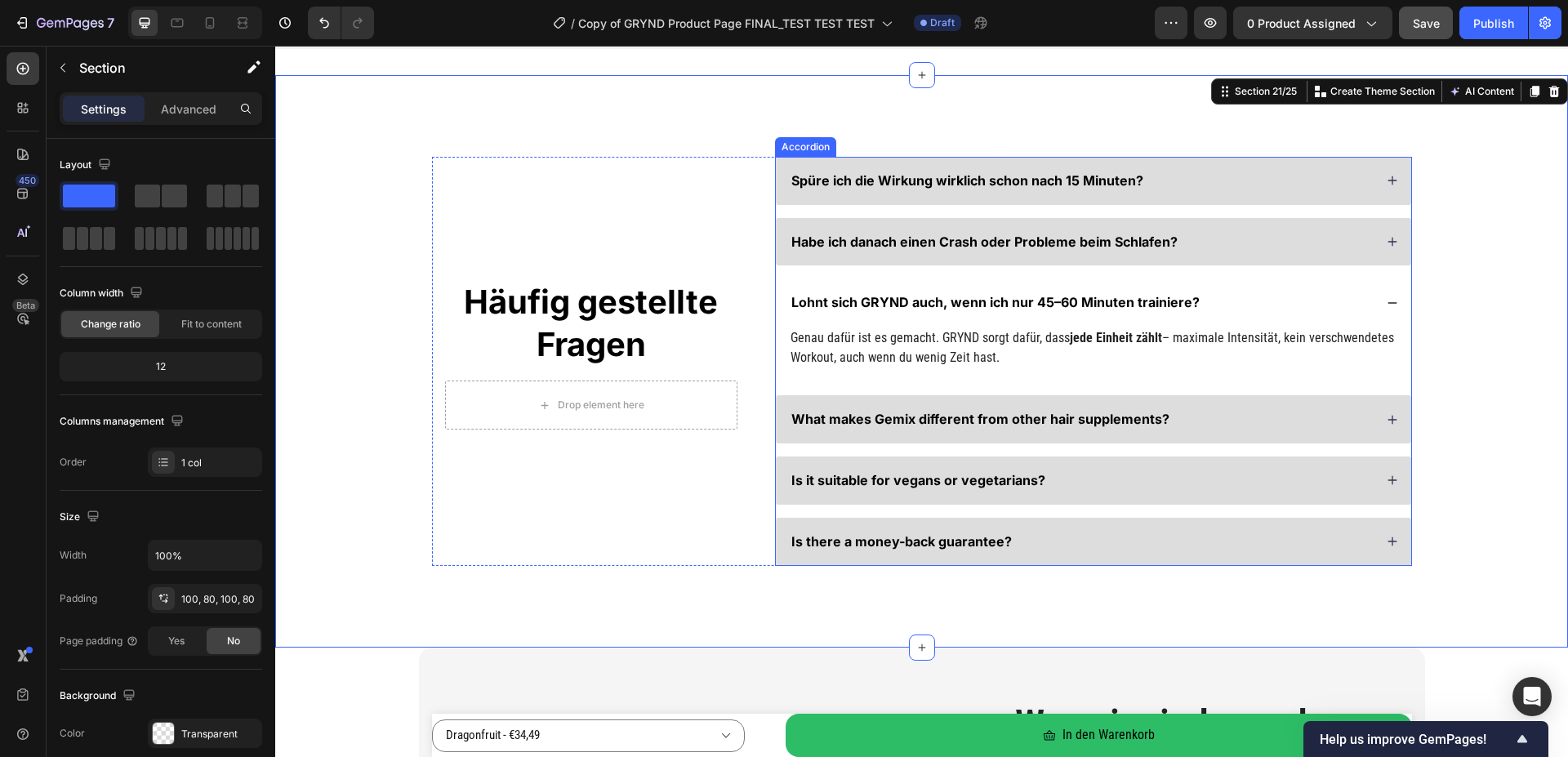
click at [1334, 301] on div "Lohnt sich GRYND auch, wenn ich nur 45–60 Minuten trainiere?" at bounding box center [1081, 302] width 585 height 22
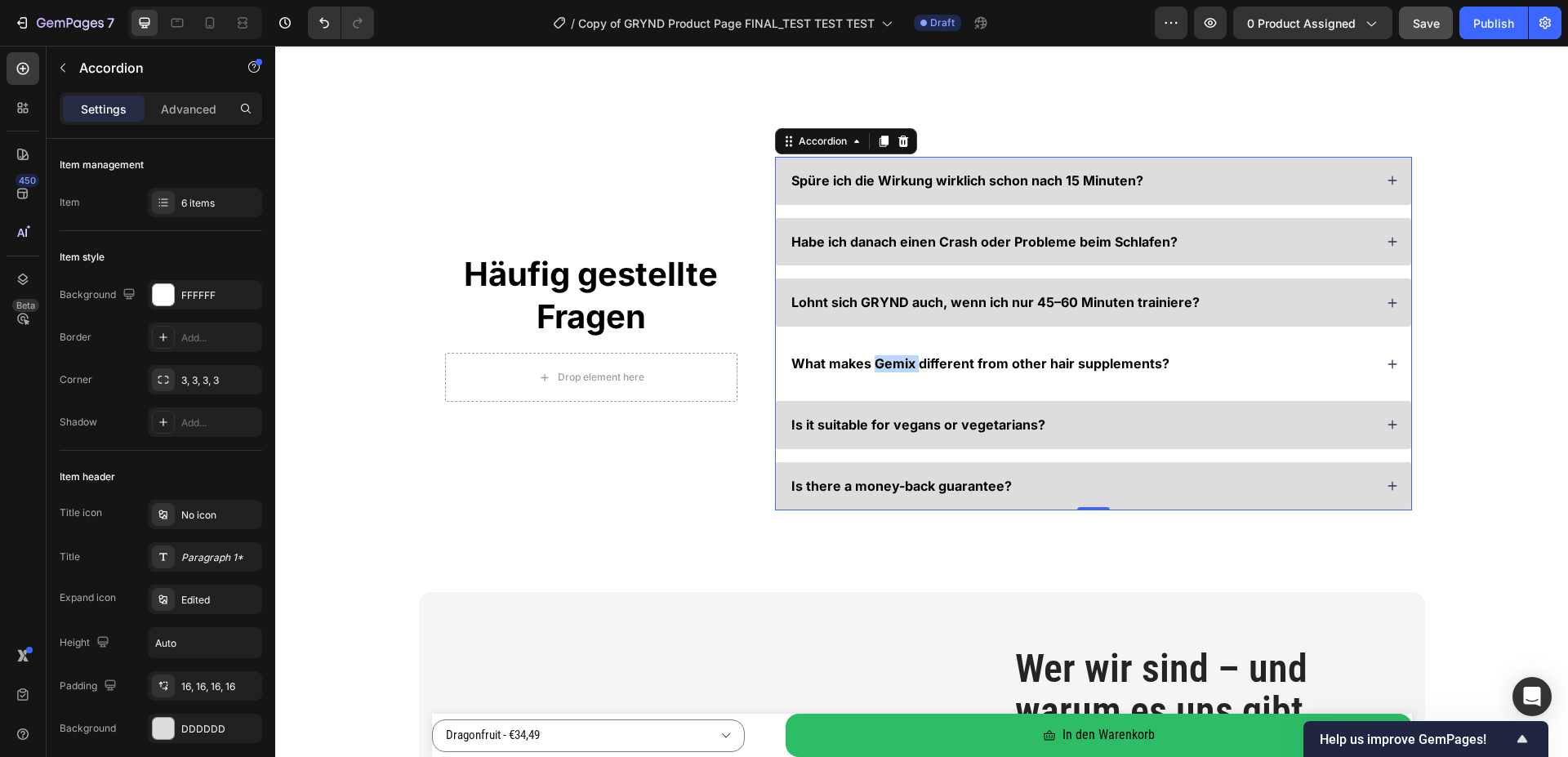
click at [883, 366] on span "What makes Gemix different from other hair supplements?" at bounding box center [981, 363] width 378 height 17
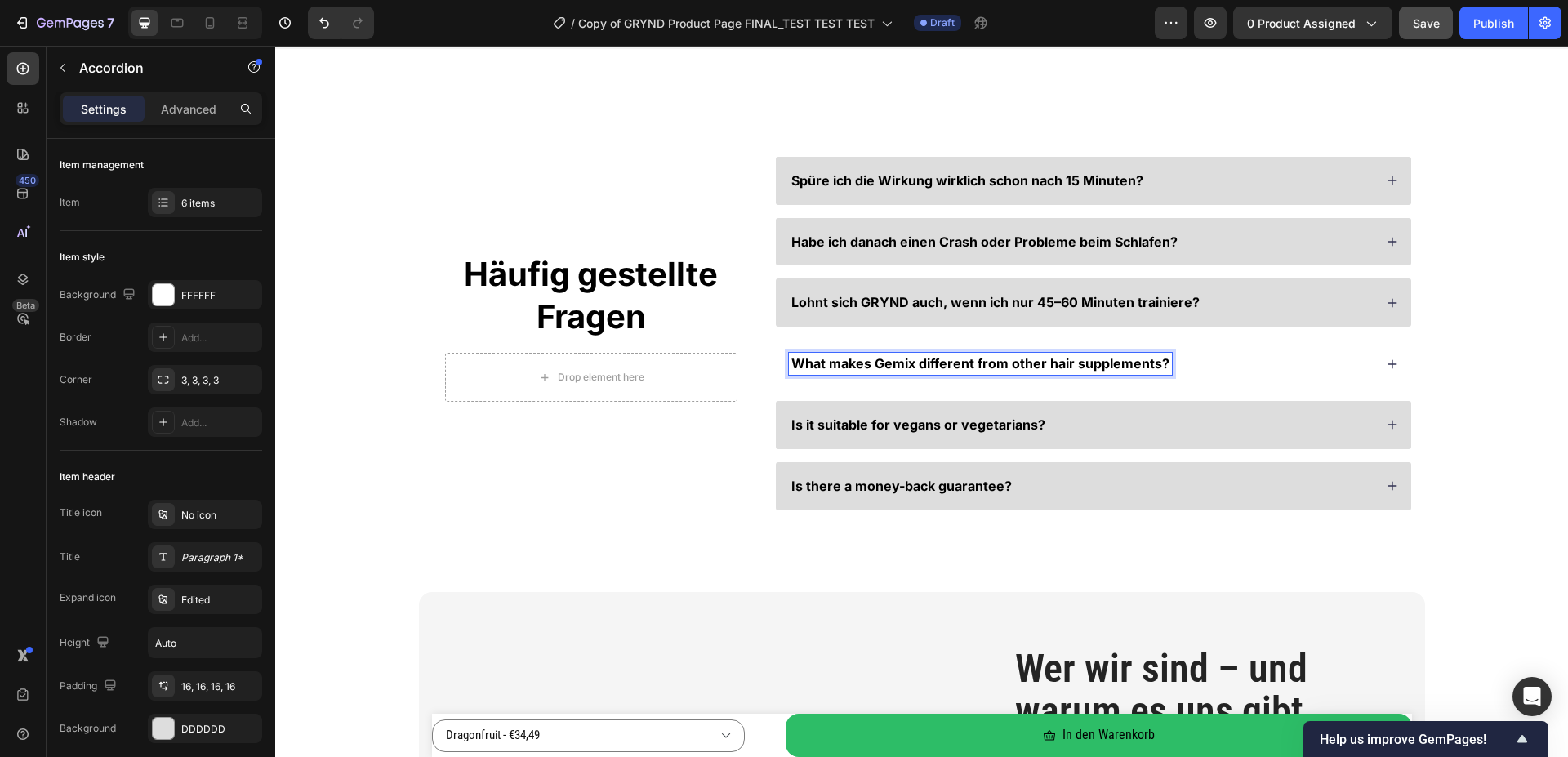
click at [883, 366] on span "What makes Gemix different from other hair supplements?" at bounding box center [981, 363] width 378 height 17
click at [1473, 334] on div "Häufig gestellte Fragen Heading Drop element here Row Spüre ich die Wirkung wir…" at bounding box center [921, 333] width 1162 height 353
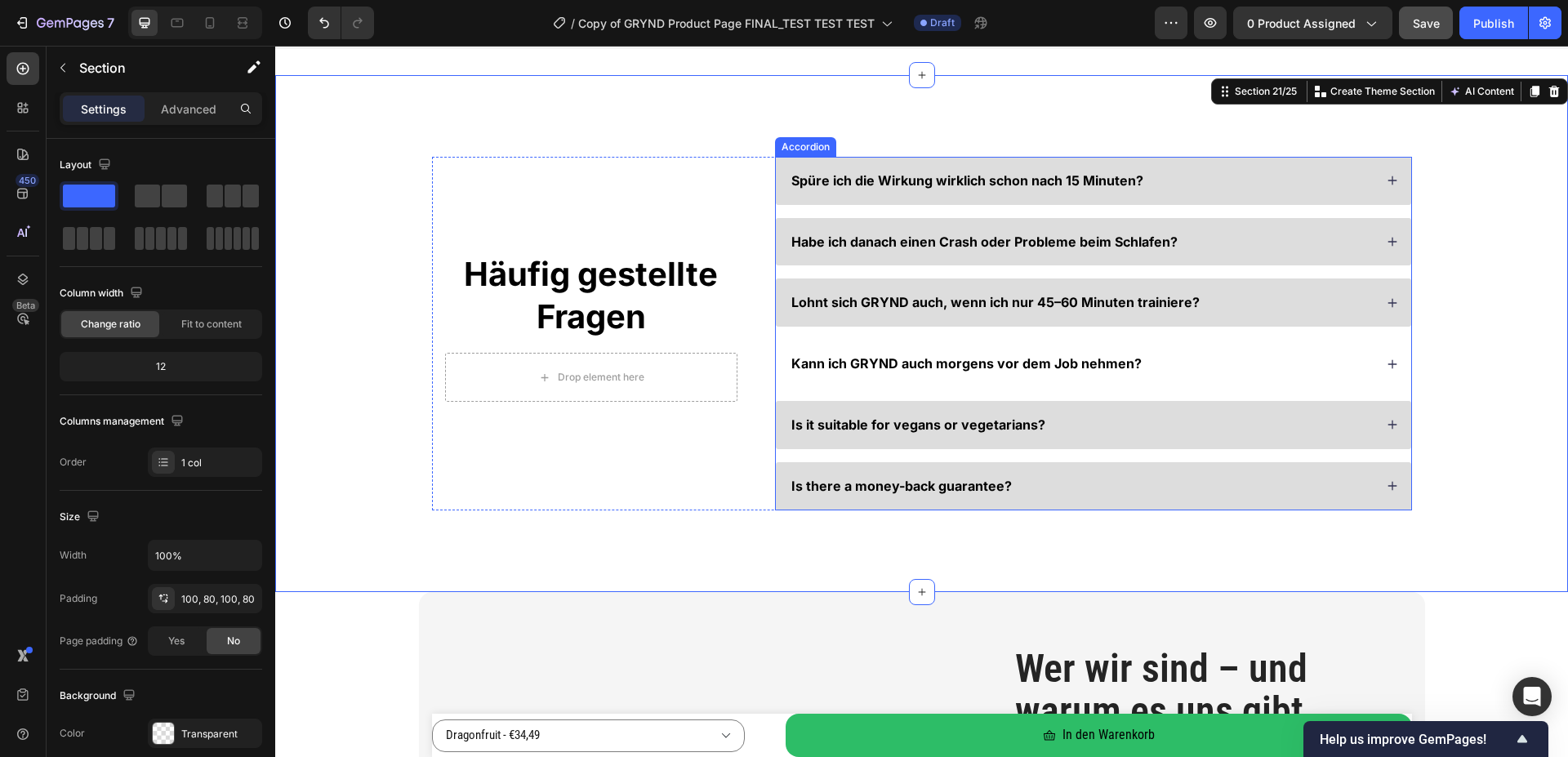
click at [1343, 358] on div "Kann ich GRYND auch morgens vor dem Job nehmen?" at bounding box center [1081, 363] width 585 height 22
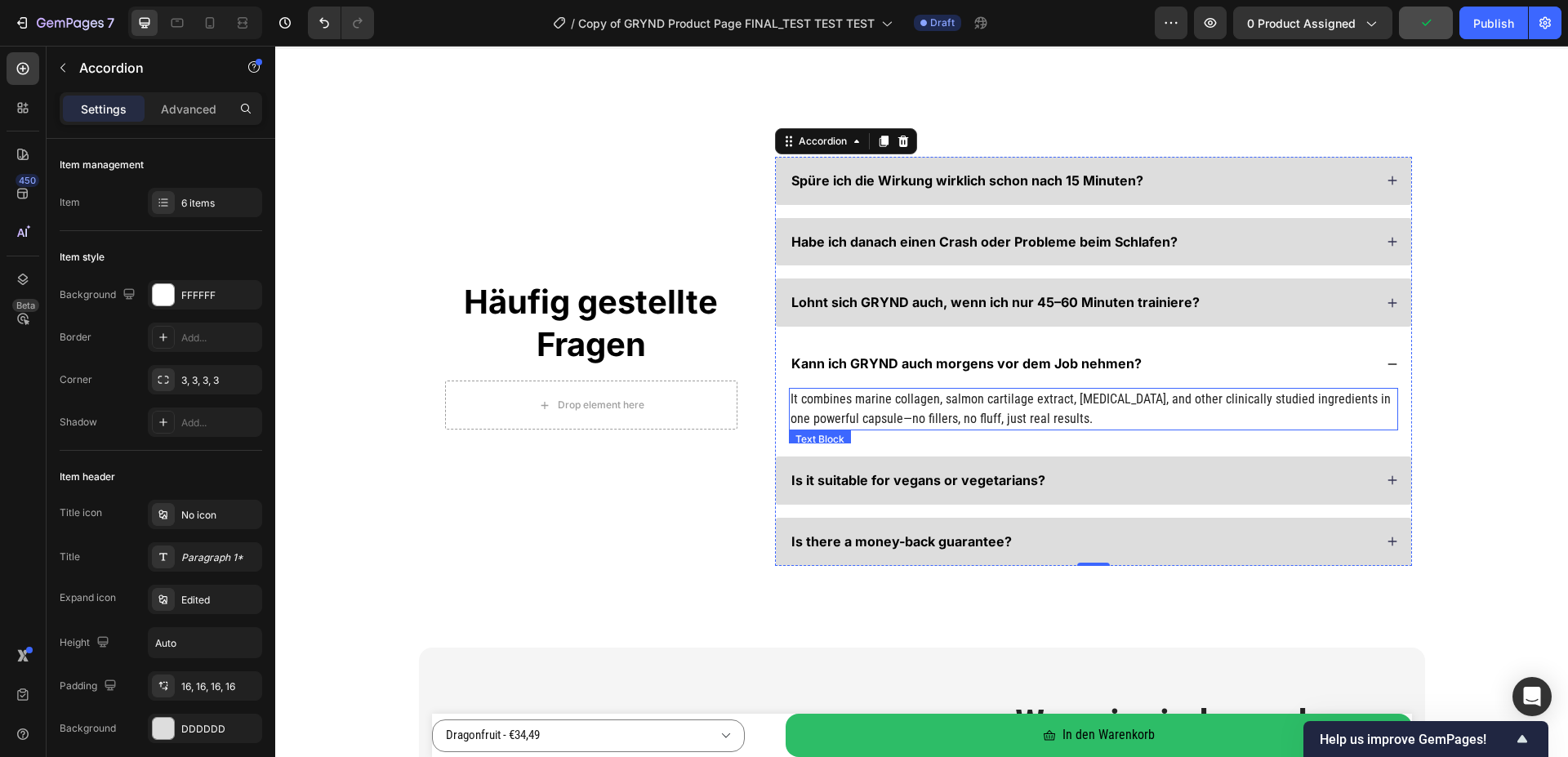
click at [831, 403] on p "It combines marine collagen, salmon cartilage extract, [MEDICAL_DATA], and othe…" at bounding box center [1093, 409] width 606 height 39
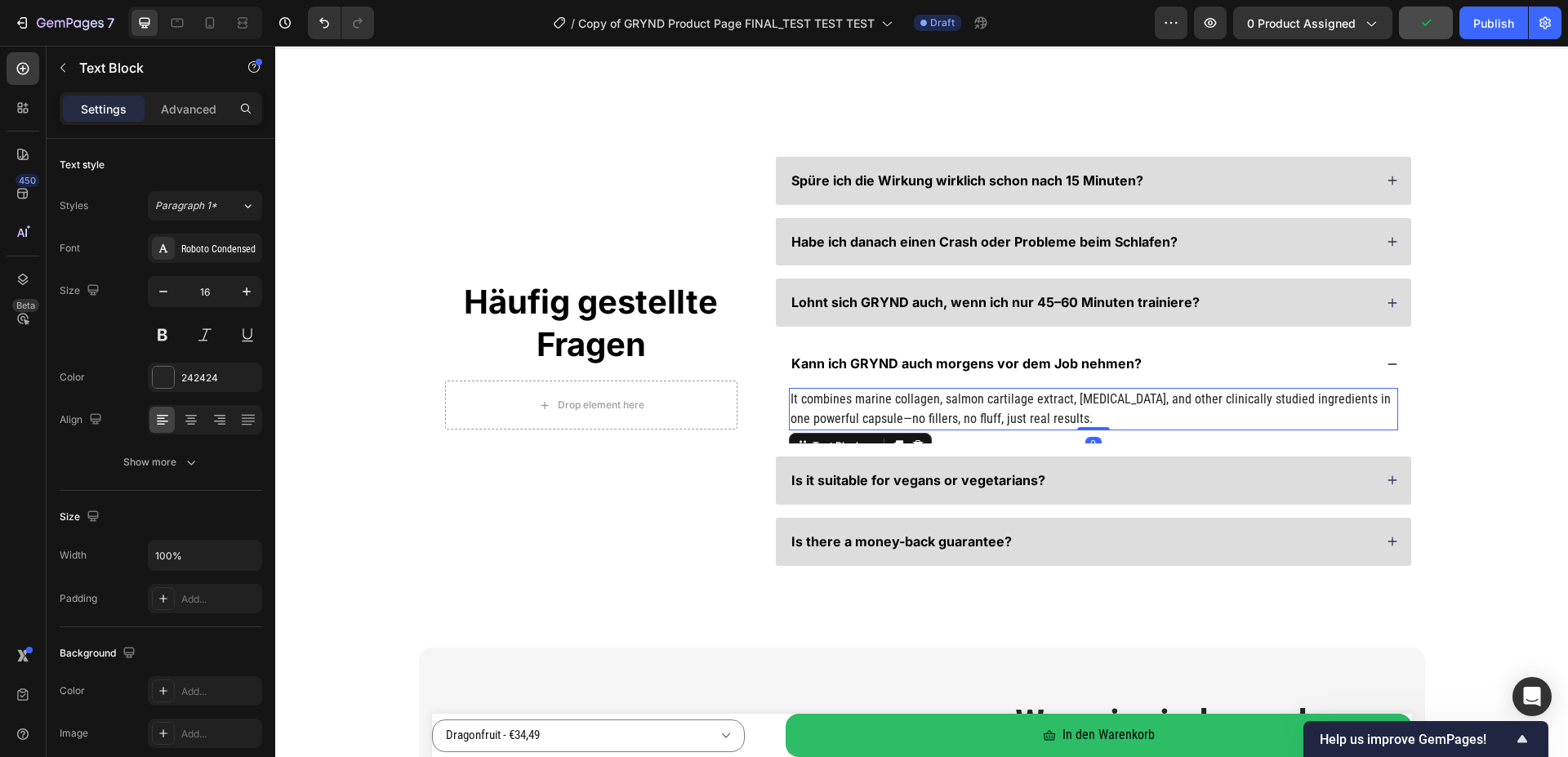
click at [831, 403] on p "It combines marine collagen, salmon cartilage extract, [MEDICAL_DATA], and othe…" at bounding box center [1093, 409] width 606 height 39
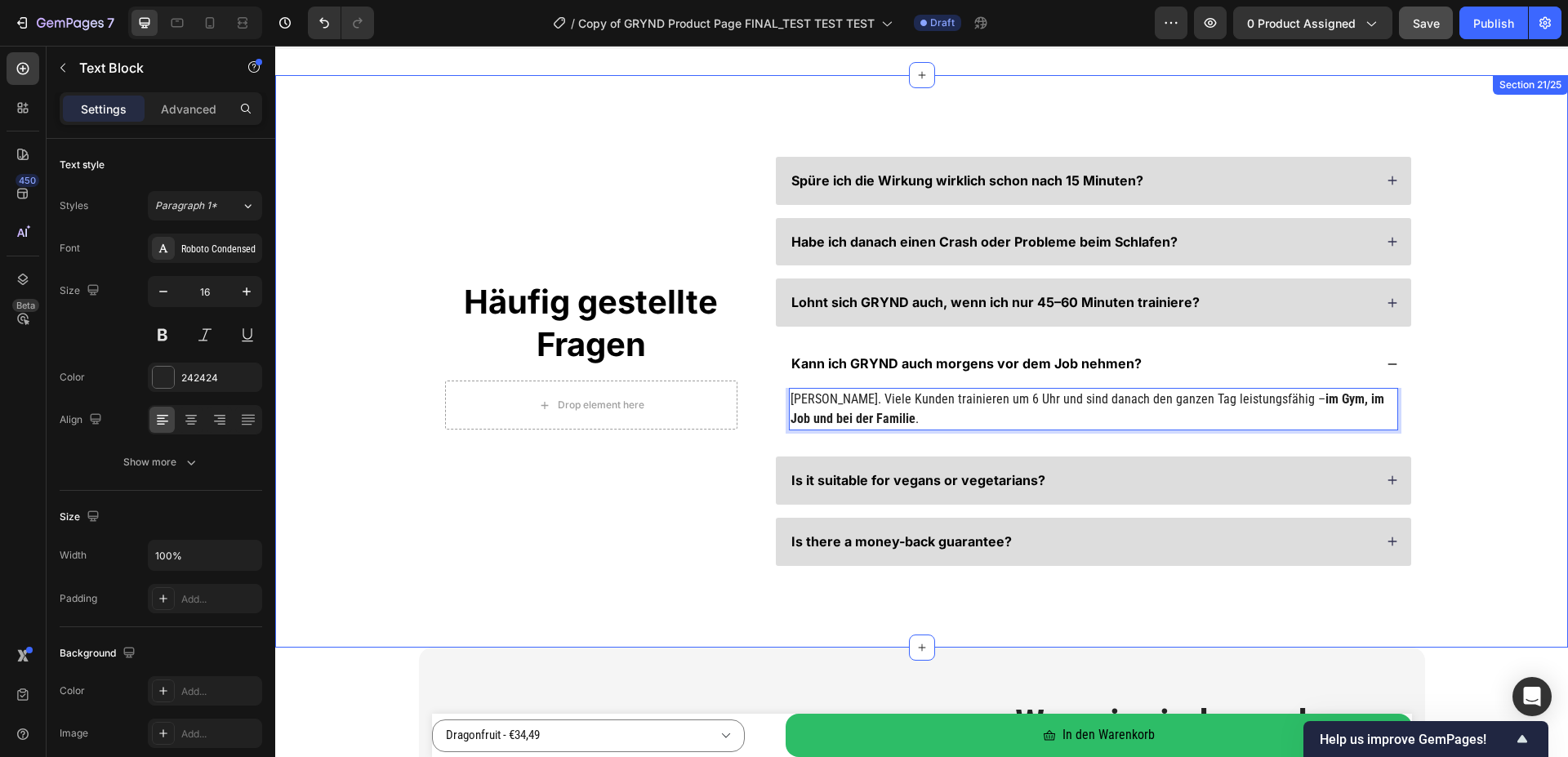
click at [1440, 383] on div "Häufig gestellte Fragen Heading Drop element here Row Spüre ich die Wirkung wir…" at bounding box center [921, 361] width 1162 height 409
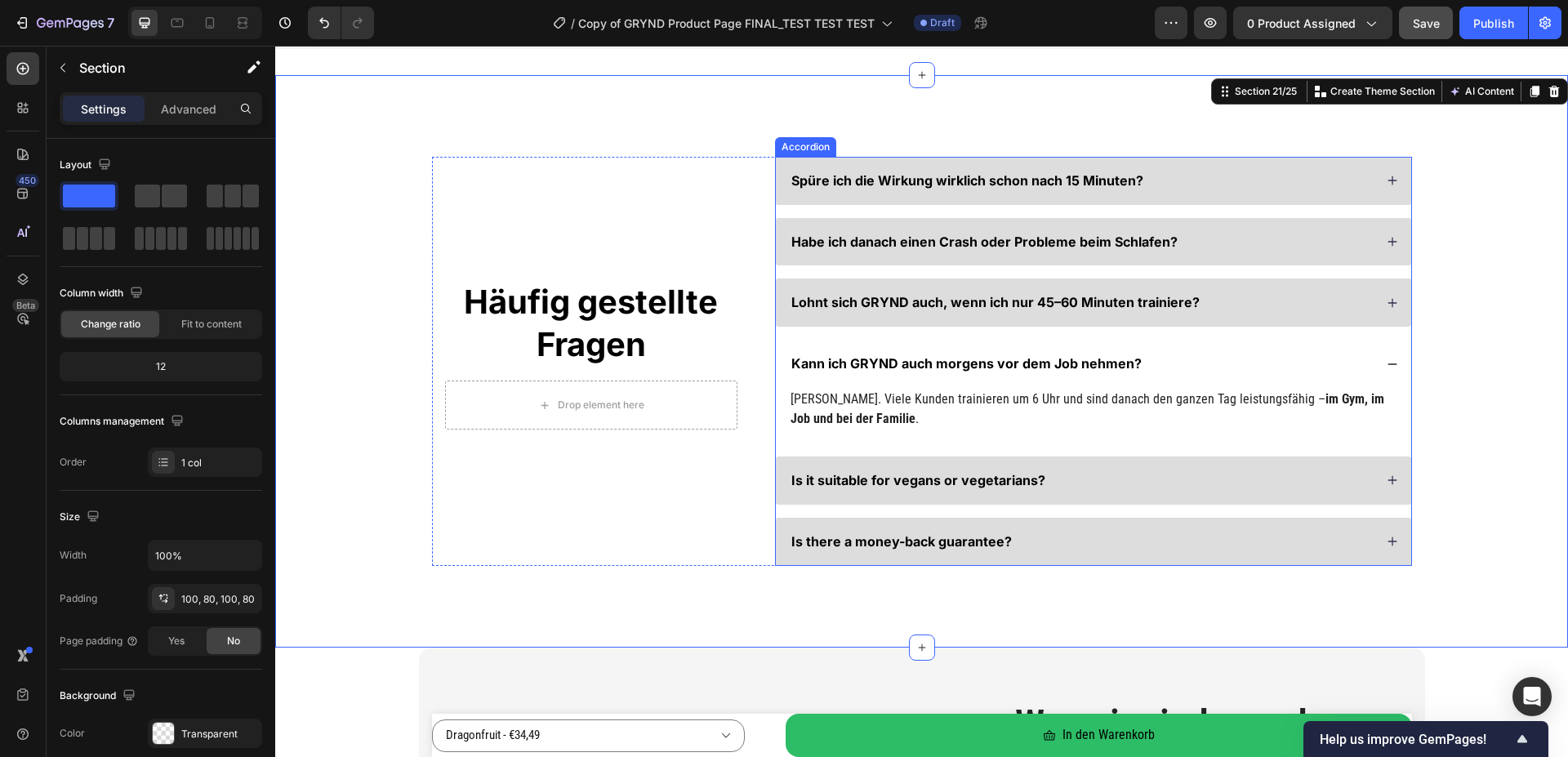
click at [1310, 368] on div "Kann ich GRYND auch morgens vor dem Job nehmen?" at bounding box center [1081, 363] width 585 height 22
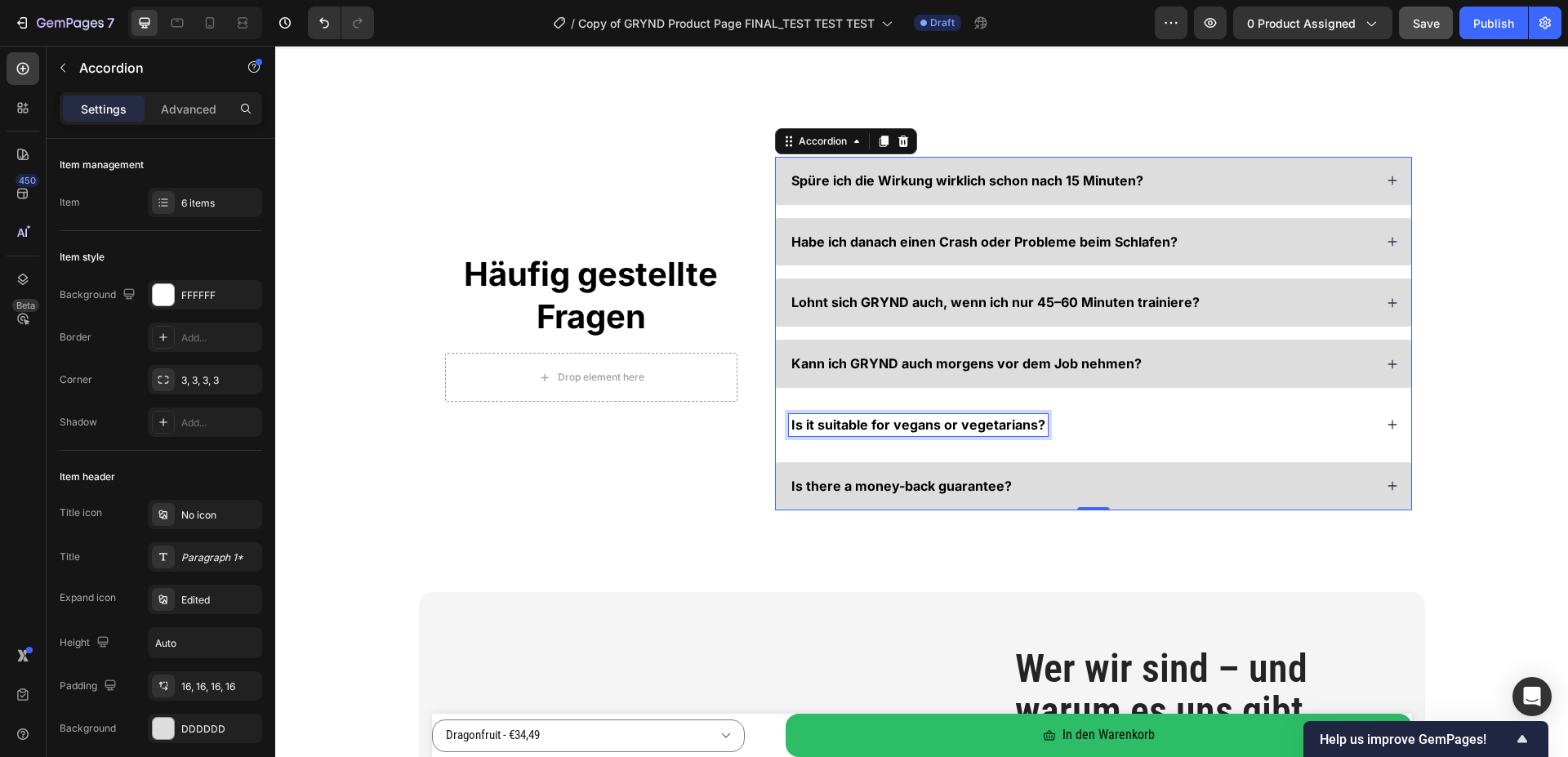
click at [861, 421] on span "Is it suitable for vegans or vegetarians?" at bounding box center [918, 425] width 254 height 17
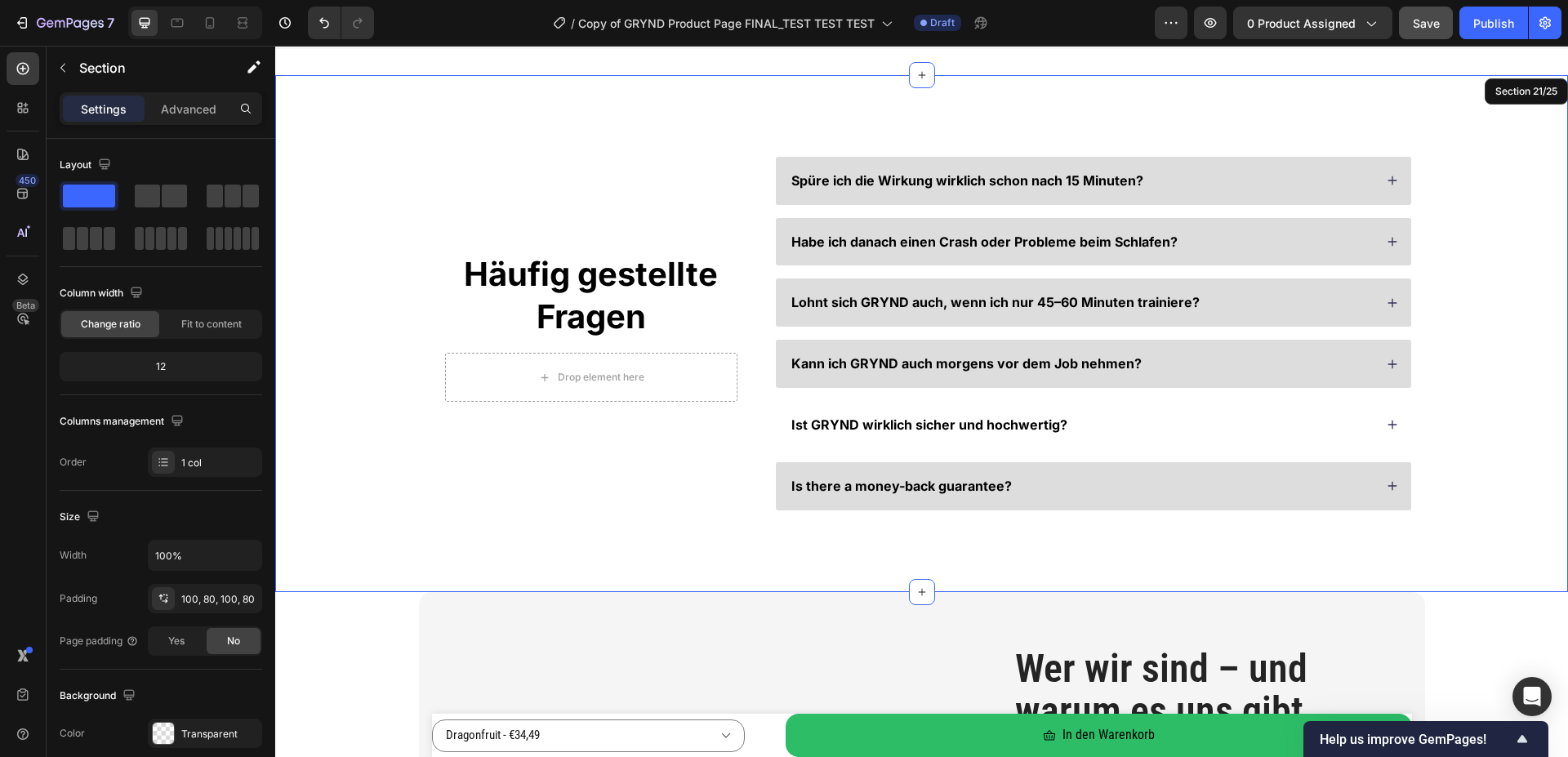
click at [1475, 405] on div "Häufig gestellte Fragen Heading Drop element here Row Spüre ich die Wirkung wir…" at bounding box center [921, 333] width 1162 height 353
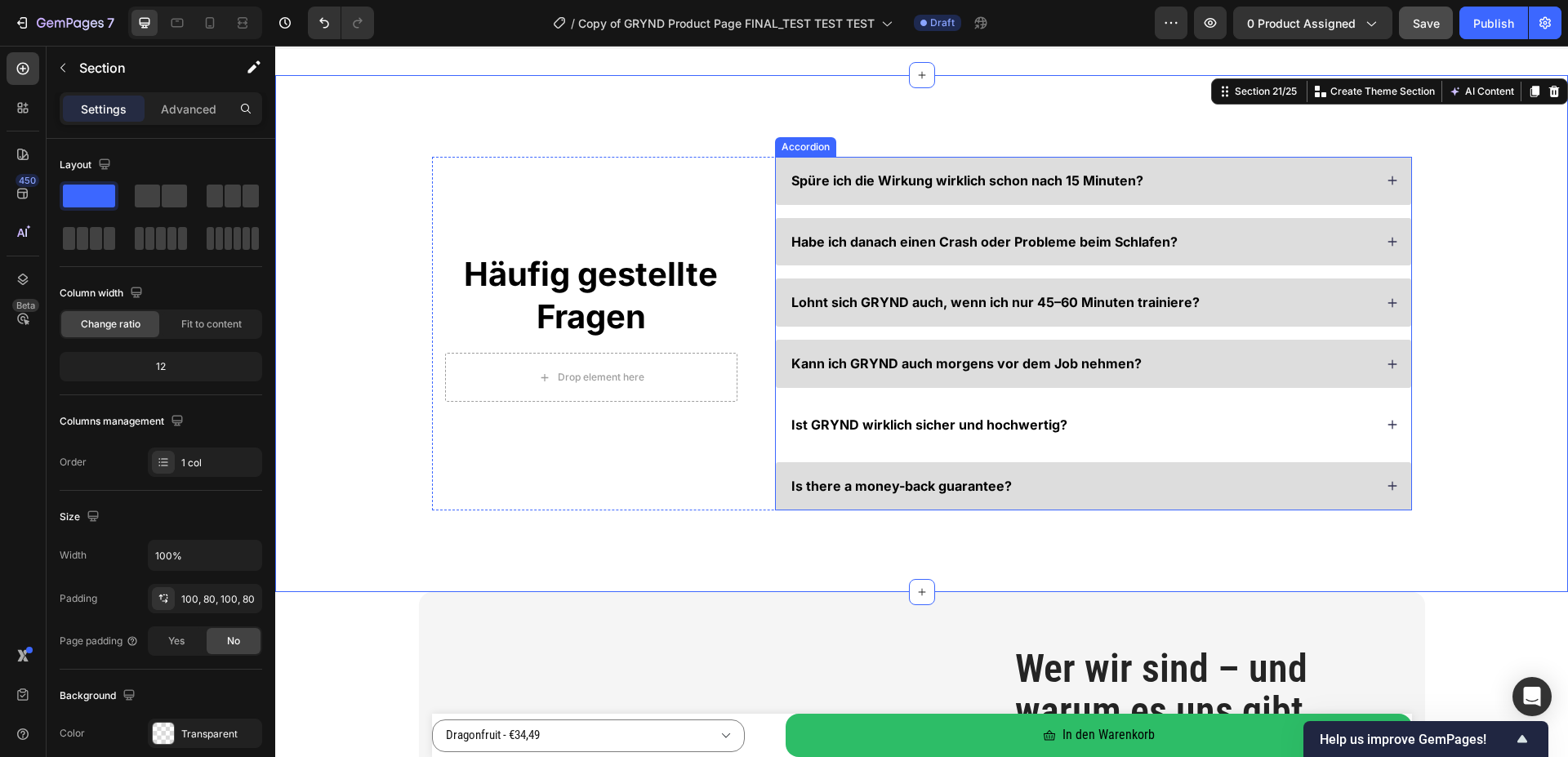
click at [1333, 426] on div "Ist GRYND wirklich sicher und hochwertig?" at bounding box center [1081, 425] width 585 height 22
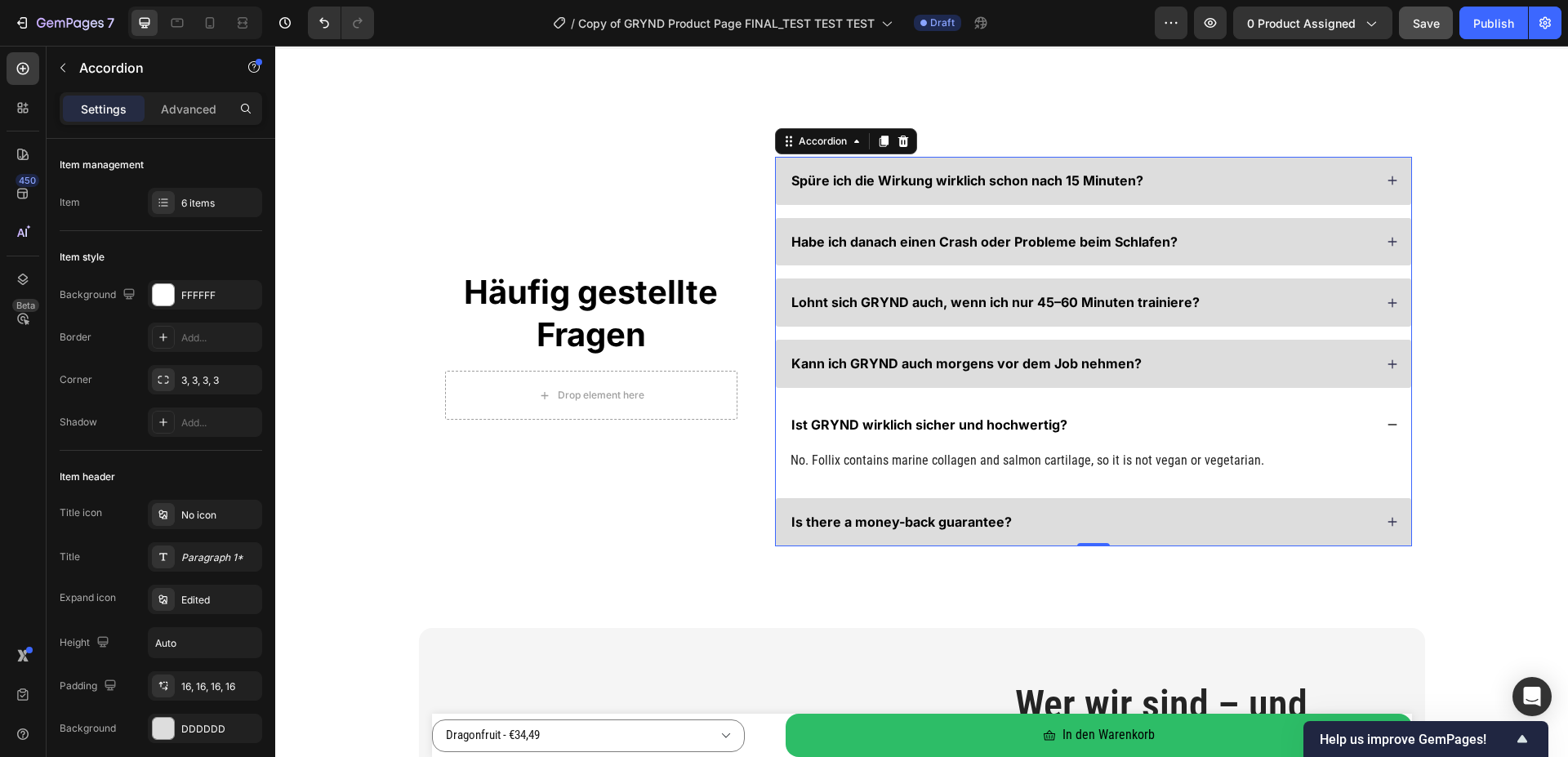
click at [863, 463] on p "No. Follix contains marine collagen and salmon cartilage, so it is not vegan or…" at bounding box center [1093, 461] width 606 height 20
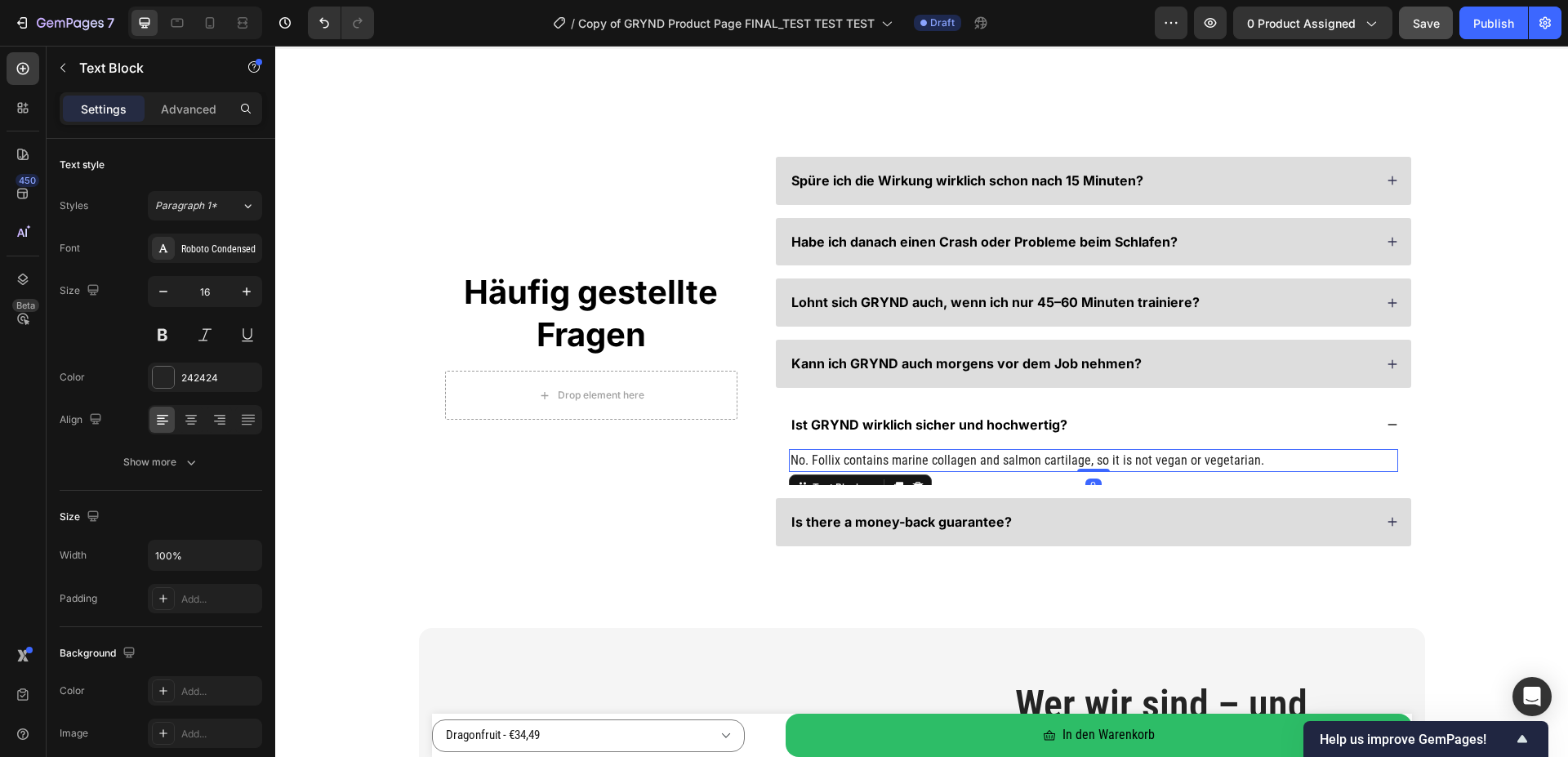
click at [863, 463] on p "No. Follix contains marine collagen and salmon cartilage, so it is not vegan or…" at bounding box center [1093, 461] width 606 height 20
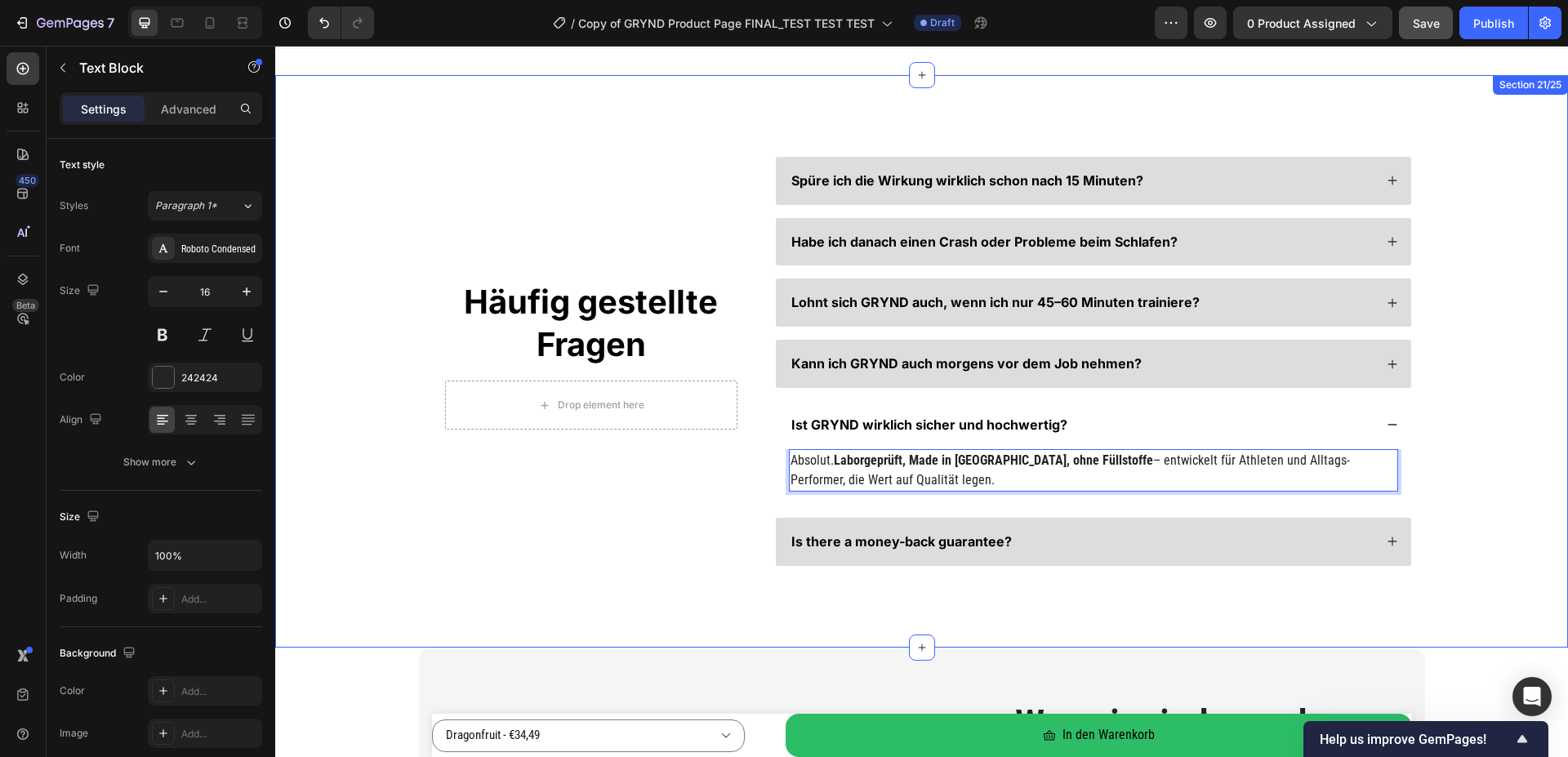
click at [1426, 466] on div "Häufig gestellte Fragen Heading Drop element here Row Spüre ich die Wirkung wir…" at bounding box center [921, 361] width 1162 height 409
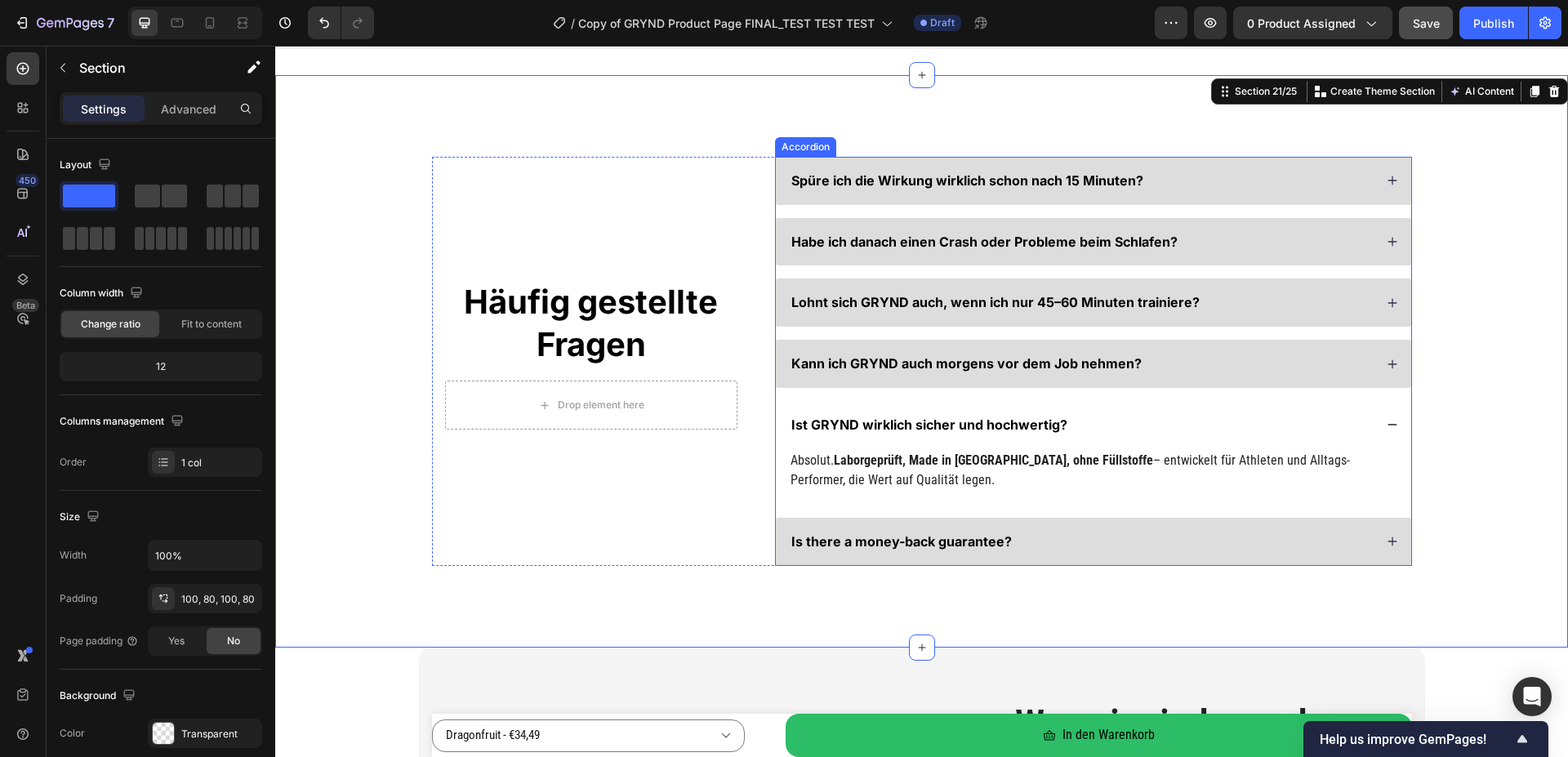
click at [1270, 434] on div "Ist GRYND wirklich sicher und hochwertig?" at bounding box center [1081, 425] width 585 height 22
